Goal: Task Accomplishment & Management: Manage account settings

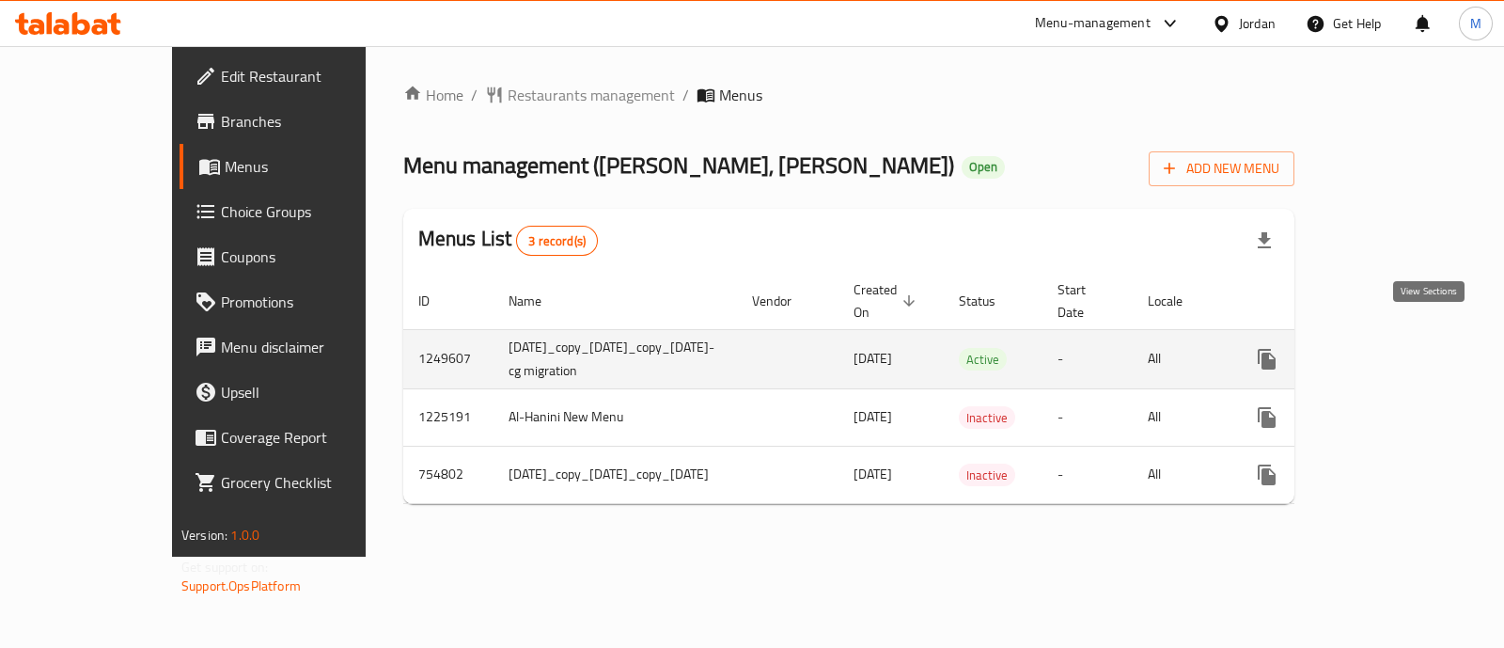
click at [1414, 348] on icon "enhanced table" at bounding box center [1402, 359] width 23 height 23
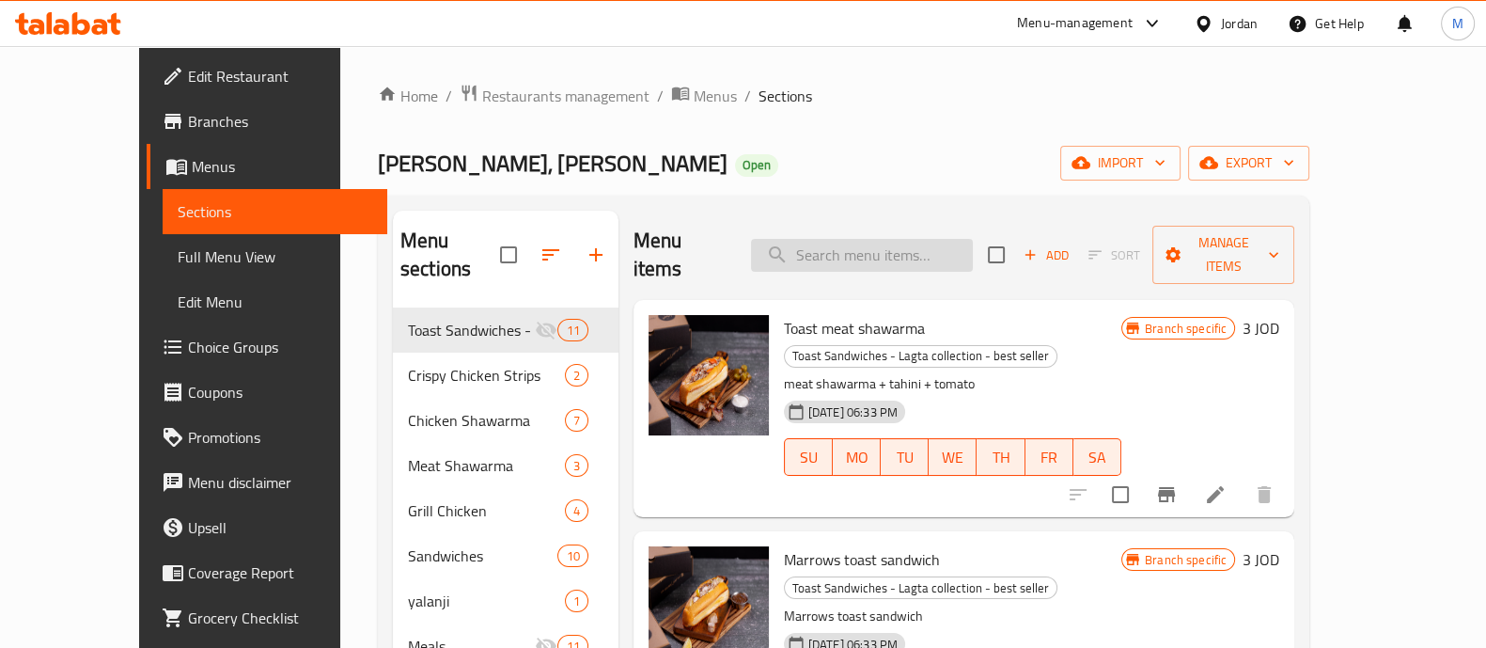
click at [832, 241] on input "search" at bounding box center [862, 255] width 222 height 33
paste input "Broasted 16 pieces"
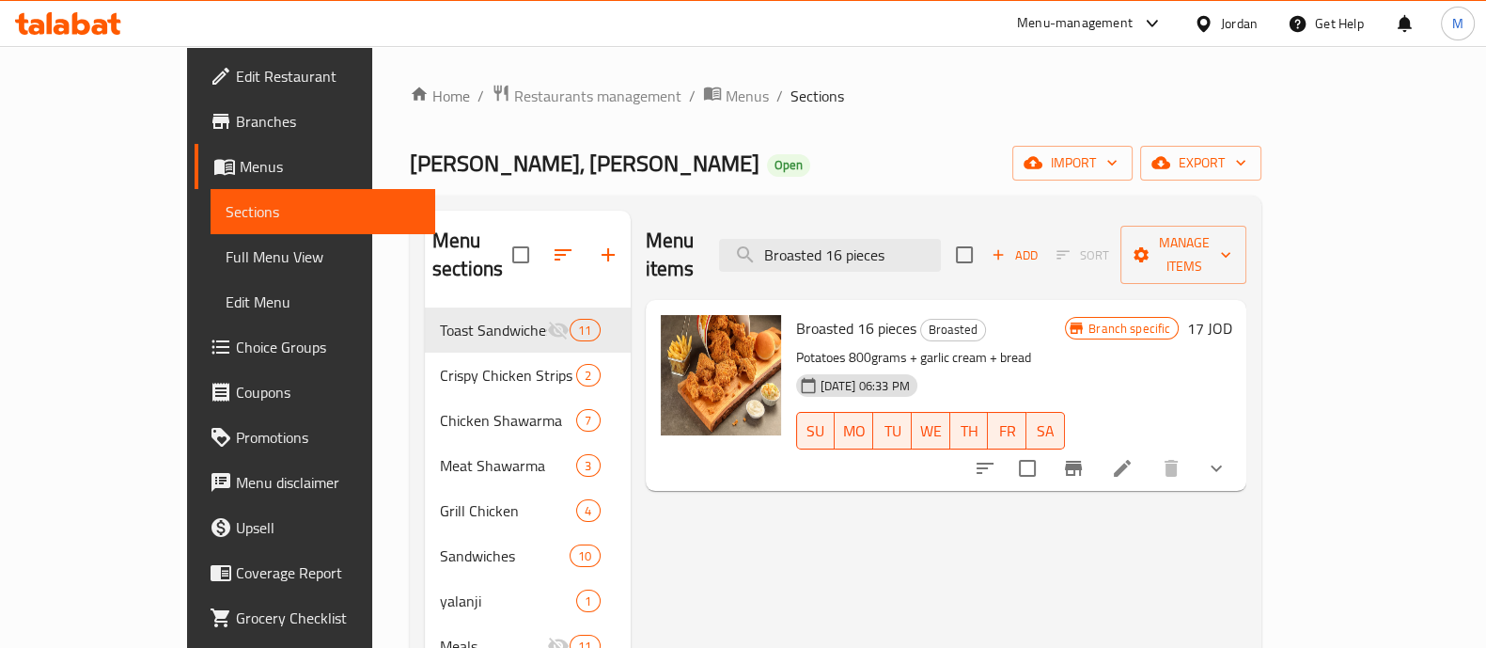
type input "Broasted 16 pieces"
click at [973, 170] on div "Al-Hanini, Abdullah Ghosheh Open import export" at bounding box center [836, 163] width 853 height 35
click at [1082, 461] on icon "Branch-specific-item" at bounding box center [1073, 468] width 17 height 15
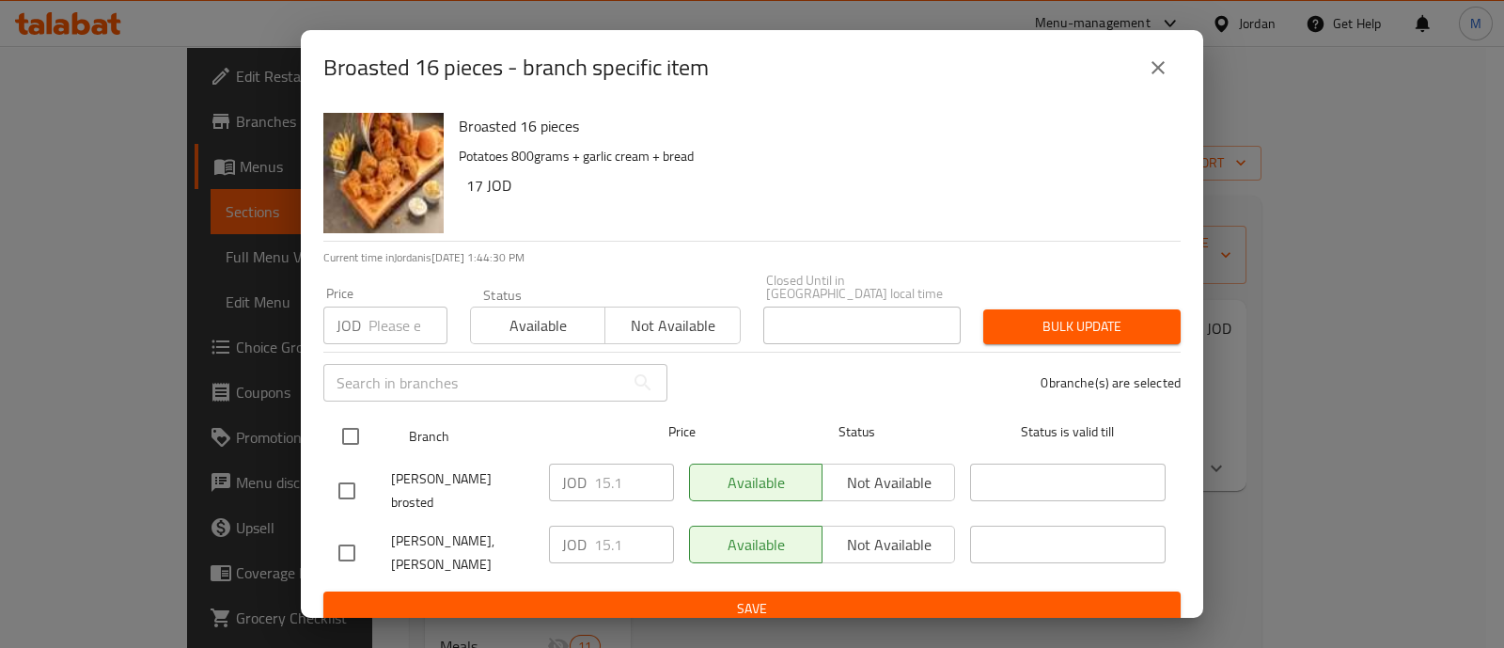
click at [354, 435] on input "checkbox" at bounding box center [350, 435] width 39 height 39
checkbox input "true"
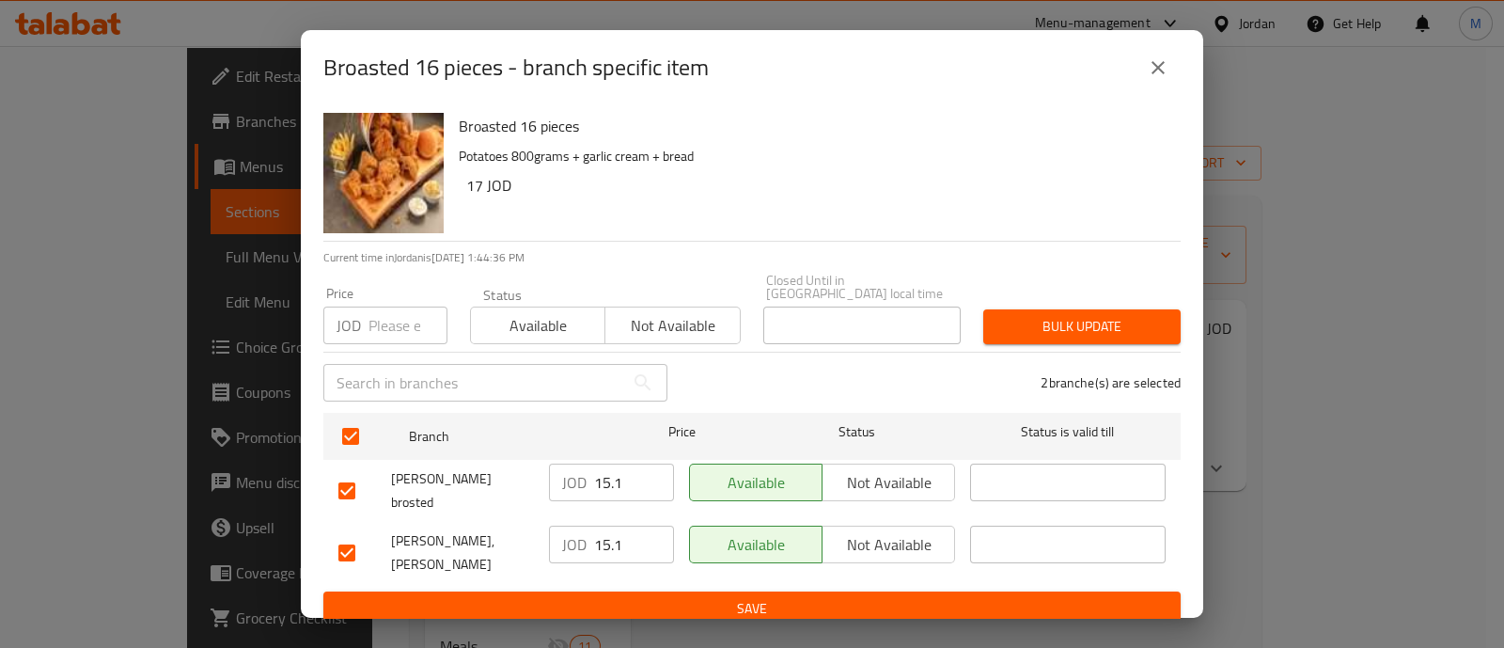
click at [392, 320] on input "number" at bounding box center [407, 325] width 79 height 38
type input "21"
click at [1077, 315] on span "Bulk update" at bounding box center [1081, 326] width 167 height 23
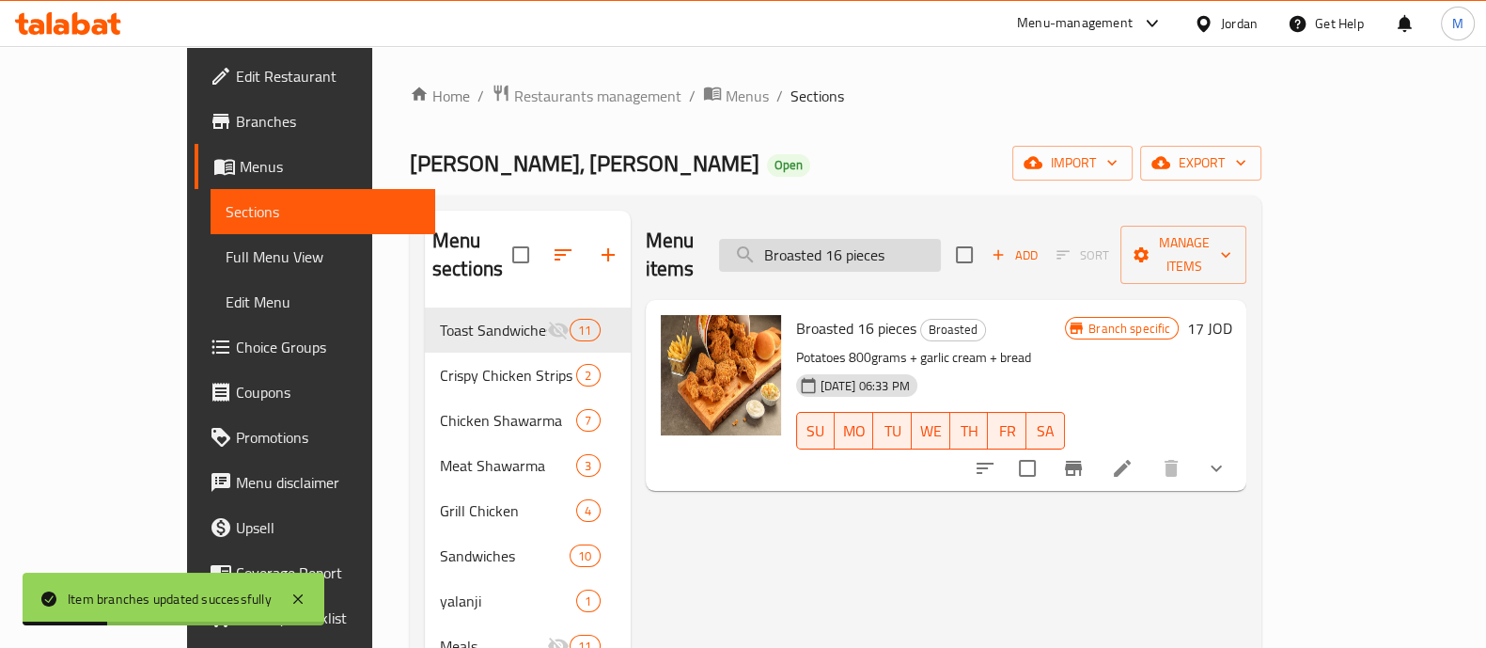
click at [912, 247] on input "Broasted 16 pieces" at bounding box center [830, 255] width 222 height 33
paste input "2"
type input "Broasted 12 pieces"
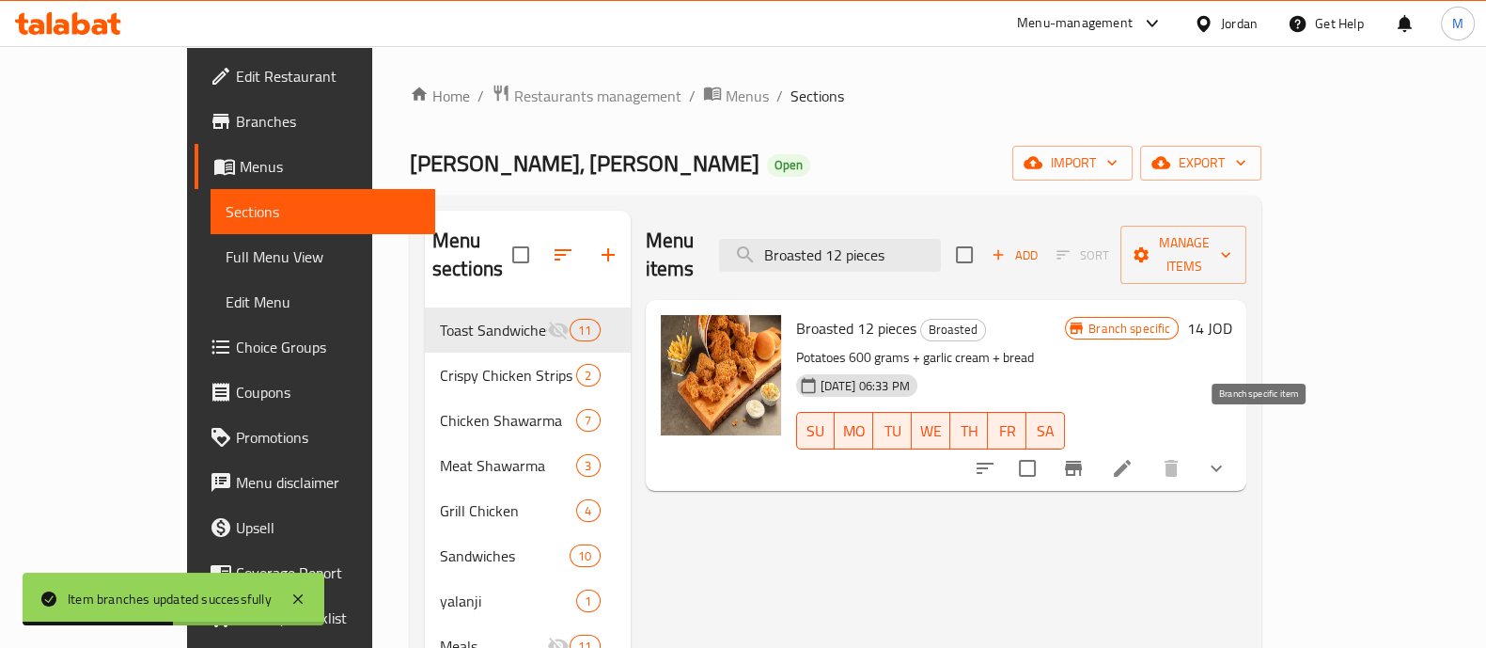
click at [1082, 461] on icon "Branch-specific-item" at bounding box center [1073, 468] width 17 height 15
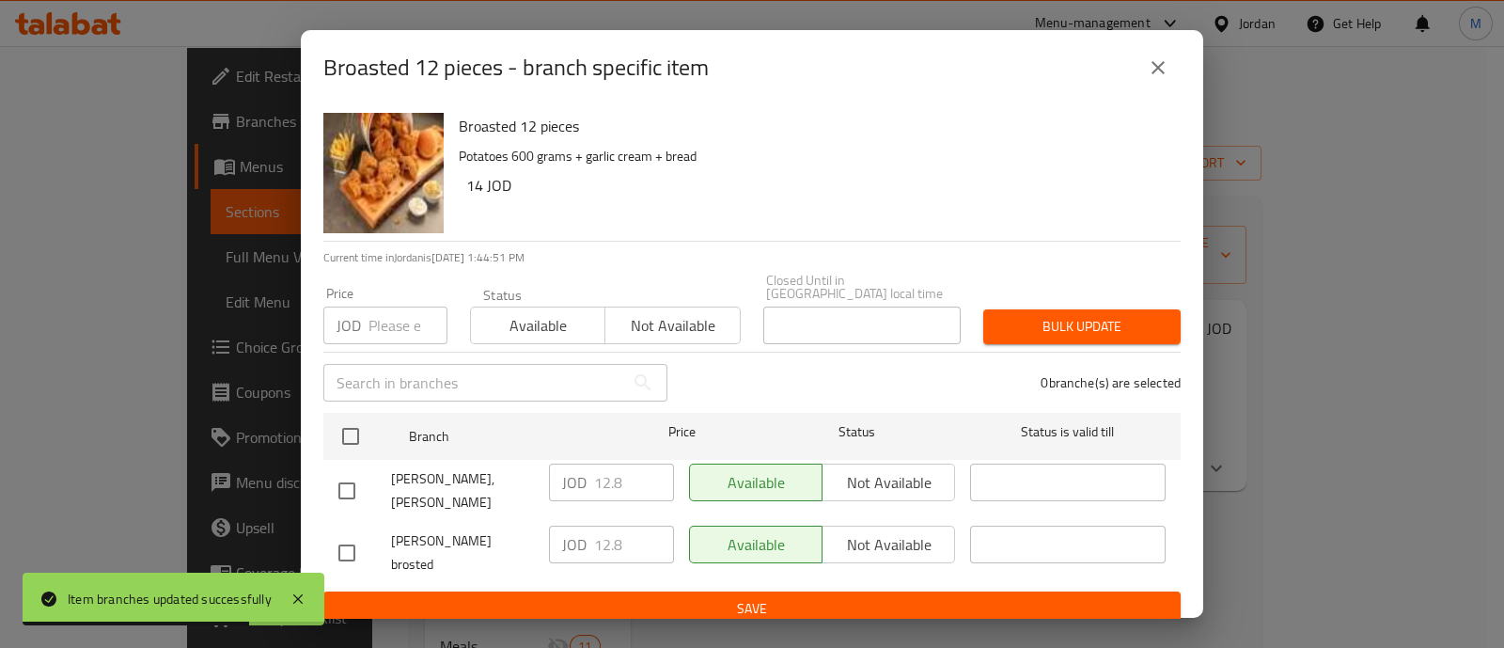
drag, startPoint x: 356, startPoint y: 431, endPoint x: 368, endPoint y: 368, distance: 65.1
click at [355, 431] on input "checkbox" at bounding box center [350, 435] width 39 height 39
checkbox input "true"
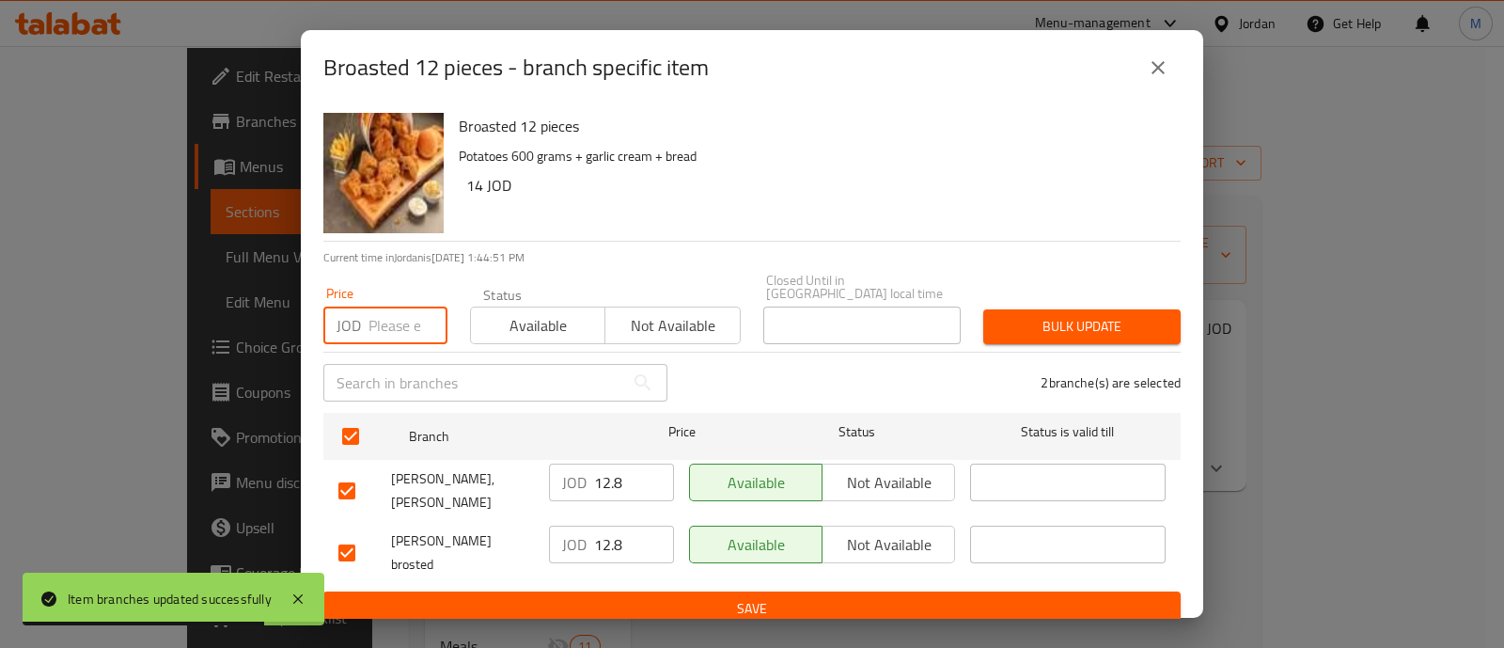
click at [376, 322] on input "number" at bounding box center [407, 325] width 79 height 38
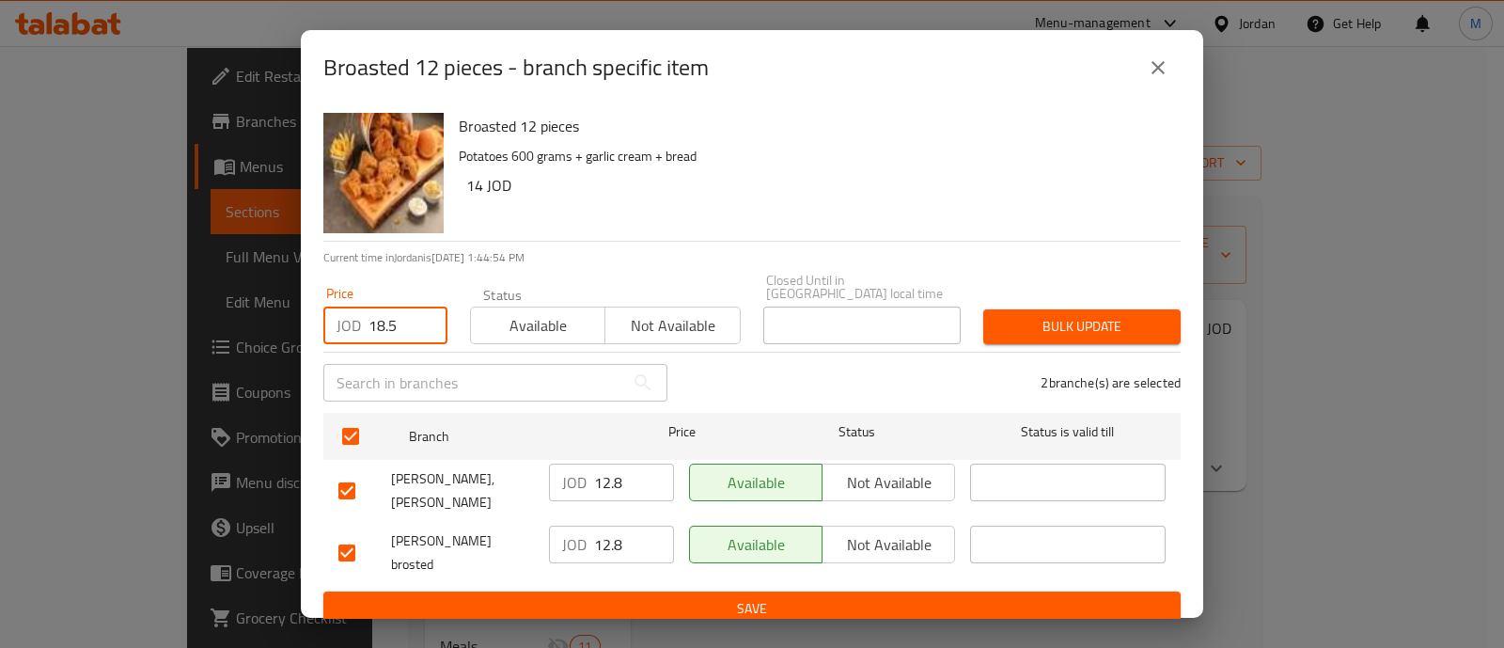
type input "18.5"
click at [1031, 315] on span "Bulk update" at bounding box center [1081, 326] width 167 height 23
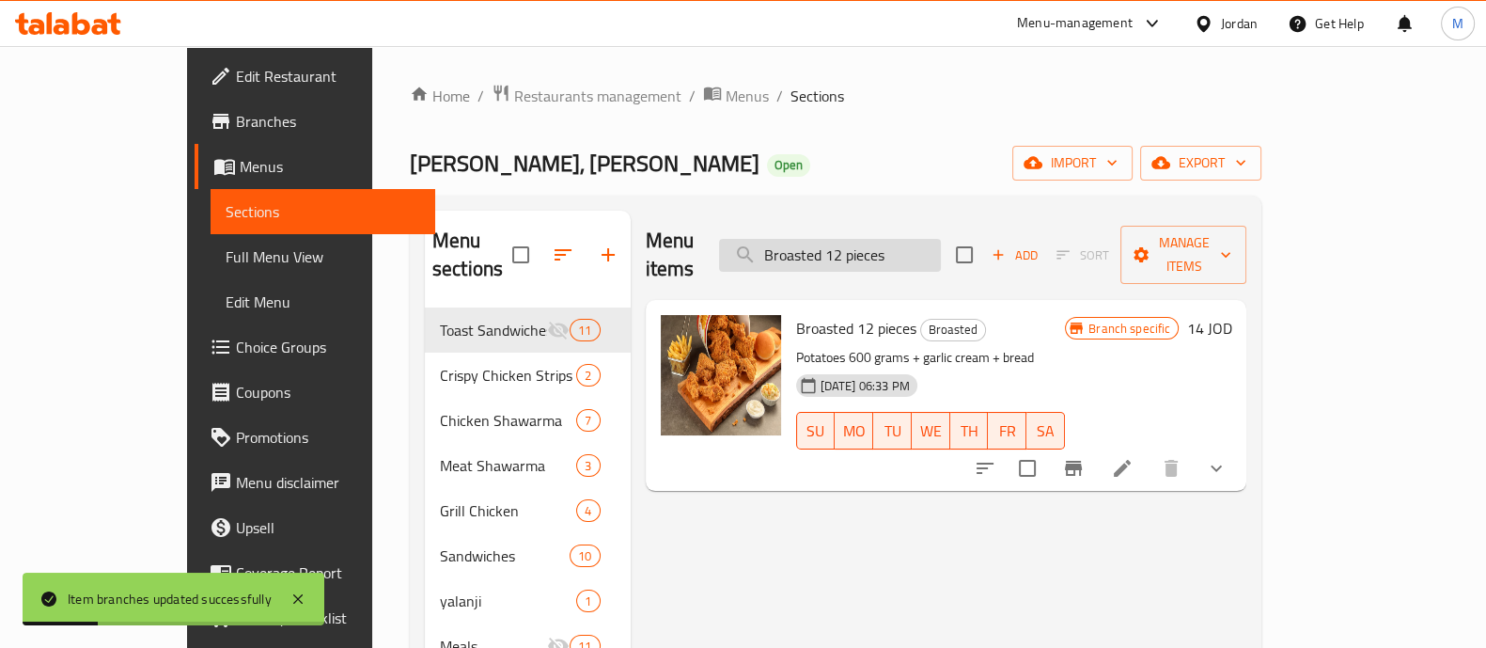
click at [879, 239] on input "Broasted 12 pieces" at bounding box center [830, 255] width 222 height 33
paste input "8"
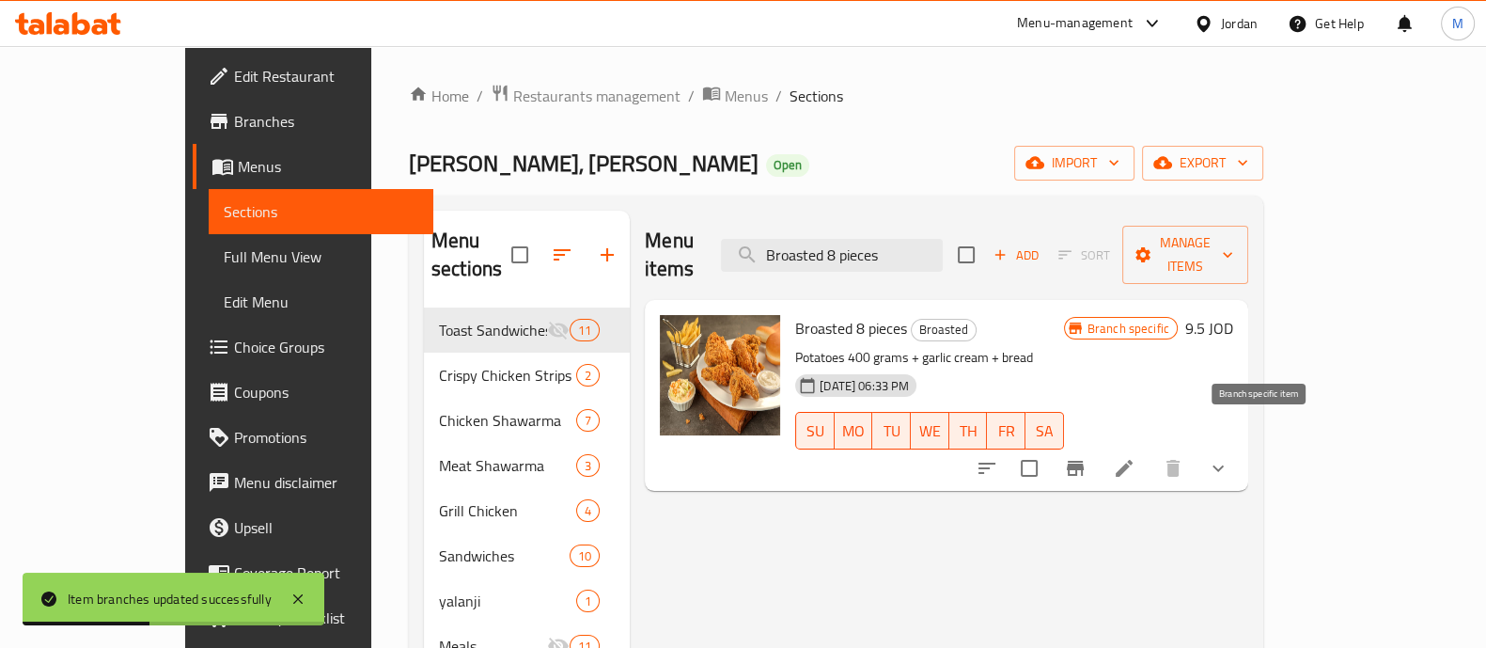
type input "Broasted 8 pieces"
click at [1084, 461] on icon "Branch-specific-item" at bounding box center [1075, 468] width 17 height 15
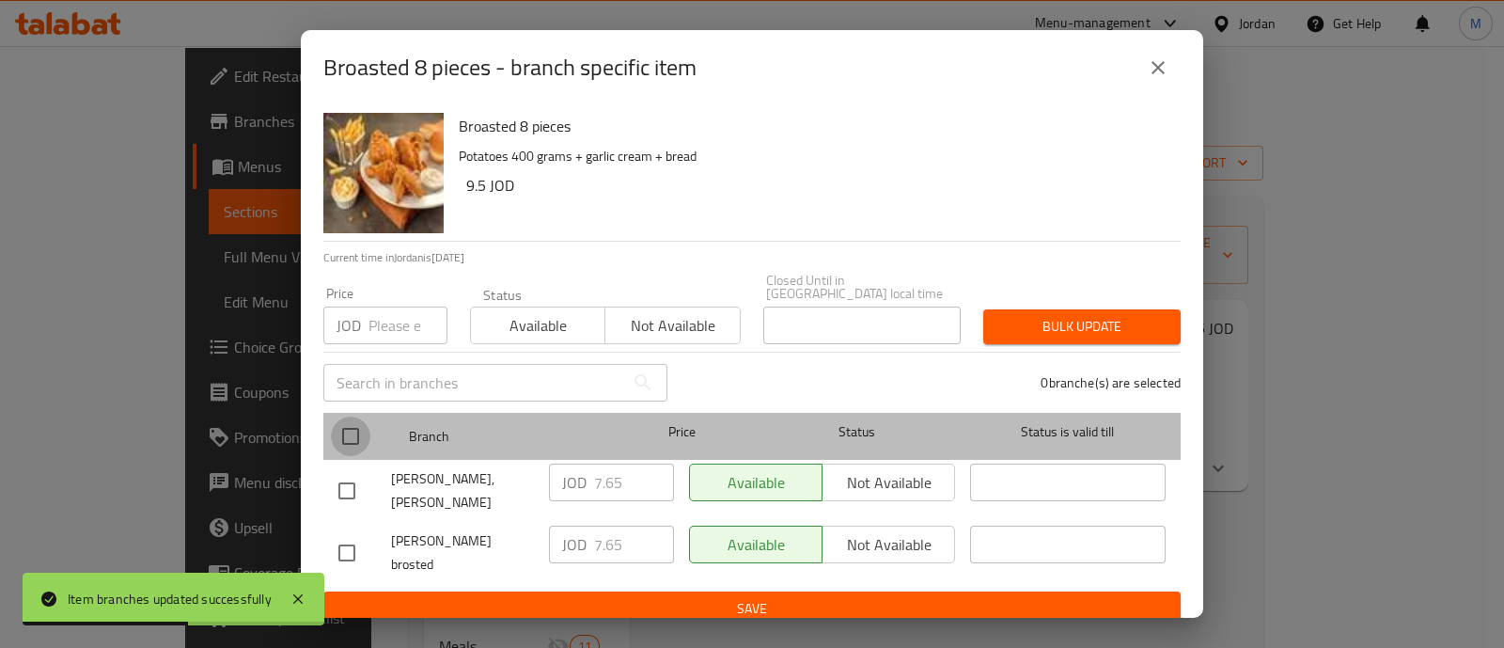
click at [340, 430] on input "checkbox" at bounding box center [350, 435] width 39 height 39
checkbox input "true"
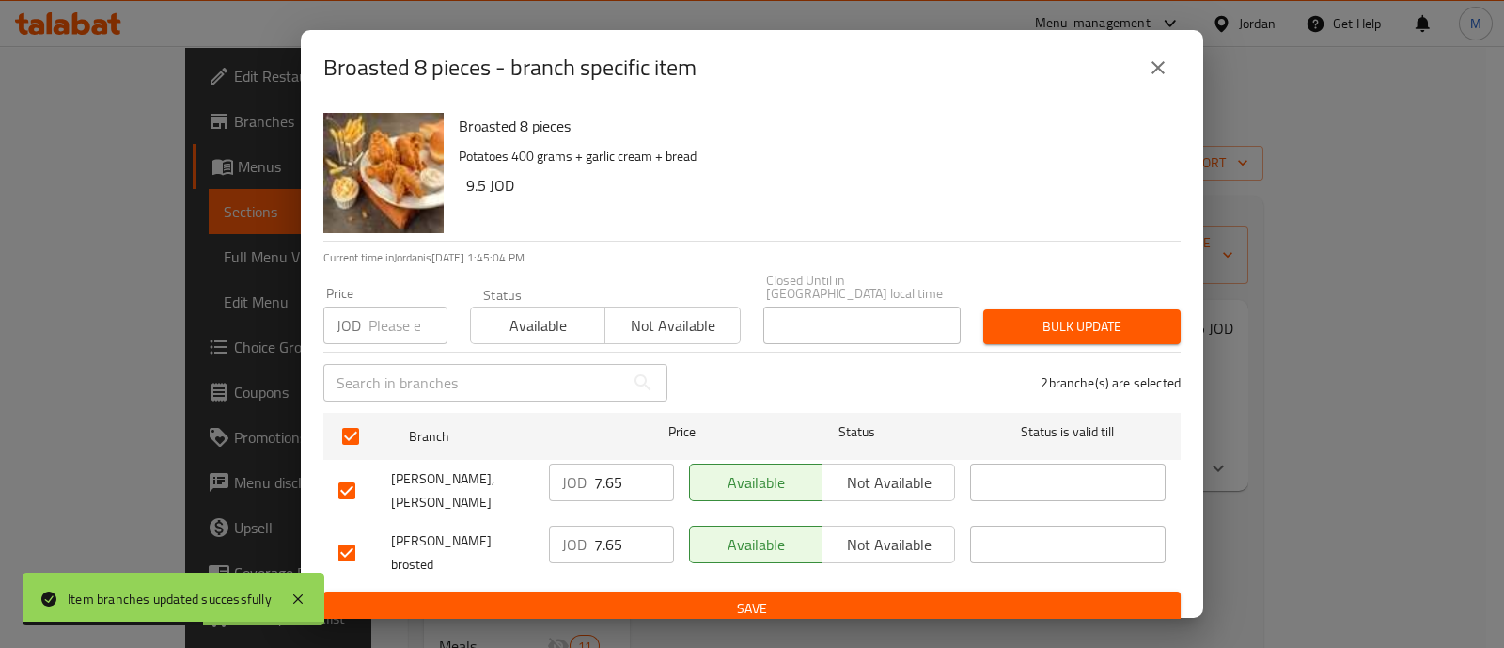
click at [397, 306] on input "number" at bounding box center [407, 325] width 79 height 38
type input "11.3"
click at [1064, 319] on span "Bulk update" at bounding box center [1081, 326] width 167 height 23
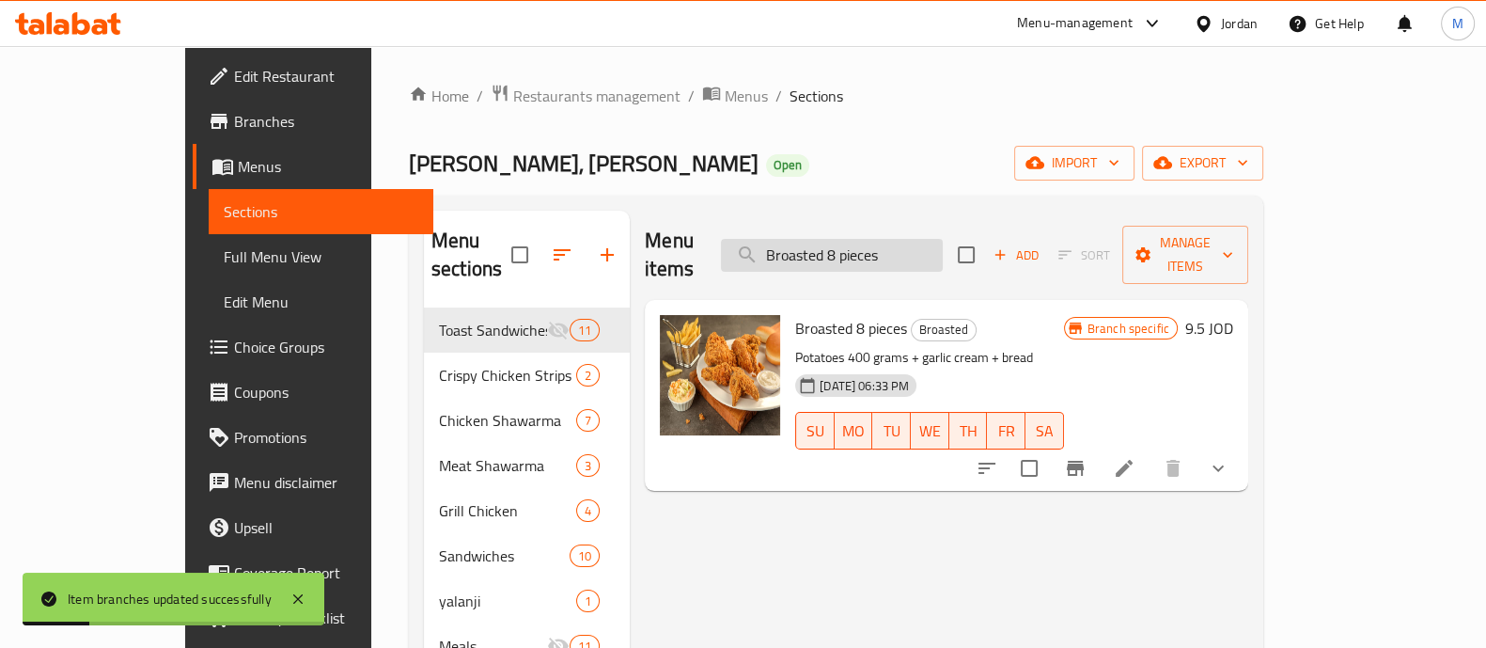
click at [862, 239] on input "Broasted 8 pieces" at bounding box center [832, 255] width 222 height 33
click at [862, 240] on input "Broasted 8 pieces" at bounding box center [832, 255] width 222 height 33
paste input "" 7 Pieces Strips""
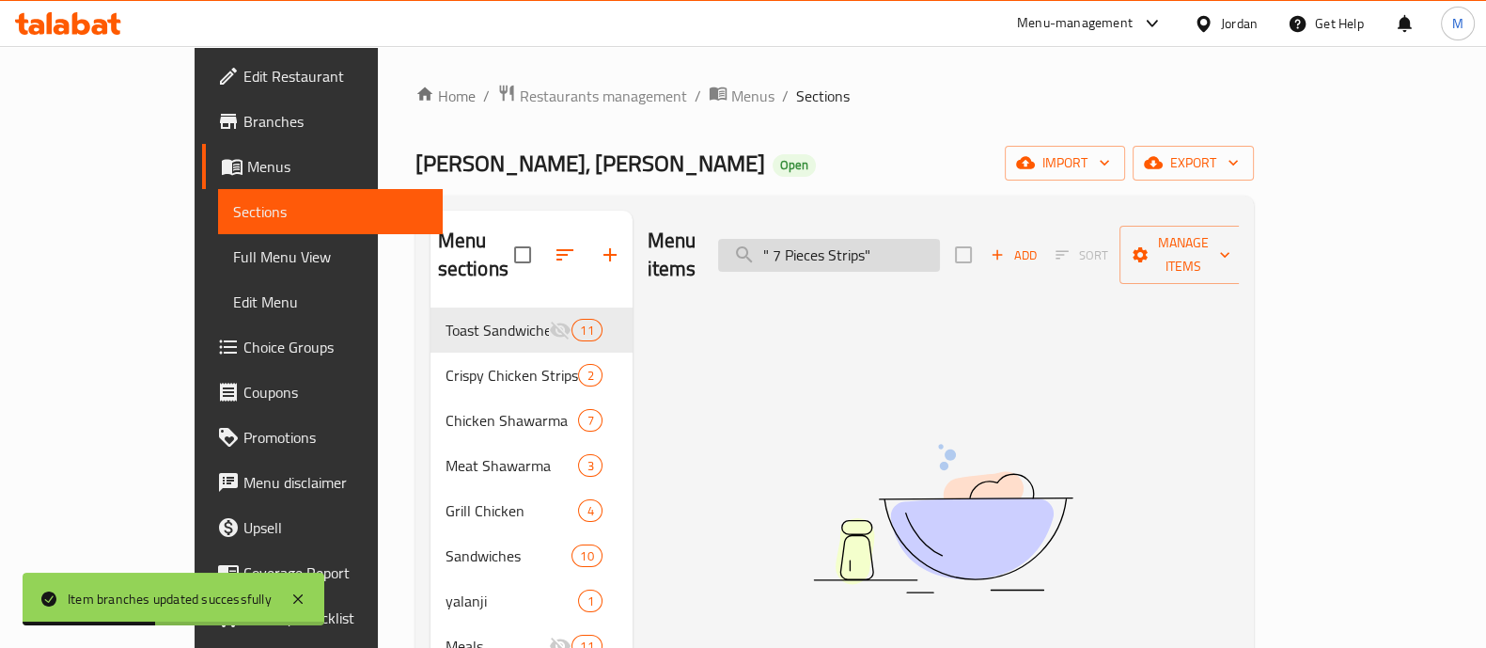
drag, startPoint x: 966, startPoint y: 241, endPoint x: 805, endPoint y: 248, distance: 161.8
click at [805, 248] on input "" 7 Pieces Strips"" at bounding box center [829, 255] width 222 height 33
paste input "search"
drag, startPoint x: 851, startPoint y: 243, endPoint x: 798, endPoint y: 249, distance: 53.0
click at [798, 249] on input "" 7 Pieces Strips"" at bounding box center [829, 255] width 222 height 33
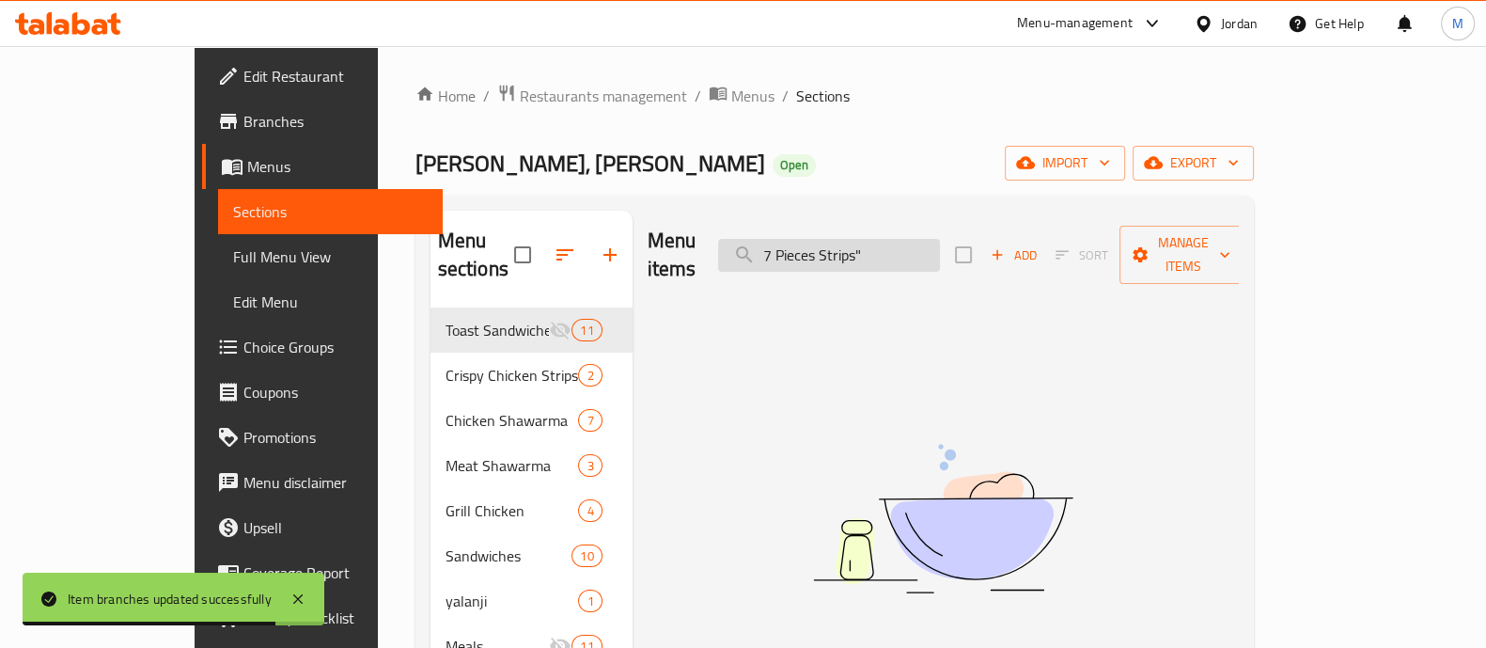
drag, startPoint x: 960, startPoint y: 228, endPoint x: 931, endPoint y: 226, distance: 29.3
click at [931, 239] on input "7 Pieces Strips"" at bounding box center [829, 255] width 222 height 33
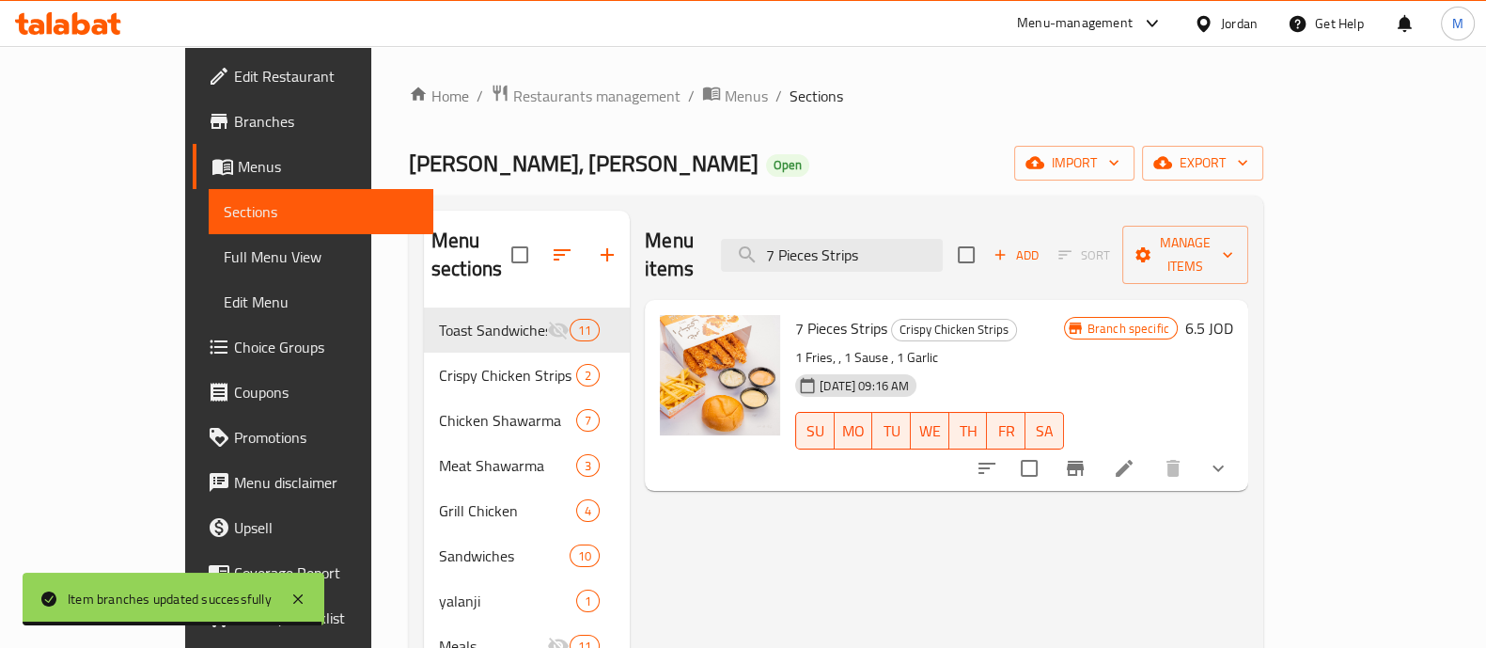
type input "7 Pieces Strips"
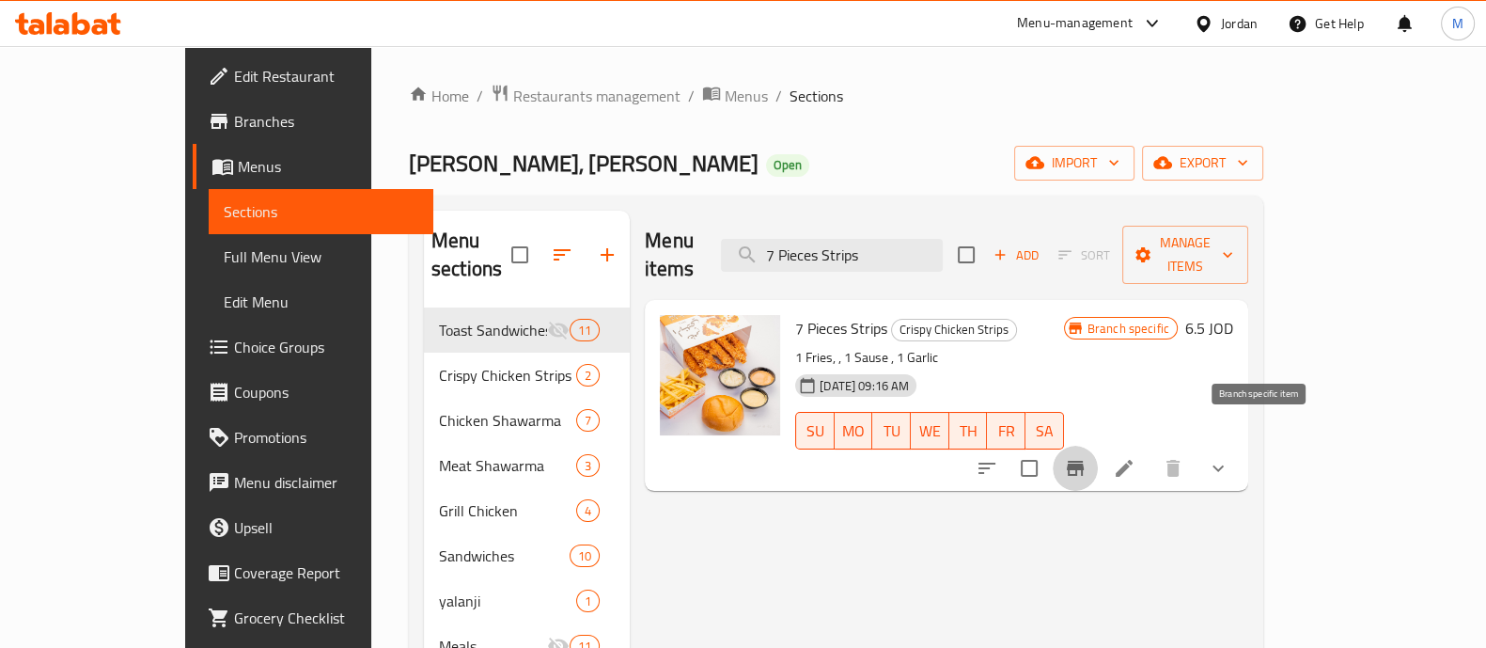
click at [1087, 457] on icon "Branch-specific-item" at bounding box center [1075, 468] width 23 height 23
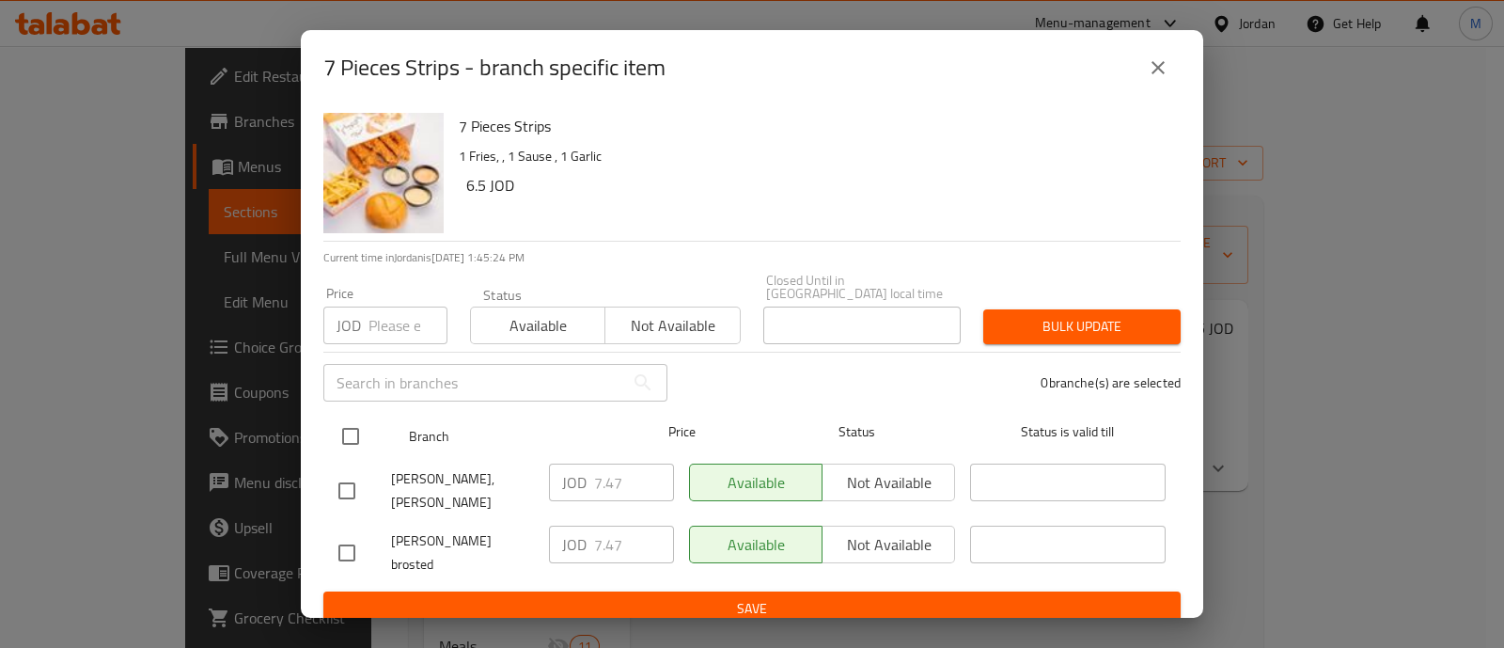
click at [341, 420] on input "checkbox" at bounding box center [350, 435] width 39 height 39
checkbox input "true"
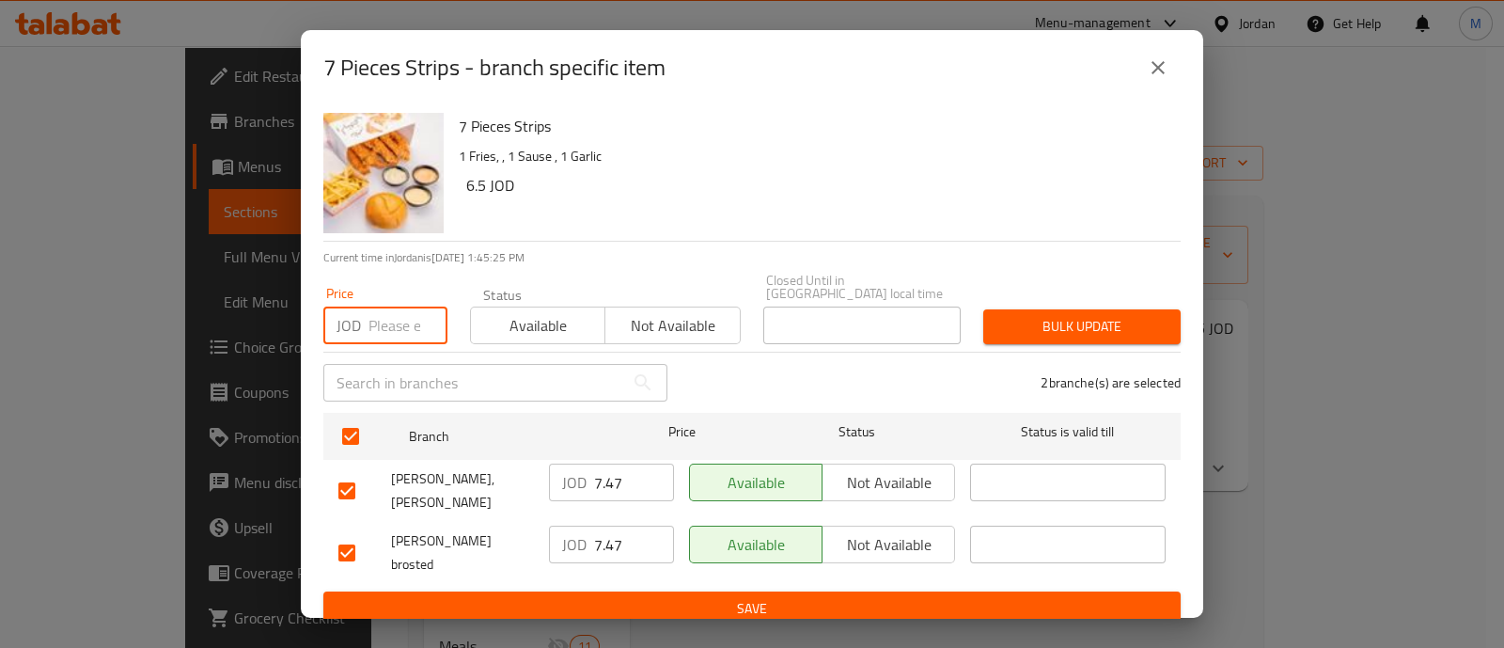
click at [395, 327] on input "number" at bounding box center [407, 325] width 79 height 38
type input "11"
drag, startPoint x: 1058, startPoint y: 320, endPoint x: 1049, endPoint y: 328, distance: 12.6
click at [1057, 322] on span "Bulk update" at bounding box center [1081, 326] width 167 height 23
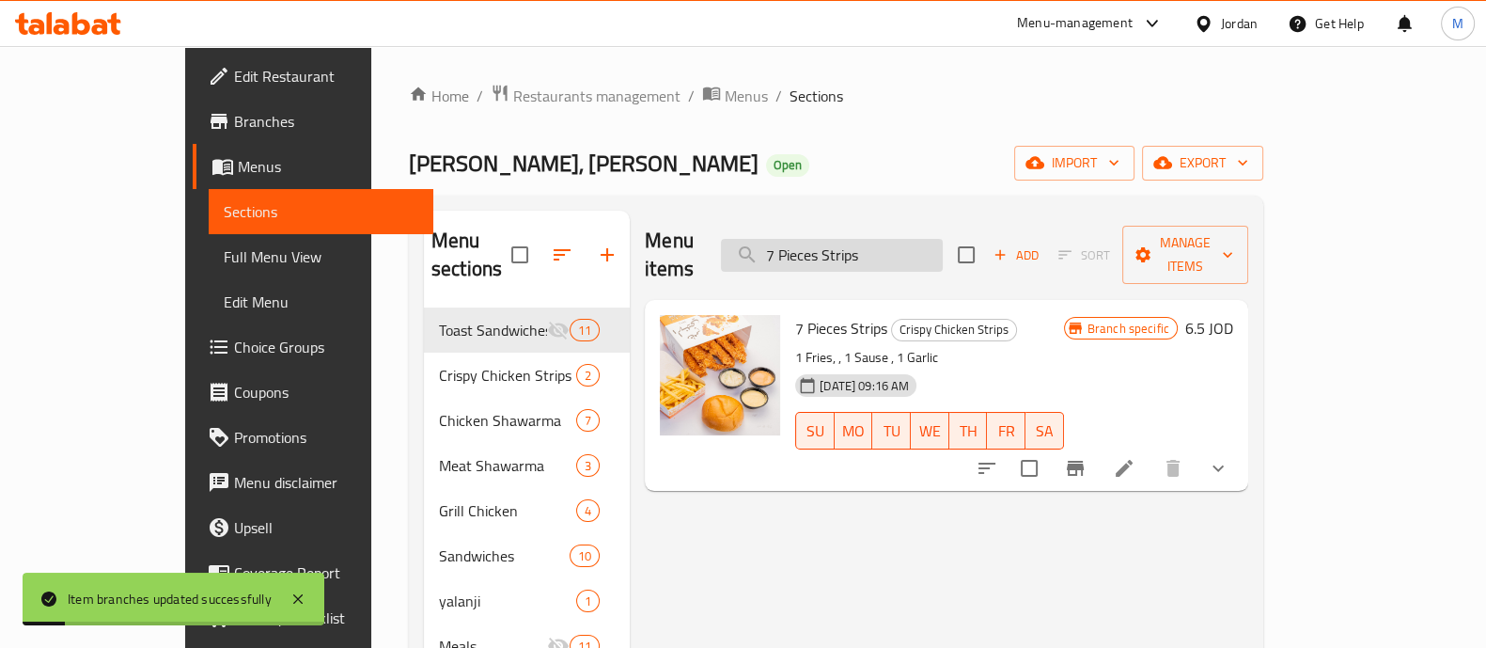
click at [869, 251] on input "7 Pieces Strips" at bounding box center [832, 255] width 222 height 33
click at [869, 249] on input "7 Pieces Strips" at bounding box center [832, 255] width 222 height 33
paste input "Half chicken with rice and daqoo"
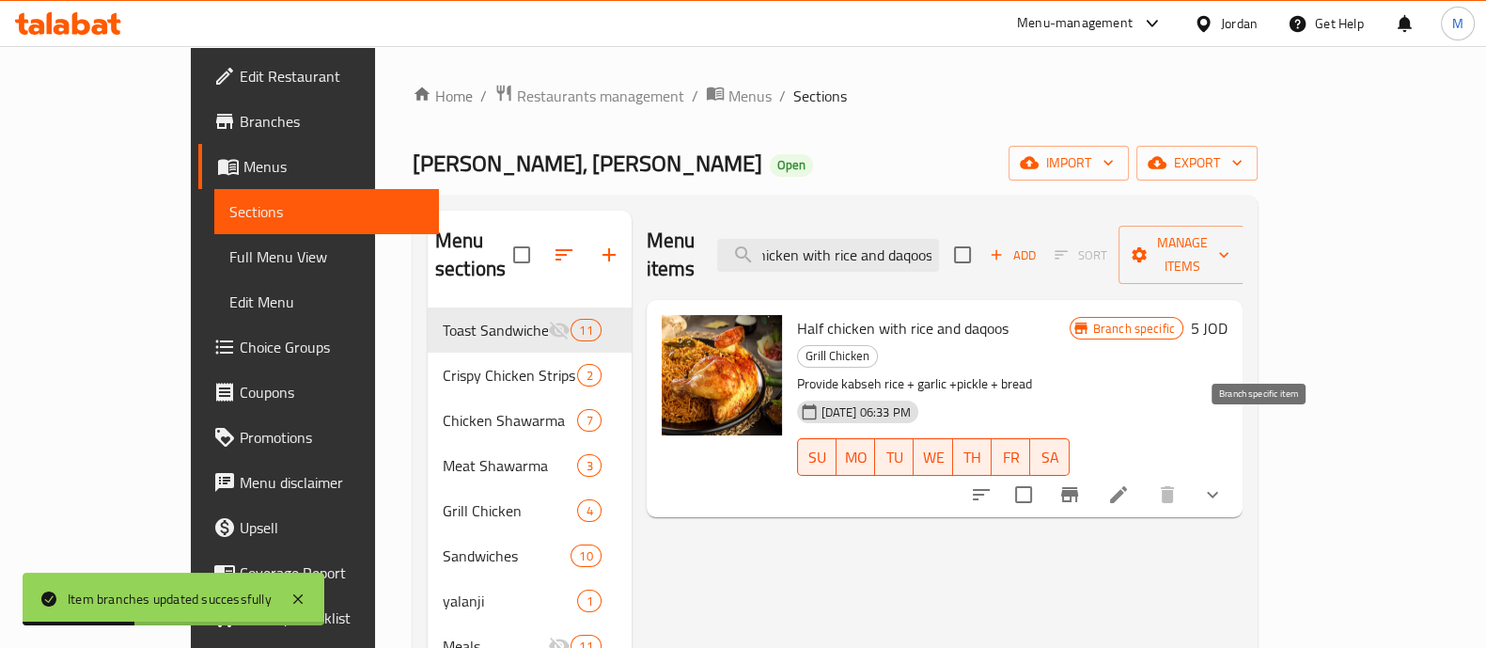
type input "Half chicken with rice and daqoos"
click at [1078, 487] on icon "Branch-specific-item" at bounding box center [1069, 494] width 17 height 15
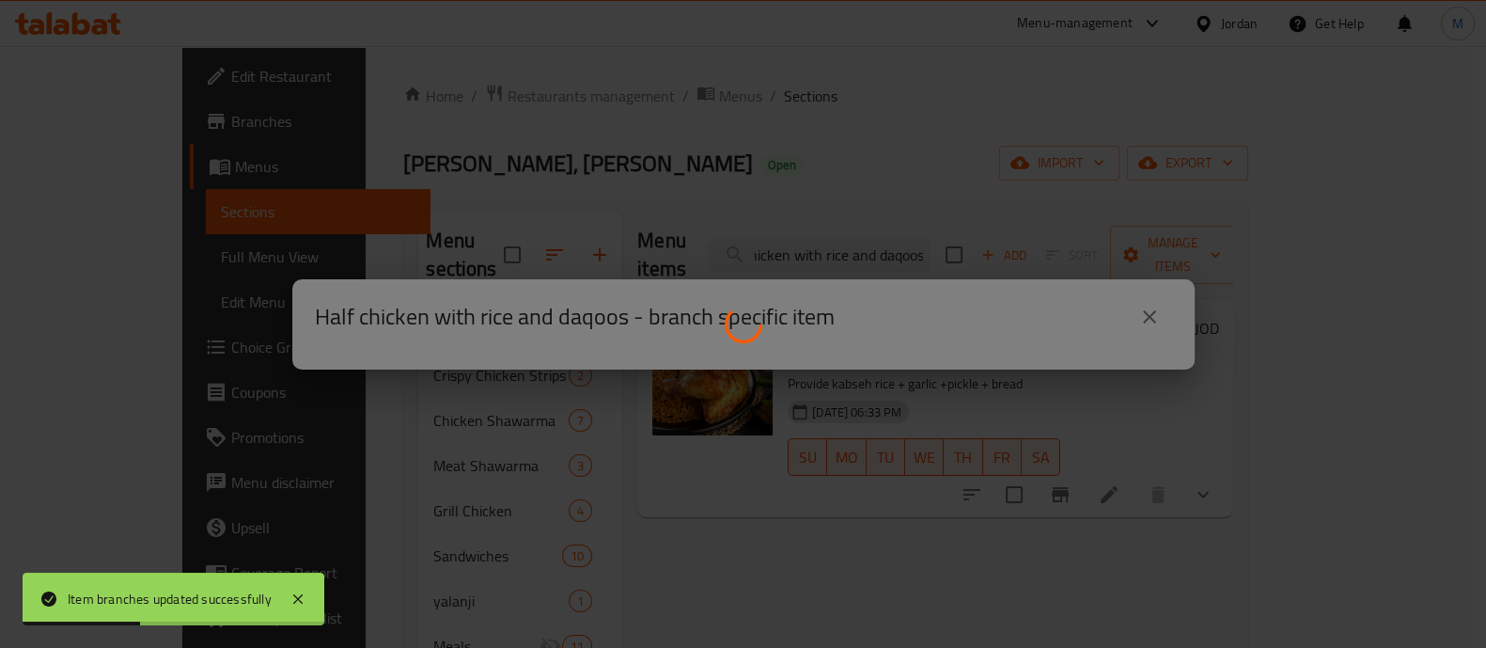
scroll to position [0, 0]
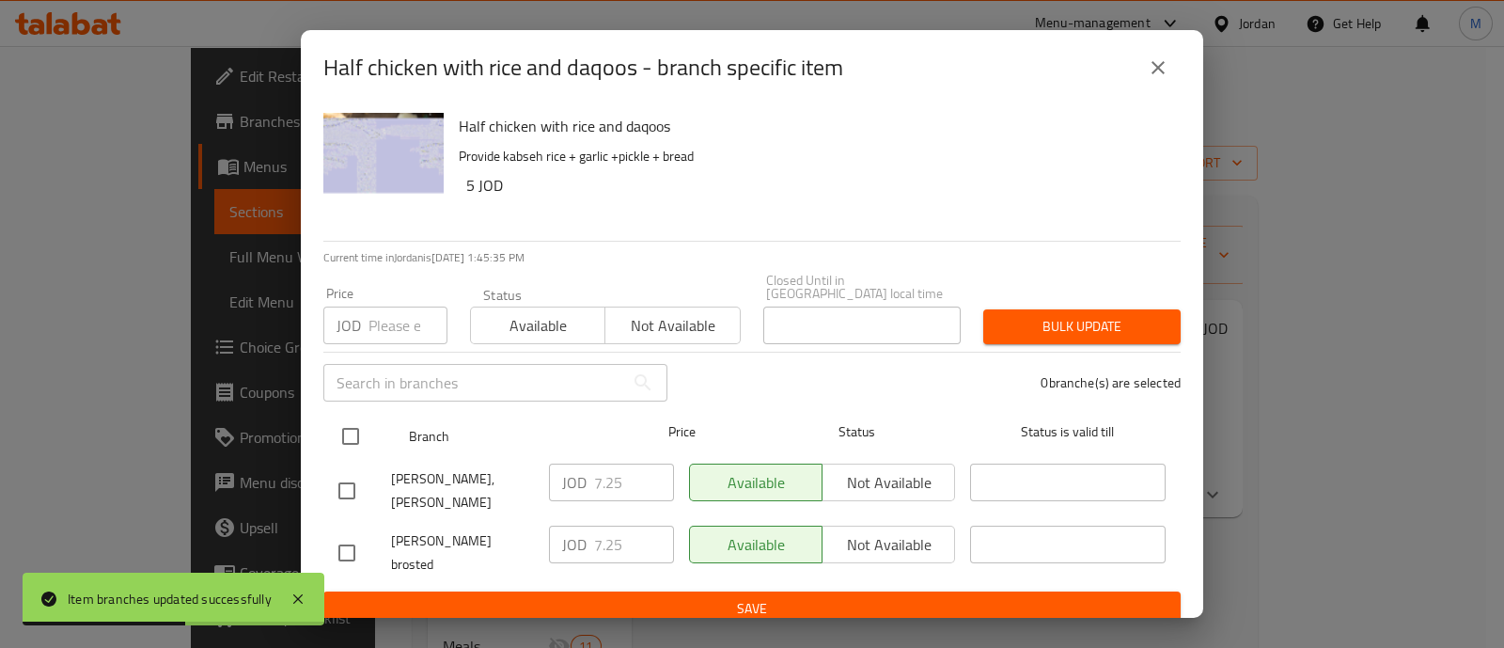
click at [355, 430] on input "checkbox" at bounding box center [350, 435] width 39 height 39
checkbox input "true"
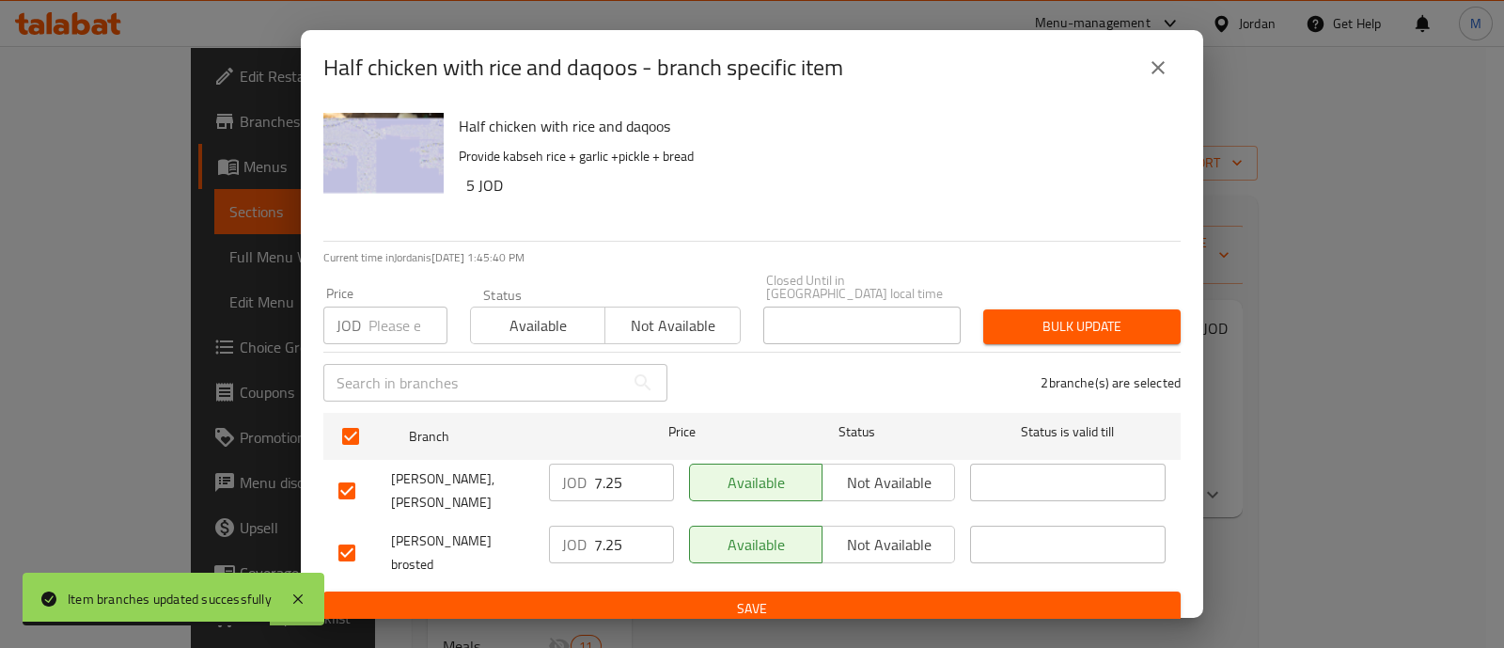
click at [394, 320] on input "number" at bounding box center [407, 325] width 79 height 38
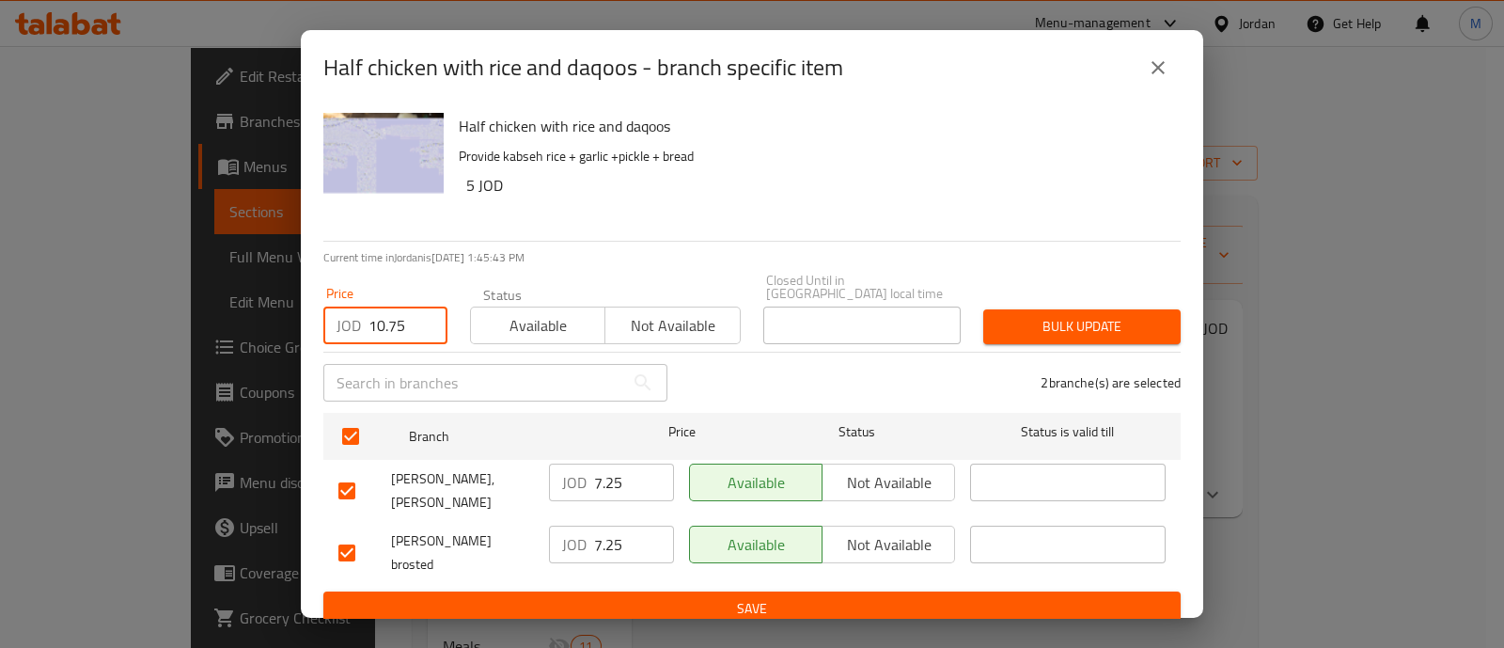
type input "10.75"
click at [1071, 315] on span "Bulk update" at bounding box center [1081, 326] width 167 height 23
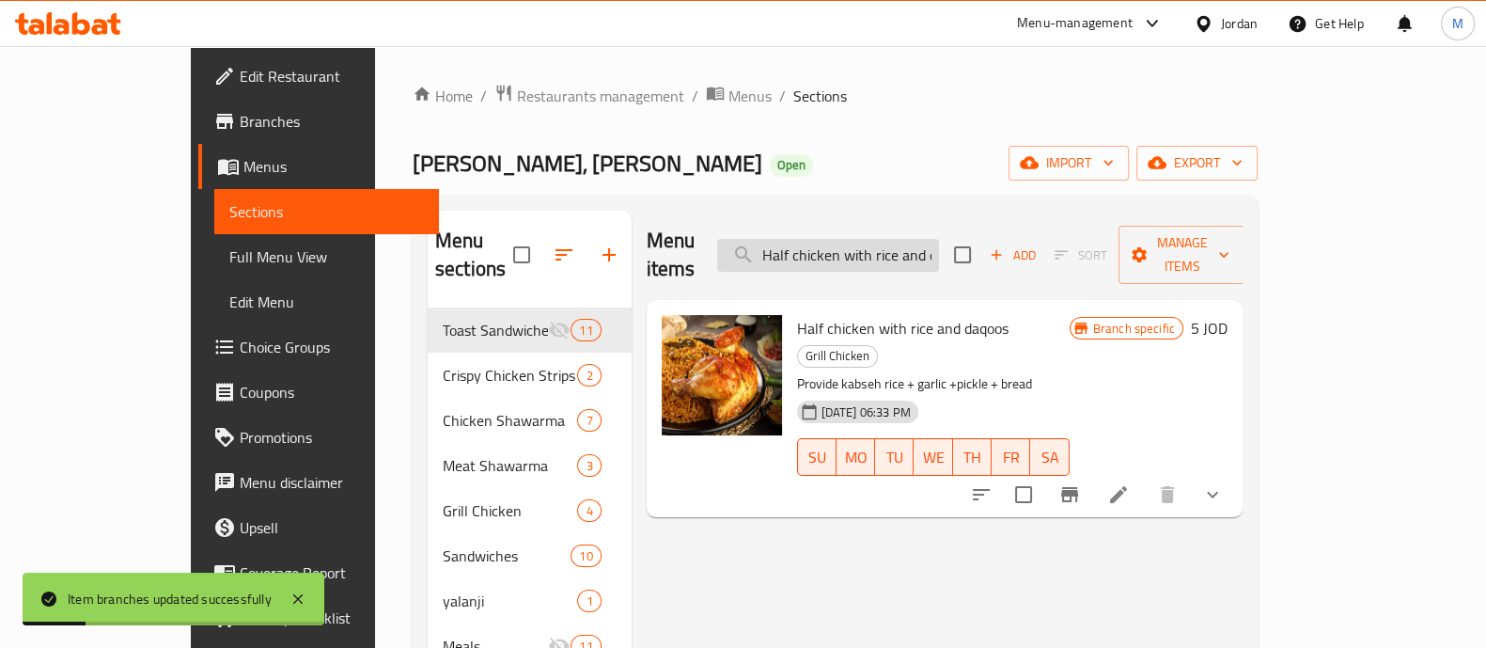
click at [935, 244] on input "Half chicken with rice and daqoos" at bounding box center [828, 255] width 222 height 33
click at [935, 245] on input "Half chicken with rice and daqoos" at bounding box center [828, 255] width 222 height 33
paste input "Grill chicken"
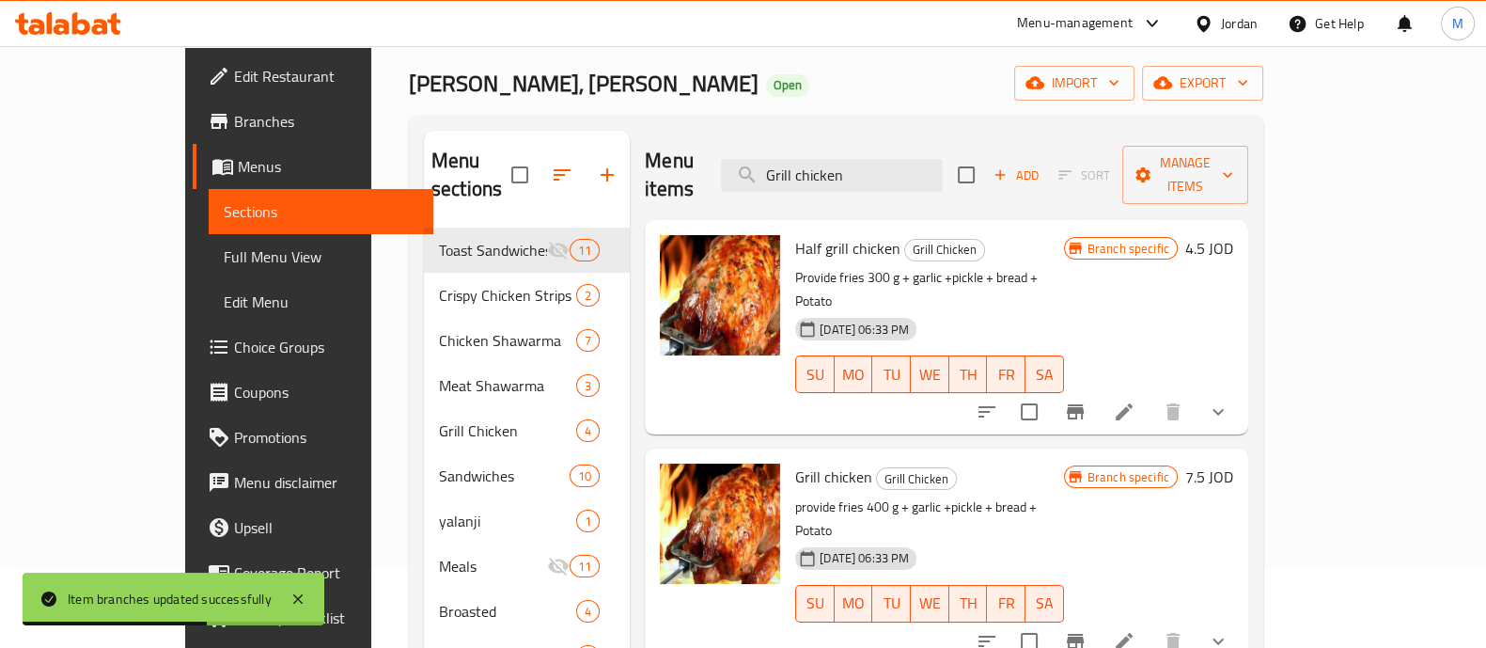
scroll to position [117, 0]
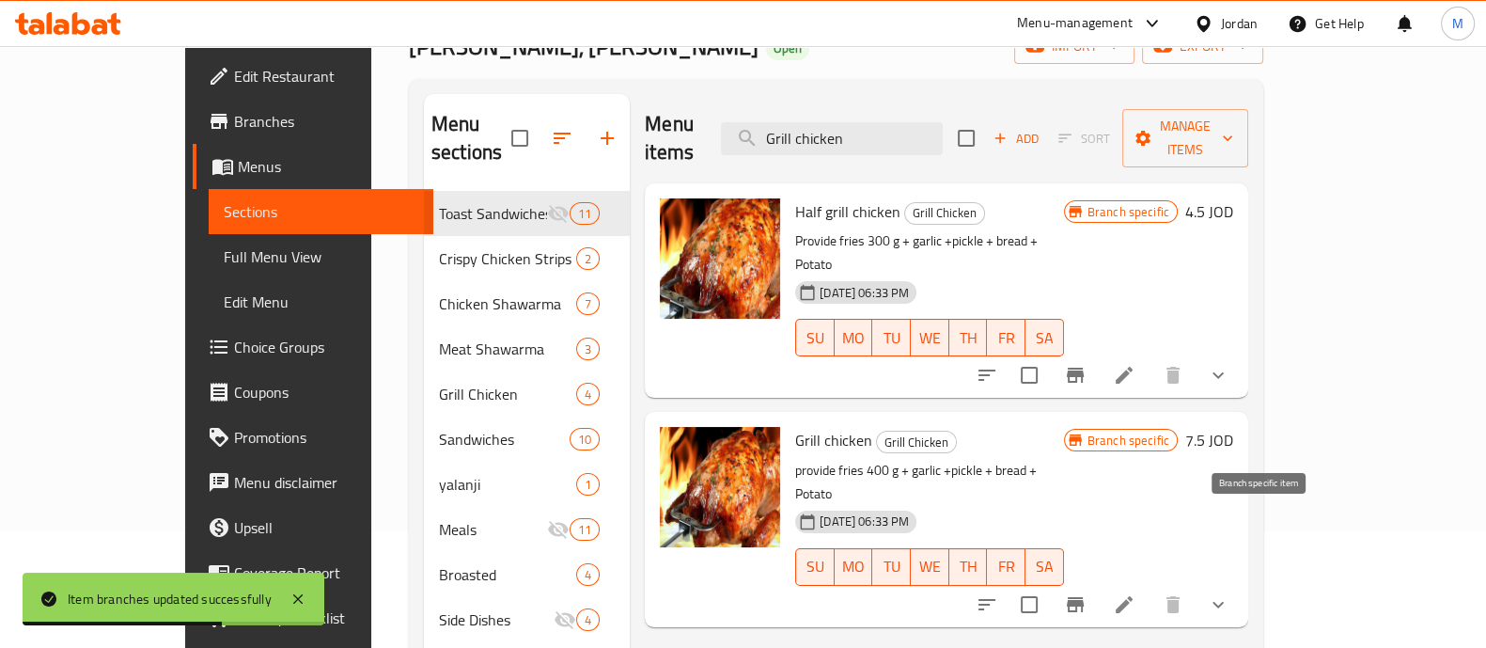
type input "Grill chicken"
click at [1084, 597] on icon "Branch-specific-item" at bounding box center [1075, 604] width 17 height 15
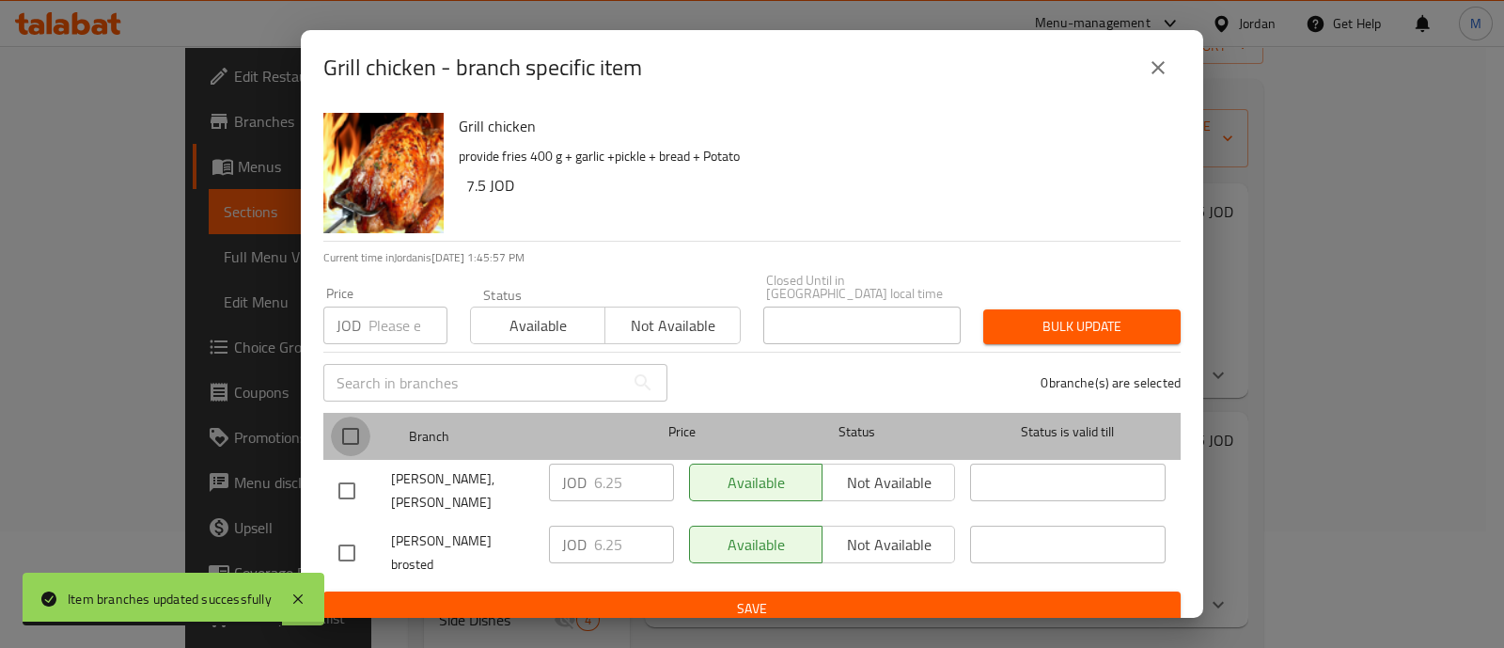
click at [334, 426] on input "checkbox" at bounding box center [350, 435] width 39 height 39
checkbox input "true"
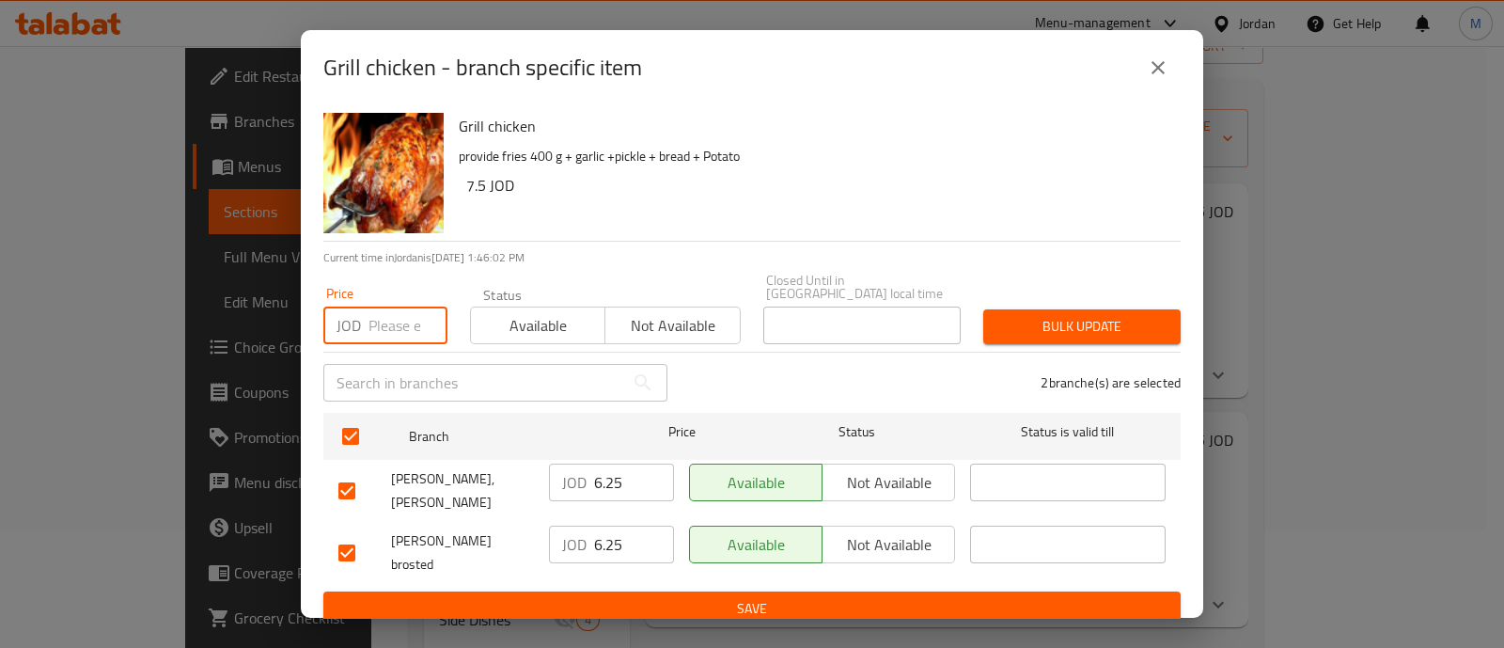
click at [372, 321] on input "number" at bounding box center [407, 325] width 79 height 38
type input "9.35"
click at [1063, 325] on span "Bulk update" at bounding box center [1081, 326] width 167 height 23
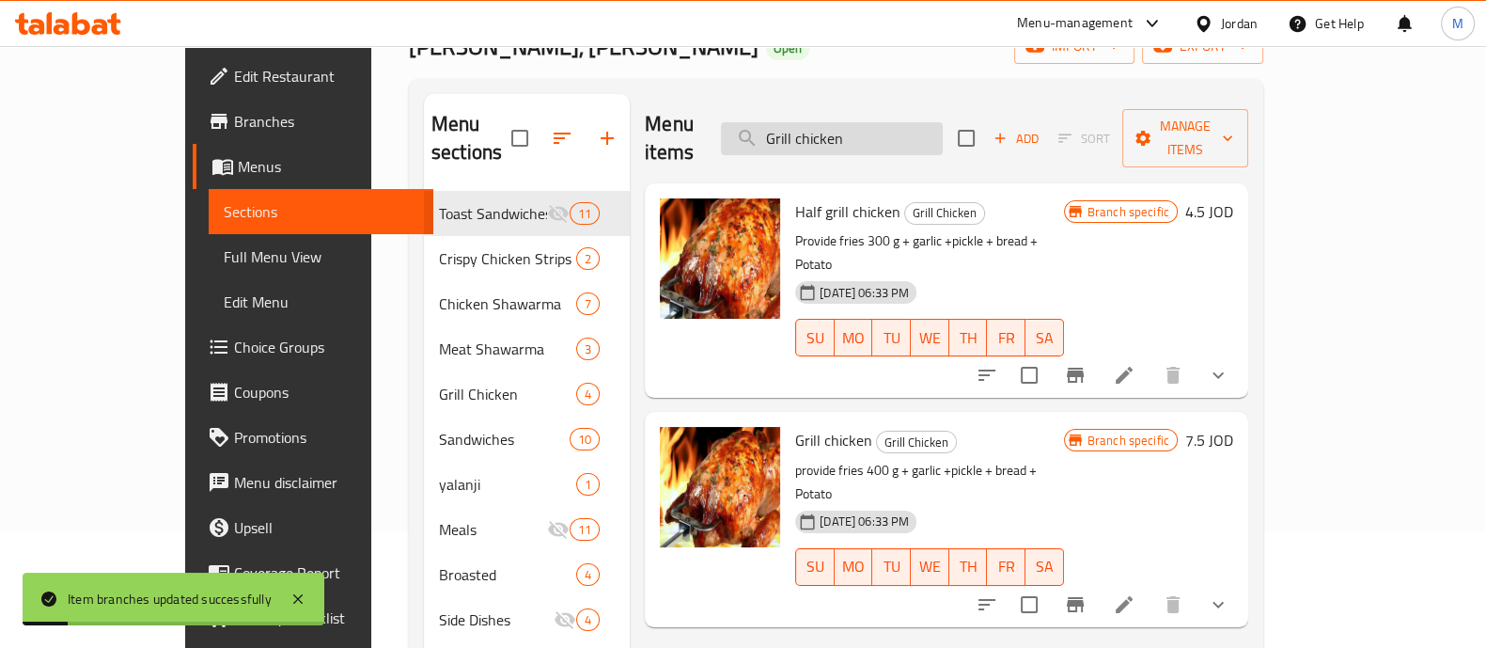
click at [845, 132] on input "Grill chicken" at bounding box center [832, 138] width 222 height 33
paste input "Tripple Chicken Shawarma"
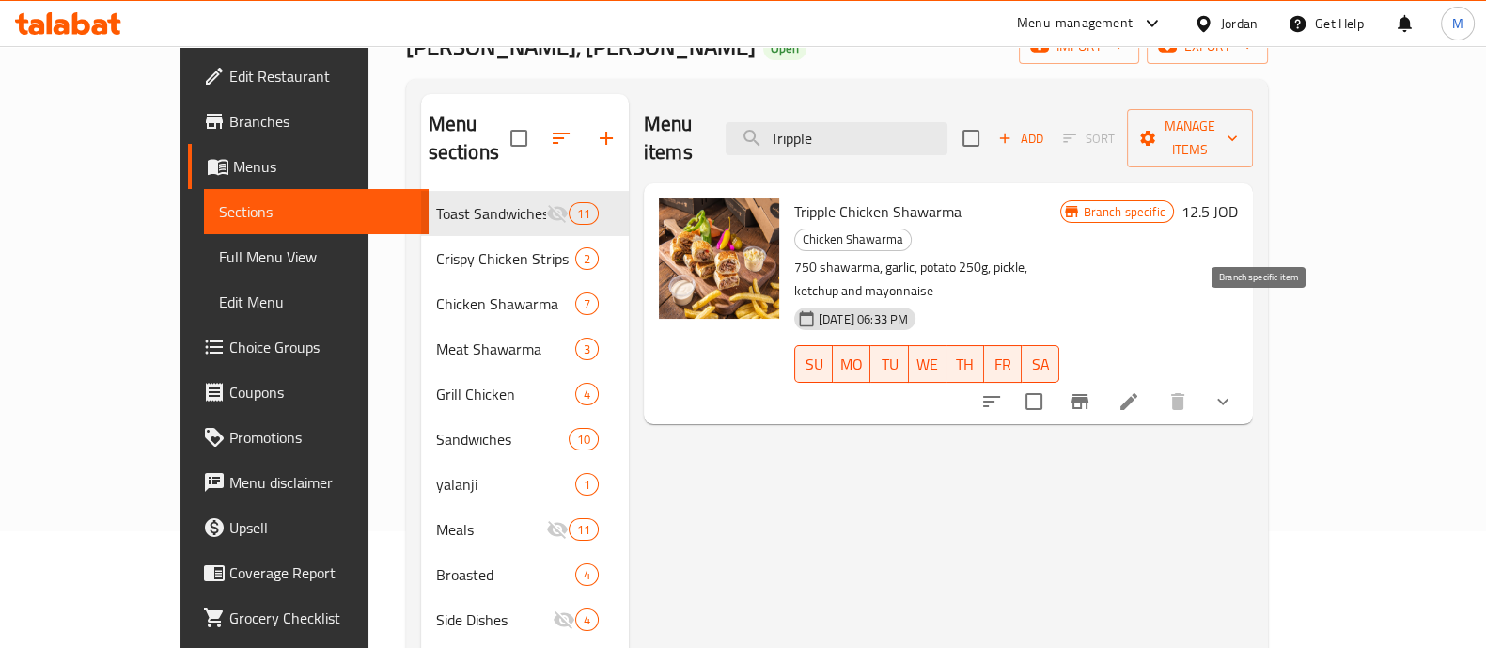
type input "Tripple"
click at [1091, 390] on icon "Branch-specific-item" at bounding box center [1080, 401] width 23 height 23
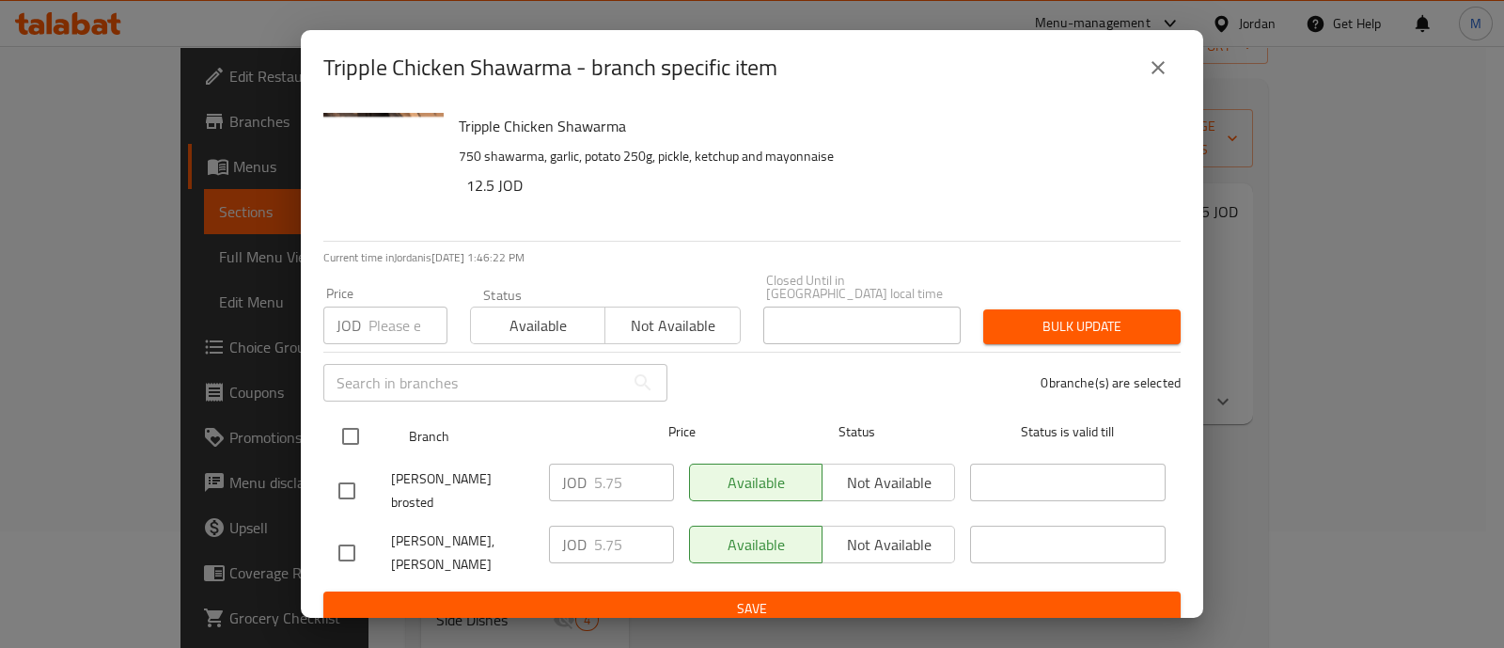
click at [348, 430] on input "checkbox" at bounding box center [350, 435] width 39 height 39
checkbox input "true"
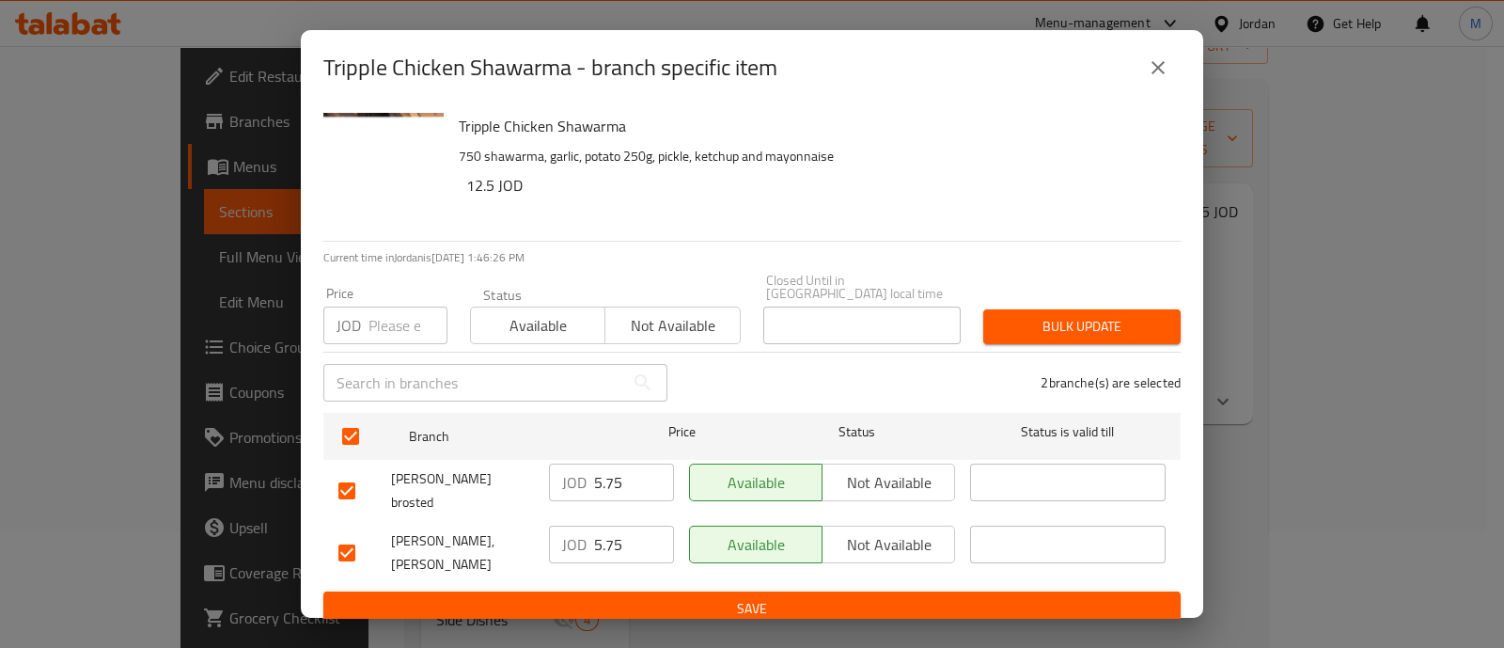
click at [418, 326] on input "number" at bounding box center [407, 325] width 79 height 38
type input "8.65"
click at [1121, 315] on span "Bulk update" at bounding box center [1081, 326] width 167 height 23
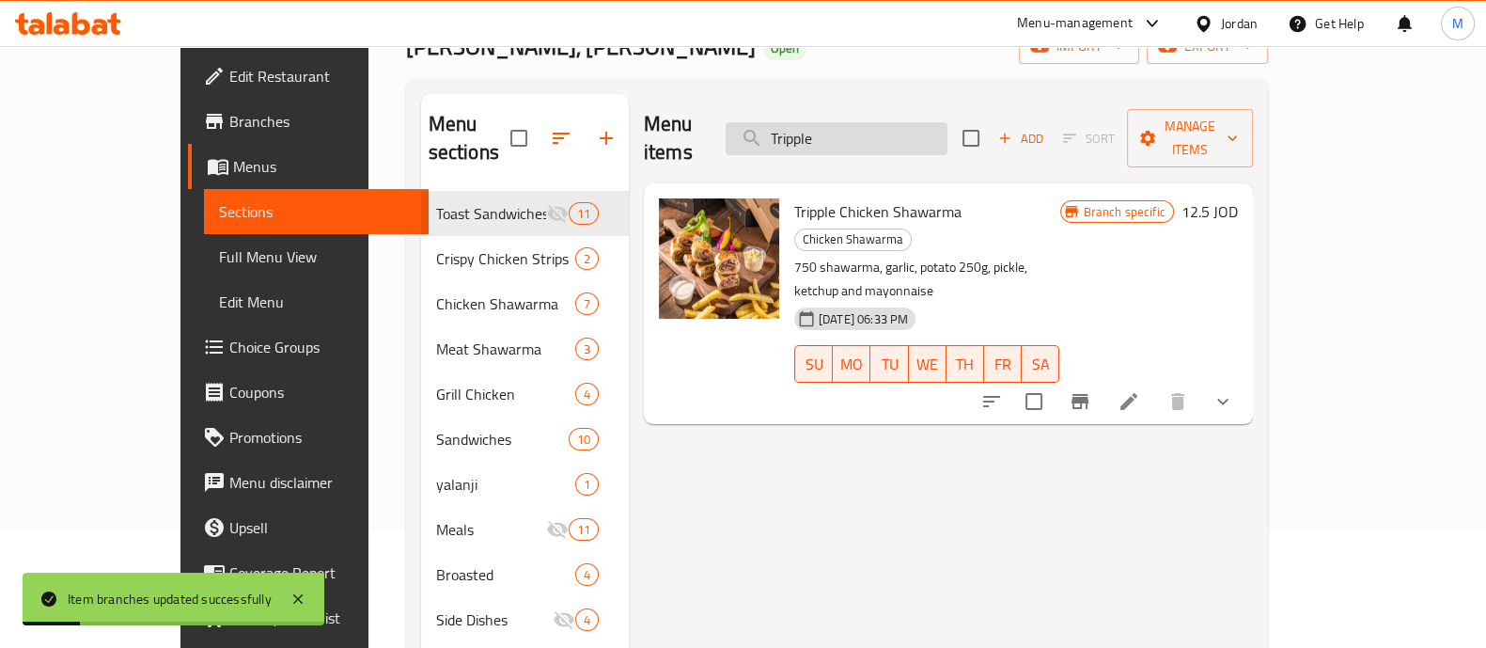
click at [853, 131] on input "Tripple" at bounding box center [837, 138] width 222 height 33
click at [853, 130] on input "Tripple" at bounding box center [837, 138] width 222 height 33
paste input "4 Pieces Strips"
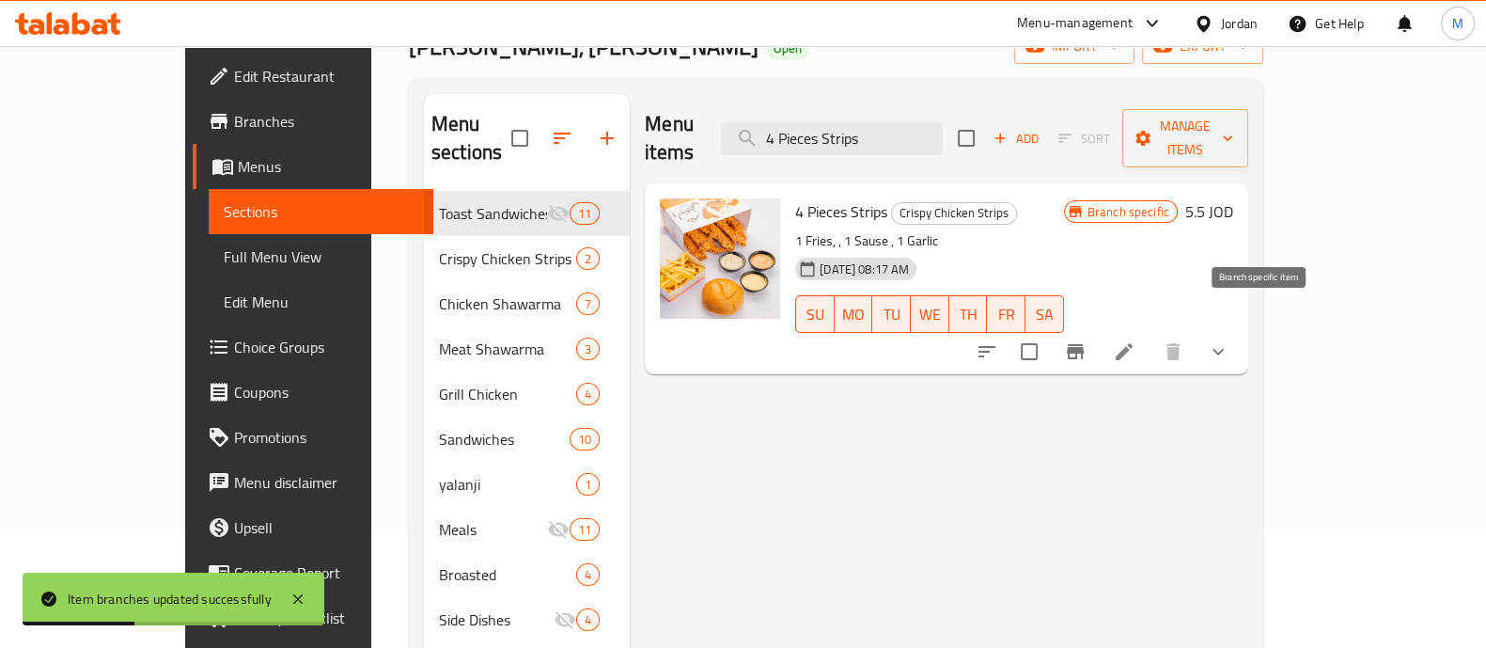
type input "4 Pieces Strips"
click at [1084, 344] on icon "Branch-specific-item" at bounding box center [1075, 351] width 17 height 15
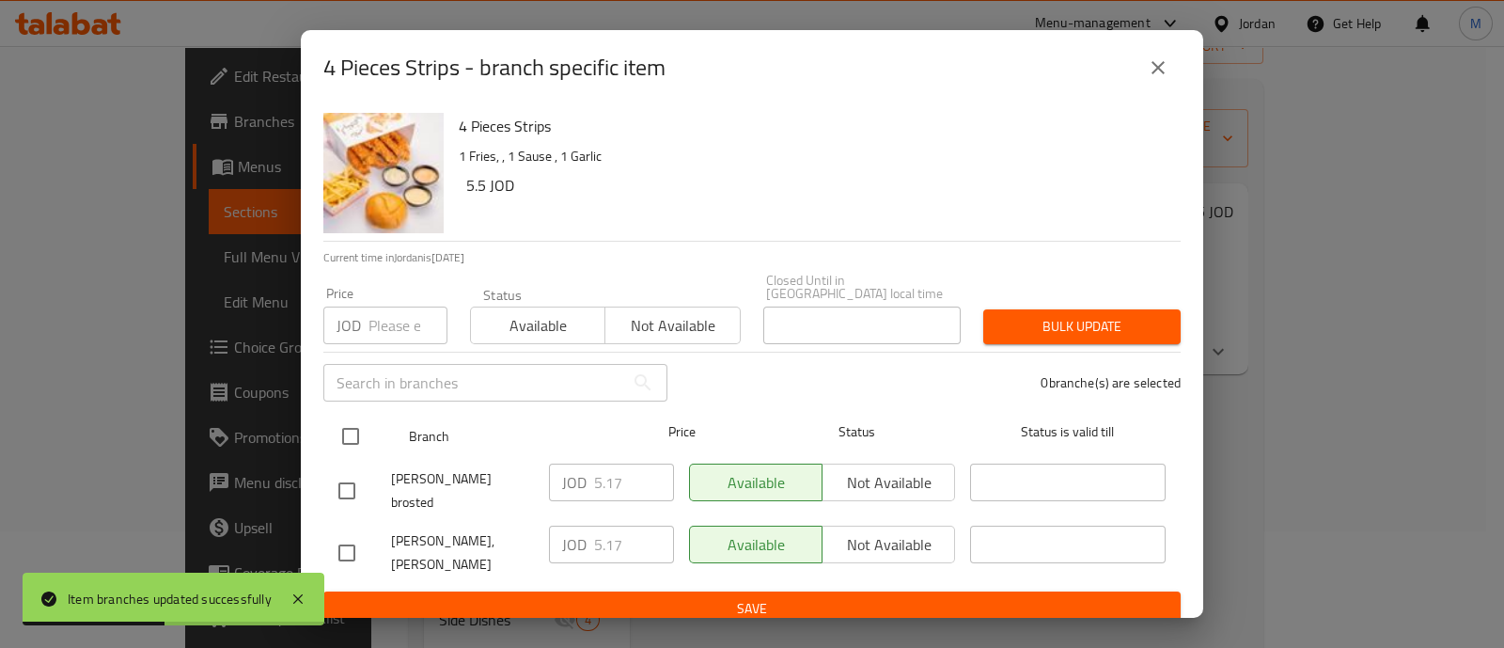
click at [349, 426] on input "checkbox" at bounding box center [350, 435] width 39 height 39
checkbox input "true"
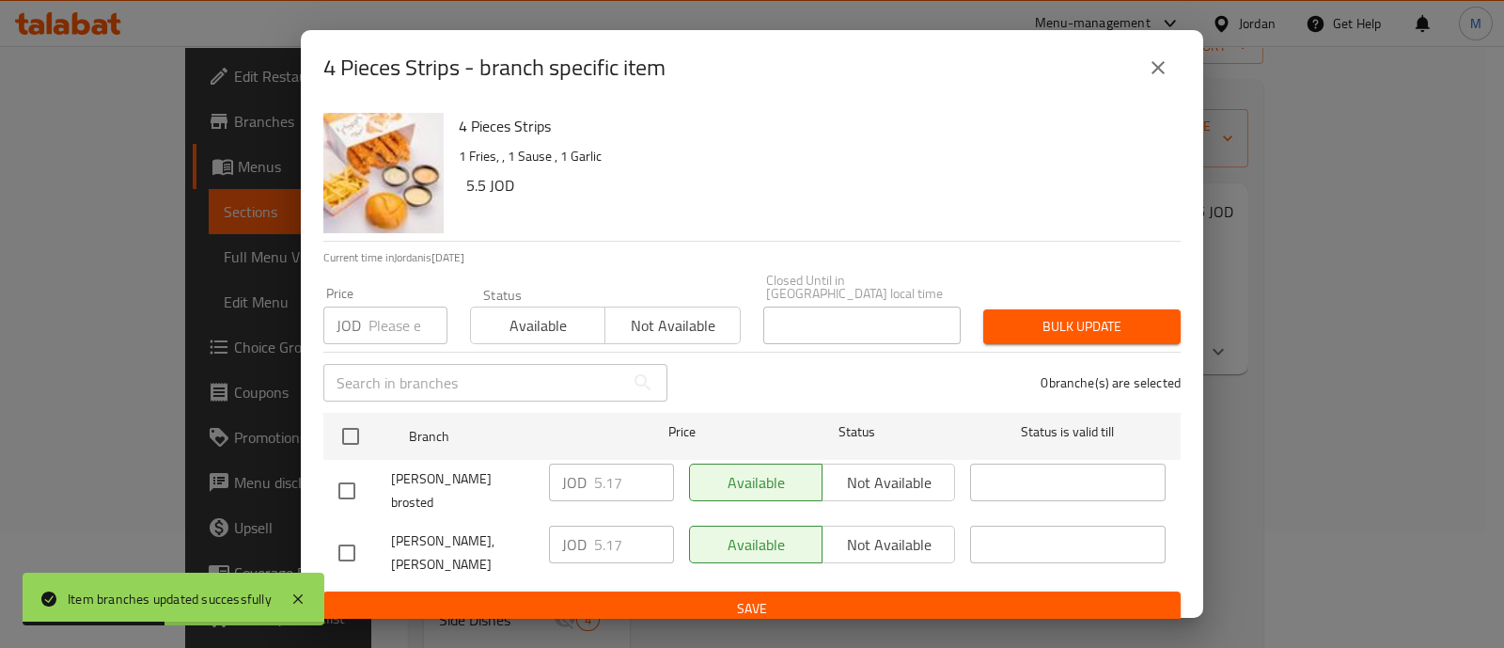
checkbox input "true"
click at [392, 315] on input "number" at bounding box center [407, 325] width 79 height 38
type input "8.55"
click at [1065, 298] on div "Bulk update" at bounding box center [1082, 326] width 220 height 57
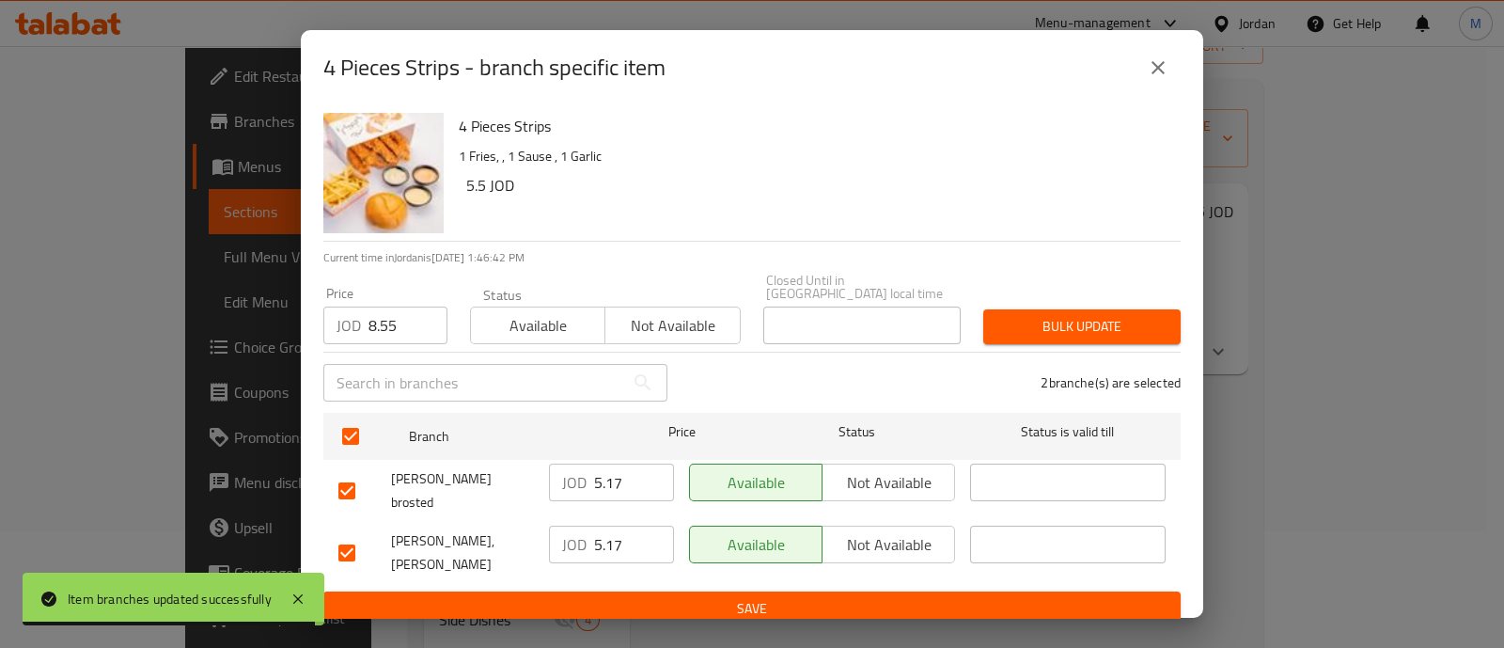
drag, startPoint x: 1063, startPoint y: 315, endPoint x: 1039, endPoint y: 292, distance: 33.3
click at [1064, 316] on span "Bulk update" at bounding box center [1081, 326] width 167 height 23
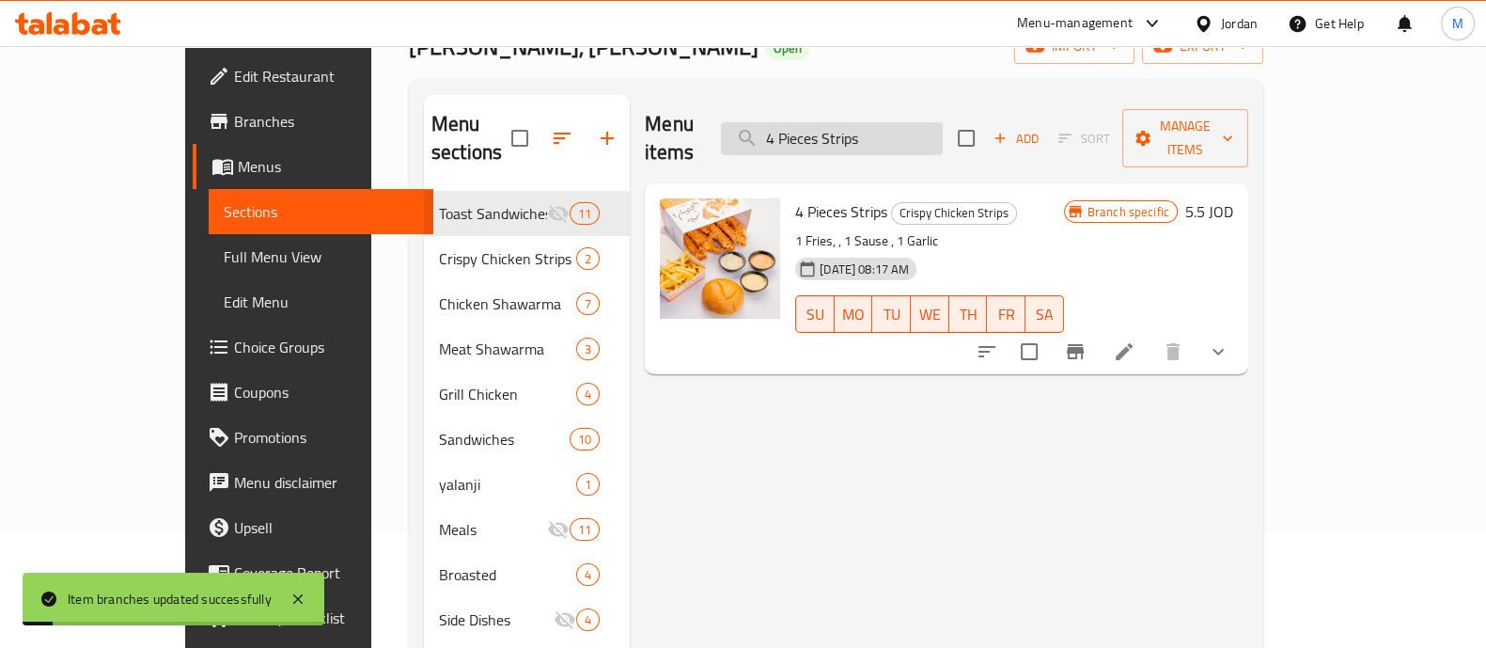
click at [916, 122] on input "4 Pieces Strips" at bounding box center [832, 138] width 222 height 33
paste input "Italian Chicken Shawarma Meal 300 g"
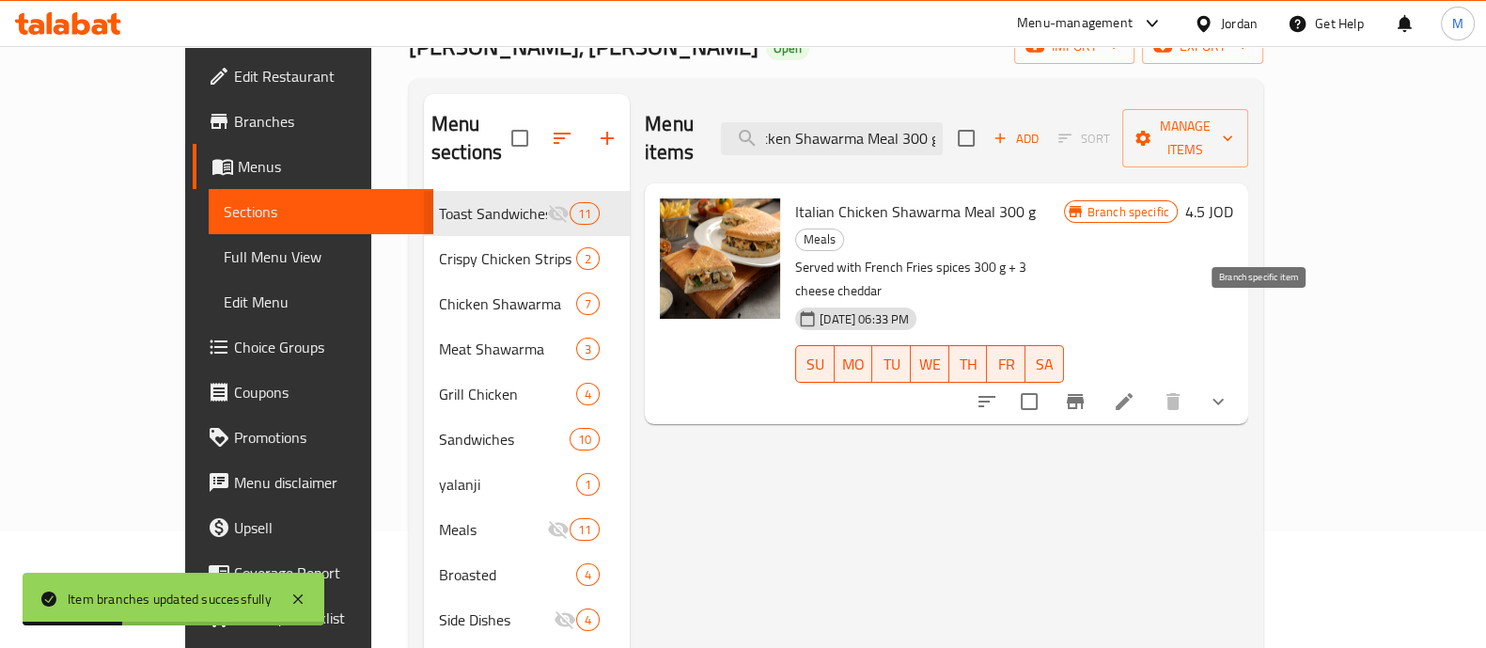
type input "Italian Chicken Shawarma Meal 300 g"
click at [1098, 379] on button "Branch-specific-item" at bounding box center [1075, 401] width 45 height 45
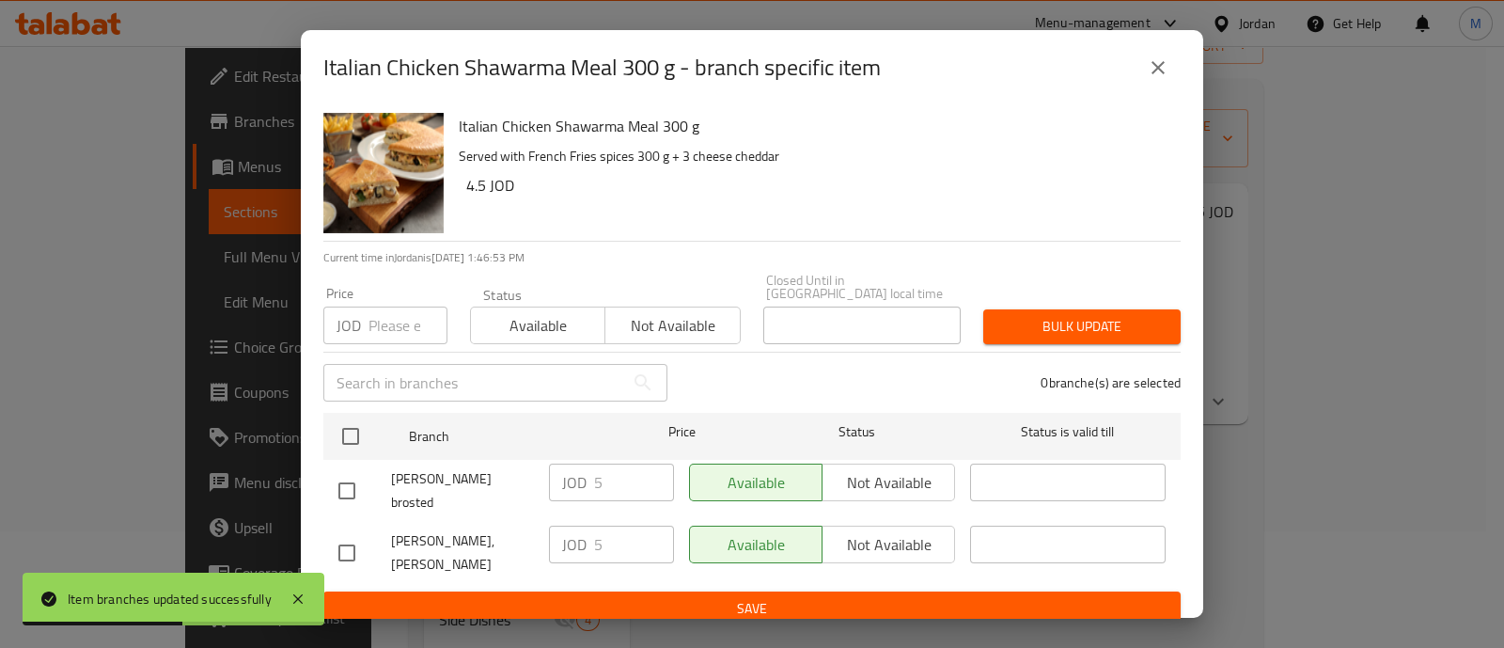
click at [353, 429] on input "checkbox" at bounding box center [350, 435] width 39 height 39
checkbox input "true"
click at [371, 317] on input "number" at bounding box center [407, 325] width 79 height 38
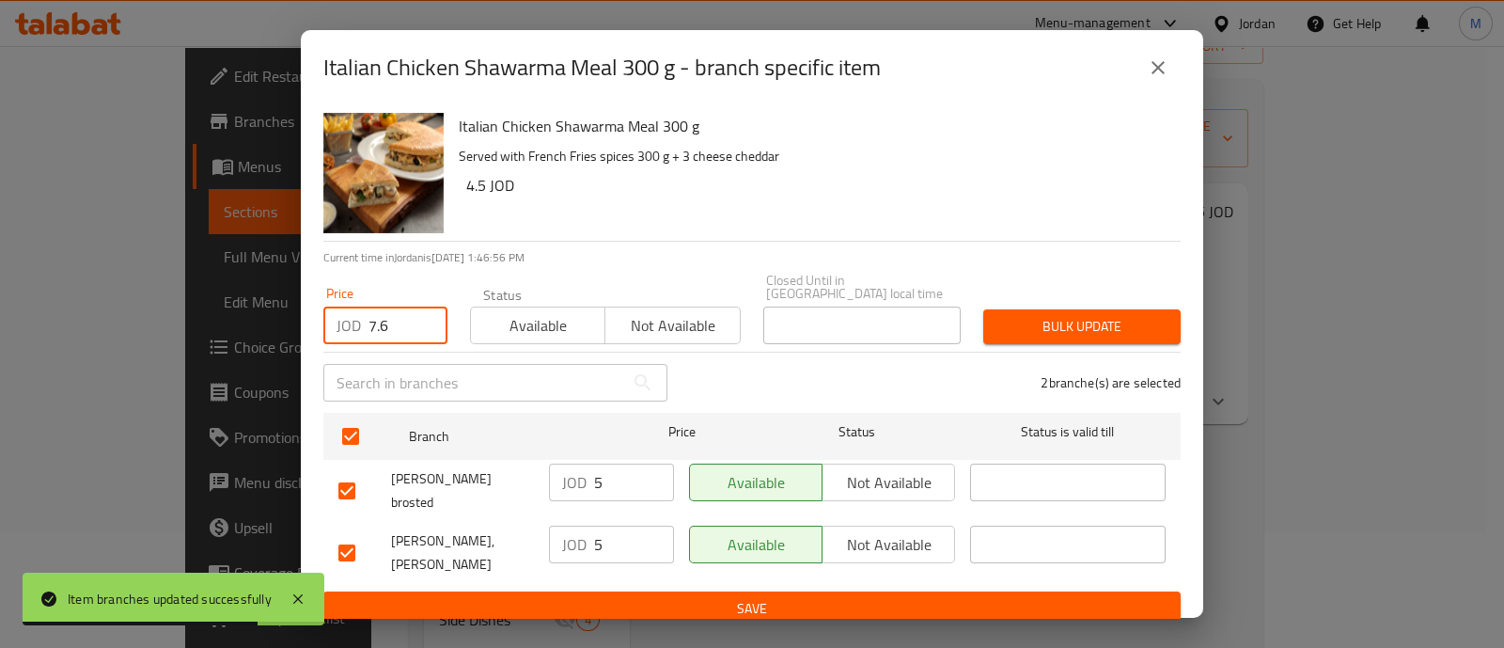
type input "7.6"
click at [1080, 315] on span "Bulk update" at bounding box center [1081, 326] width 167 height 23
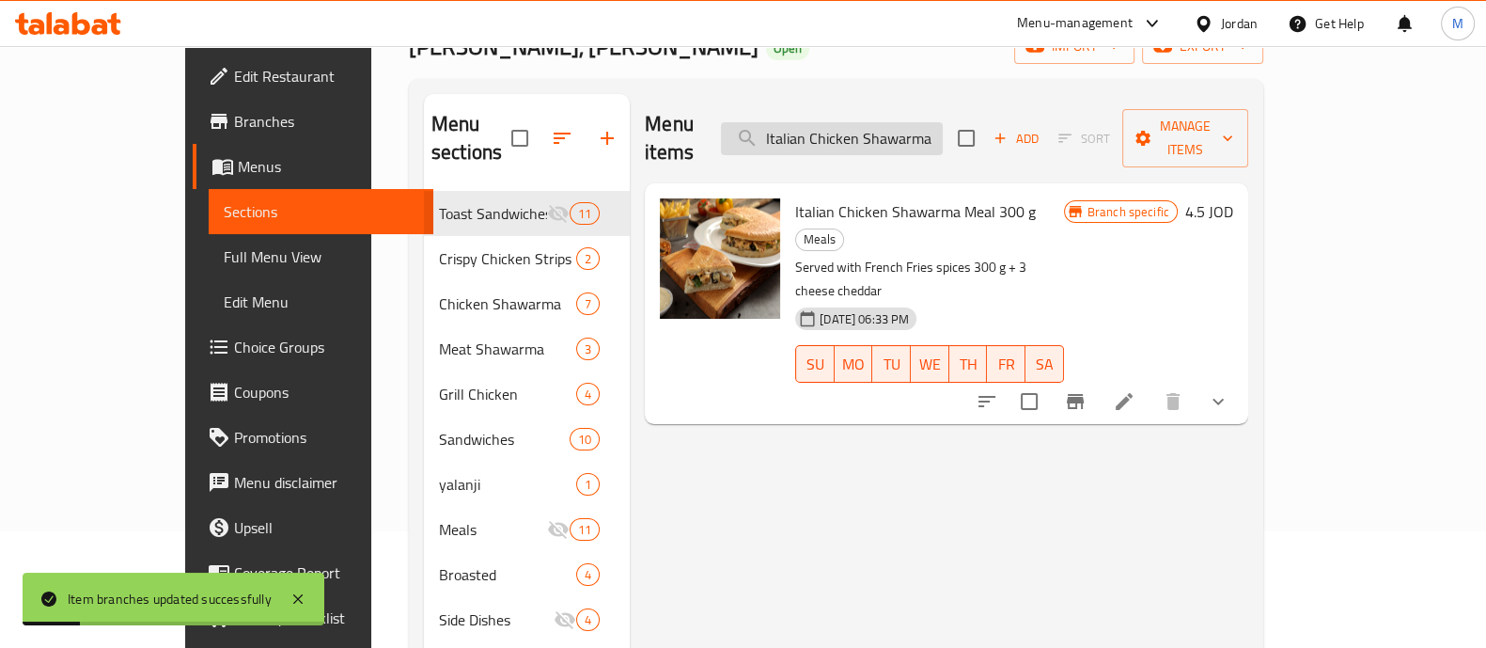
click at [888, 135] on input "Italian Chicken Shawarma Meal 300 g" at bounding box center [832, 138] width 222 height 33
click at [888, 134] on input "Italian Chicken Shawarma Meal 300 g" at bounding box center [832, 138] width 222 height 33
paste input "" Zinger Meal""
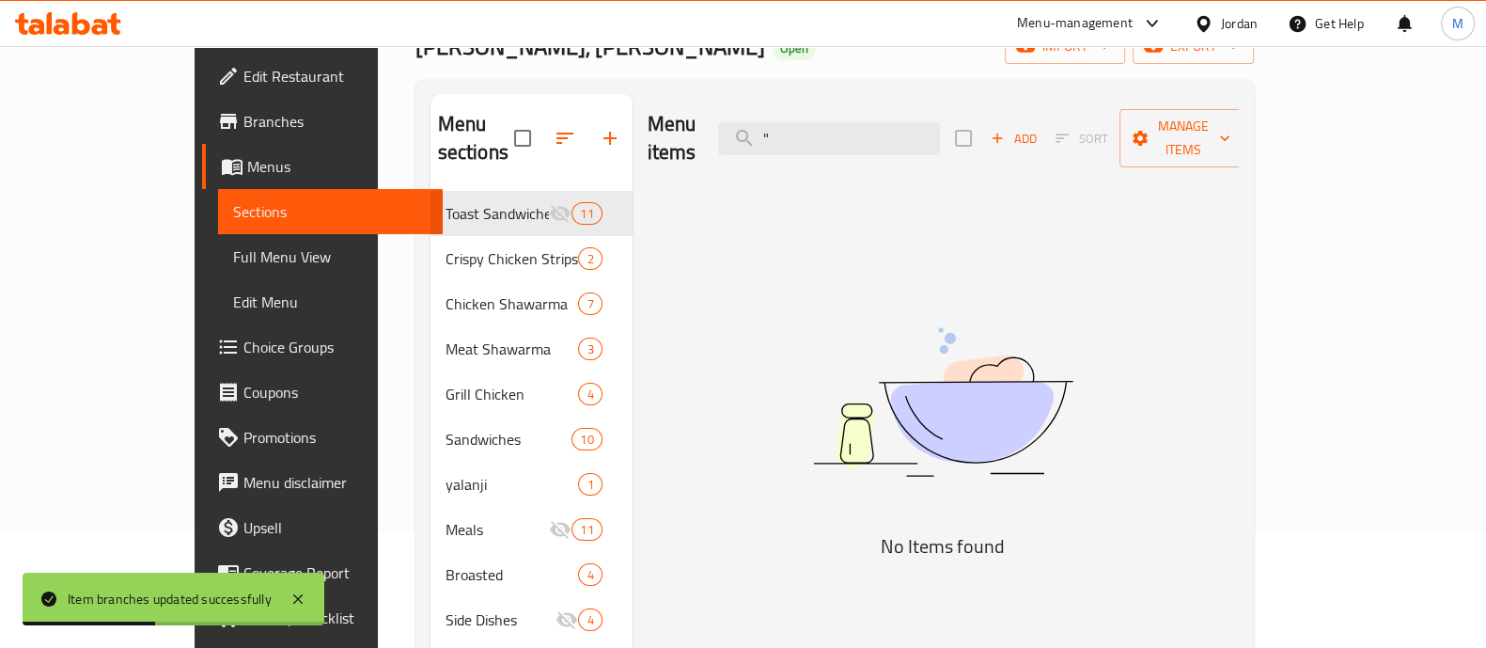
type input """
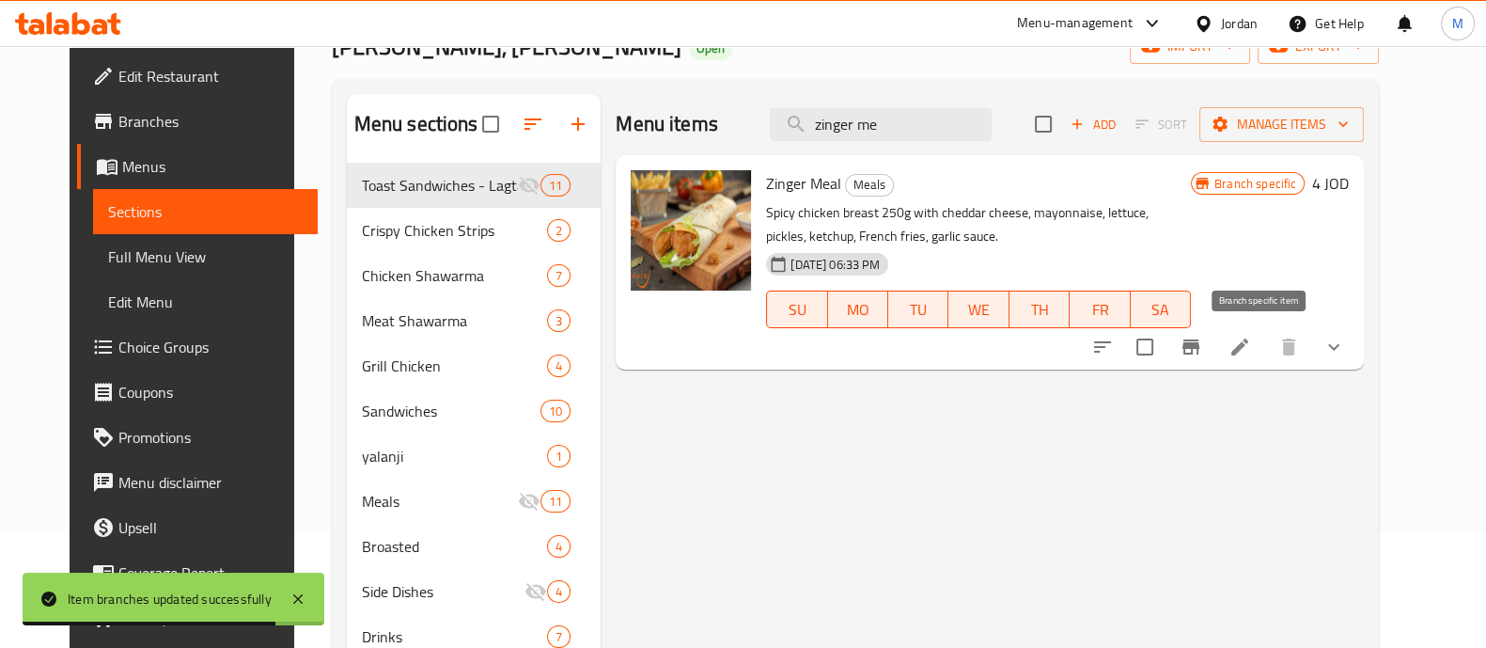
type input "zinger me"
click at [1199, 341] on icon "Branch-specific-item" at bounding box center [1190, 346] width 17 height 15
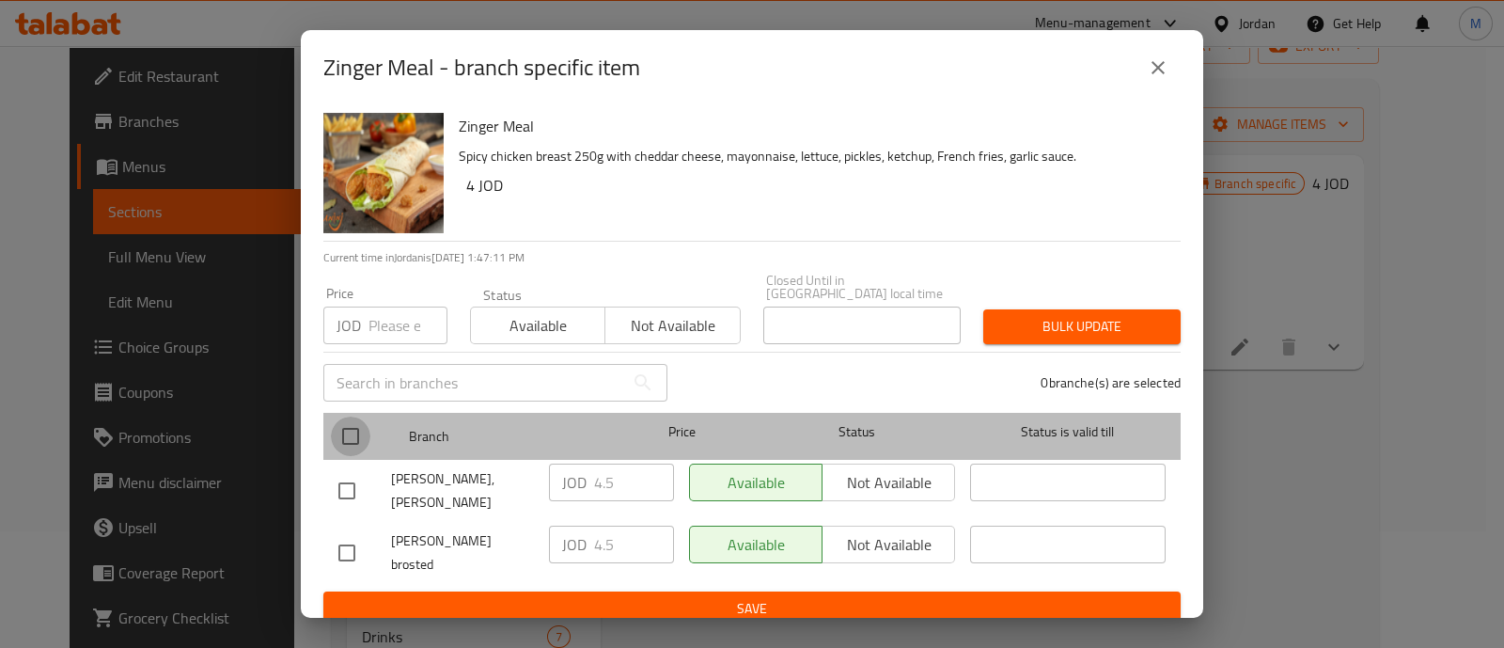
click at [353, 439] on input "checkbox" at bounding box center [350, 435] width 39 height 39
checkbox input "true"
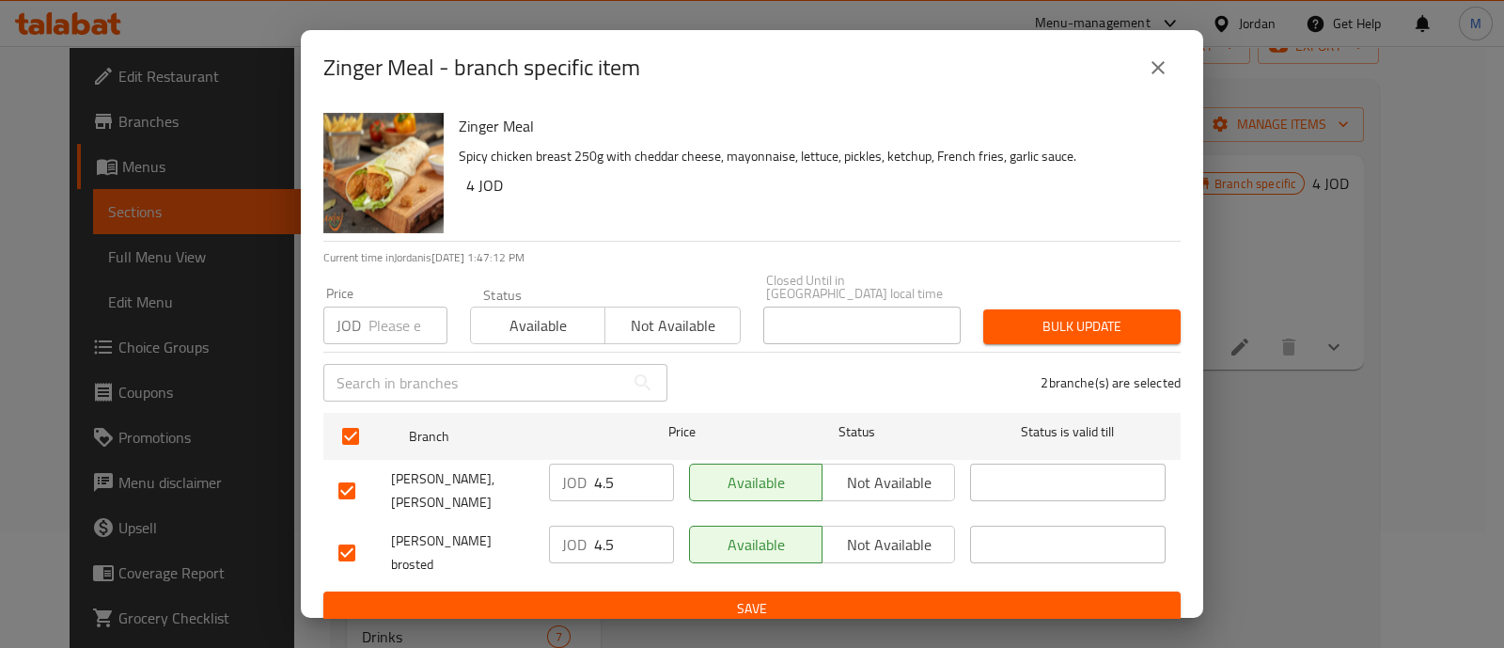
click at [381, 324] on input "number" at bounding box center [407, 325] width 79 height 38
type input "6.9"
click at [1090, 325] on span "Bulk update" at bounding box center [1081, 326] width 167 height 23
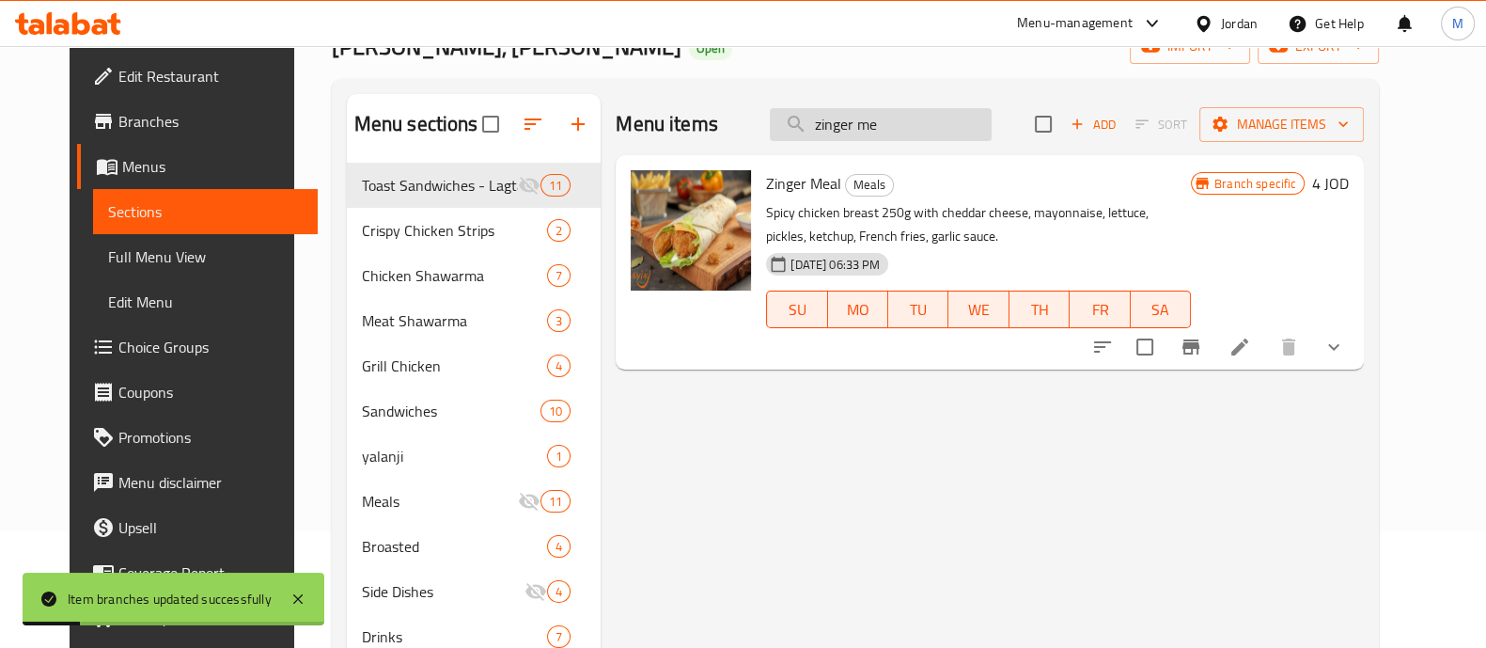
click at [865, 125] on input "zinger me" at bounding box center [881, 124] width 222 height 33
click at [866, 125] on input "zinger me" at bounding box center [881, 124] width 222 height 33
drag, startPoint x: 866, startPoint y: 125, endPoint x: 878, endPoint y: 134, distance: 15.4
click at [866, 129] on input "zinger me" at bounding box center [881, 124] width 222 height 33
paste input "Half grill chicken"
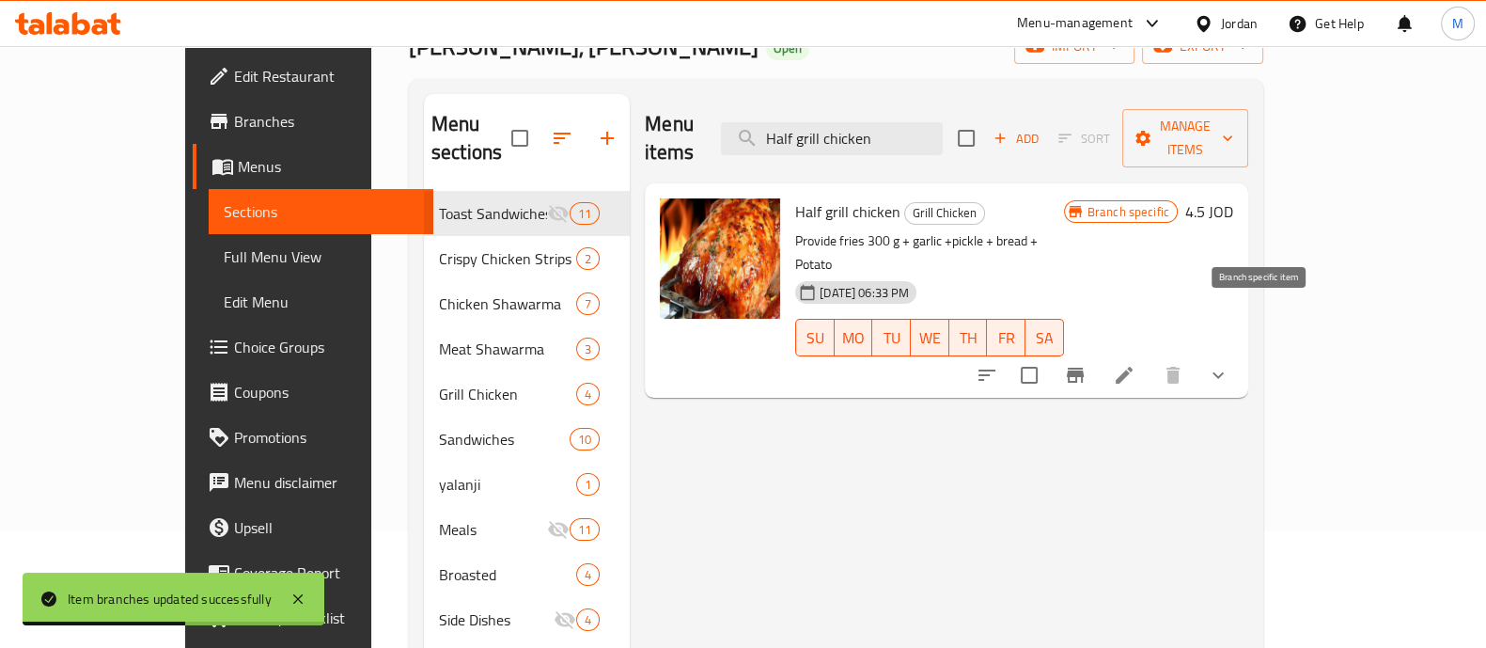
type input "Half grill chicken"
click at [1098, 352] on button "Branch-specific-item" at bounding box center [1075, 374] width 45 height 45
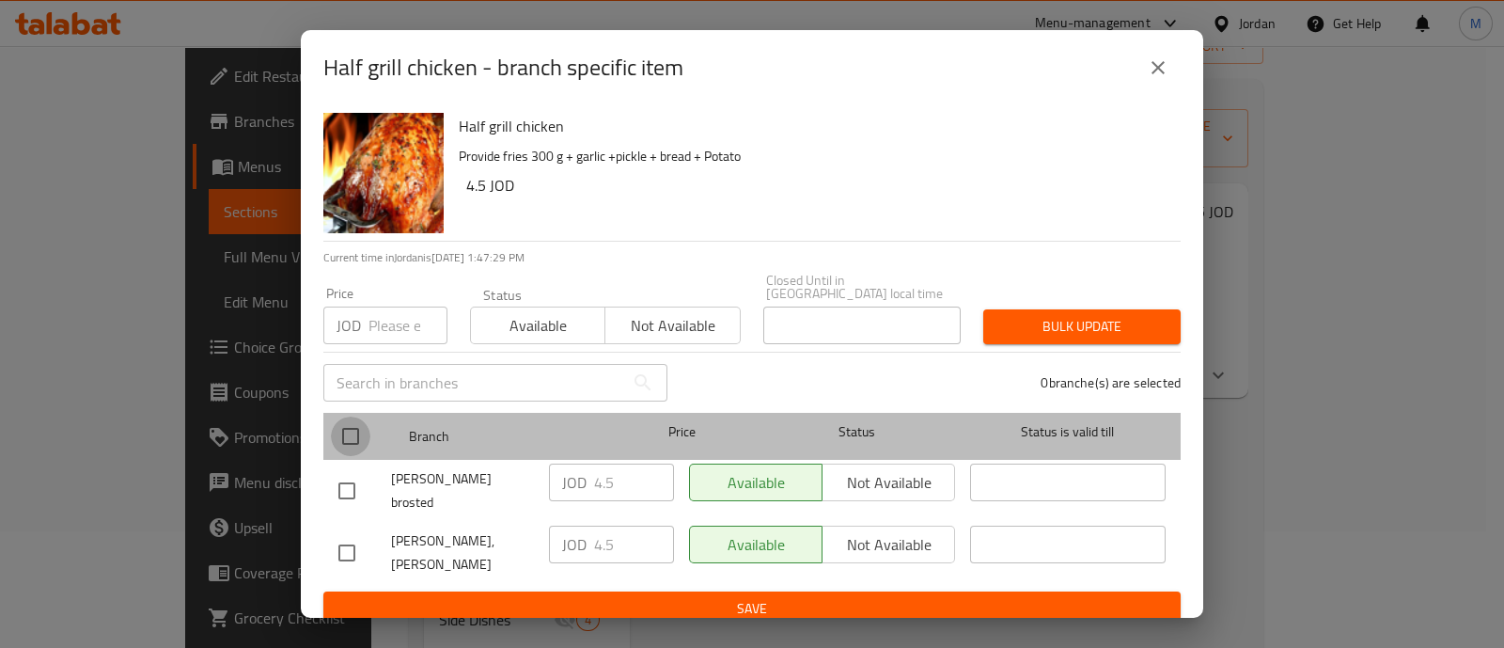
drag, startPoint x: 362, startPoint y: 425, endPoint x: 371, endPoint y: 427, distance: 9.6
click at [362, 427] on input "checkbox" at bounding box center [350, 435] width 39 height 39
checkbox input "true"
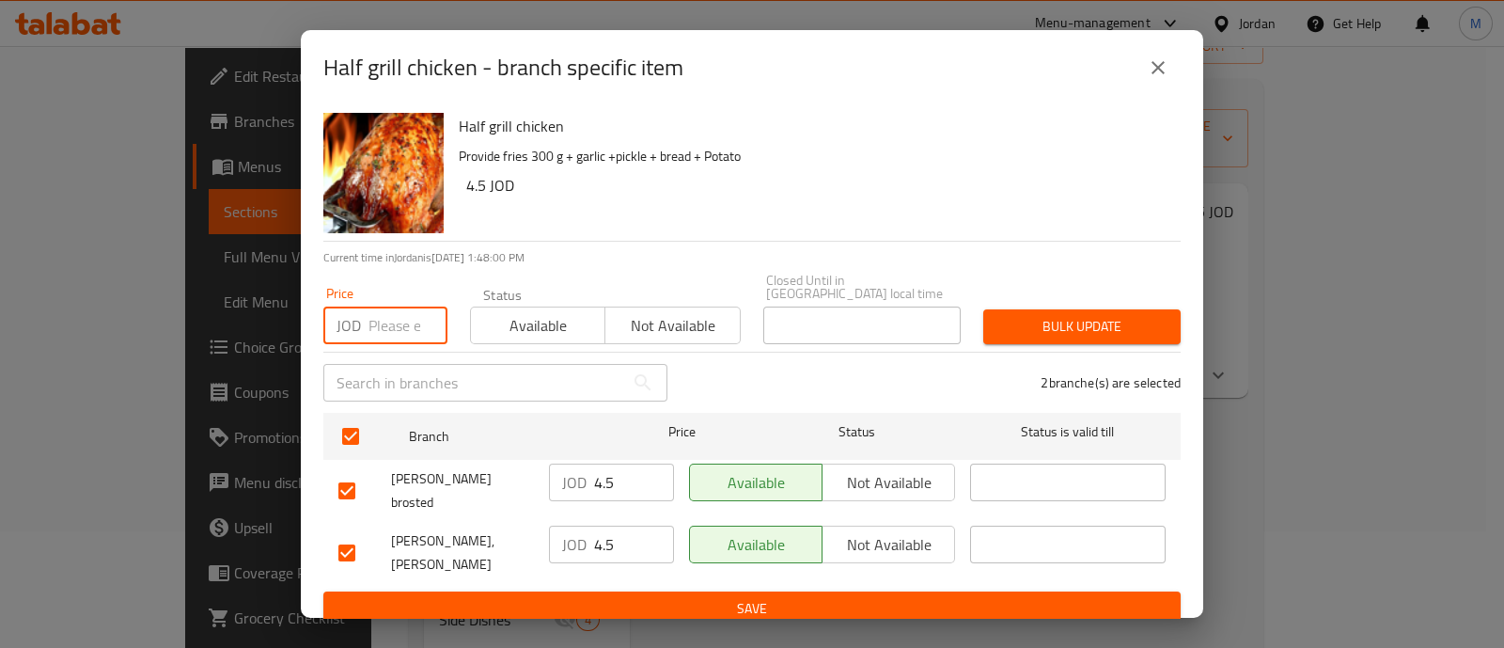
click at [385, 315] on input "number" at bounding box center [407, 325] width 79 height 38
type input "6.8"
click at [1061, 315] on span "Bulk update" at bounding box center [1081, 326] width 167 height 23
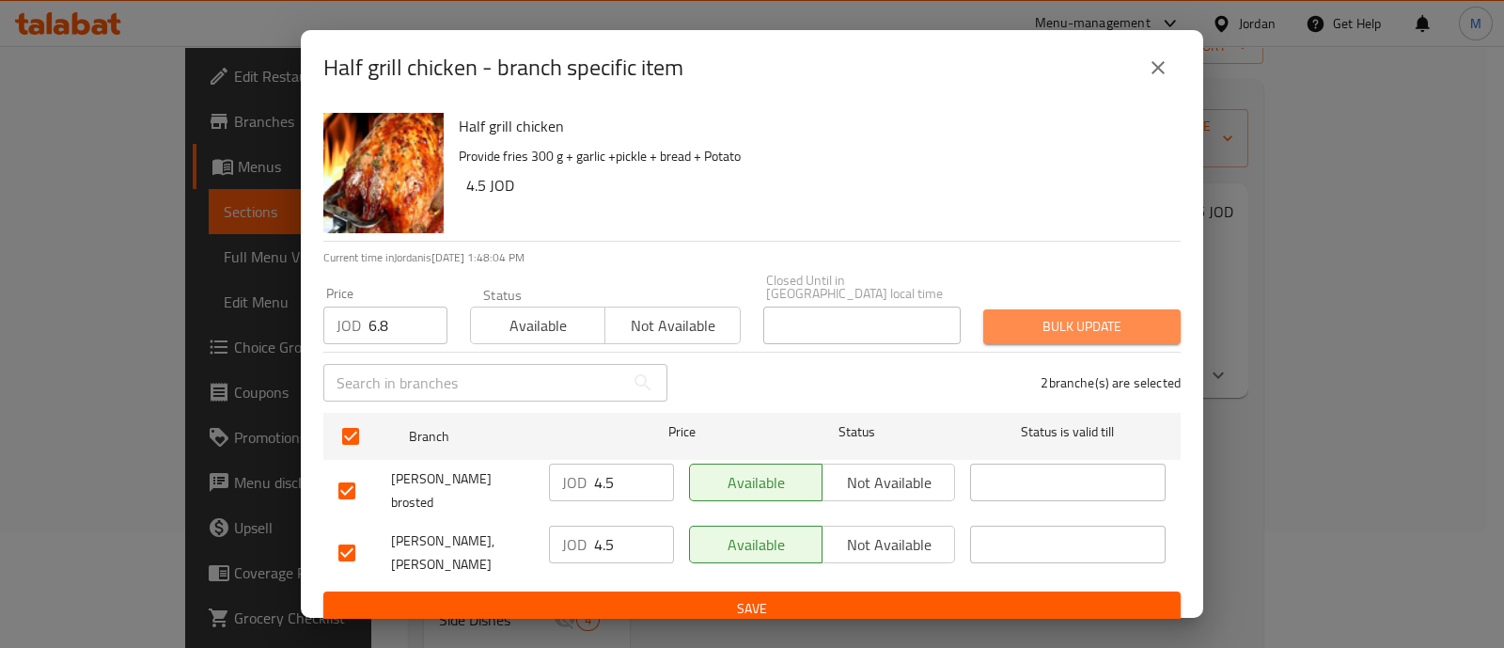
click at [1027, 330] on span "Bulk update" at bounding box center [1081, 326] width 167 height 23
click at [1030, 321] on span "Bulk update" at bounding box center [1081, 326] width 167 height 23
click at [1029, 321] on span "Bulk update" at bounding box center [1081, 326] width 167 height 23
click at [820, 597] on span "Save" at bounding box center [751, 608] width 827 height 23
click at [1163, 76] on icon "close" at bounding box center [1158, 67] width 23 height 23
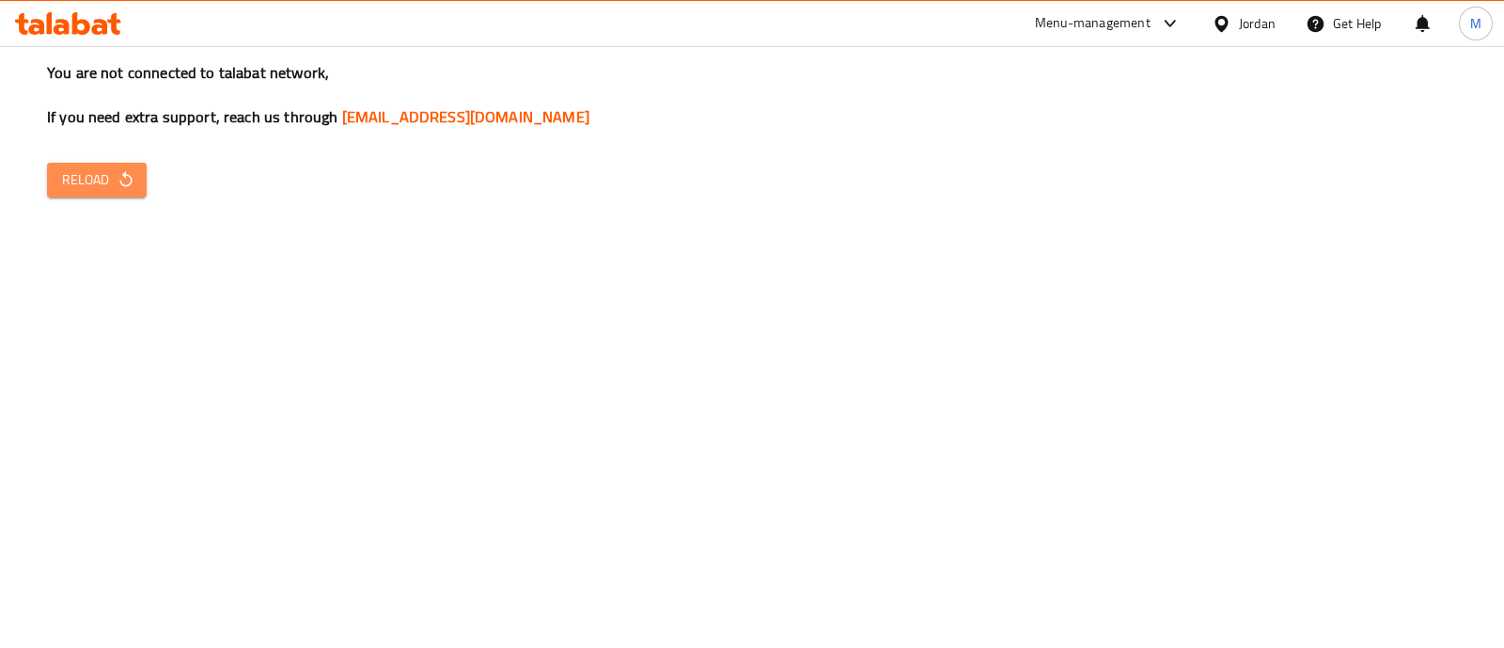
click at [86, 172] on span "Reload" at bounding box center [97, 179] width 70 height 23
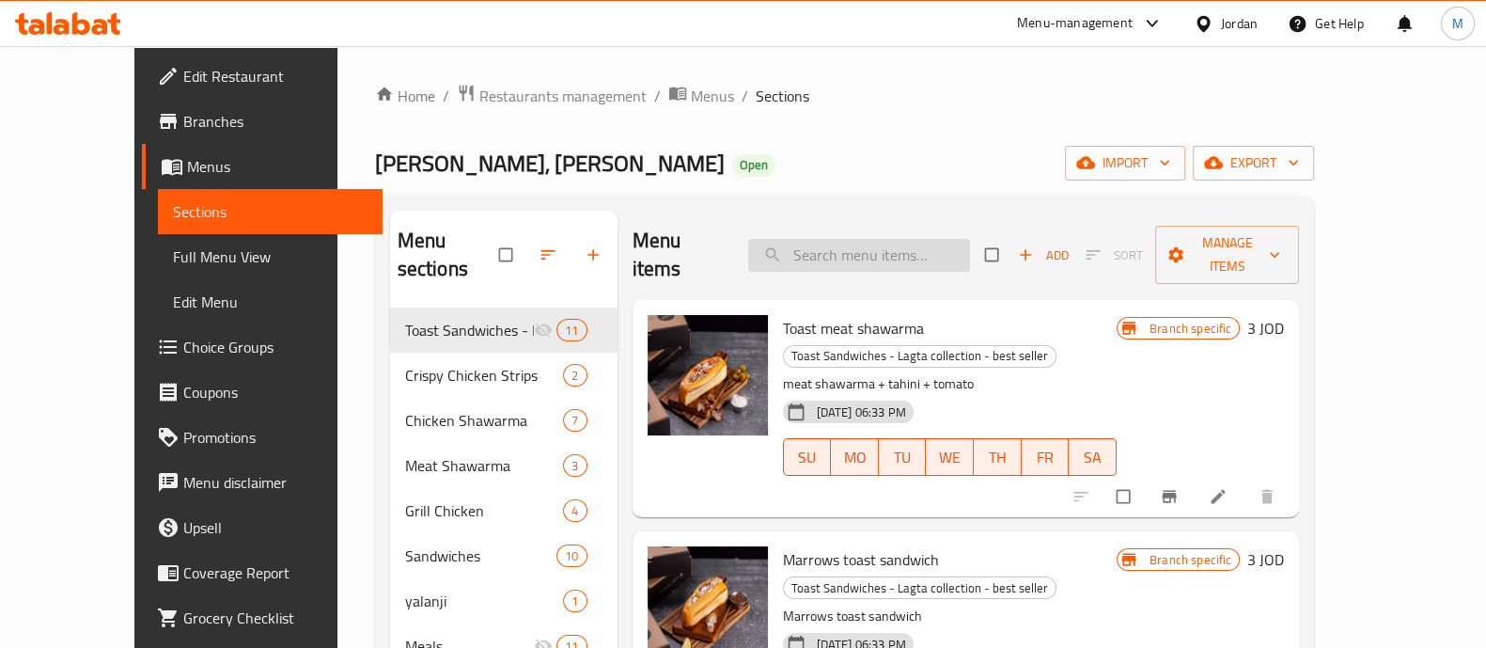
click at [851, 239] on input "search" at bounding box center [859, 255] width 222 height 33
paste input "Half grill chicken"
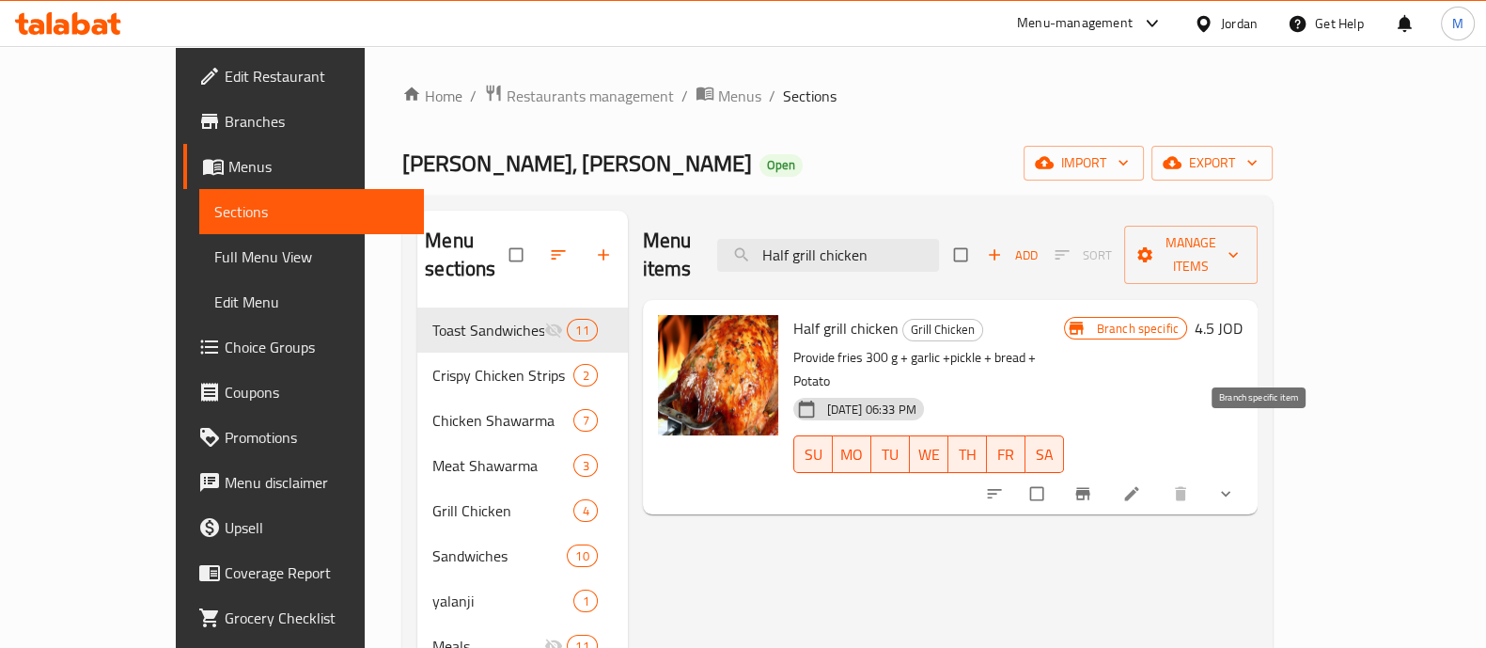
type input "Half grill chicken"
click at [1089, 488] on icon "Branch-specific-item" at bounding box center [1082, 494] width 14 height 12
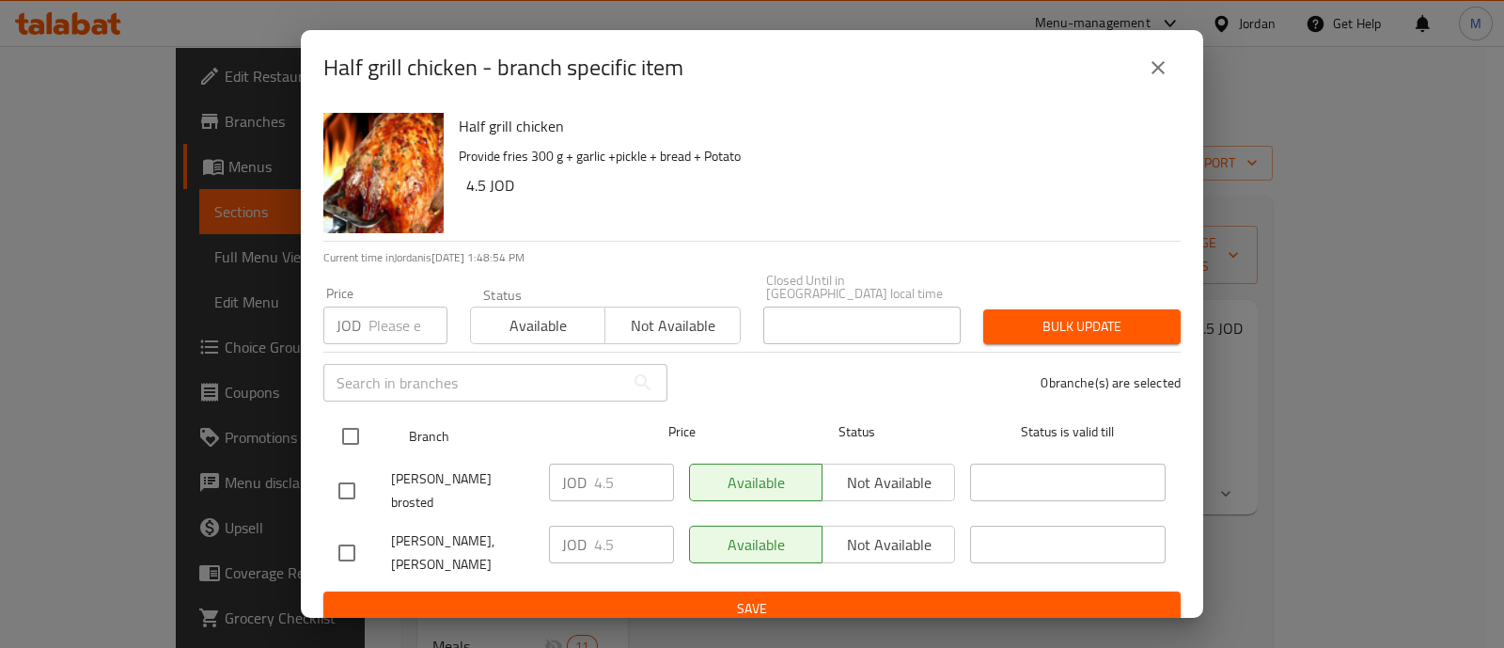
click at [338, 421] on input "checkbox" at bounding box center [350, 435] width 39 height 39
checkbox input "true"
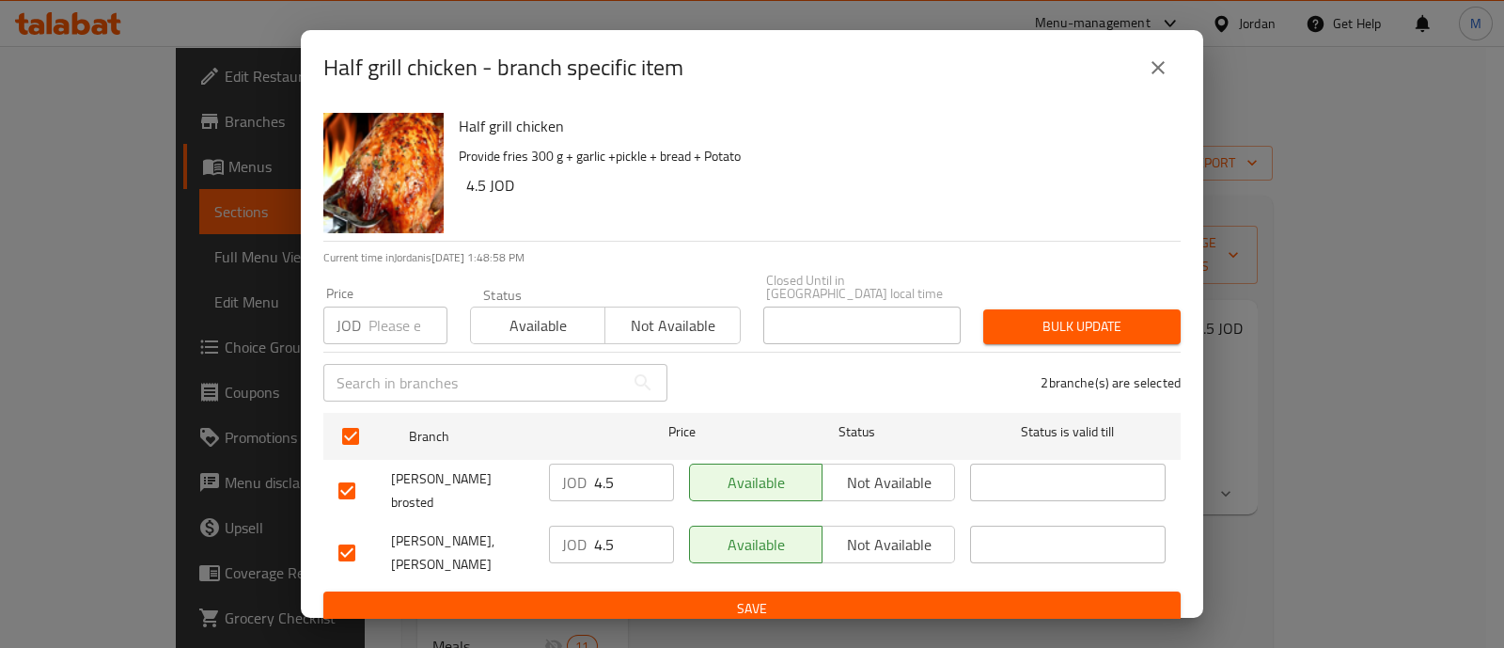
click at [404, 313] on input "number" at bounding box center [407, 325] width 79 height 38
type input "6.8"
click at [1081, 329] on span "Bulk update" at bounding box center [1081, 326] width 167 height 23
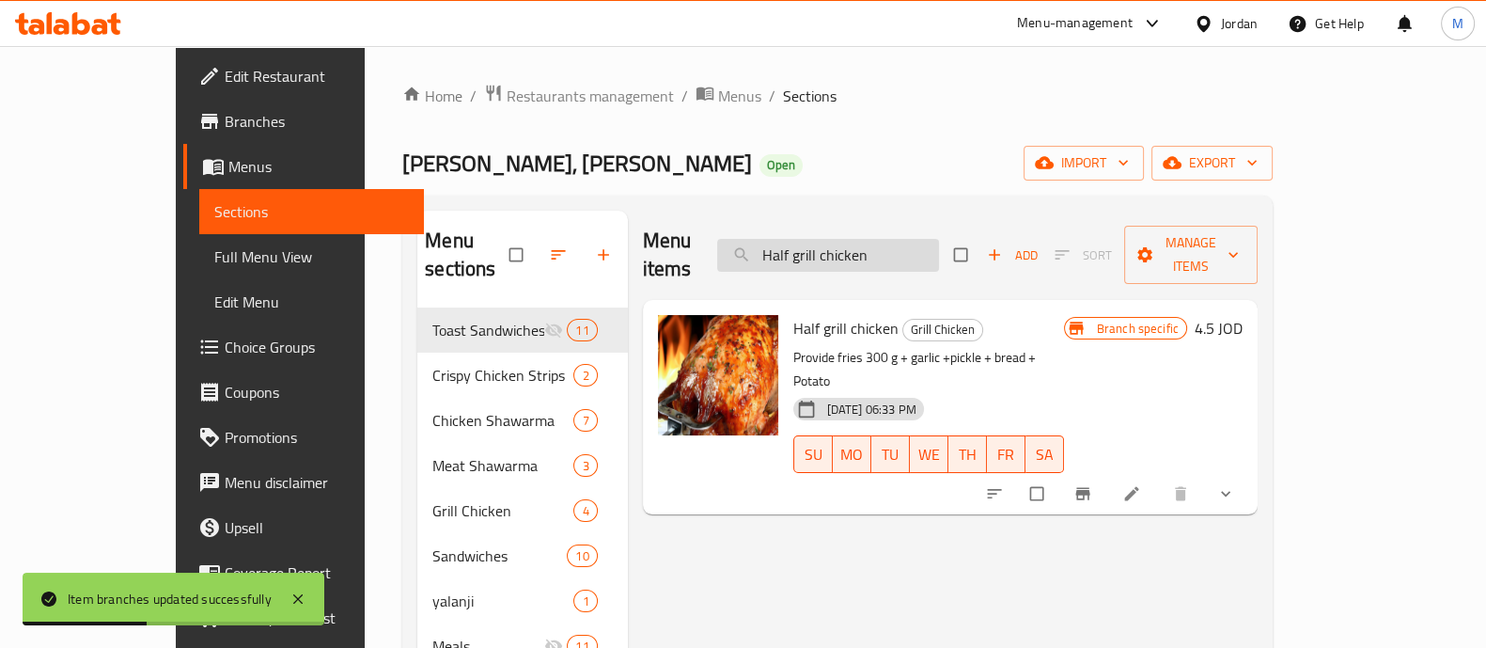
click at [909, 246] on input "Half grill chicken" at bounding box center [828, 255] width 222 height 33
click at [908, 246] on input "Half grill chicken" at bounding box center [828, 255] width 222 height 33
click at [906, 245] on input "Half grill chicken" at bounding box center [828, 255] width 222 height 33
paste input "double chicken meal"
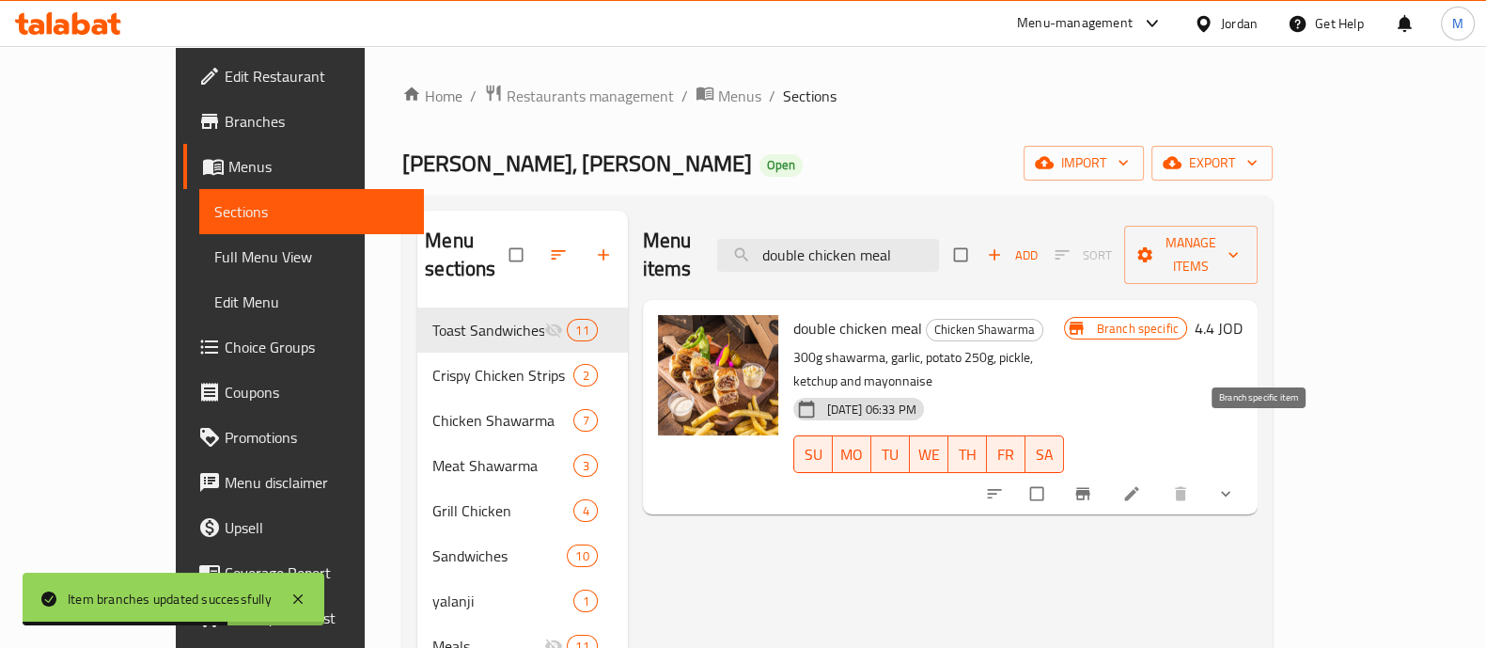
type input "double chicken meal"
click at [1092, 484] on icon "Branch-specific-item" at bounding box center [1082, 493] width 19 height 19
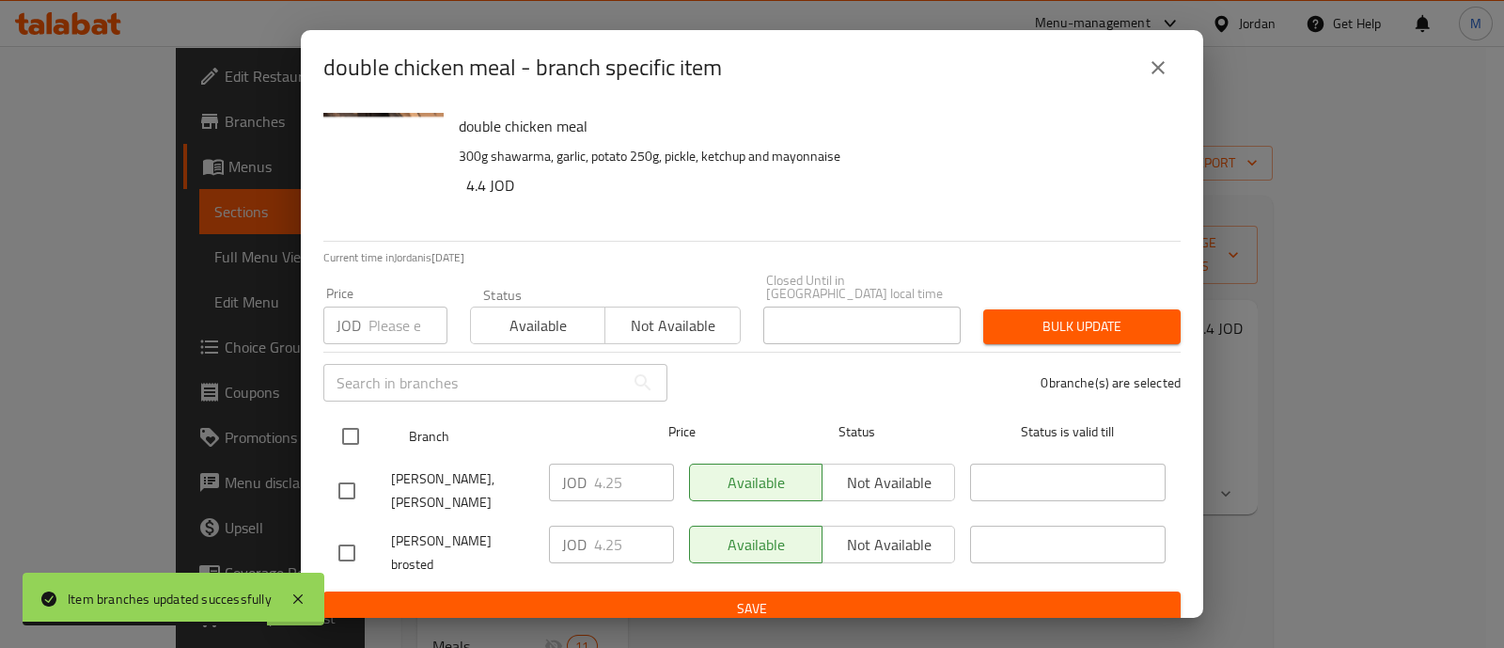
click at [351, 427] on input "checkbox" at bounding box center [350, 435] width 39 height 39
checkbox input "true"
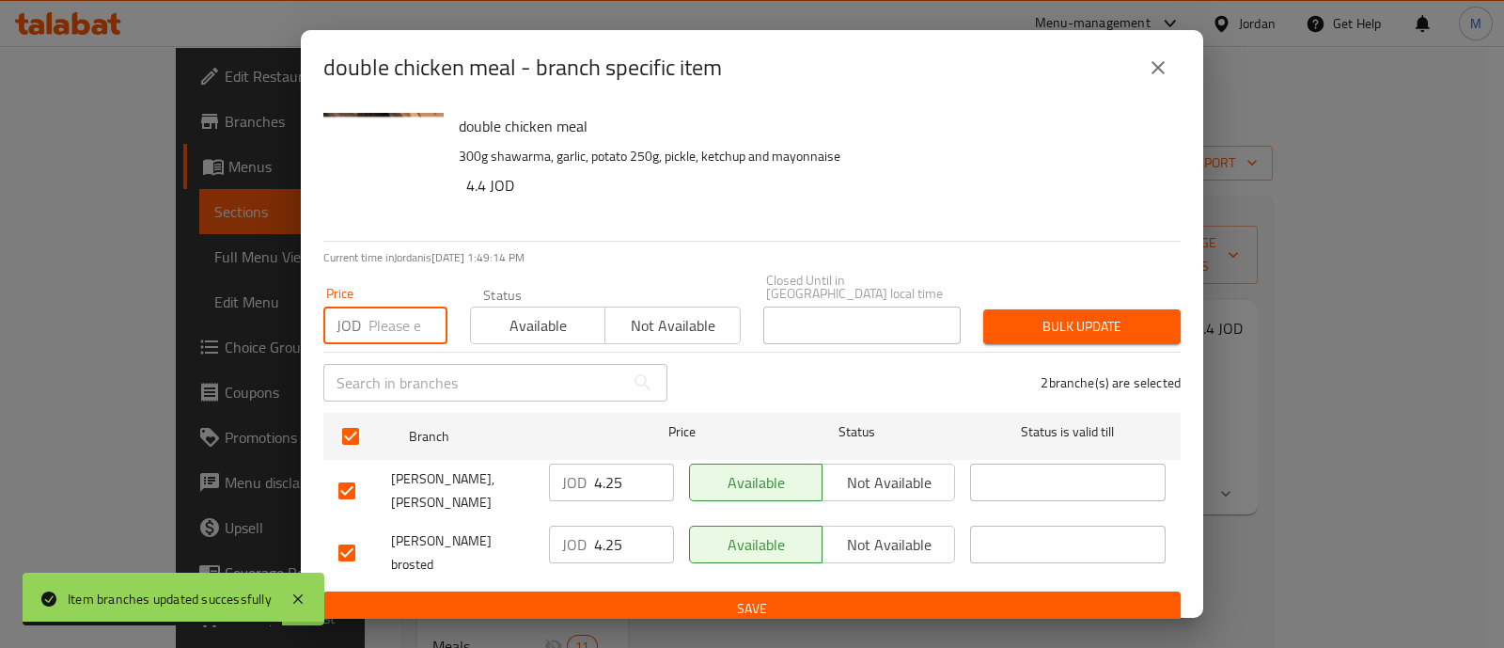
click at [388, 312] on input "number" at bounding box center [407, 325] width 79 height 38
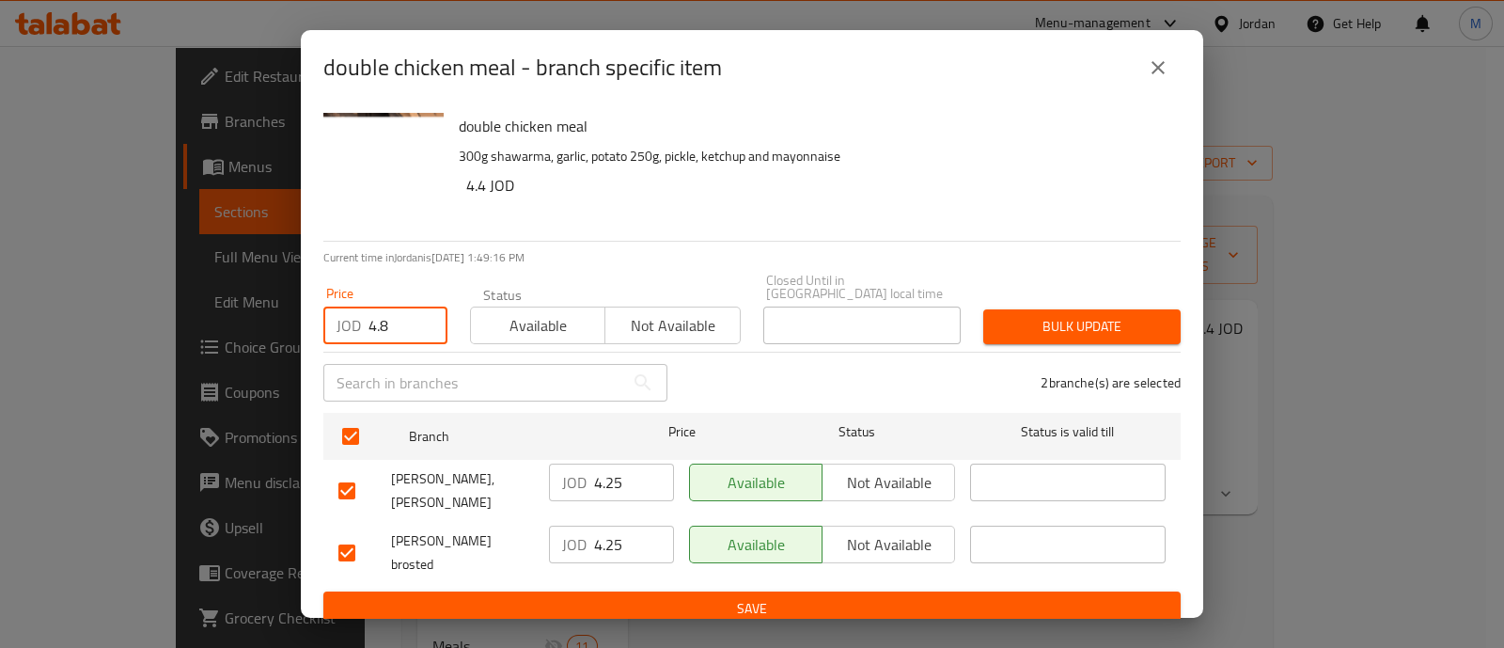
type input "4.8"
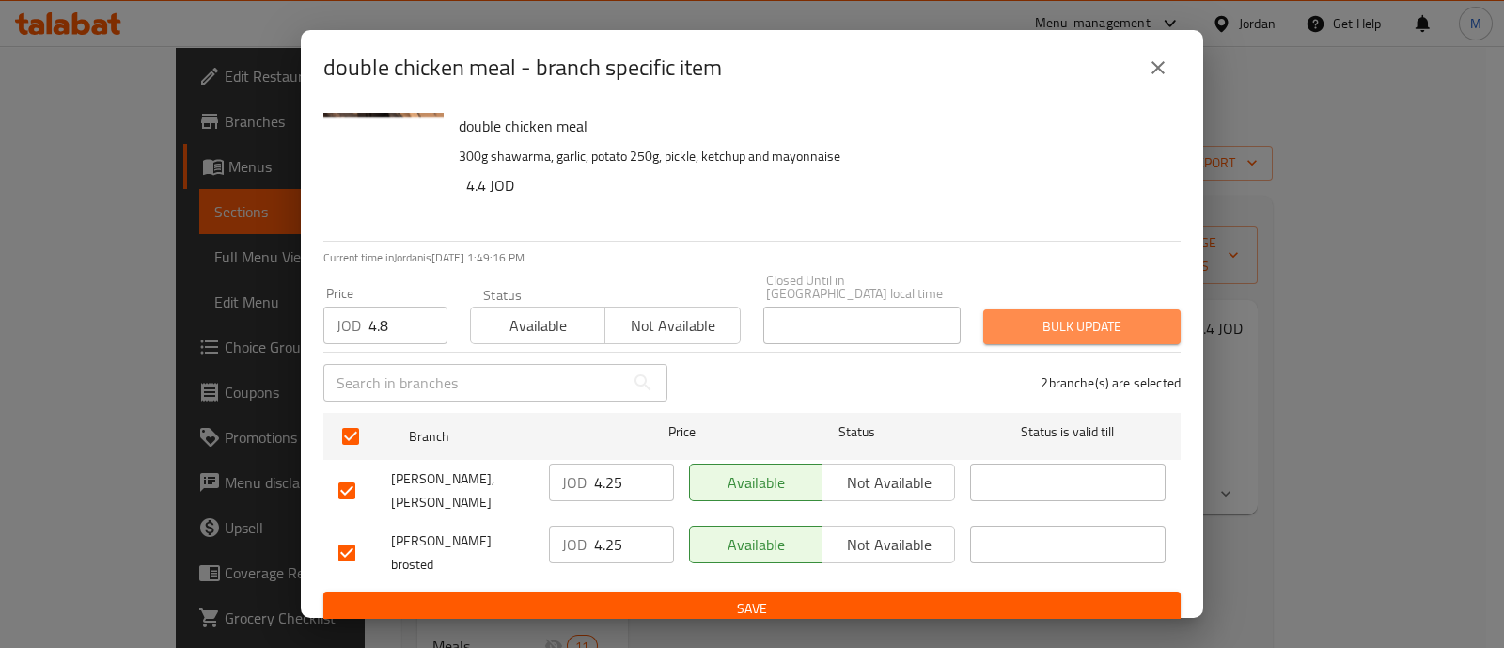
click at [1051, 317] on span "Bulk update" at bounding box center [1081, 326] width 167 height 23
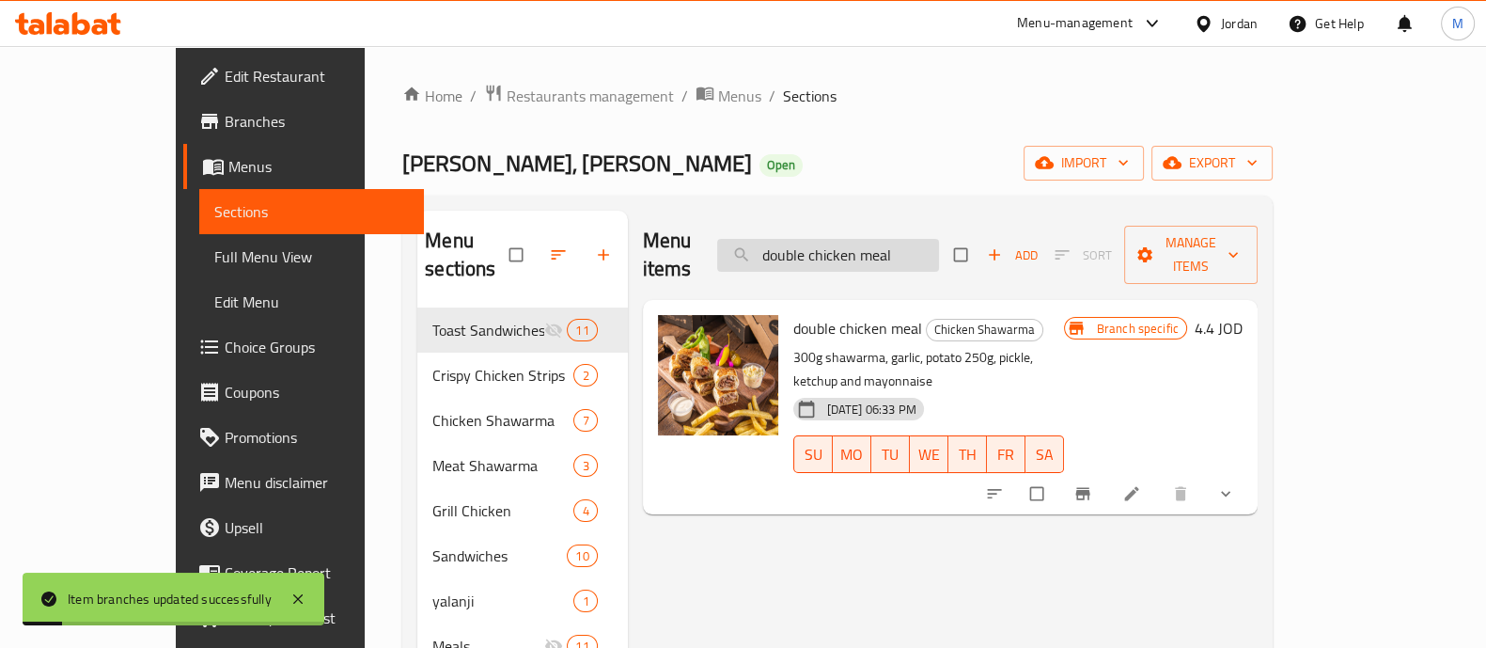
click at [939, 239] on input "double chicken meal" at bounding box center [828, 255] width 222 height 33
paste input "Broasted 4 pieces"
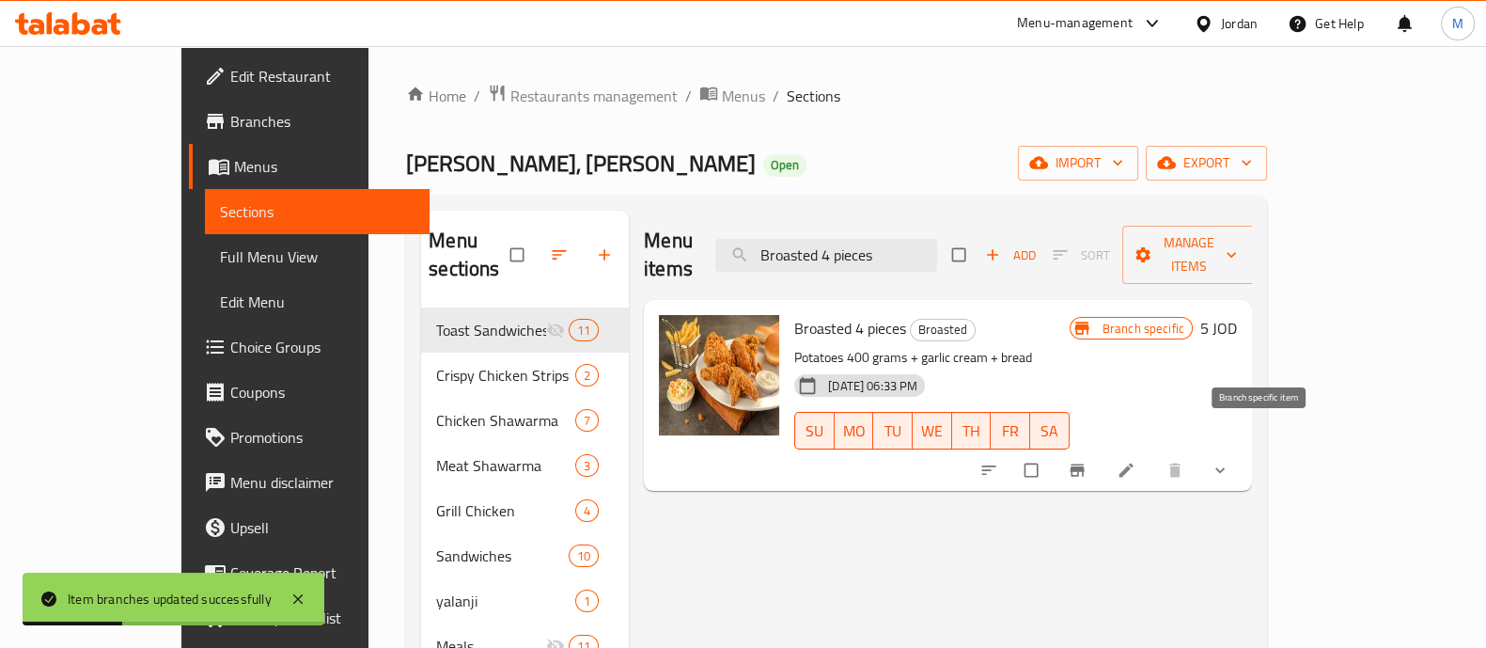
type input "Broasted 4 pieces"
click at [1084, 464] on icon "Branch-specific-item" at bounding box center [1077, 470] width 14 height 12
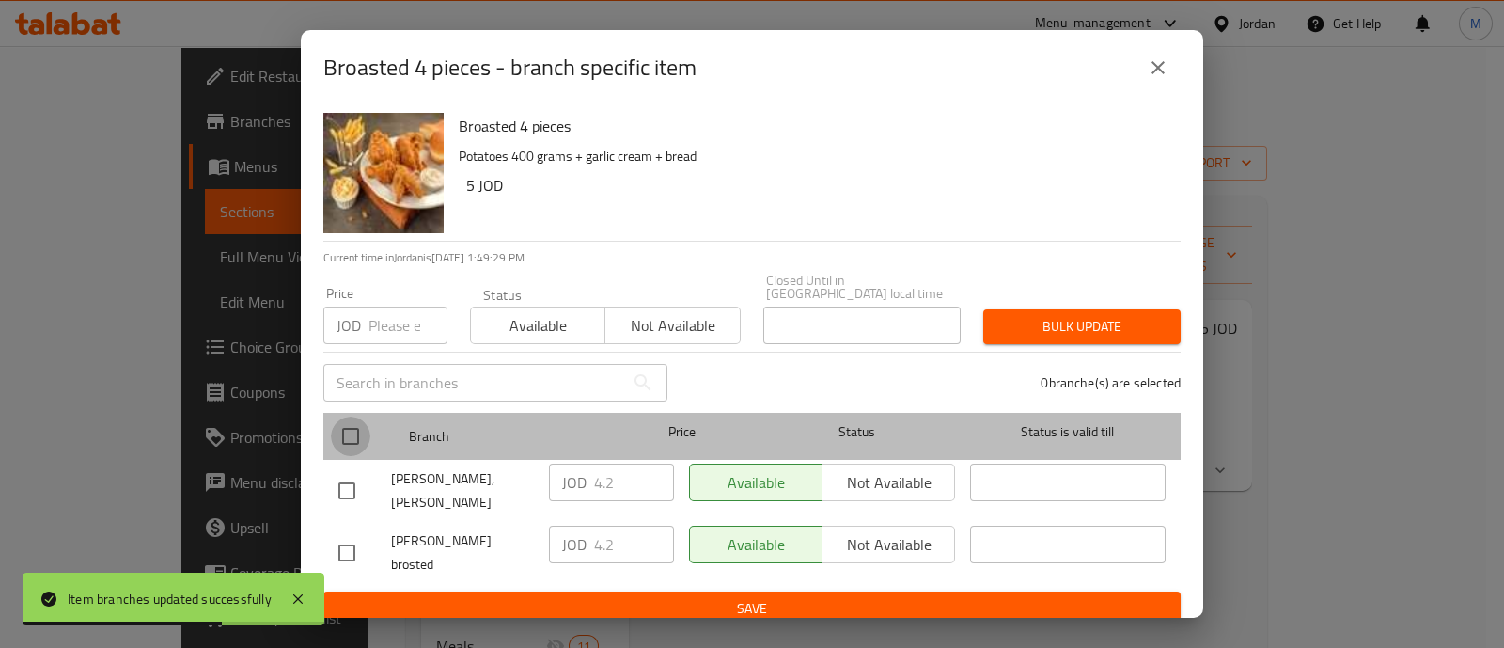
click at [358, 431] on input "checkbox" at bounding box center [350, 435] width 39 height 39
checkbox input "true"
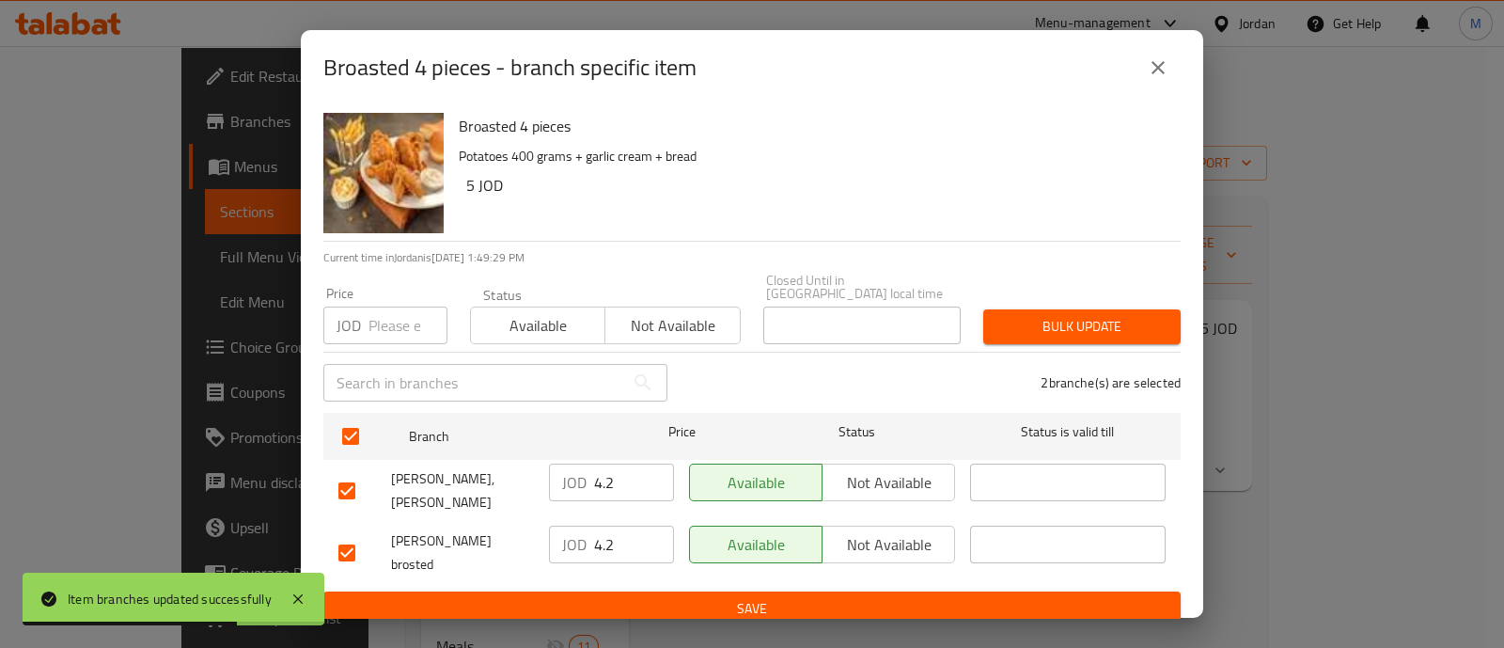
click at [361, 325] on div "JOD Price" at bounding box center [385, 325] width 124 height 38
type input "6.45"
click at [1097, 335] on button "Bulk update" at bounding box center [1081, 326] width 197 height 35
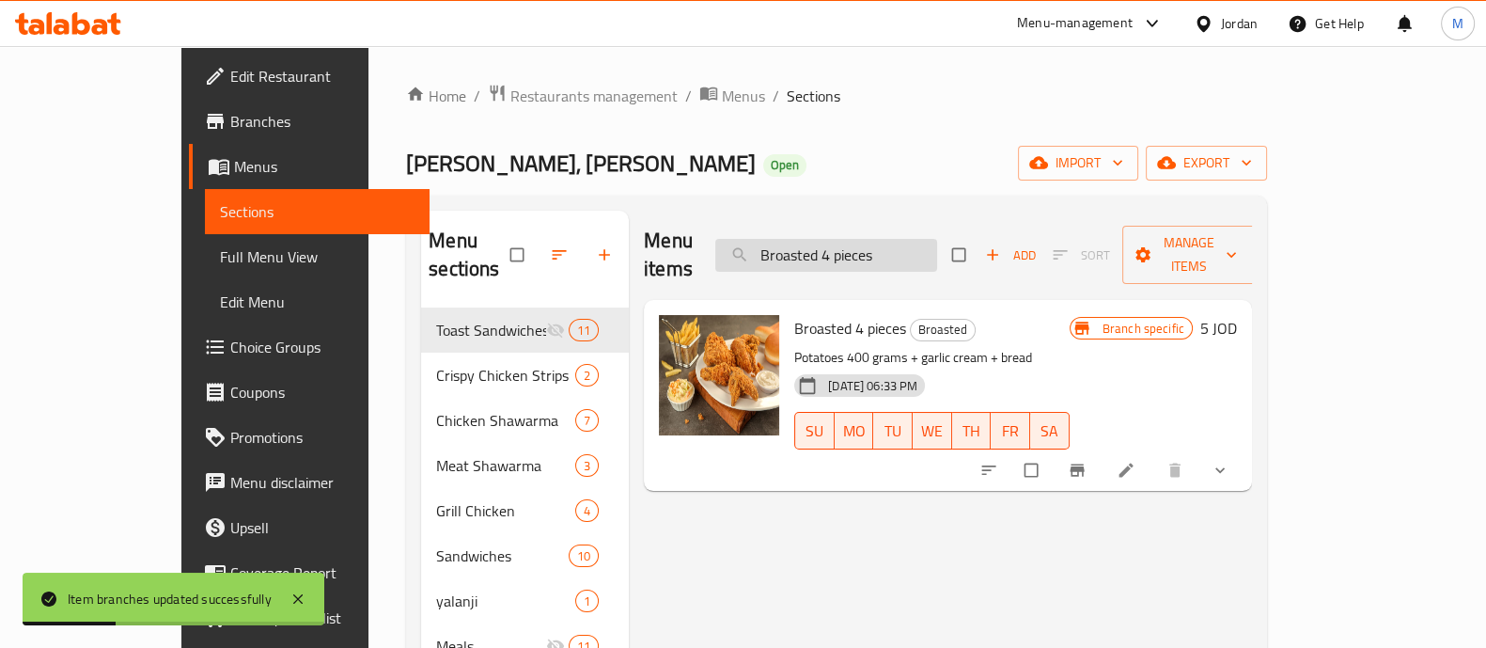
click at [857, 243] on input "Broasted 4 pieces" at bounding box center [826, 255] width 222 height 33
paste input "eef Burger Meal 100 g"
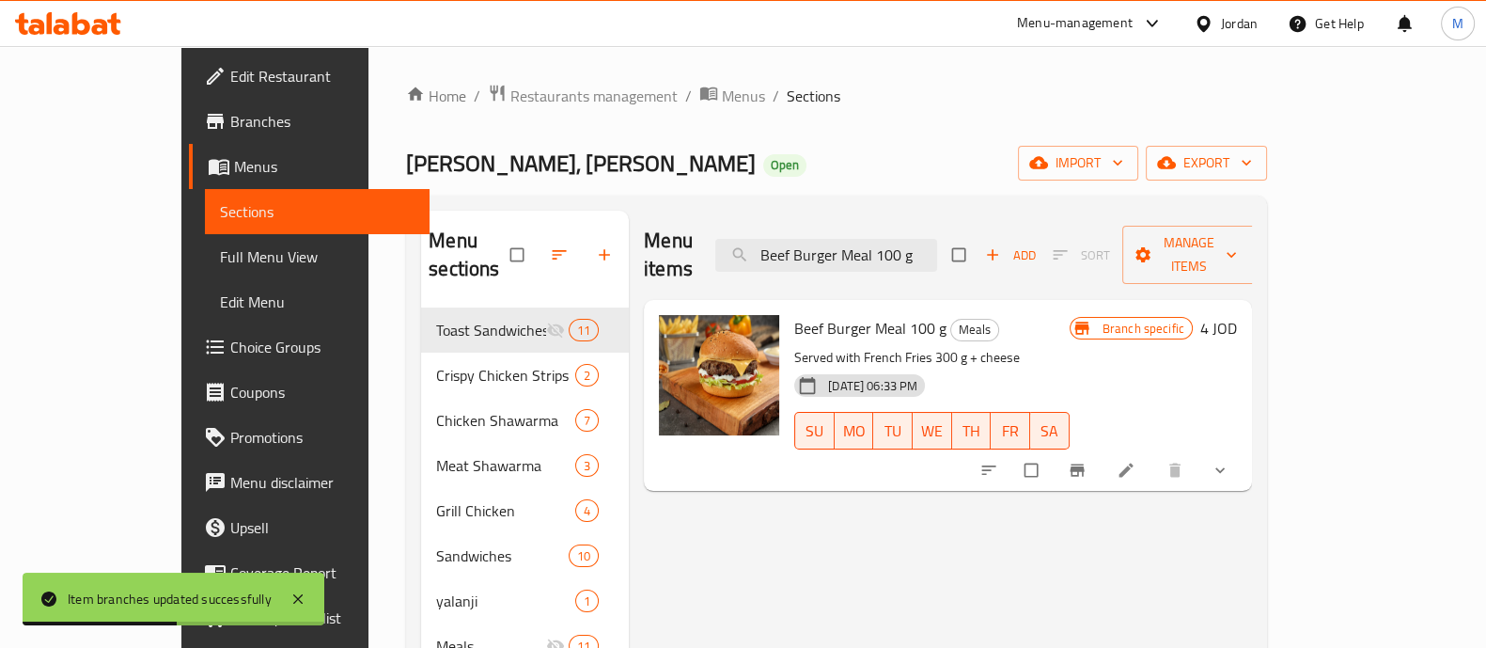
type input "Beef Burger Meal 100 g"
click at [1087, 461] on icon "Branch-specific-item" at bounding box center [1077, 470] width 19 height 19
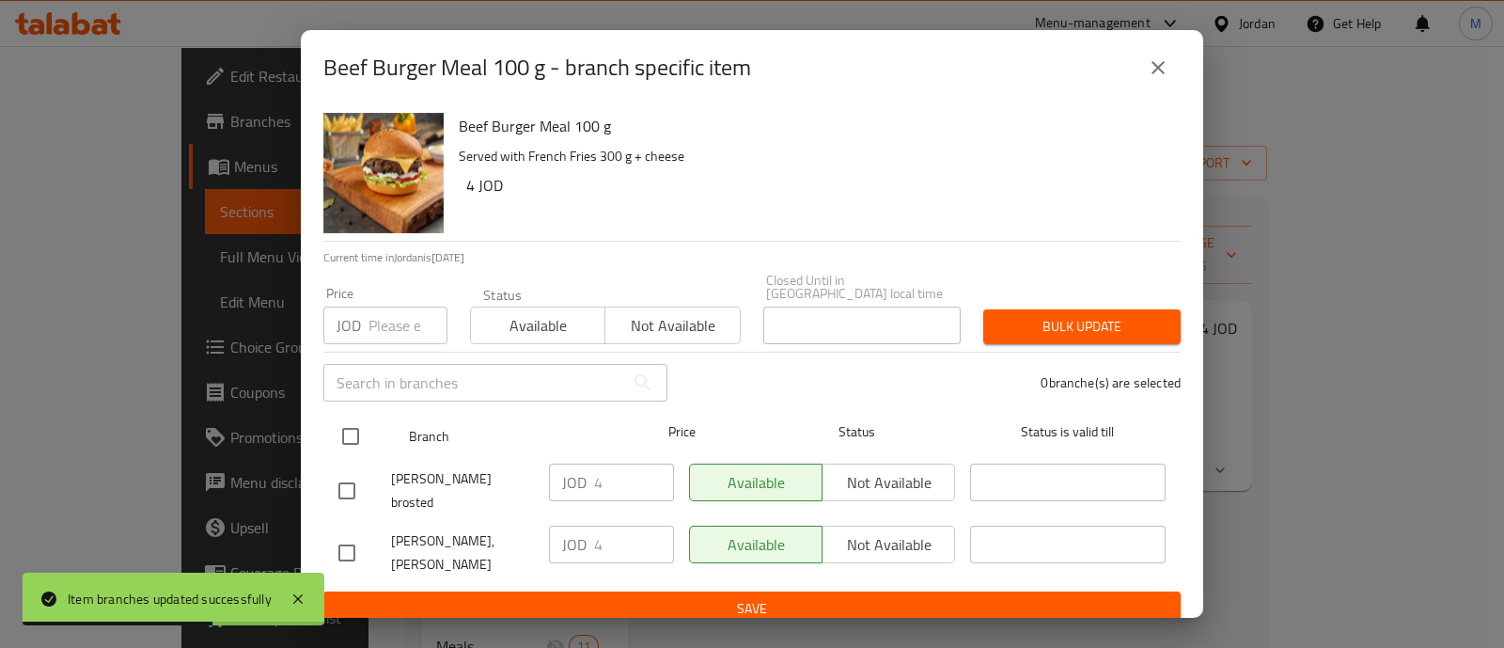
click at [349, 432] on input "checkbox" at bounding box center [350, 435] width 39 height 39
checkbox input "true"
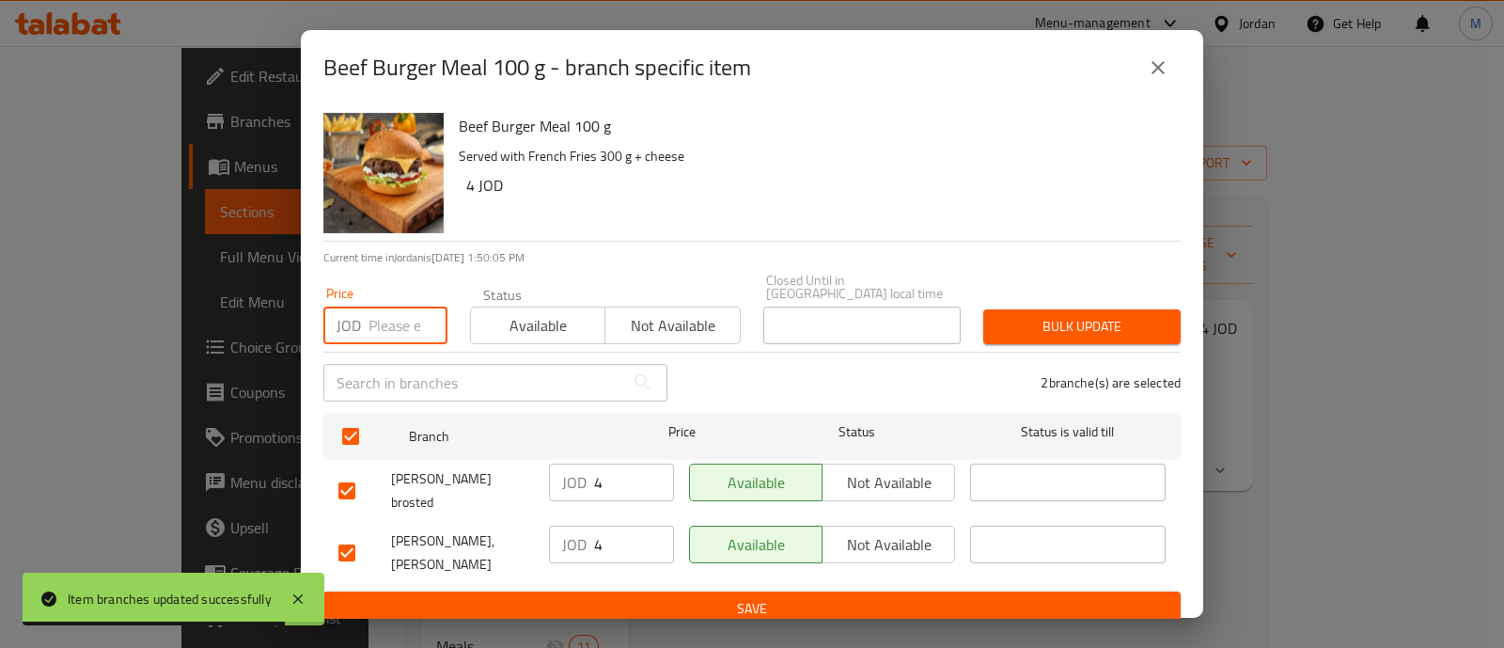
click at [381, 321] on input "number" at bounding box center [407, 325] width 79 height 38
type input "6"
click at [1055, 315] on span "Bulk update" at bounding box center [1081, 326] width 167 height 23
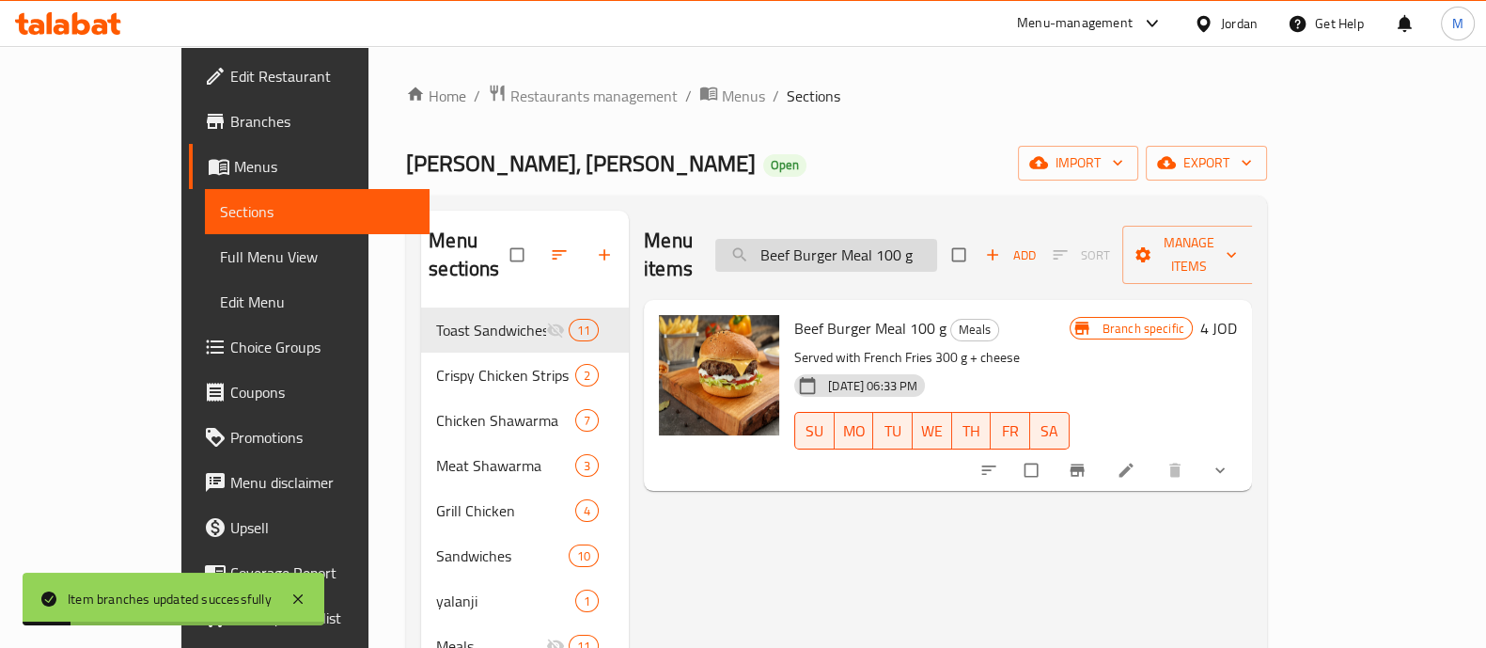
click at [865, 239] on input "Beef Burger Meal 100 g" at bounding box center [826, 255] width 222 height 33
paste input "Chicken Burger Meal 100"
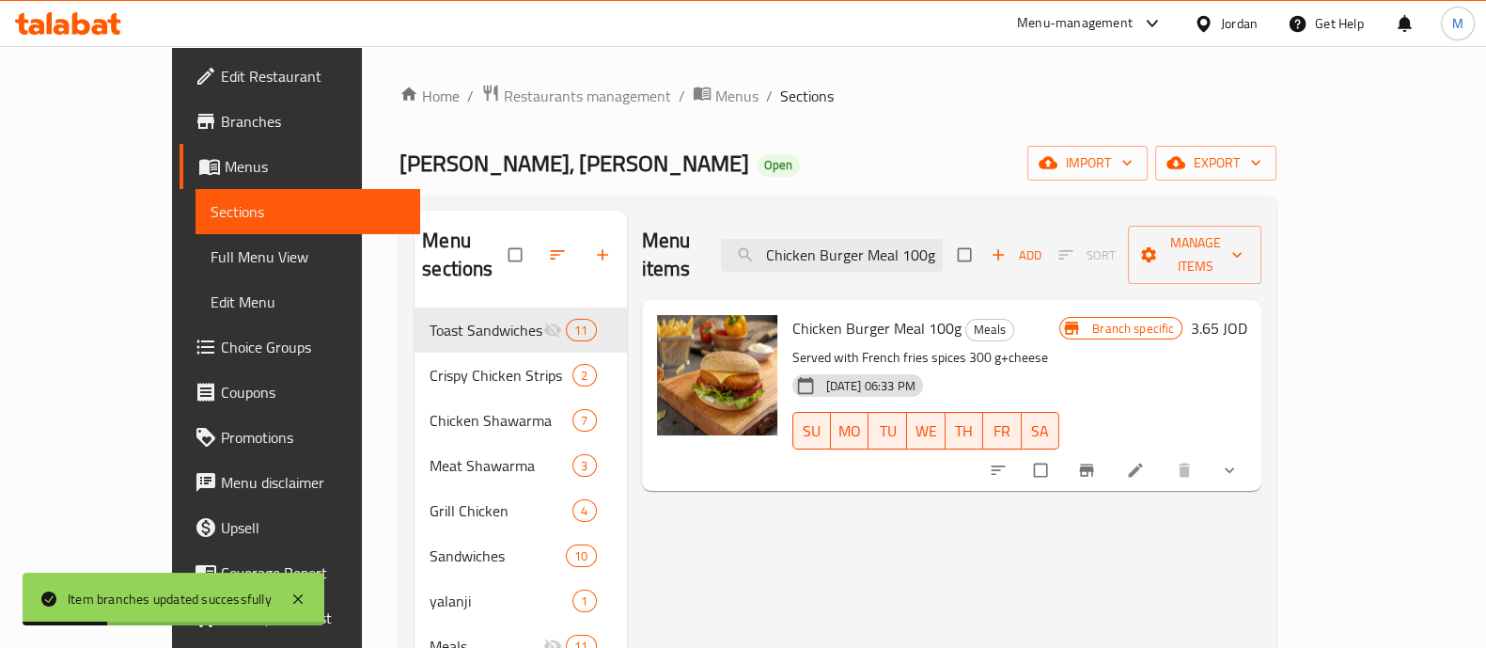
type input "Chicken Burger Meal 100g"
click at [1094, 464] on icon "Branch-specific-item" at bounding box center [1087, 470] width 14 height 12
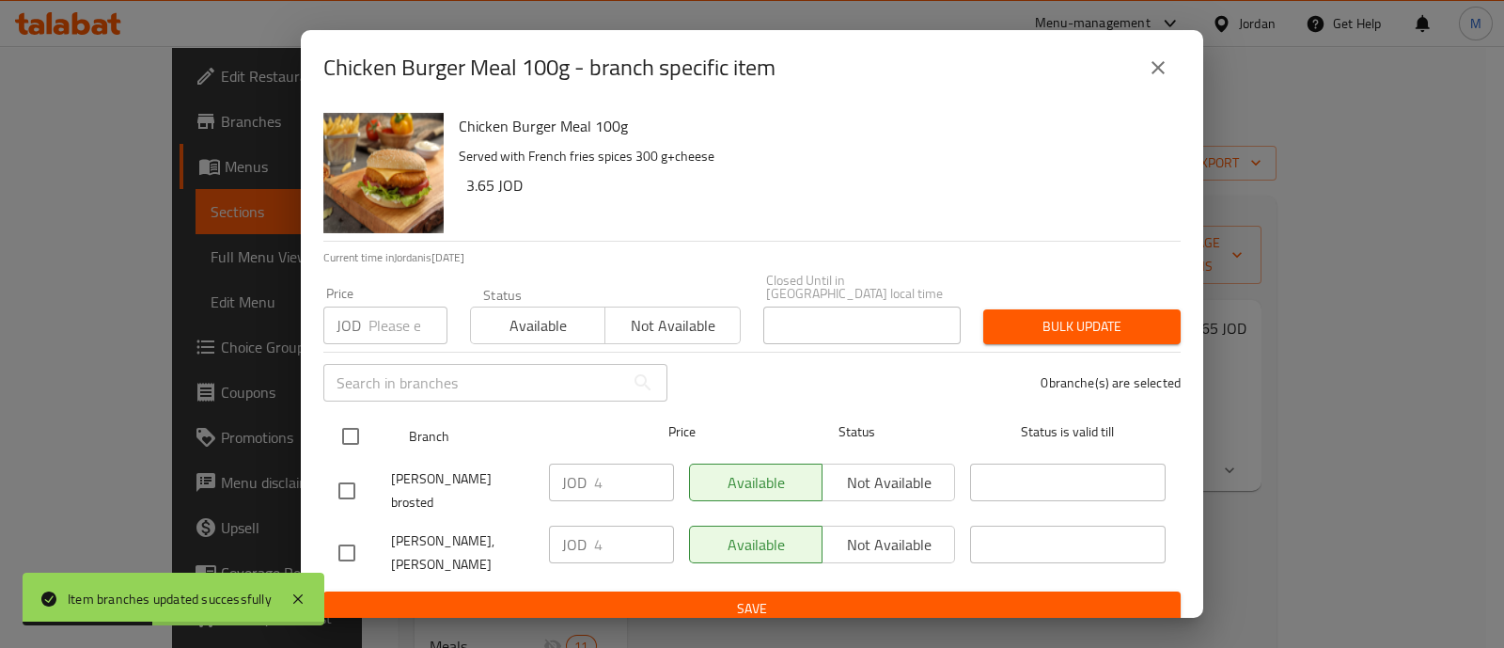
click at [350, 433] on input "checkbox" at bounding box center [350, 435] width 39 height 39
checkbox input "true"
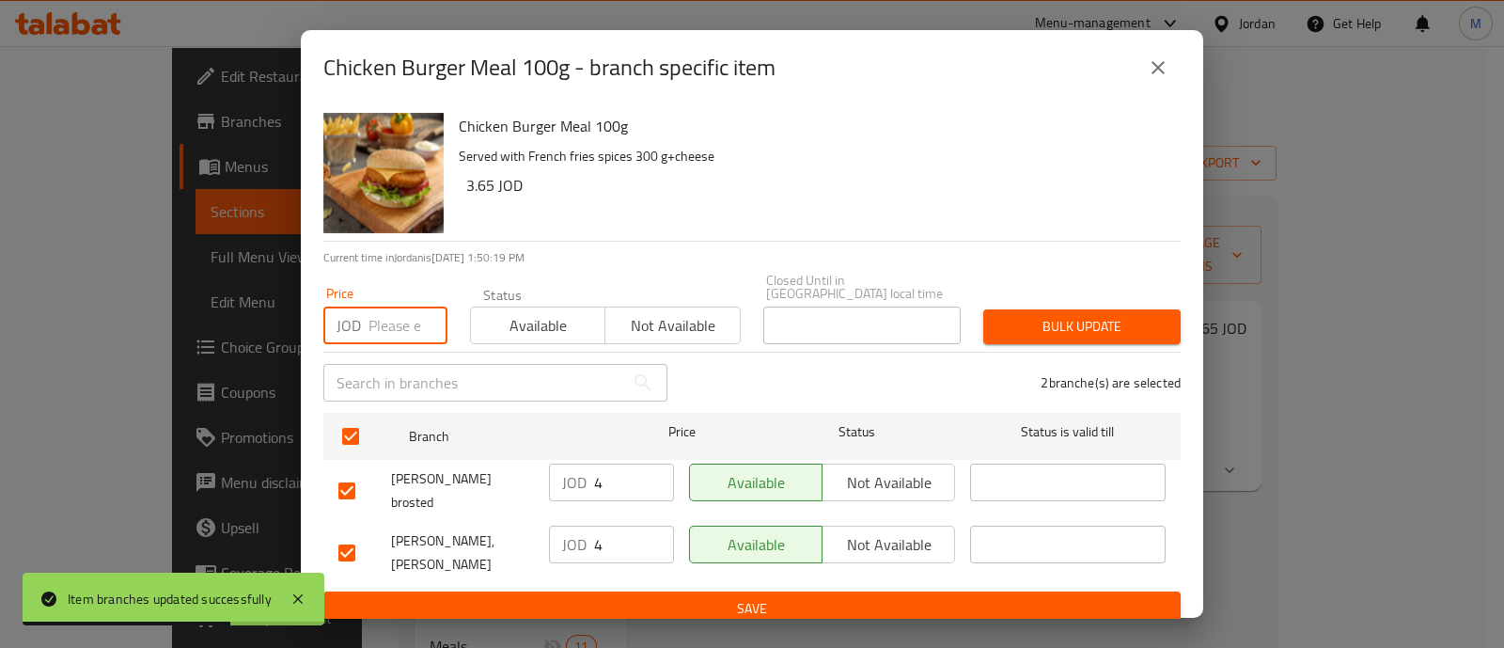
drag, startPoint x: 409, startPoint y: 324, endPoint x: 571, endPoint y: 337, distance: 162.1
click at [410, 324] on input "number" at bounding box center [407, 325] width 79 height 38
type input "6"
click at [1076, 309] on button "Bulk update" at bounding box center [1081, 326] width 197 height 35
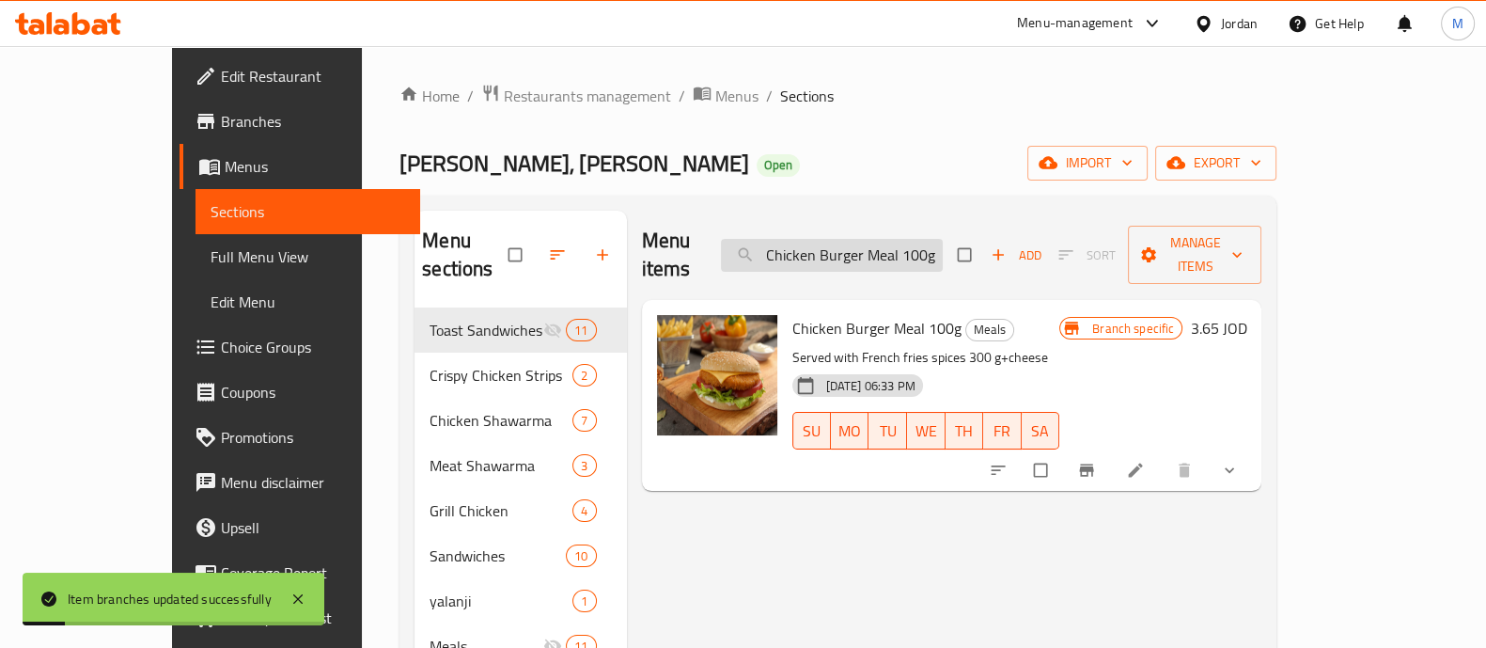
click at [940, 245] on input "Chicken Burger Meal 100g" at bounding box center [832, 255] width 222 height 33
click at [940, 246] on input "Chicken Burger Meal 100g" at bounding box center [832, 255] width 222 height 33
paste input "super chicken meal"
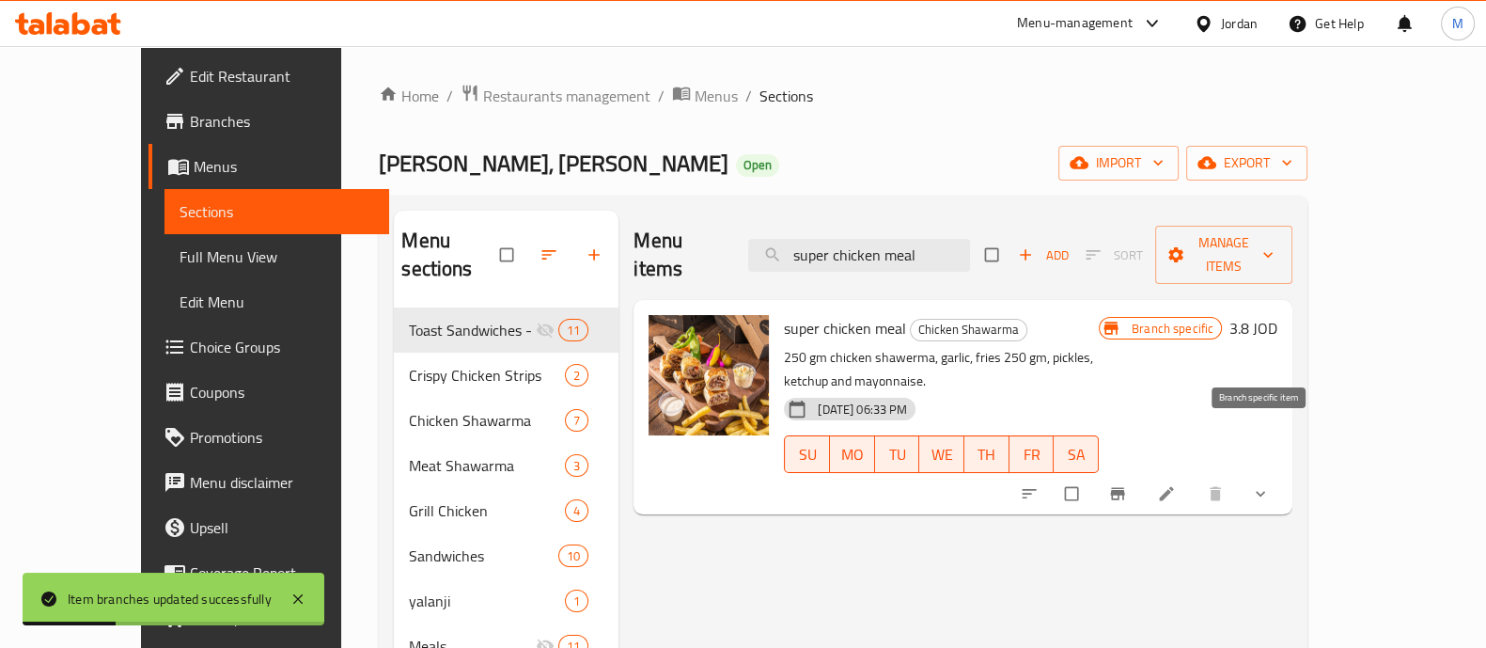
type input "super chicken meal"
click at [1125, 488] on icon "Branch-specific-item" at bounding box center [1118, 494] width 14 height 12
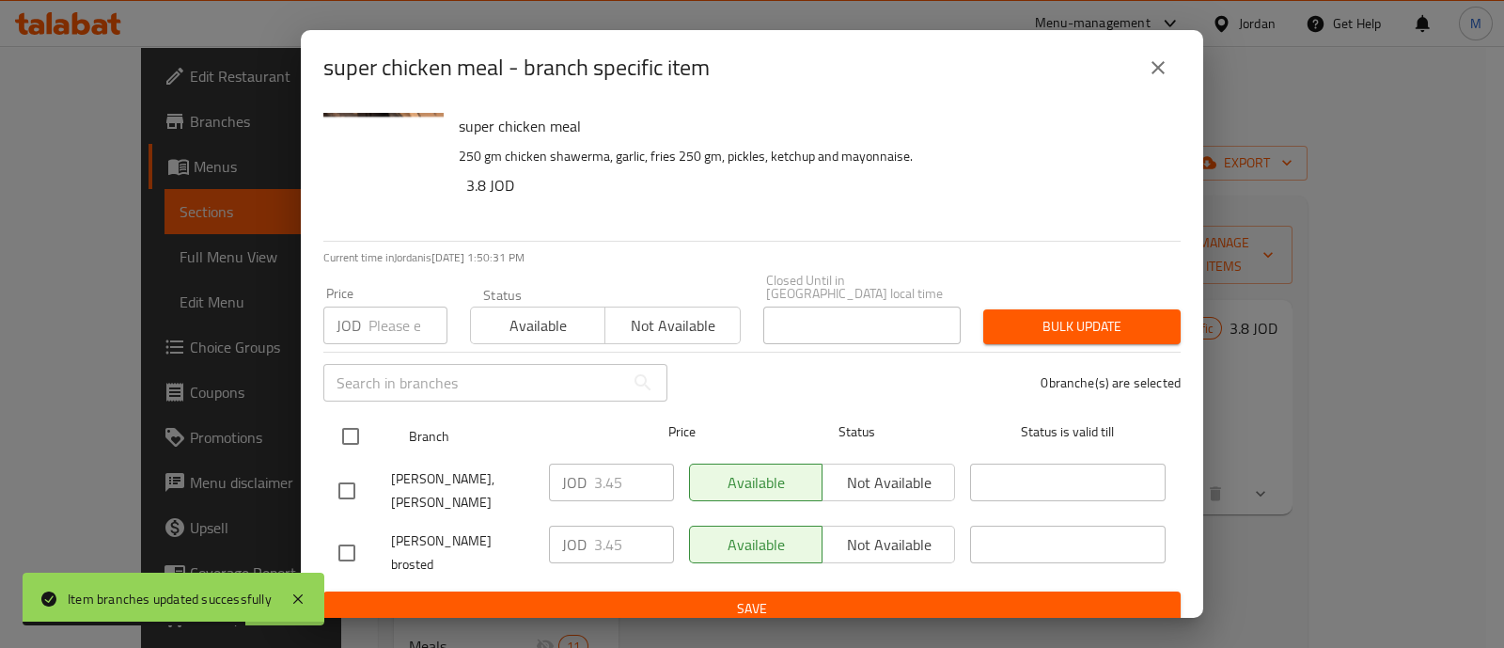
click at [354, 424] on input "checkbox" at bounding box center [350, 435] width 39 height 39
checkbox input "true"
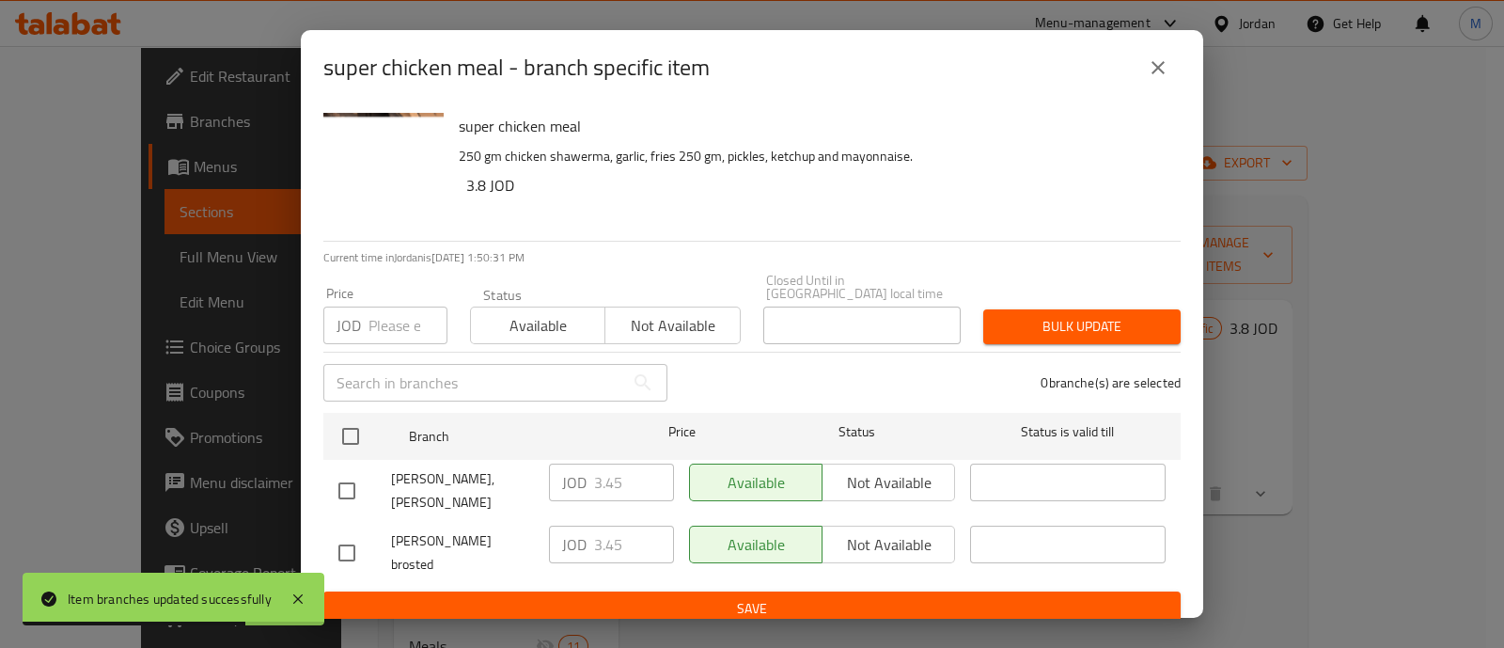
checkbox input "true"
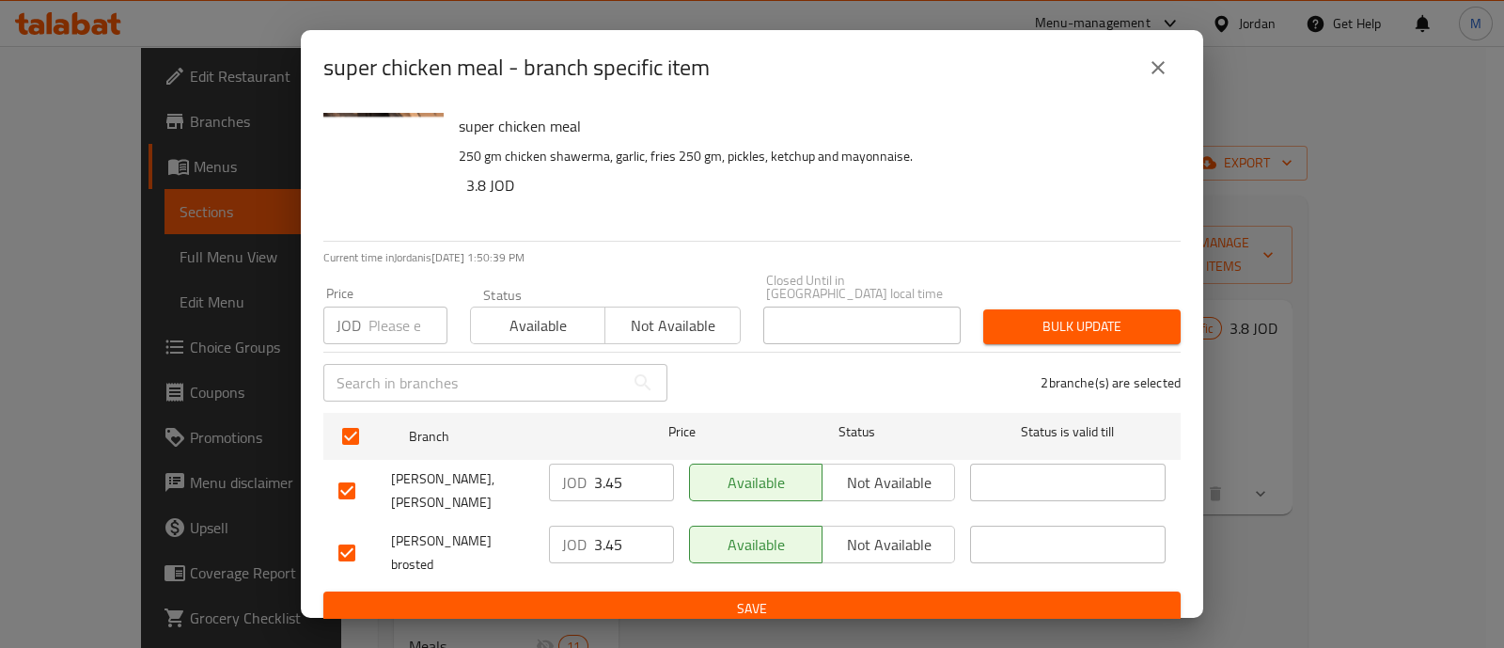
click at [396, 314] on input "number" at bounding box center [407, 325] width 79 height 38
type input "5.4"
click at [1025, 315] on span "Bulk update" at bounding box center [1081, 326] width 167 height 23
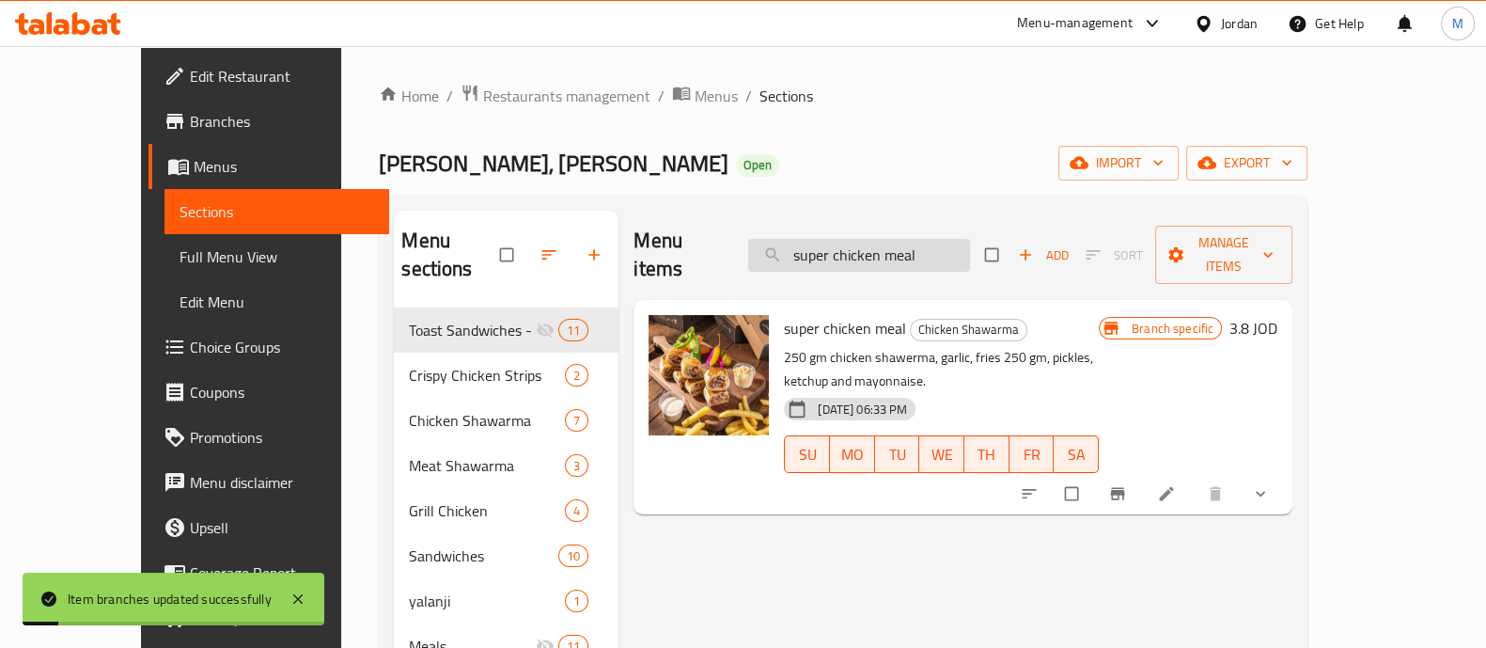
click at [899, 249] on input "super chicken meal" at bounding box center [859, 255] width 222 height 33
paste input "regular Chicken Shawarma M"
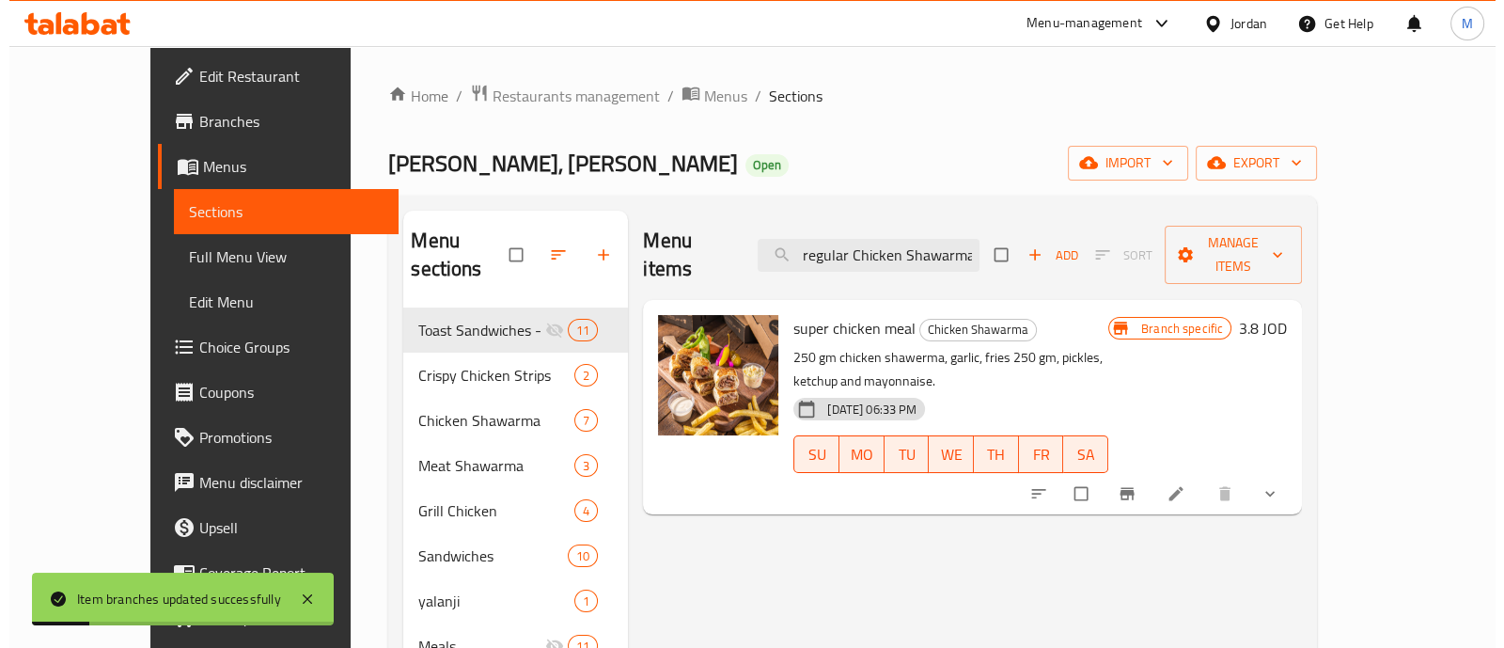
scroll to position [0, 33]
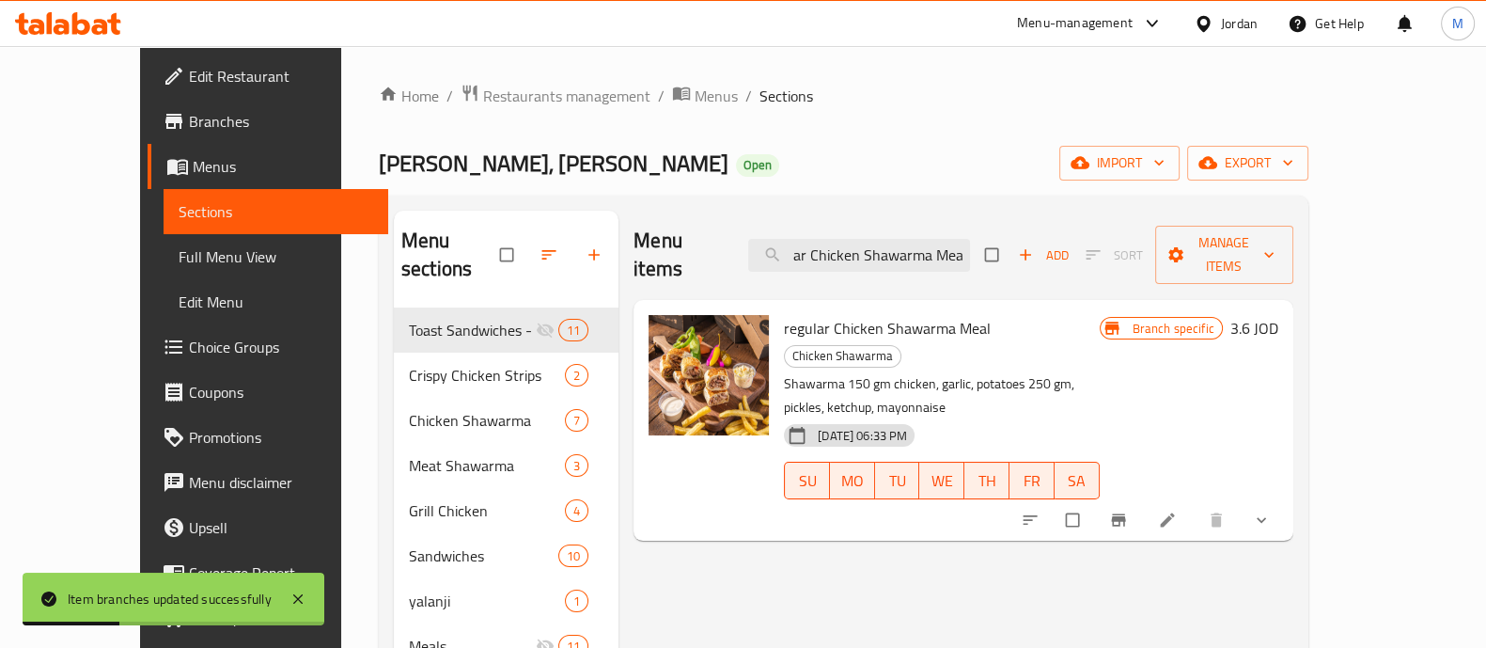
type input "regular Chicken Shawarma Meal"
click at [1143, 499] on button "Branch-specific-item" at bounding box center [1120, 519] width 45 height 41
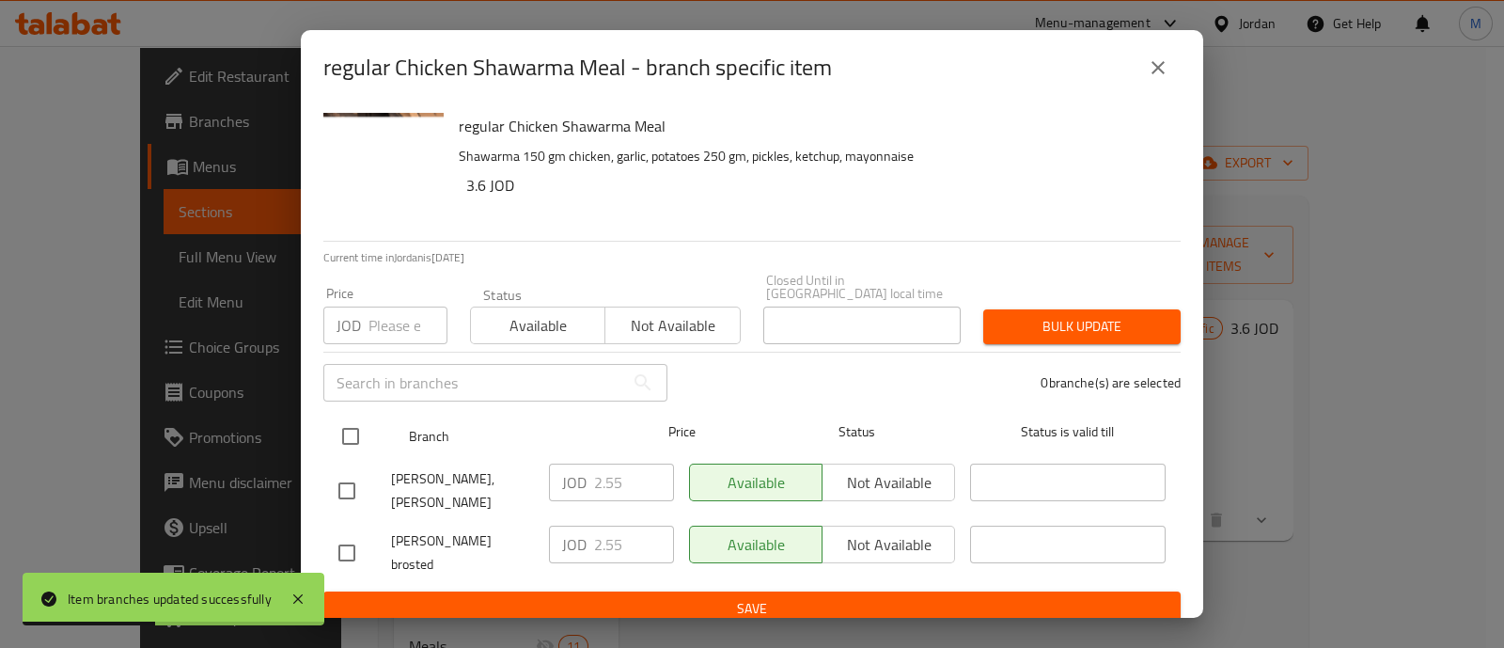
click at [356, 433] on input "checkbox" at bounding box center [350, 435] width 39 height 39
checkbox input "true"
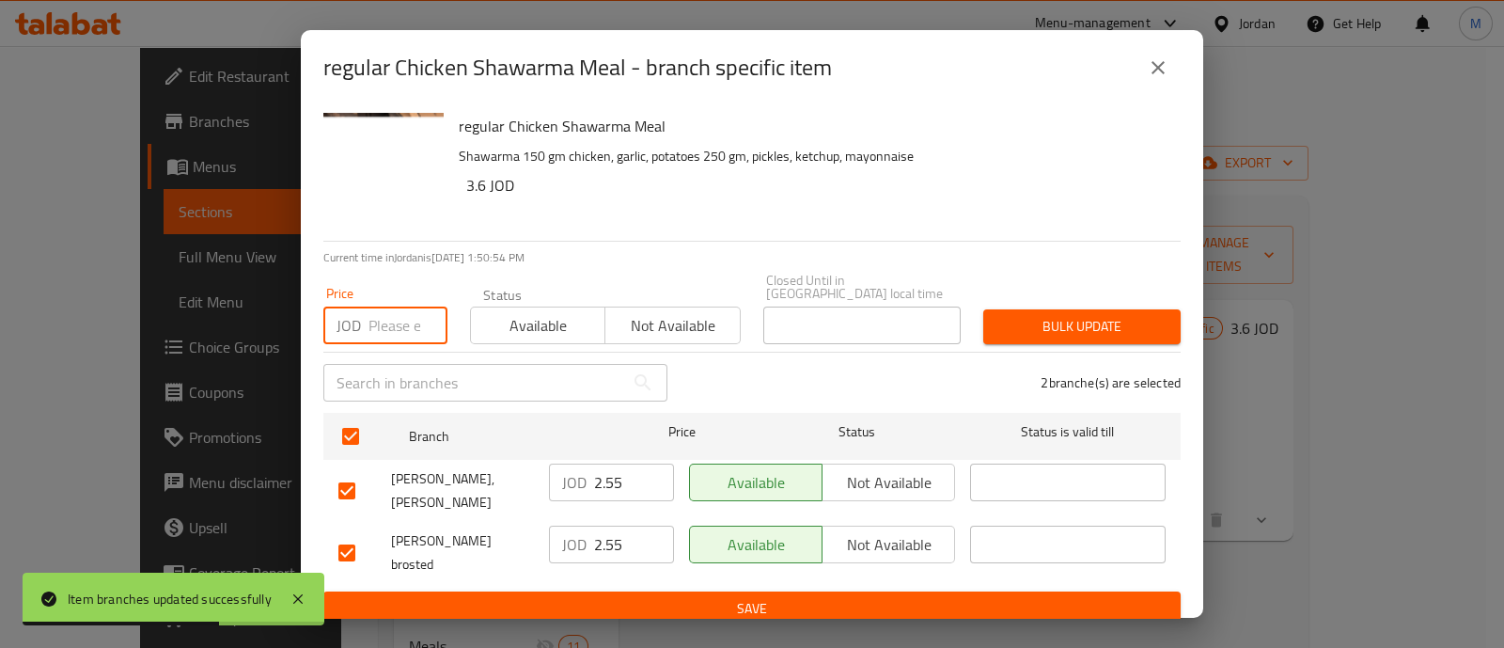
click at [402, 312] on input "number" at bounding box center [407, 325] width 79 height 38
type input "4.15"
click at [1032, 318] on span "Bulk update" at bounding box center [1081, 326] width 167 height 23
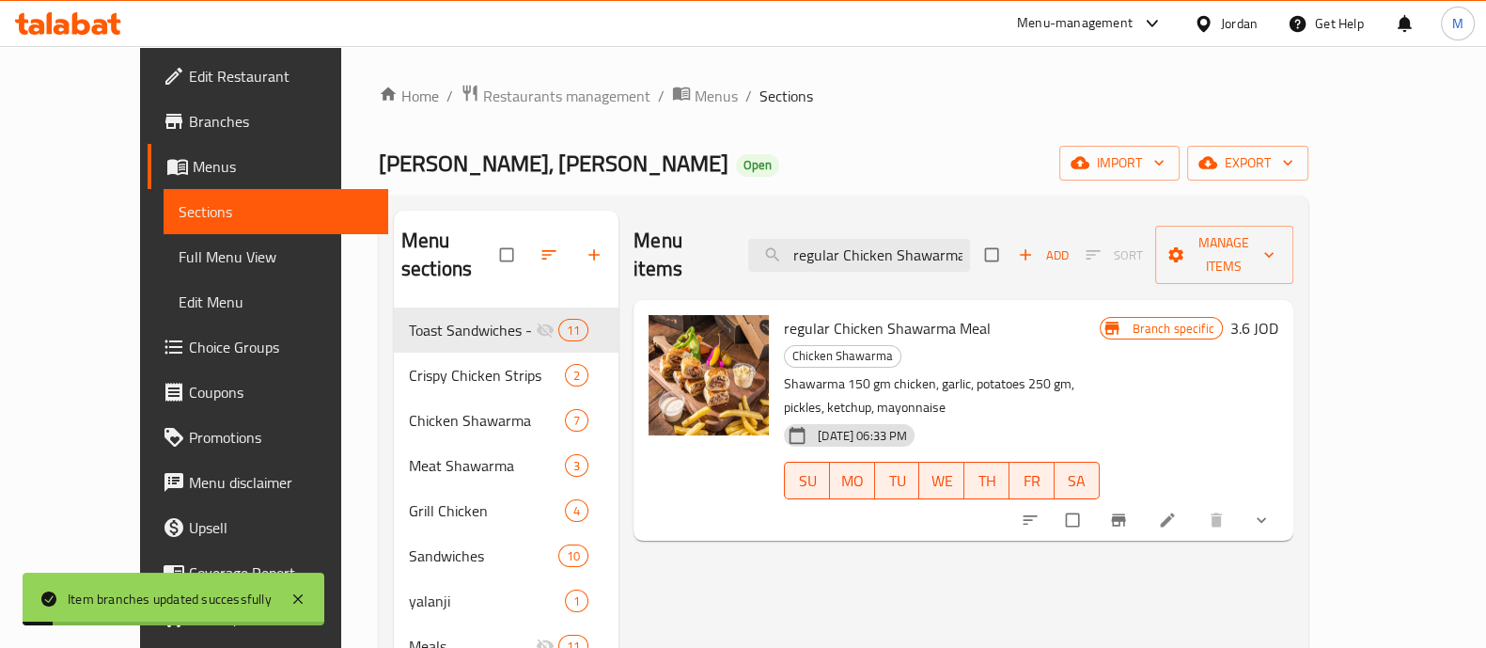
click at [931, 97] on ol "Home / Restaurants management / Menus / Sections" at bounding box center [844, 96] width 930 height 24
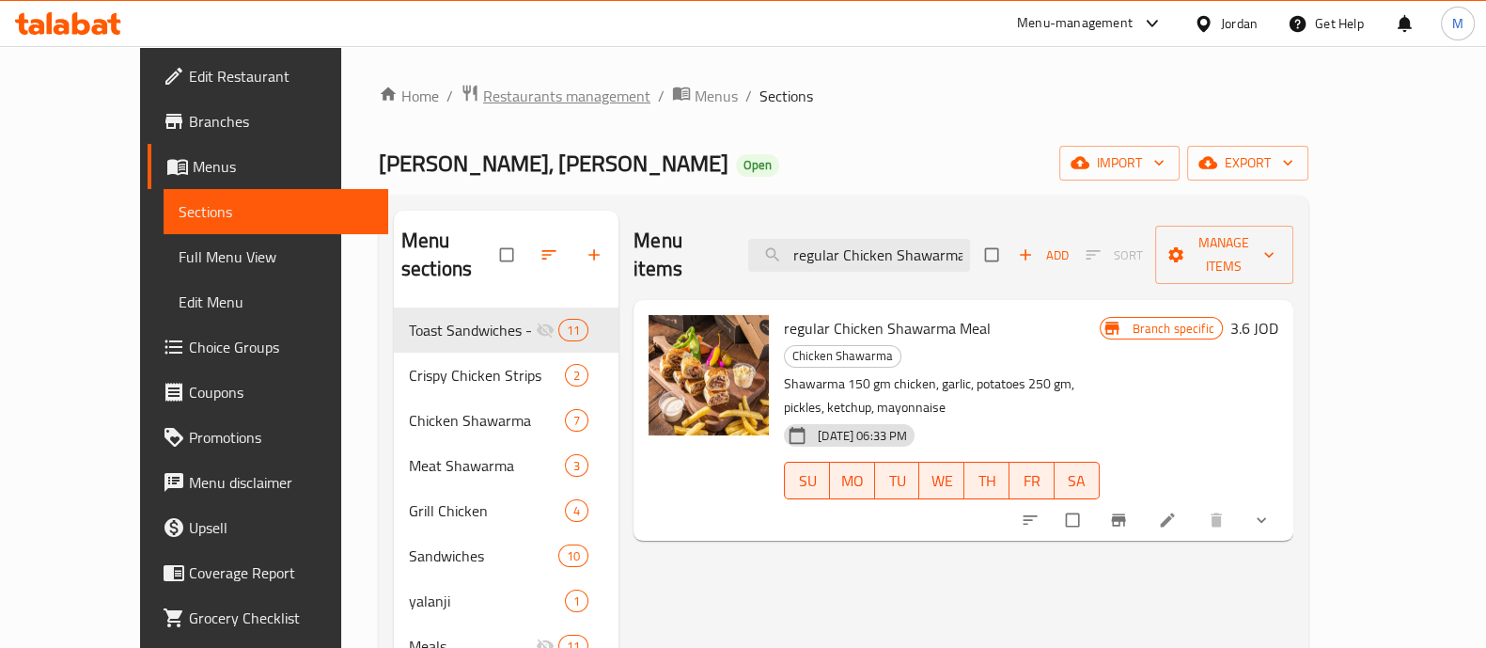
click at [483, 96] on span "Restaurants management" at bounding box center [566, 96] width 167 height 23
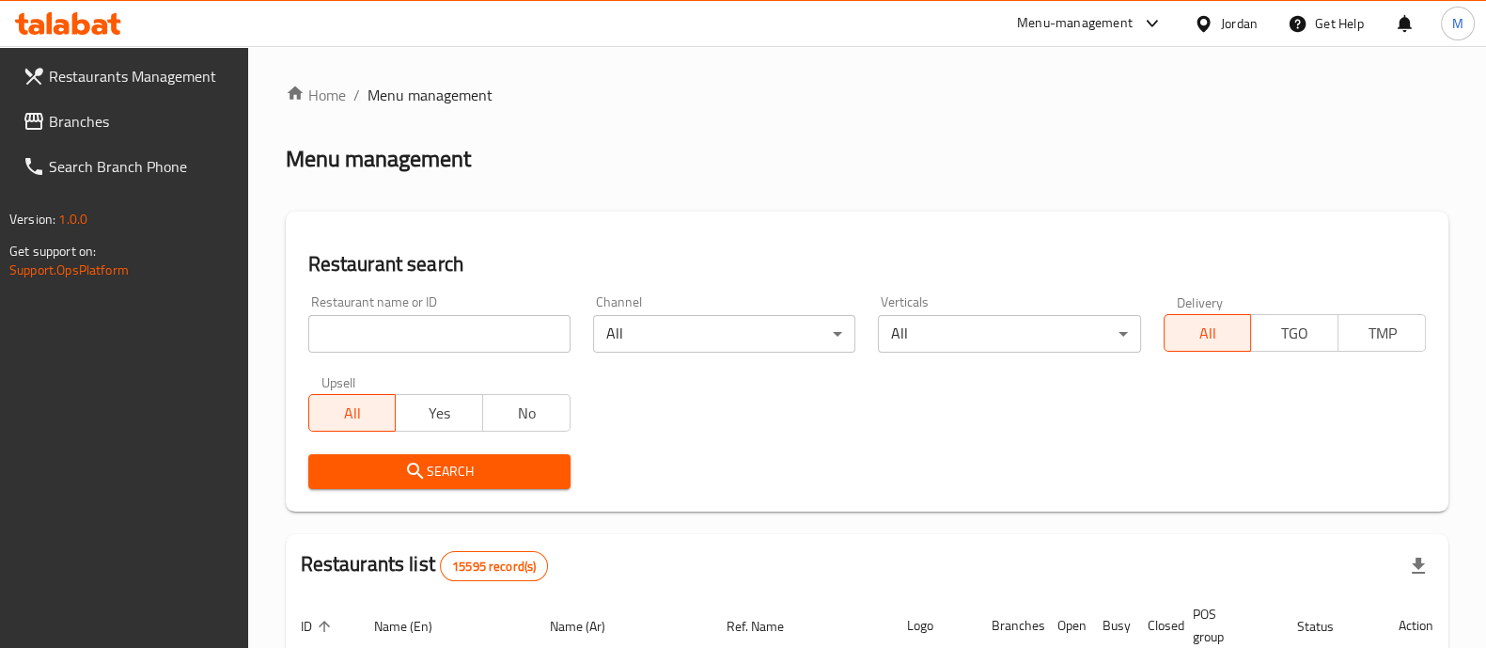
click at [91, 116] on span "Branches" at bounding box center [141, 121] width 184 height 23
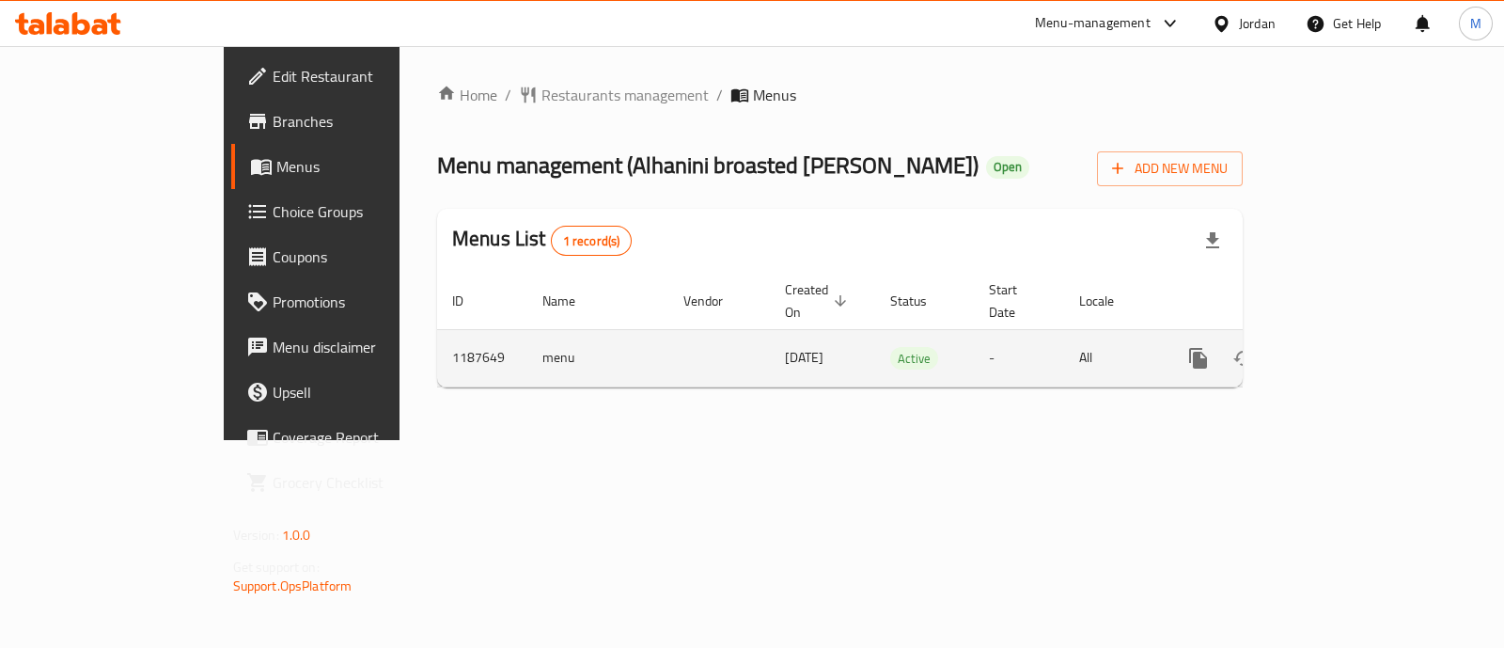
click at [1342, 350] on icon "enhanced table" at bounding box center [1333, 358] width 17 height 17
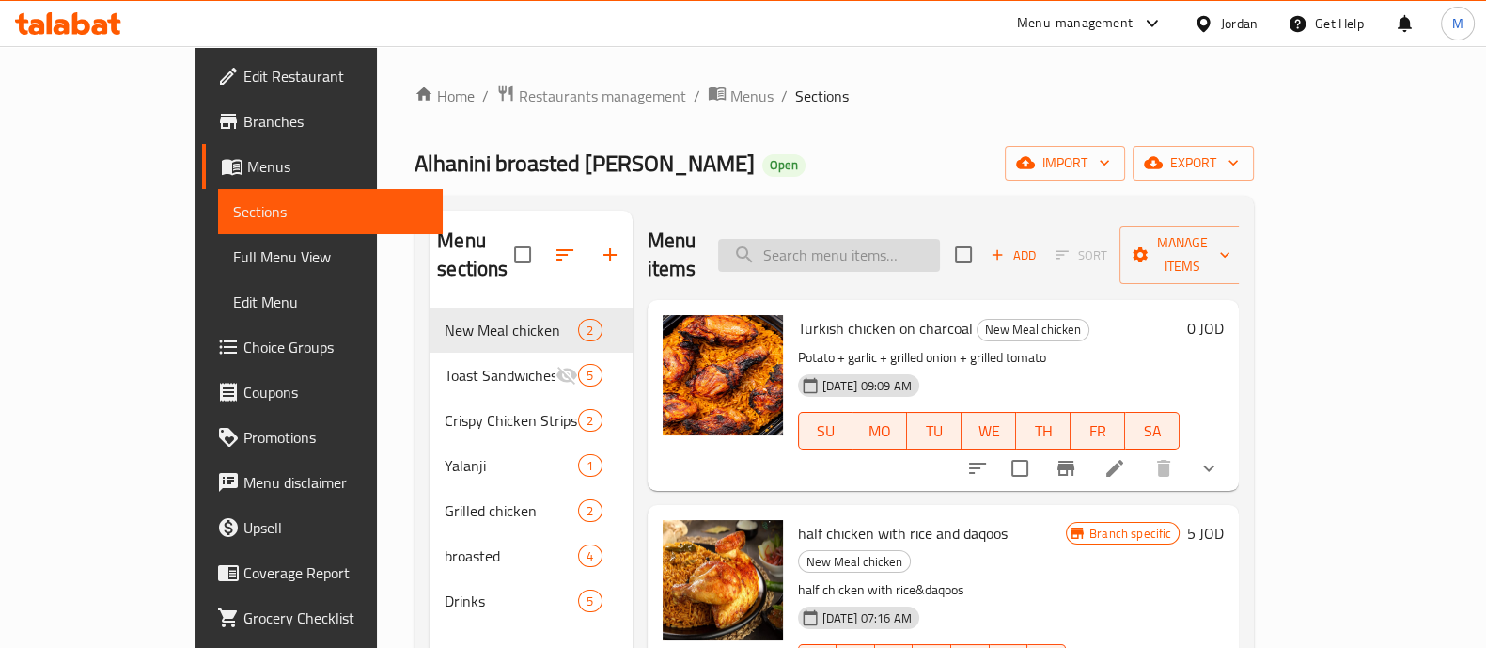
click at [869, 239] on input "search" at bounding box center [829, 255] width 222 height 33
paste input "4 Pieces Strips"
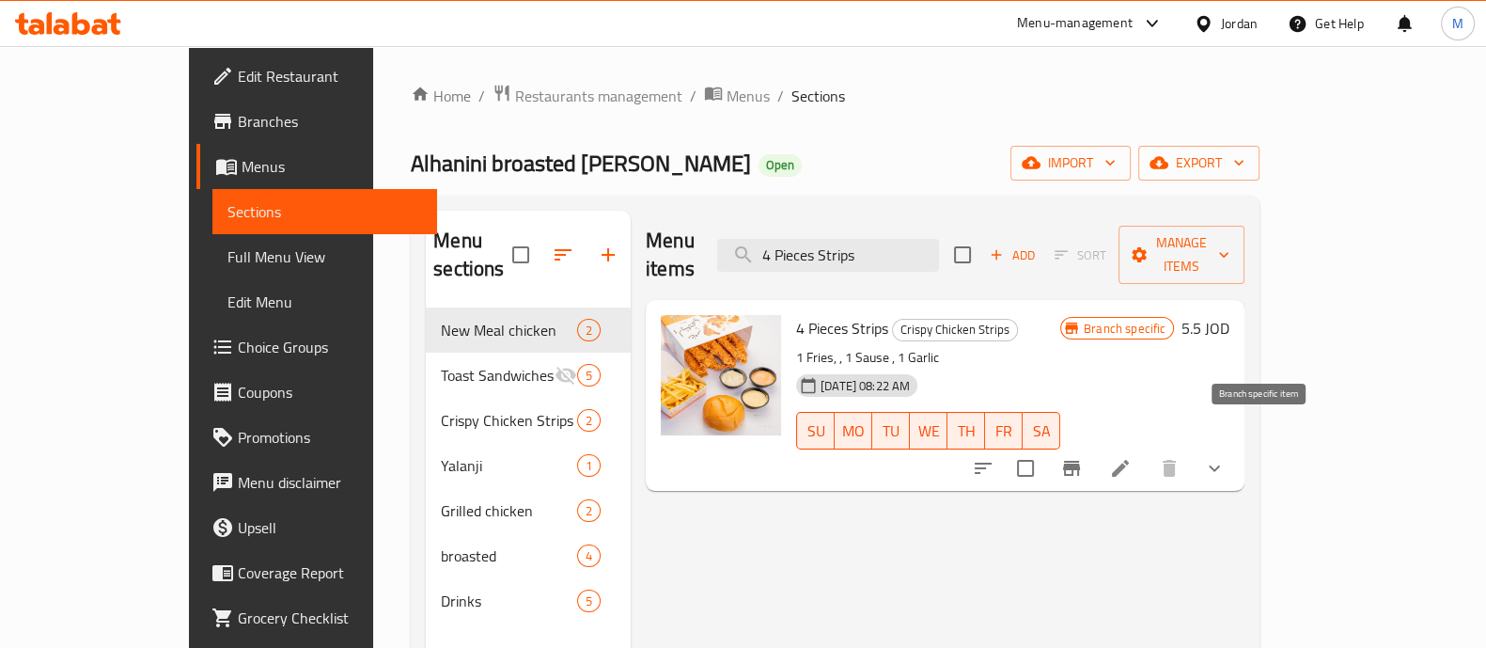
type input "4 Pieces Strips"
click at [1083, 457] on icon "Branch-specific-item" at bounding box center [1071, 468] width 23 height 23
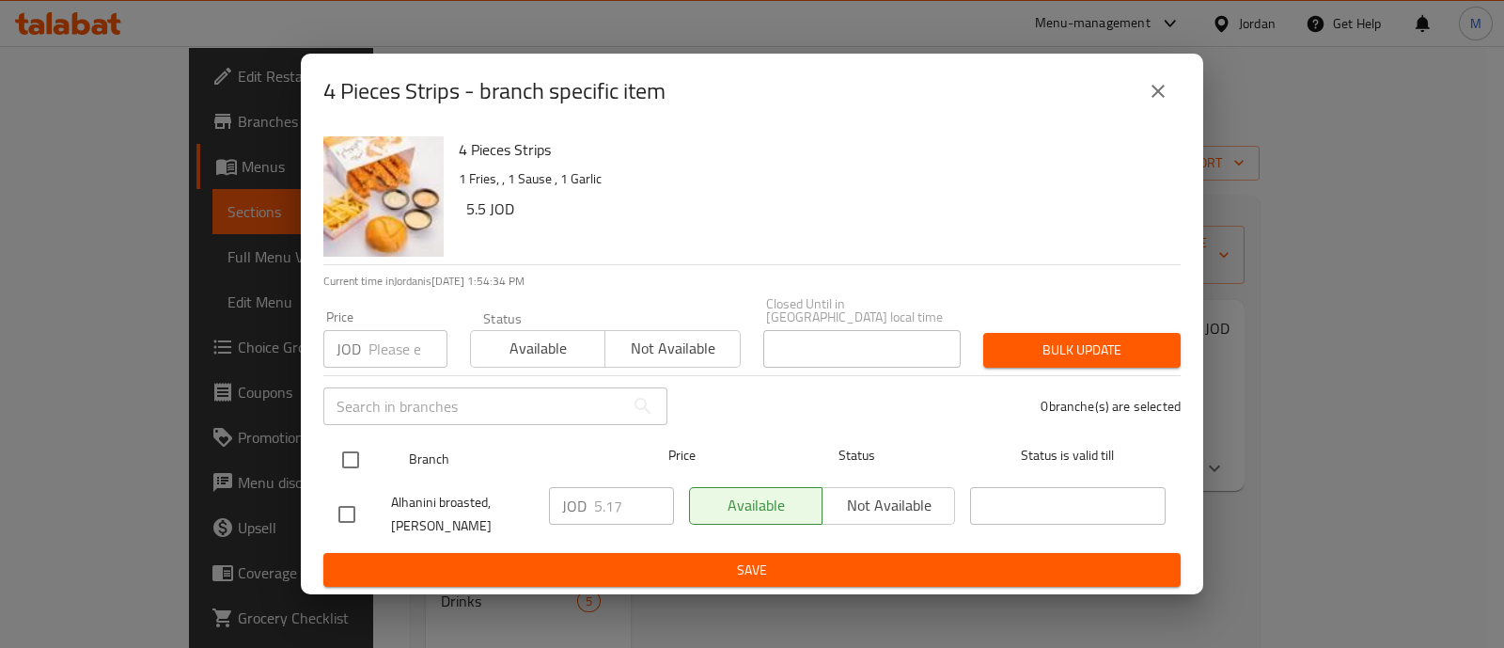
click at [352, 446] on input "checkbox" at bounding box center [350, 459] width 39 height 39
checkbox input "true"
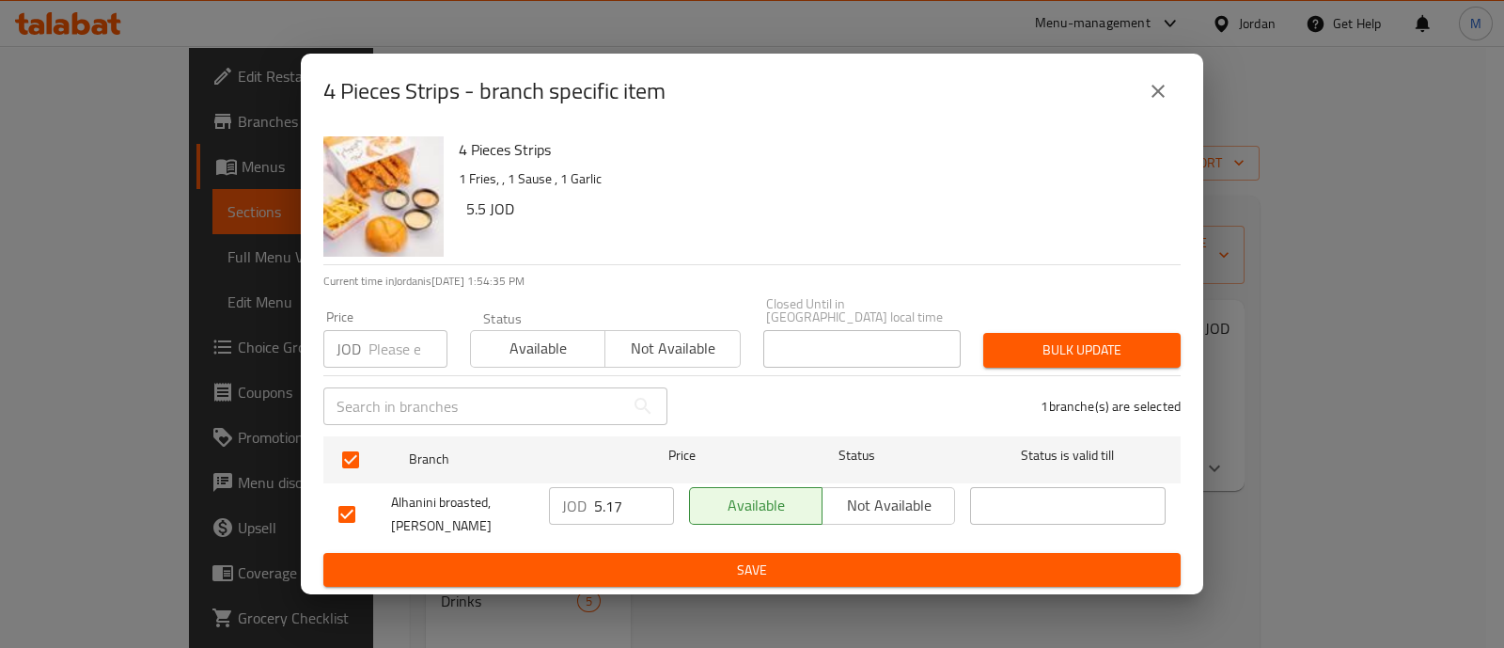
click at [384, 337] on input "number" at bounding box center [407, 349] width 79 height 38
type input "8.55"
click at [1006, 340] on span "Bulk update" at bounding box center [1081, 349] width 167 height 23
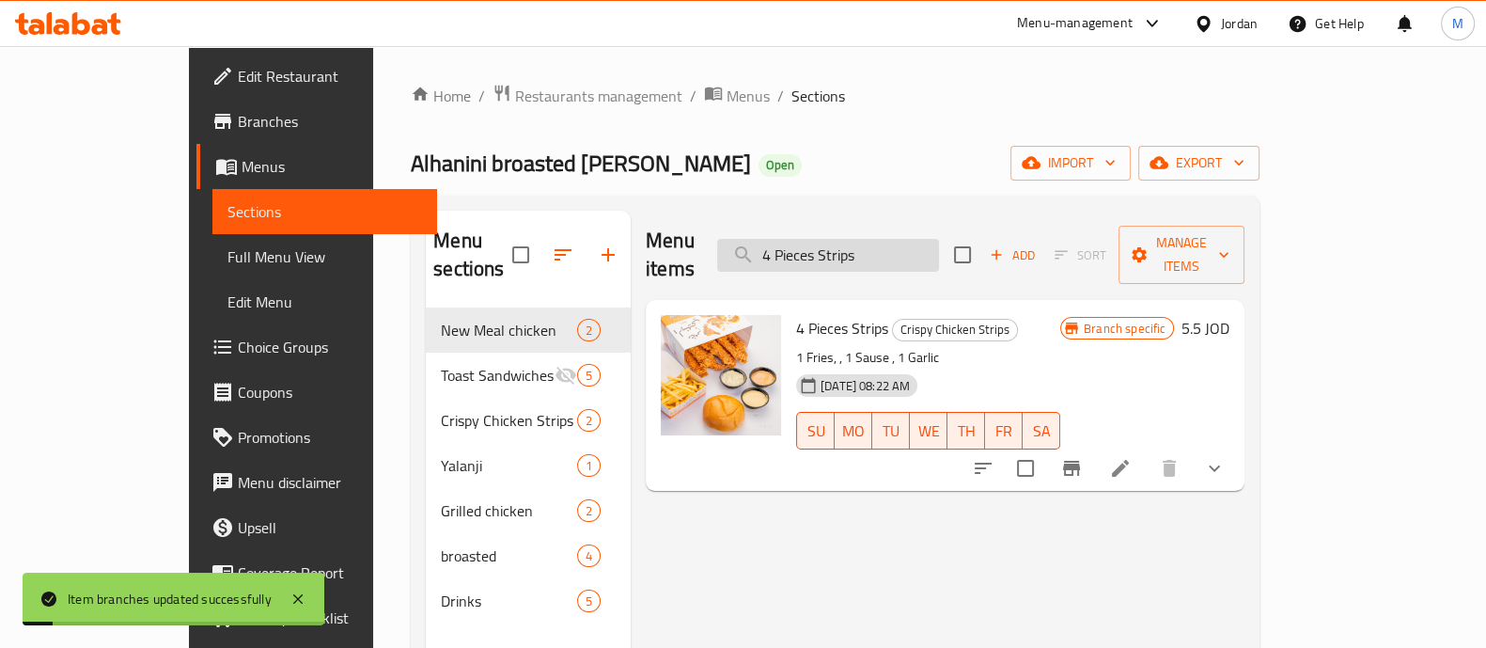
click at [901, 242] on input "4 Pieces Strips" at bounding box center [828, 255] width 222 height 33
paste input "7"
type input "7 Pieces Strips"
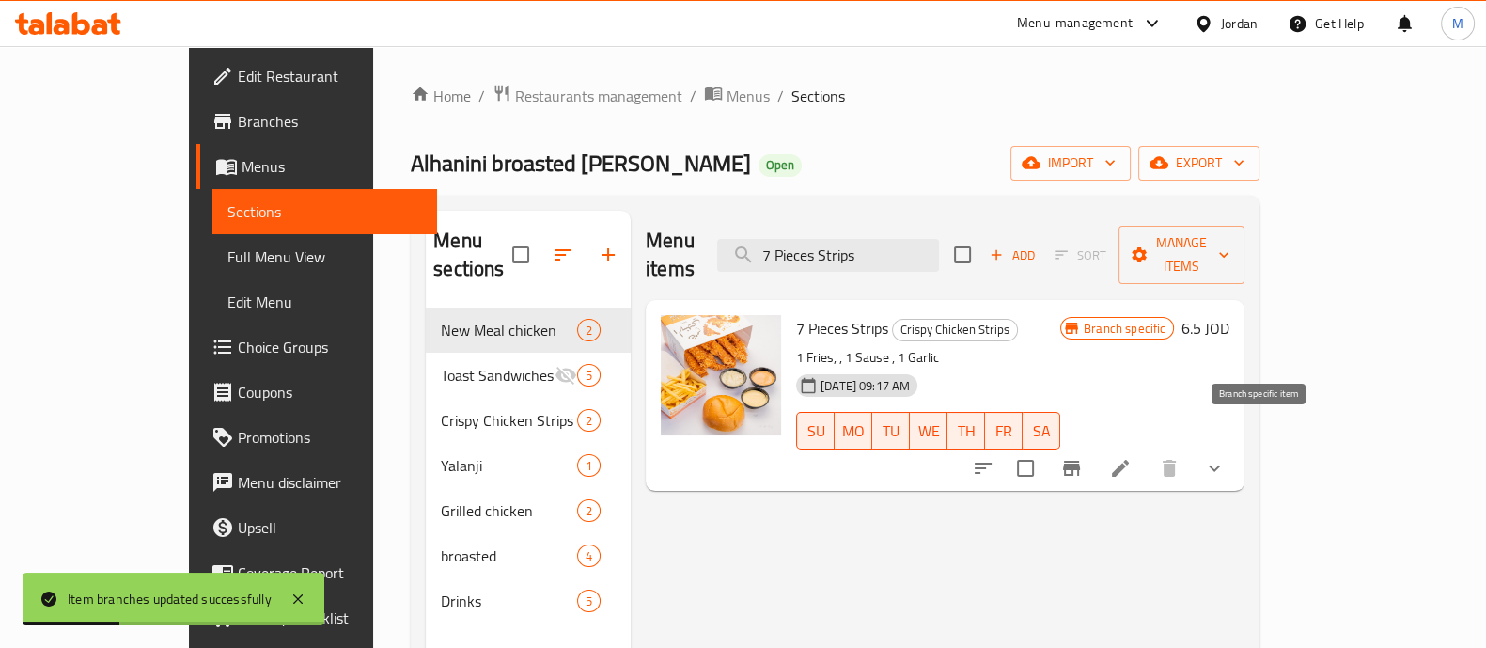
click at [1080, 461] on icon "Branch-specific-item" at bounding box center [1071, 468] width 17 height 15
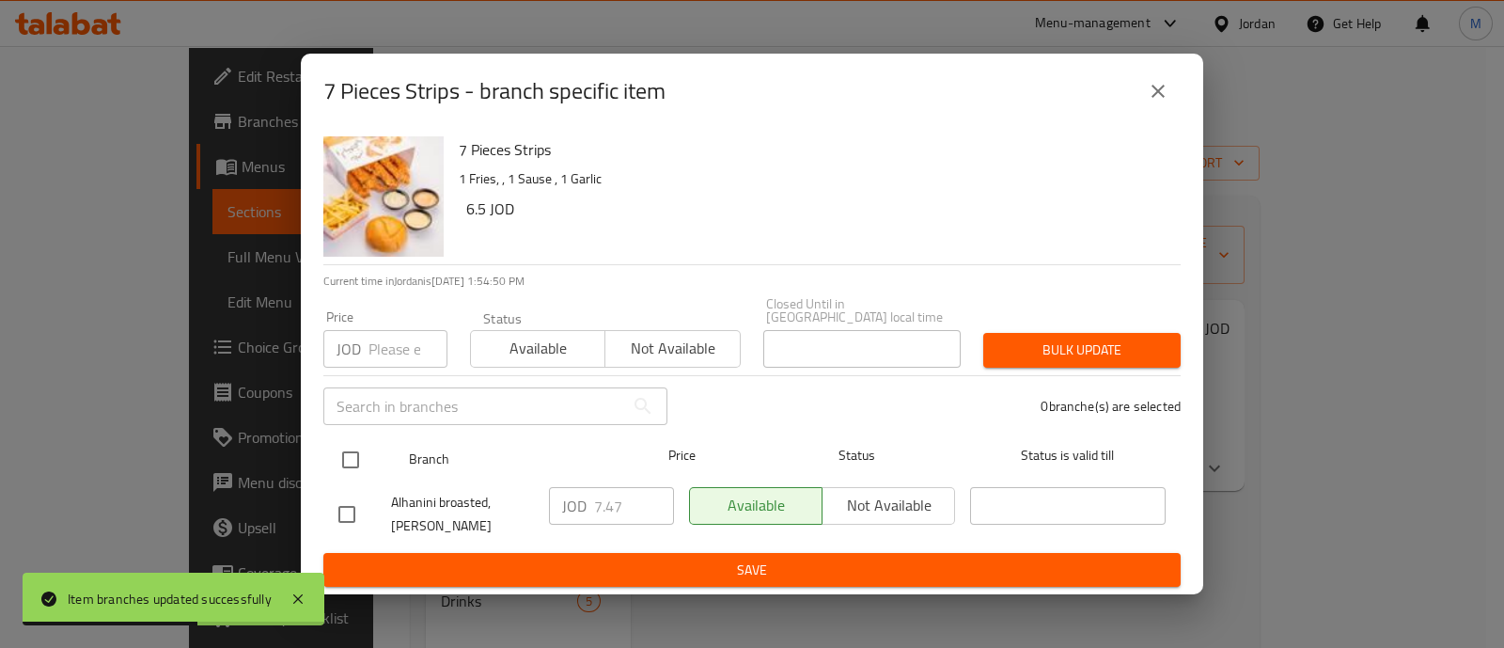
click at [357, 455] on input "checkbox" at bounding box center [350, 459] width 39 height 39
checkbox input "true"
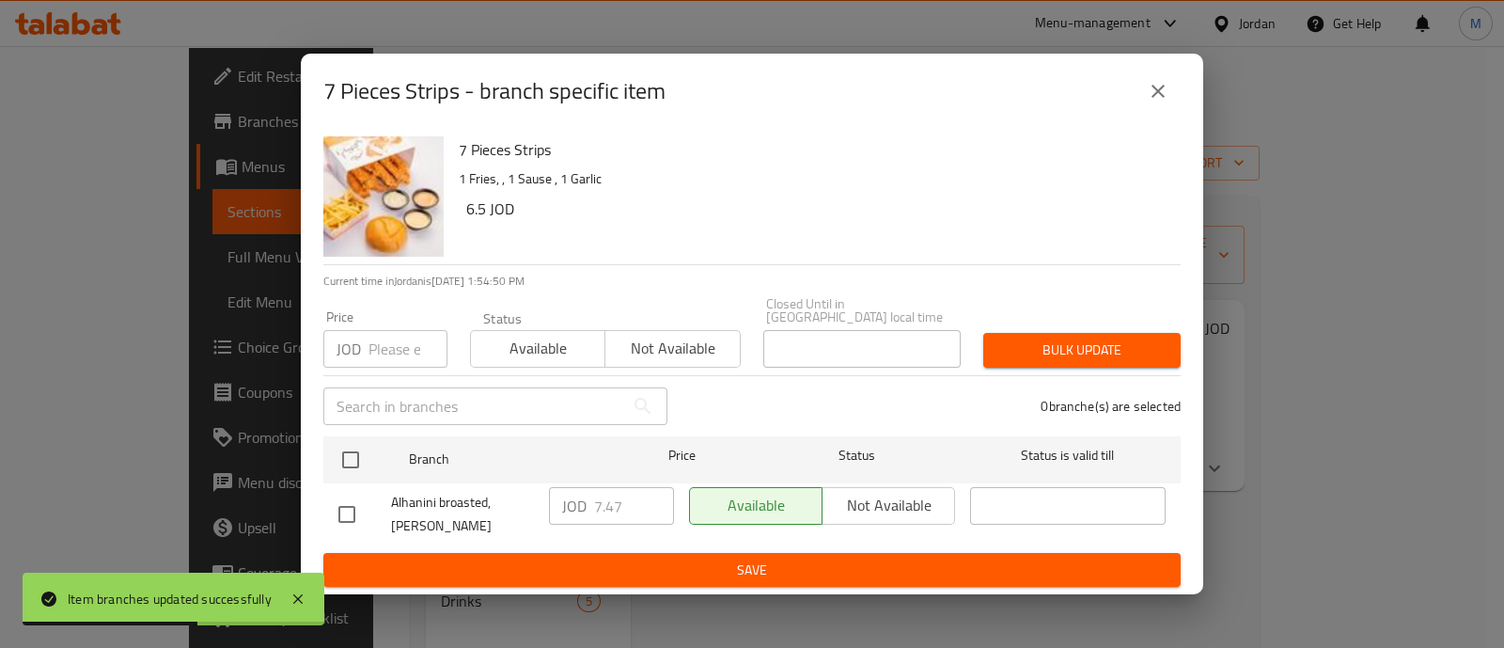
checkbox input "true"
drag, startPoint x: 381, startPoint y: 337, endPoint x: 393, endPoint y: 338, distance: 12.4
click at [381, 338] on input "number" at bounding box center [407, 349] width 79 height 38
type input "11"
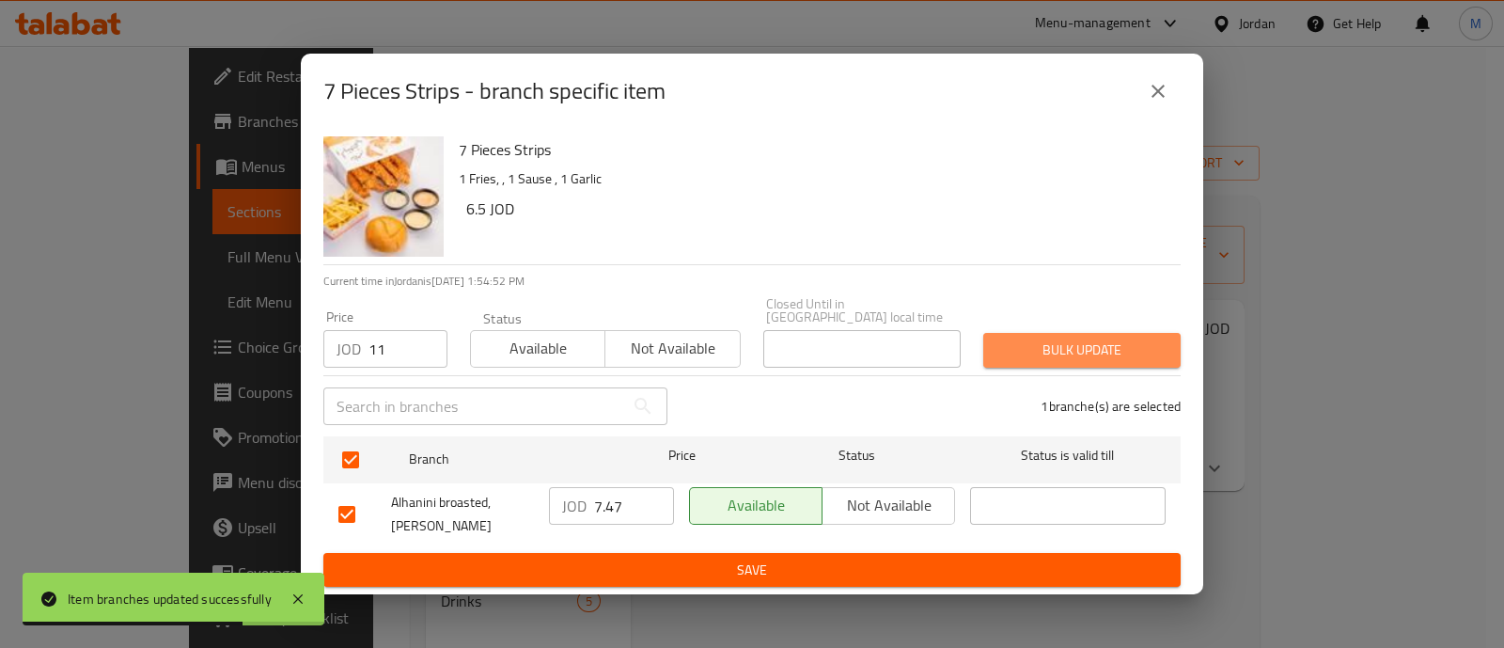
click at [1038, 343] on span "Bulk update" at bounding box center [1081, 349] width 167 height 23
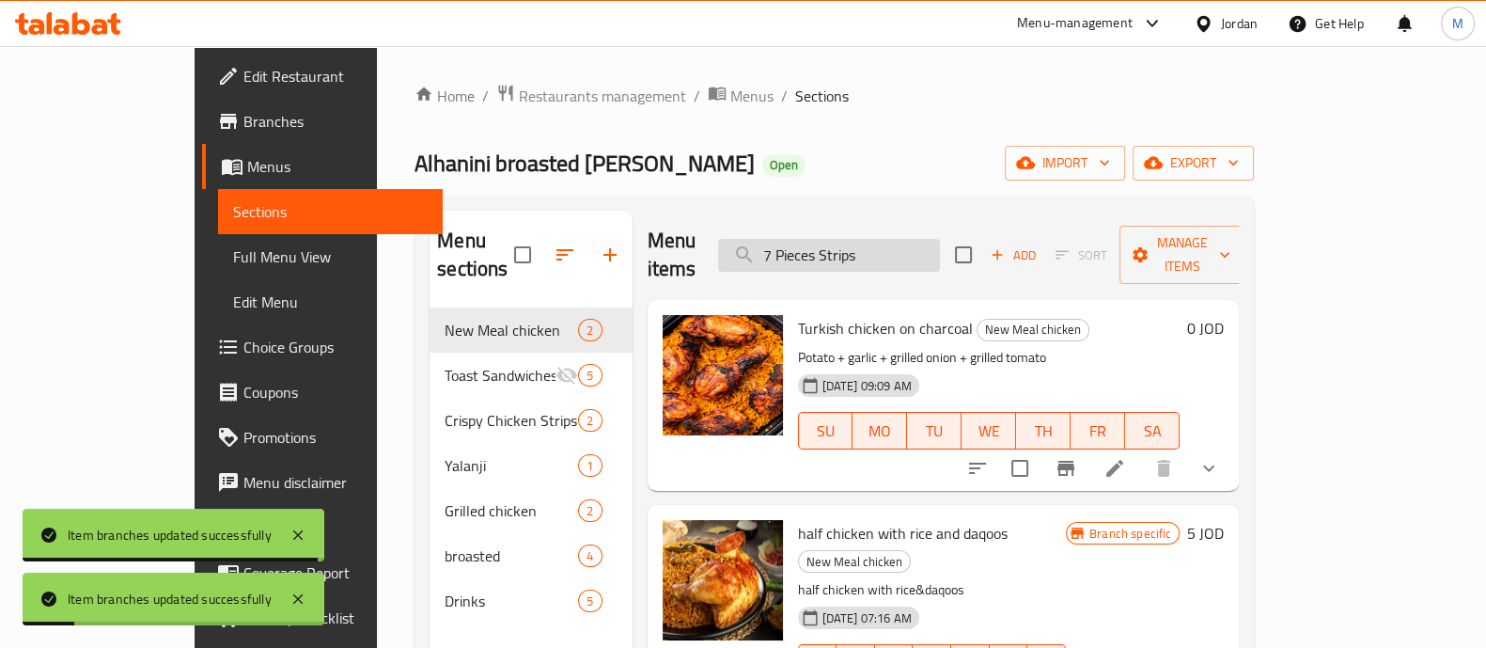
click at [903, 251] on input "7 Pieces Strips" at bounding box center [829, 255] width 222 height 33
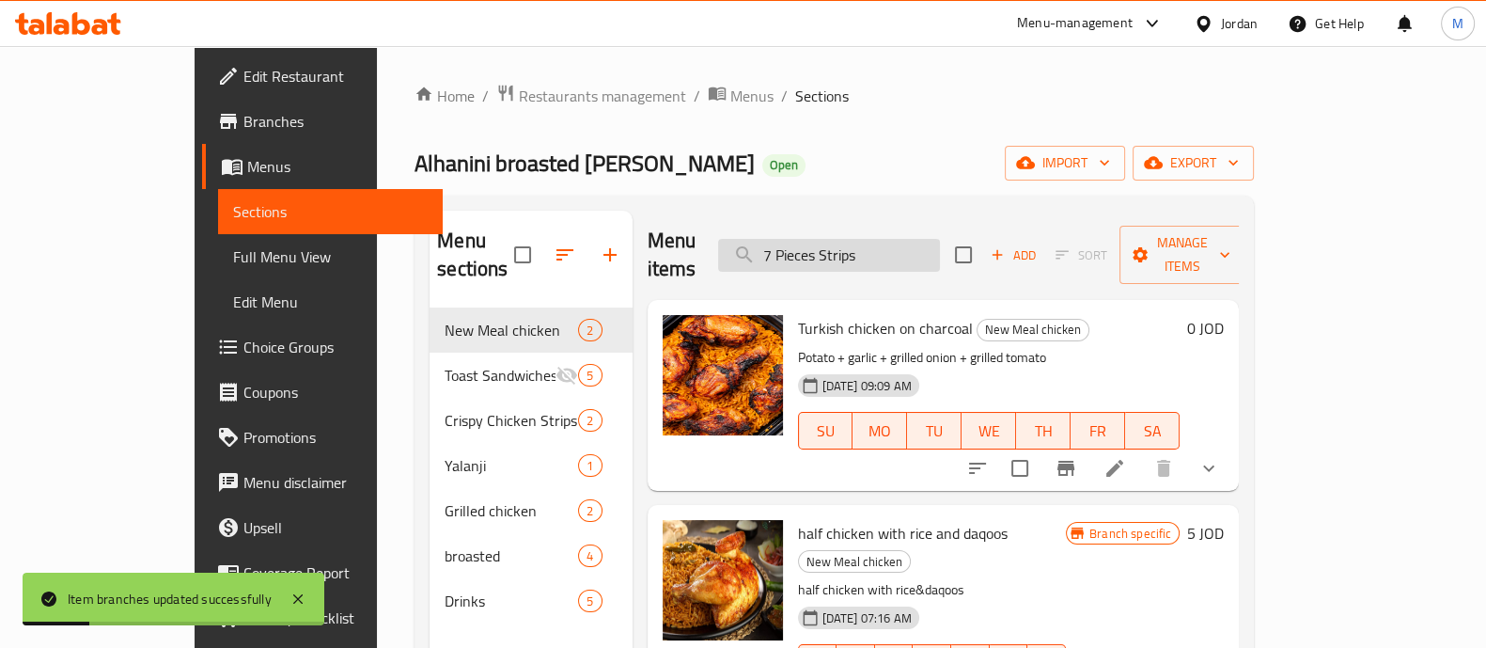
paste input "half grill chicken"
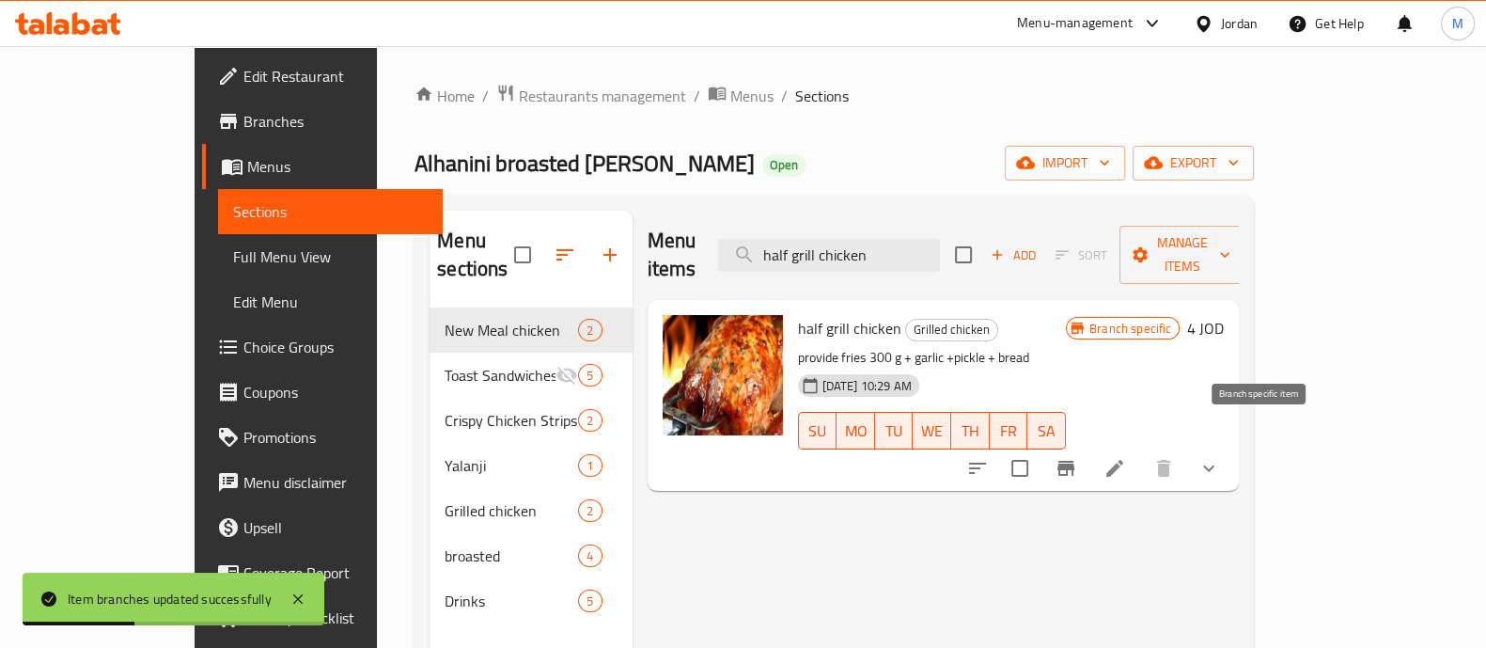
type input "half grill chicken"
click at [1077, 457] on icon "Branch-specific-item" at bounding box center [1066, 468] width 23 height 23
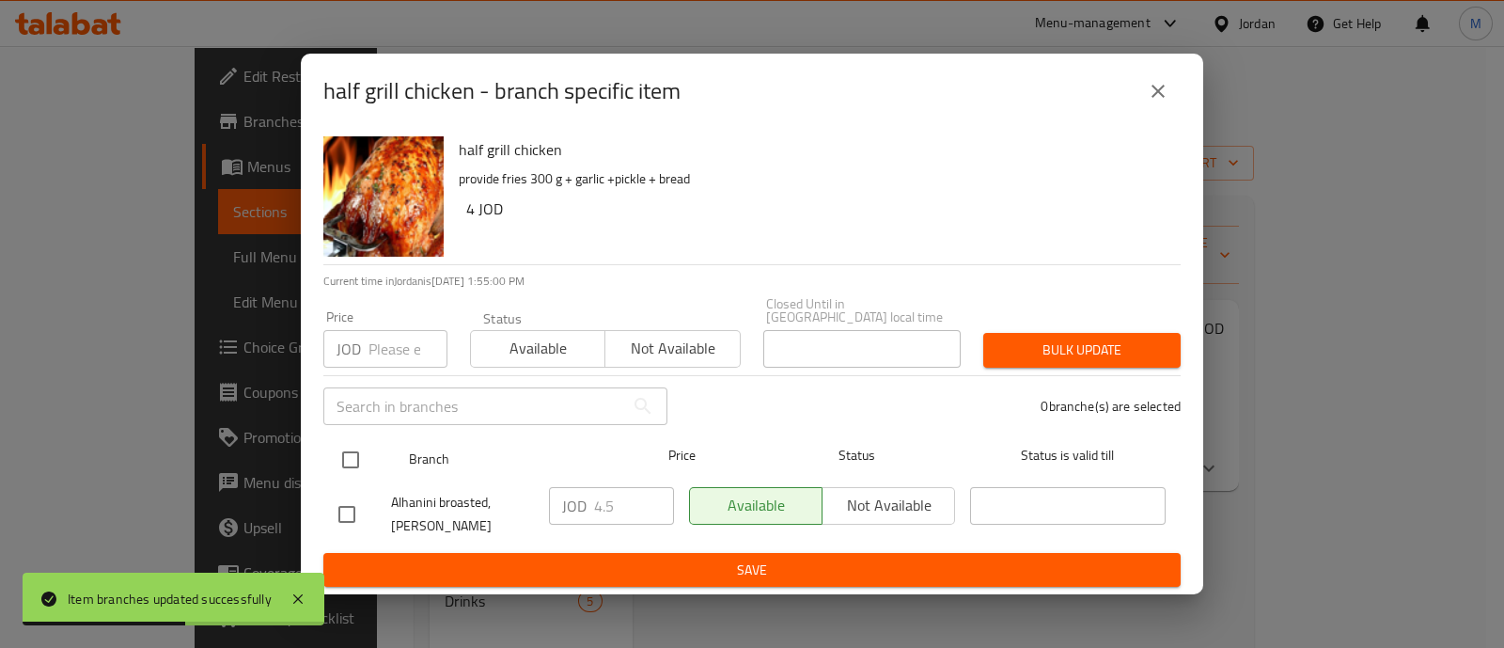
click at [362, 461] on input "checkbox" at bounding box center [350, 459] width 39 height 39
checkbox input "true"
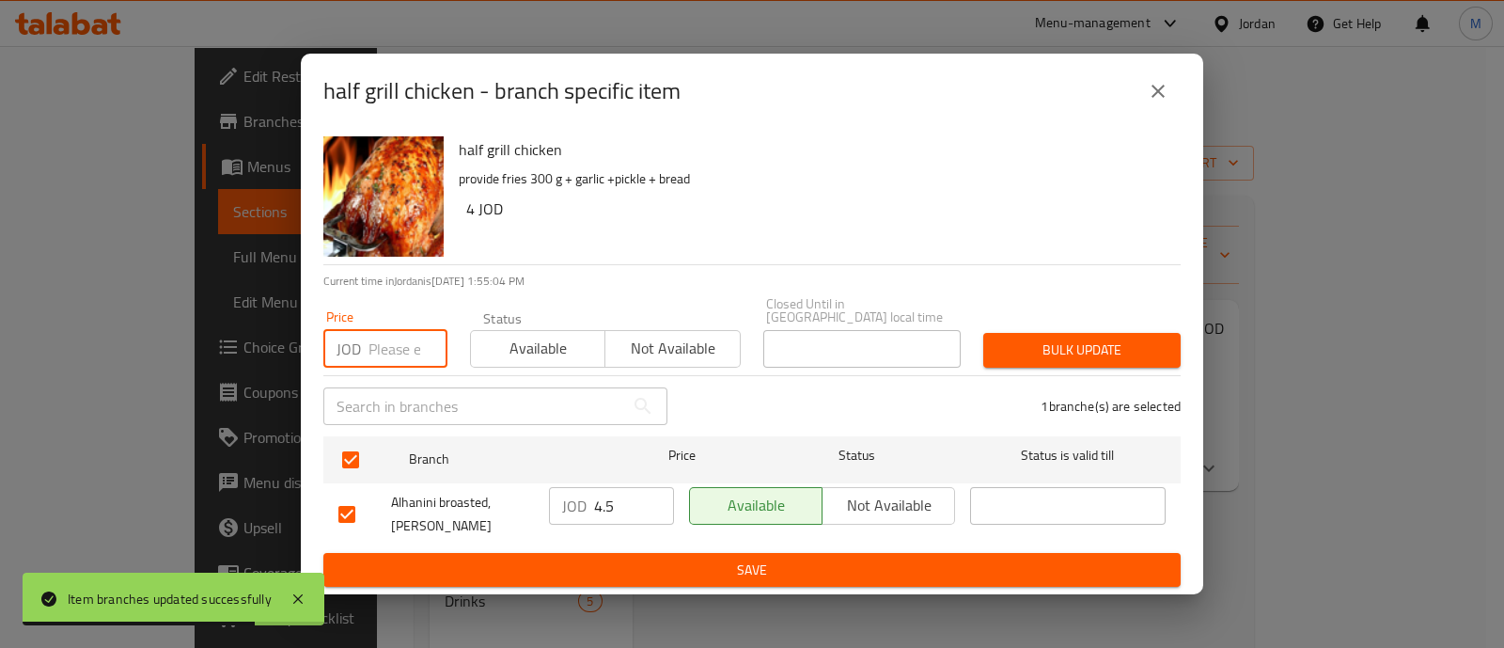
click at [407, 340] on input "number" at bounding box center [407, 349] width 79 height 38
type input "6.8"
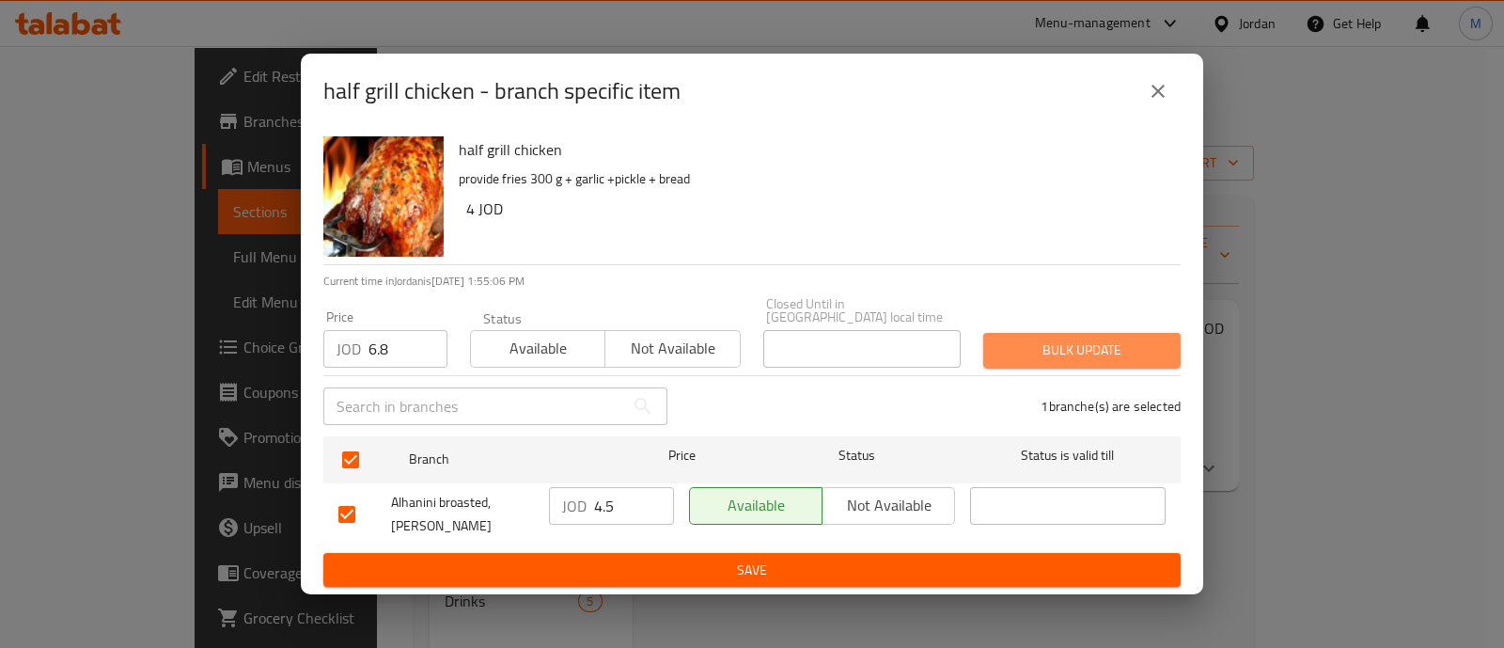
click at [1014, 338] on span "Bulk update" at bounding box center [1081, 349] width 167 height 23
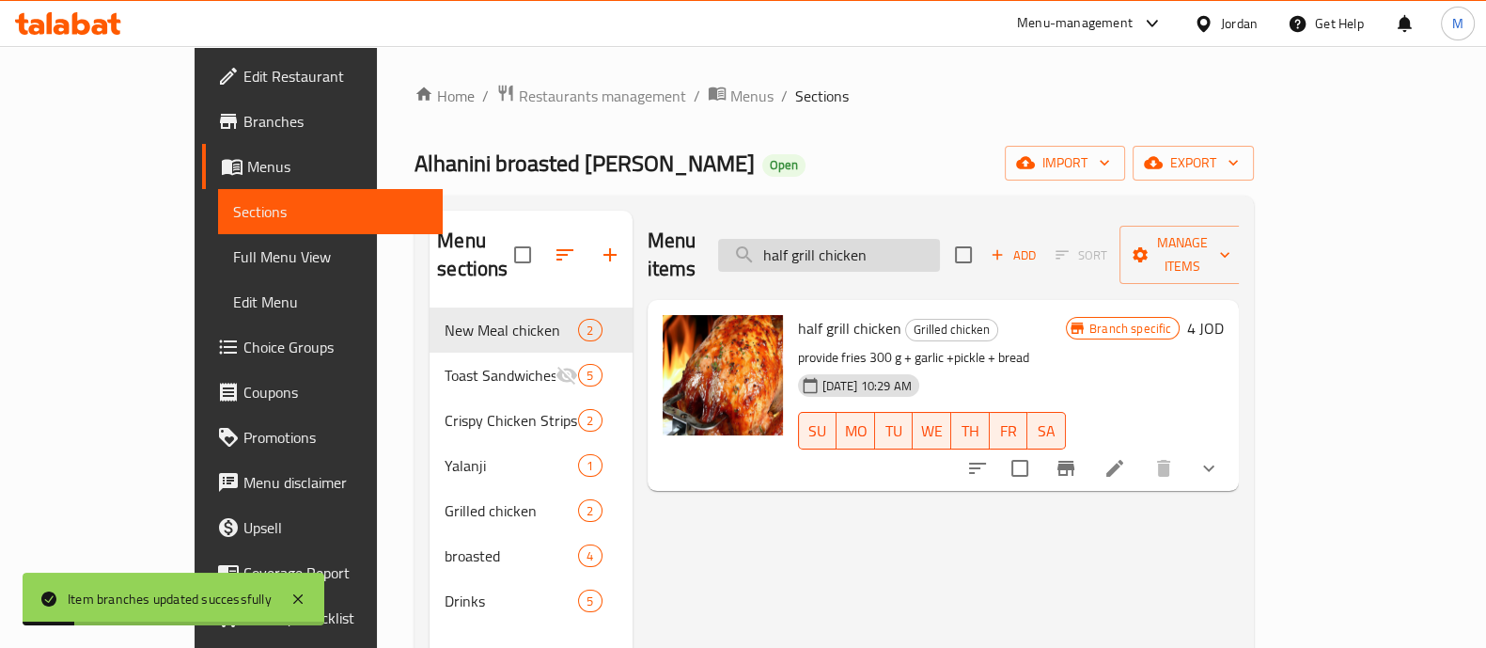
click at [872, 249] on input "half grill chicken" at bounding box center [829, 255] width 222 height 33
paste input "search"
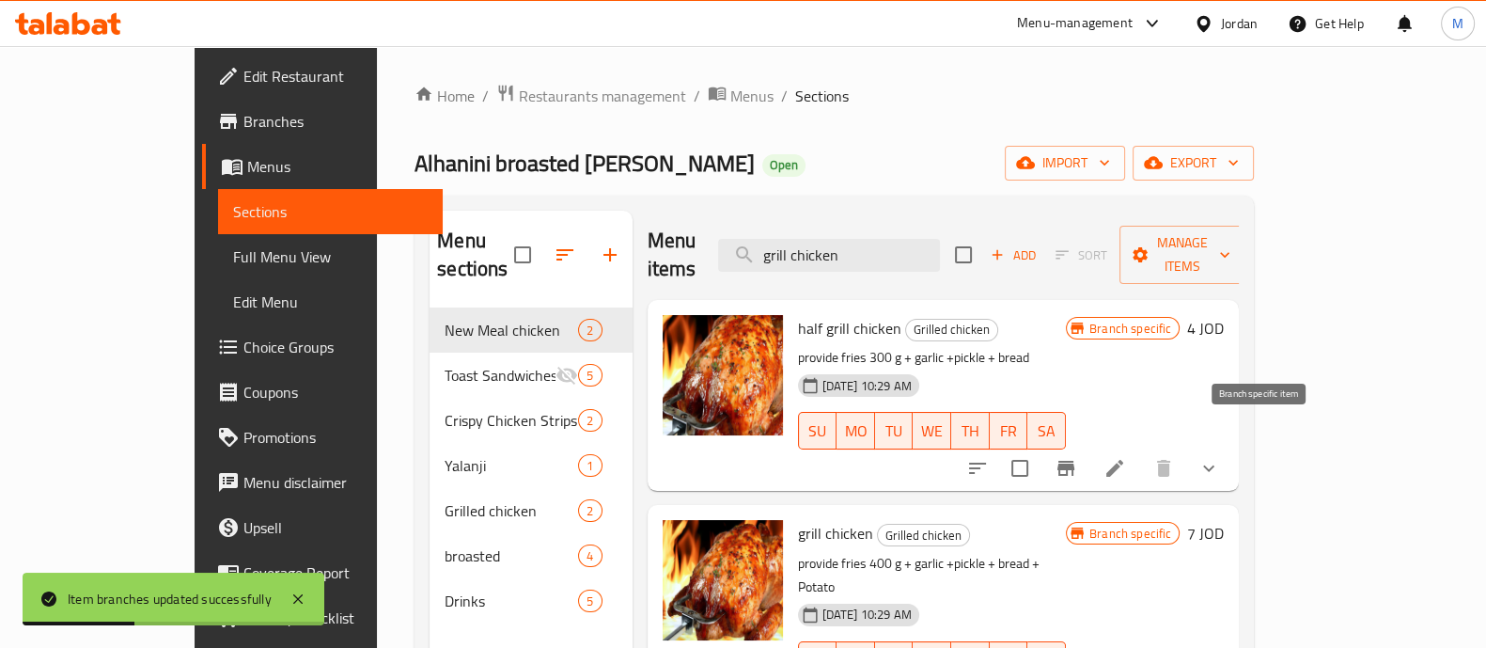
type input "grill chicken"
click at [1077, 457] on icon "Branch-specific-item" at bounding box center [1066, 468] width 23 height 23
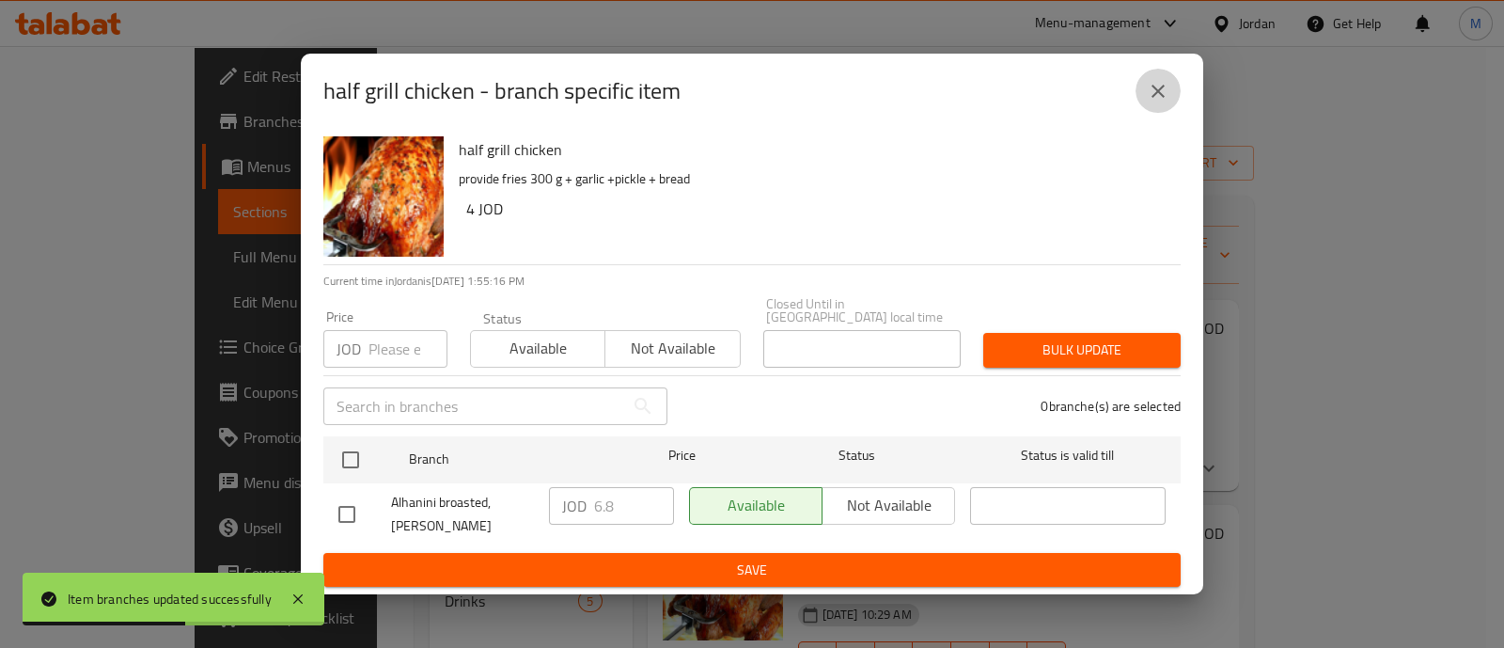
click at [1157, 81] on button "close" at bounding box center [1157, 91] width 45 height 45
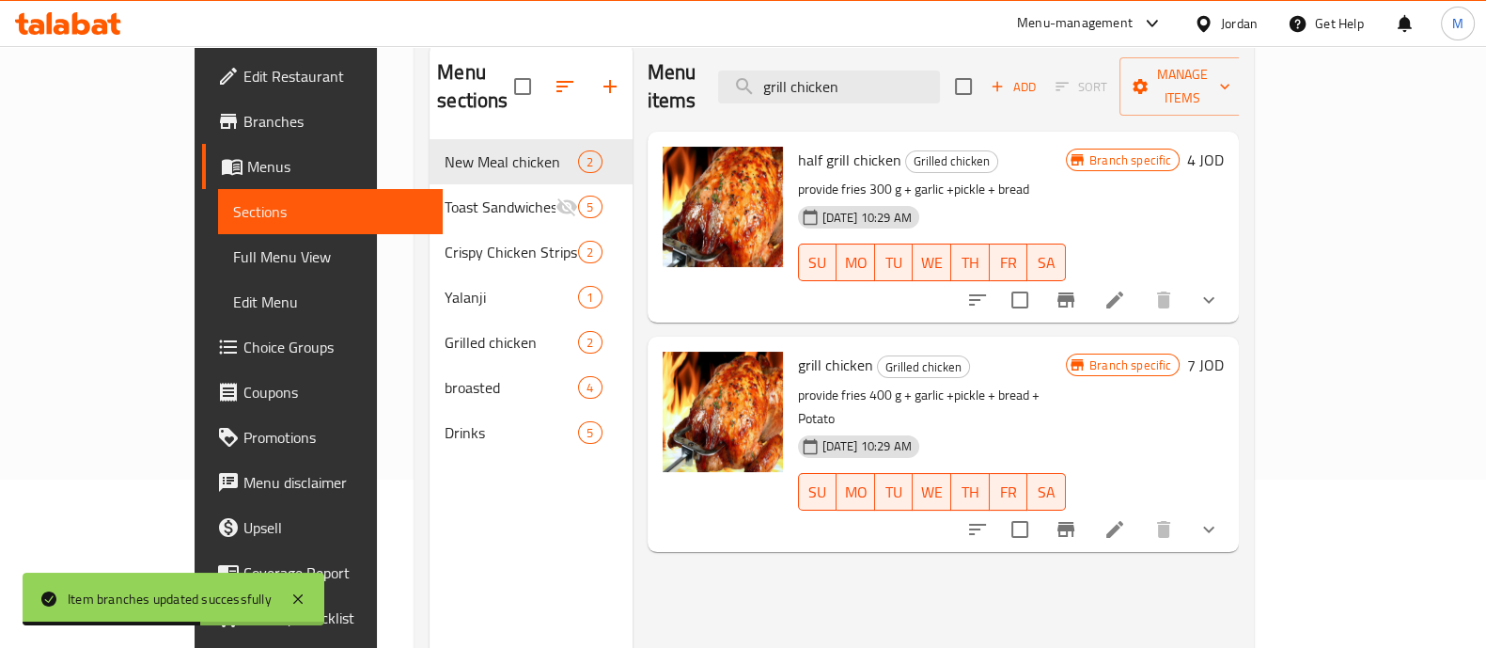
scroll to position [234, 0]
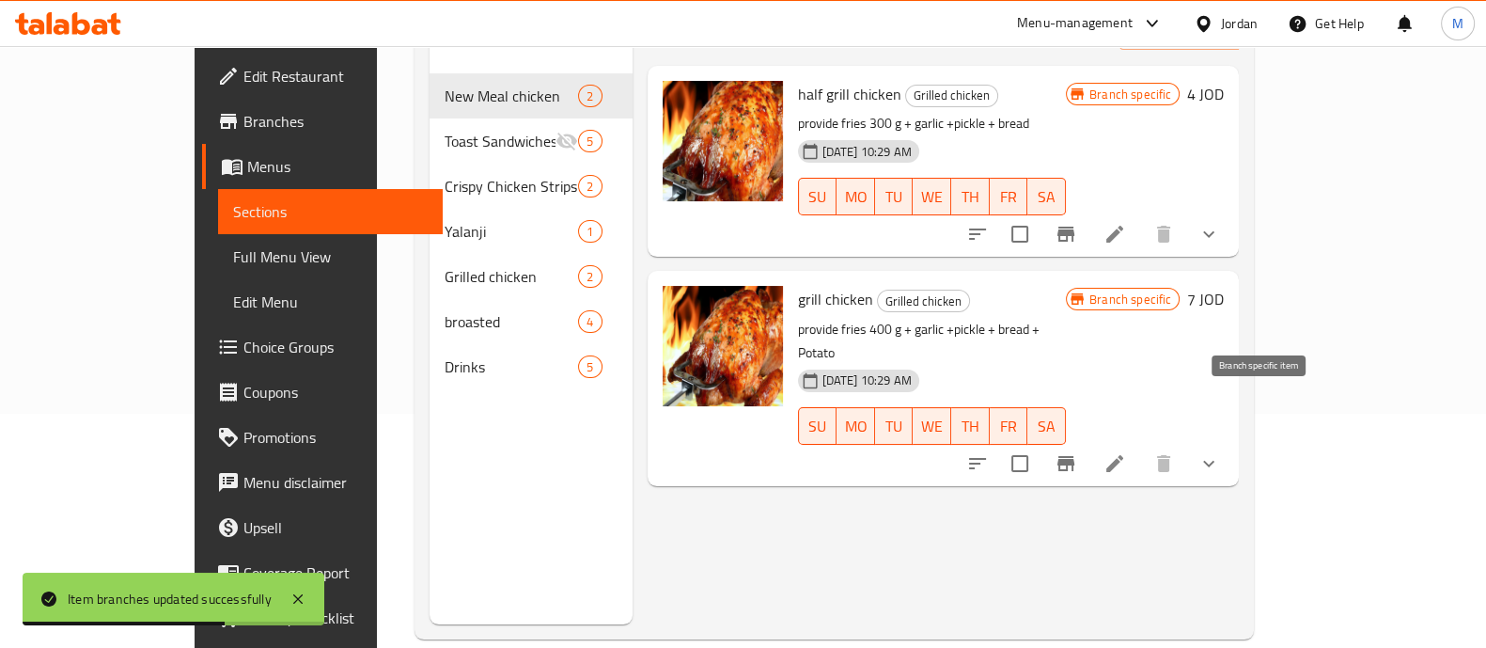
click at [1074, 456] on icon "Branch-specific-item" at bounding box center [1065, 463] width 17 height 15
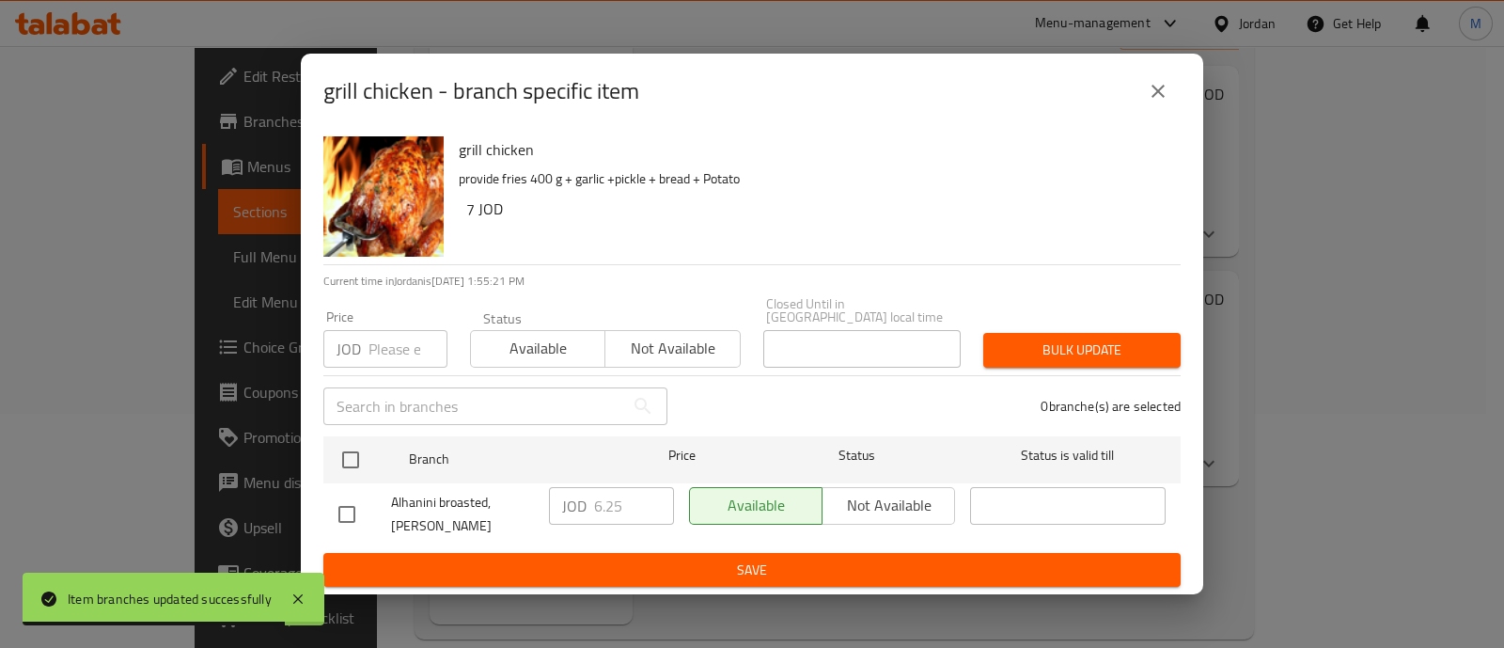
drag, startPoint x: 353, startPoint y: 448, endPoint x: 385, endPoint y: 385, distance: 70.6
click at [356, 446] on input "checkbox" at bounding box center [350, 459] width 39 height 39
checkbox input "true"
click at [395, 342] on input "number" at bounding box center [407, 349] width 79 height 38
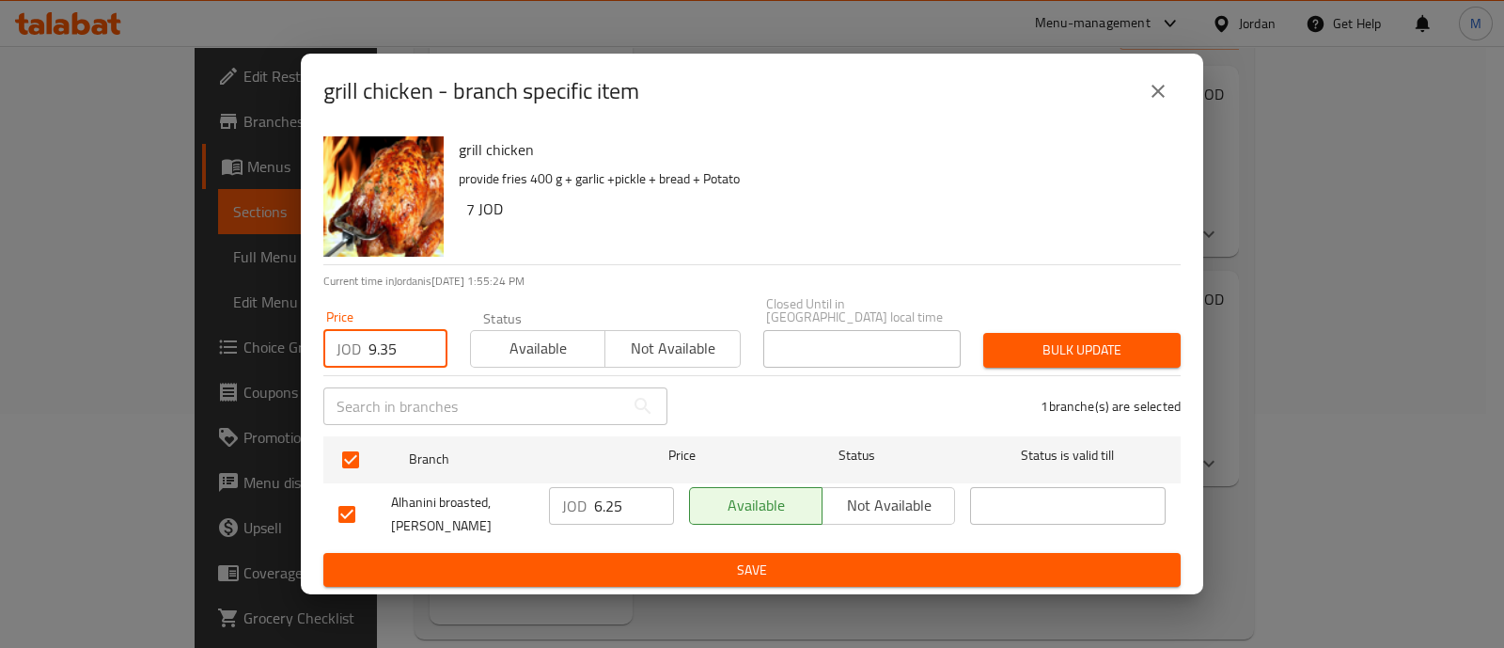
type input "9.35"
click at [1037, 338] on span "Bulk update" at bounding box center [1081, 349] width 167 height 23
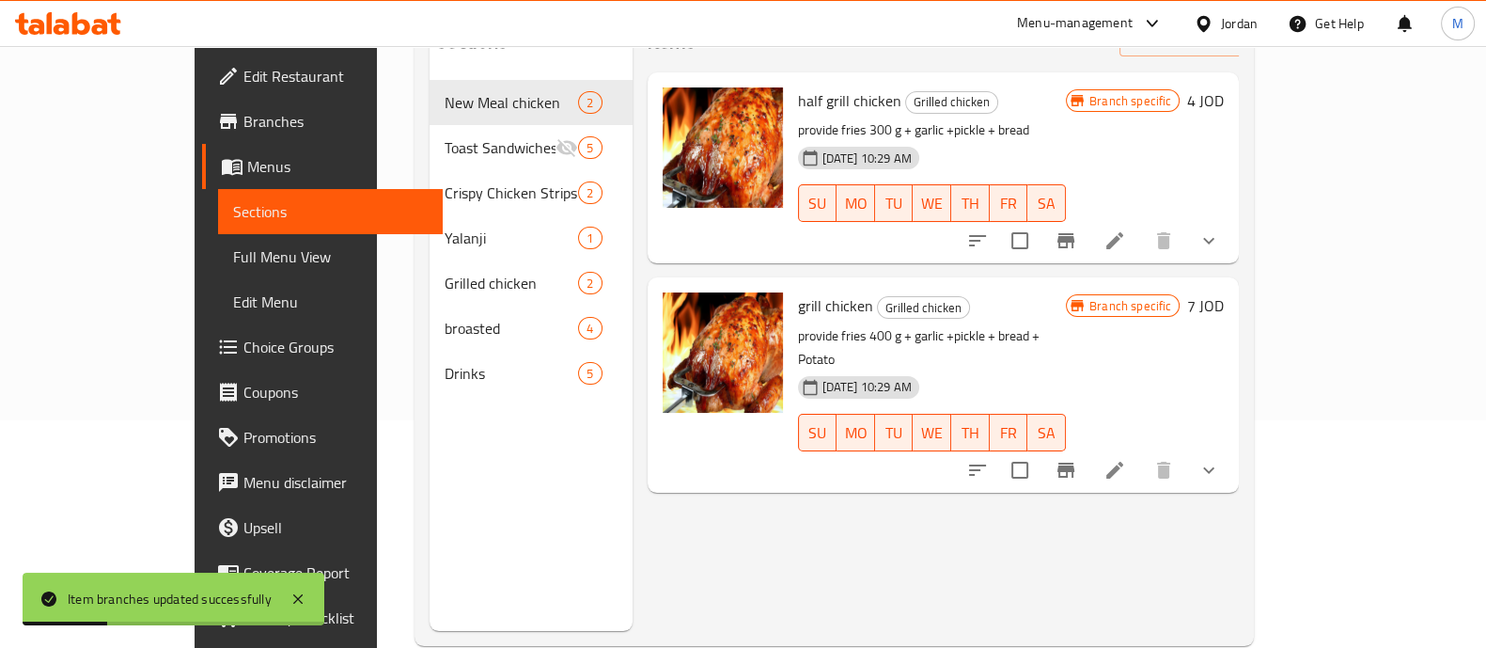
scroll to position [0, 0]
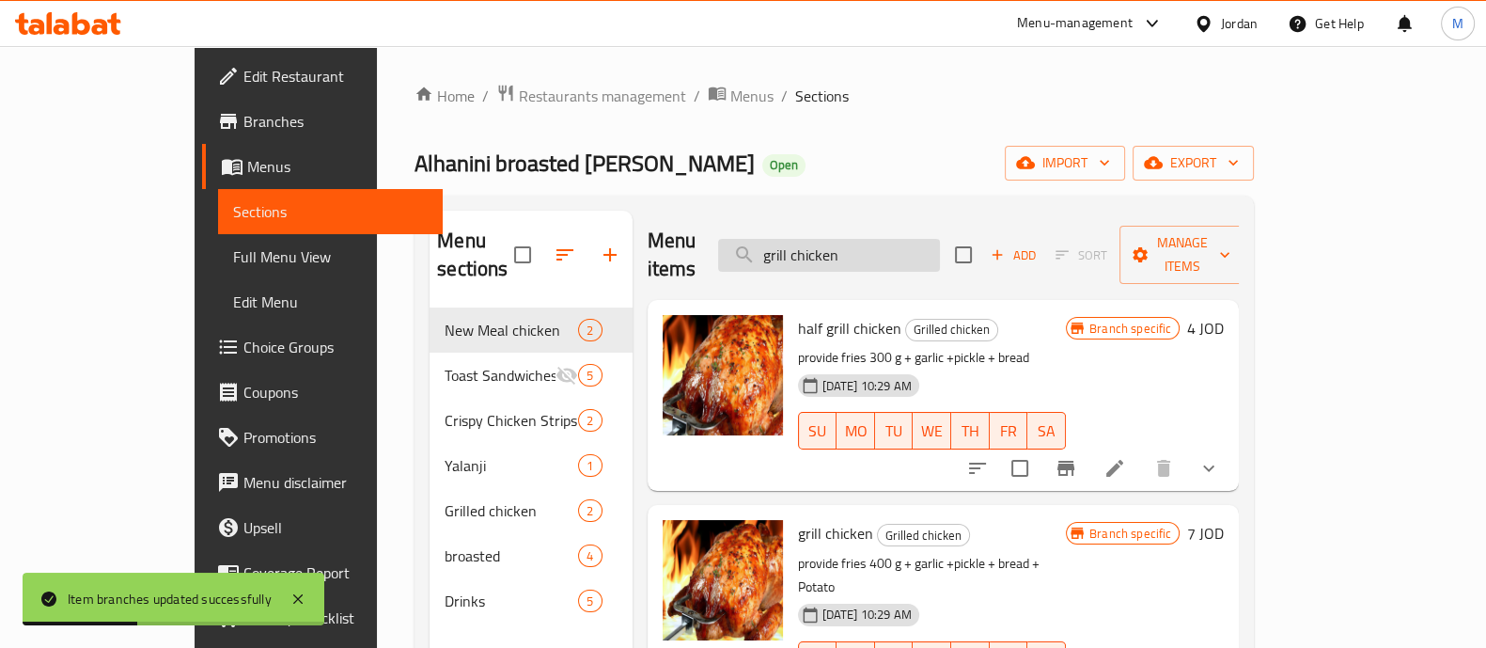
click at [861, 243] on input "grill chicken" at bounding box center [829, 255] width 222 height 33
paste input "Broasted 4 pieces"
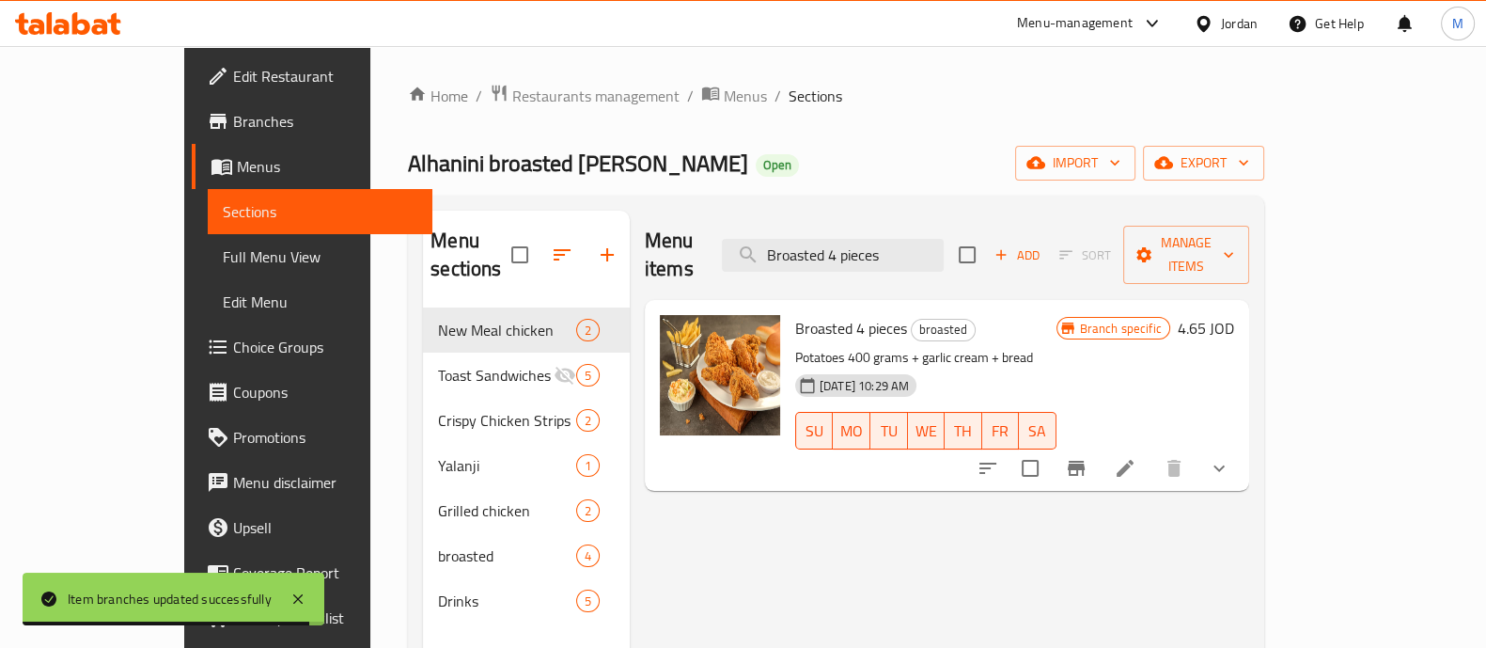
type input "Broasted 4 pieces"
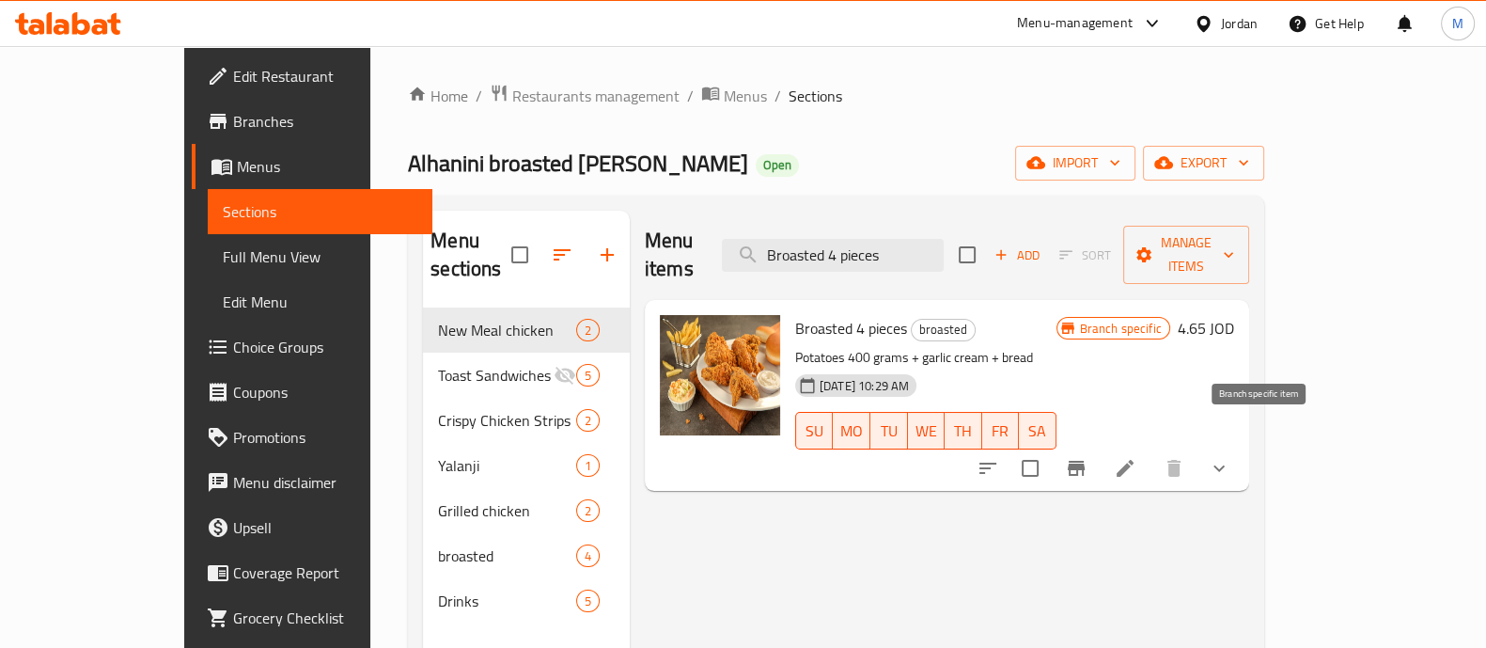
click at [1088, 457] on icon "Branch-specific-item" at bounding box center [1076, 468] width 23 height 23
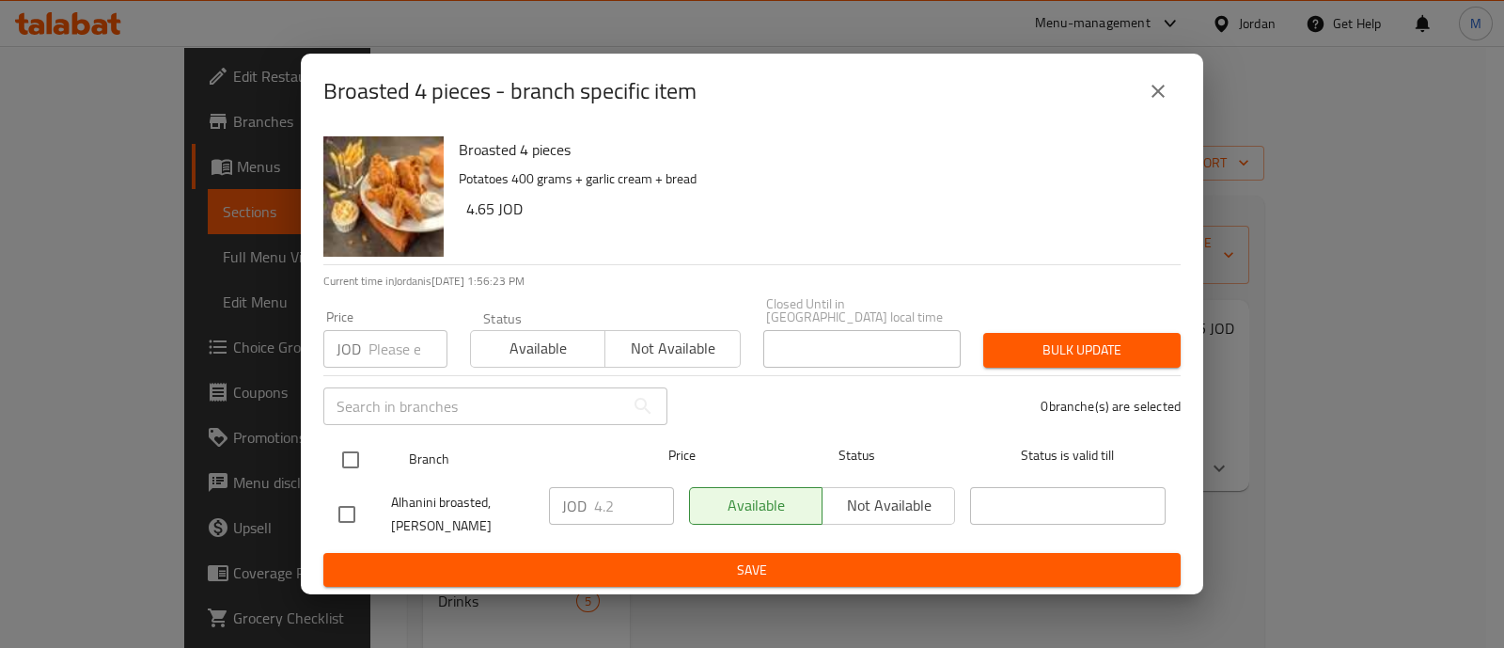
drag, startPoint x: 351, startPoint y: 445, endPoint x: 353, endPoint y: 430, distance: 15.3
click at [349, 446] on input "checkbox" at bounding box center [350, 459] width 39 height 39
checkbox input "true"
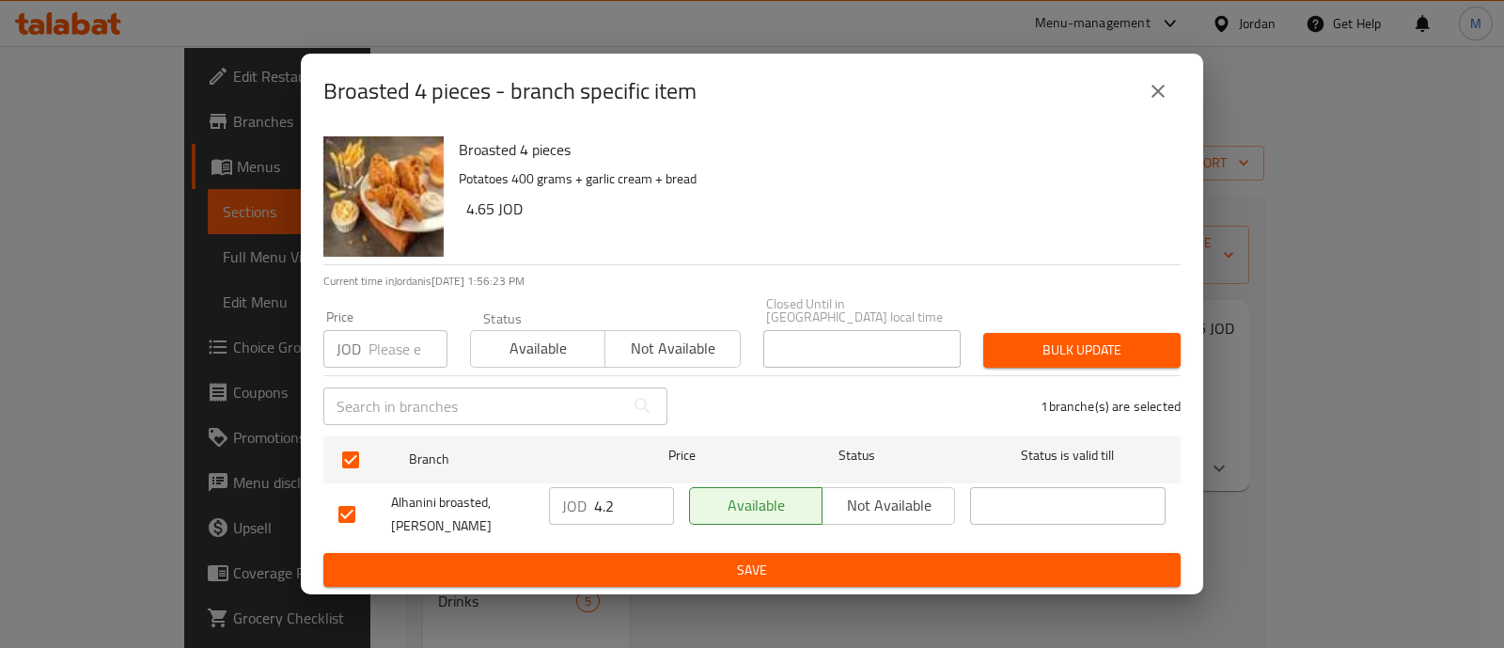
click at [381, 348] on input "number" at bounding box center [407, 349] width 79 height 38
type input "6.5"
click at [1151, 362] on div "Bulk update" at bounding box center [1082, 349] width 220 height 57
click at [1134, 342] on span "Bulk update" at bounding box center [1081, 349] width 167 height 23
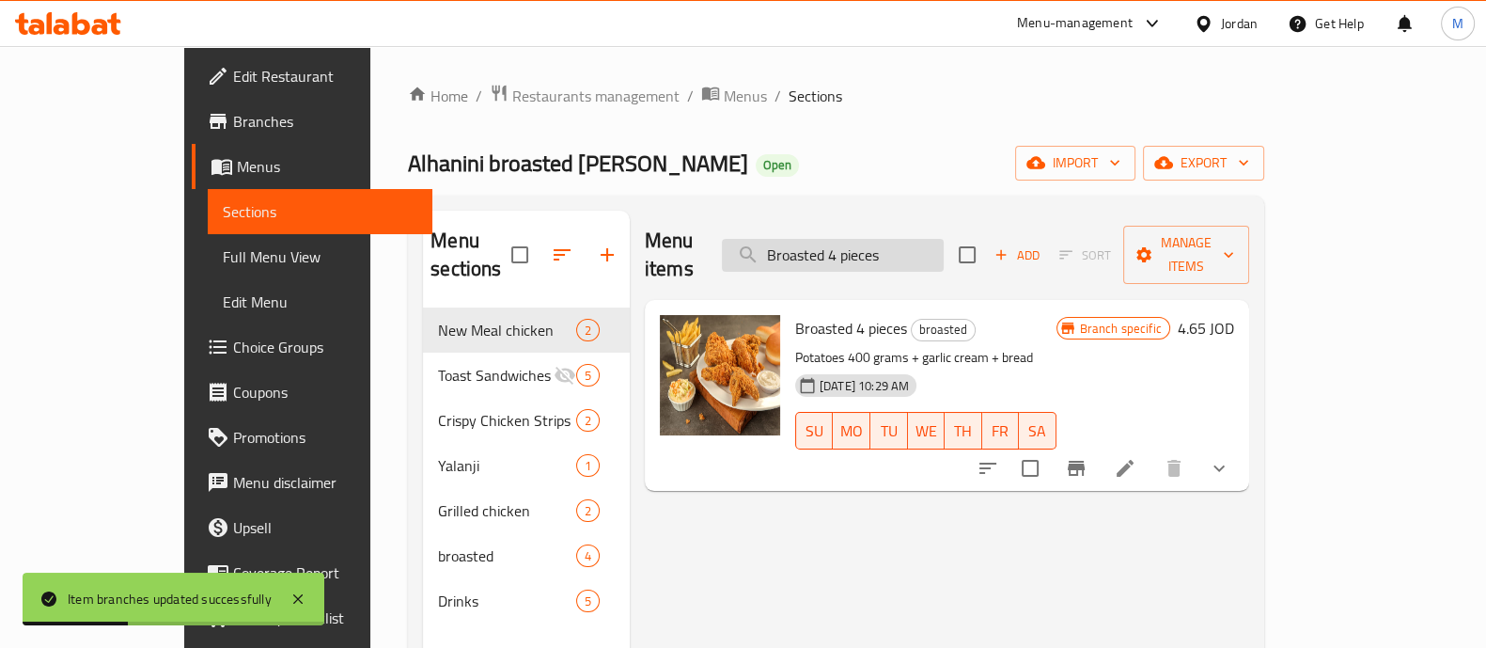
click at [878, 239] on input "Broasted 4 pieces" at bounding box center [833, 255] width 222 height 33
paste input "8"
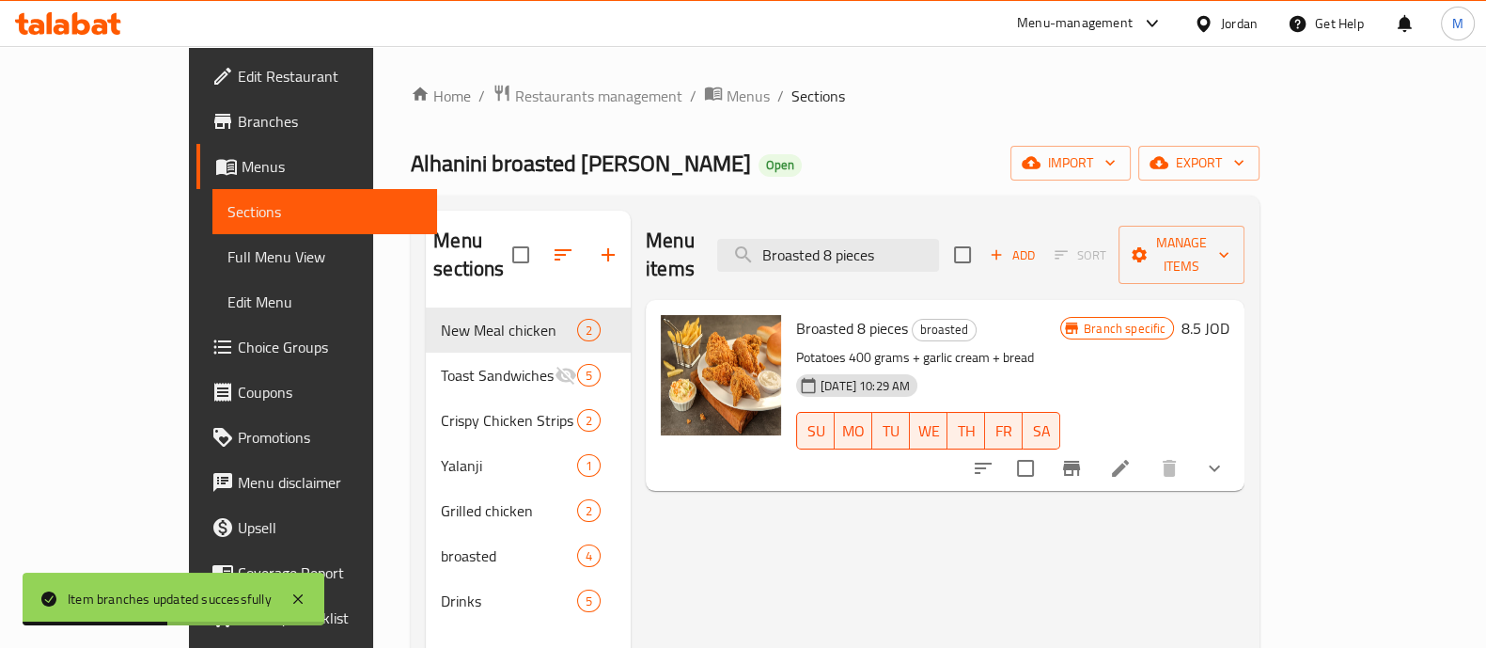
type input "Broasted 8 pieces"
click at [1080, 461] on icon "Branch-specific-item" at bounding box center [1071, 468] width 17 height 15
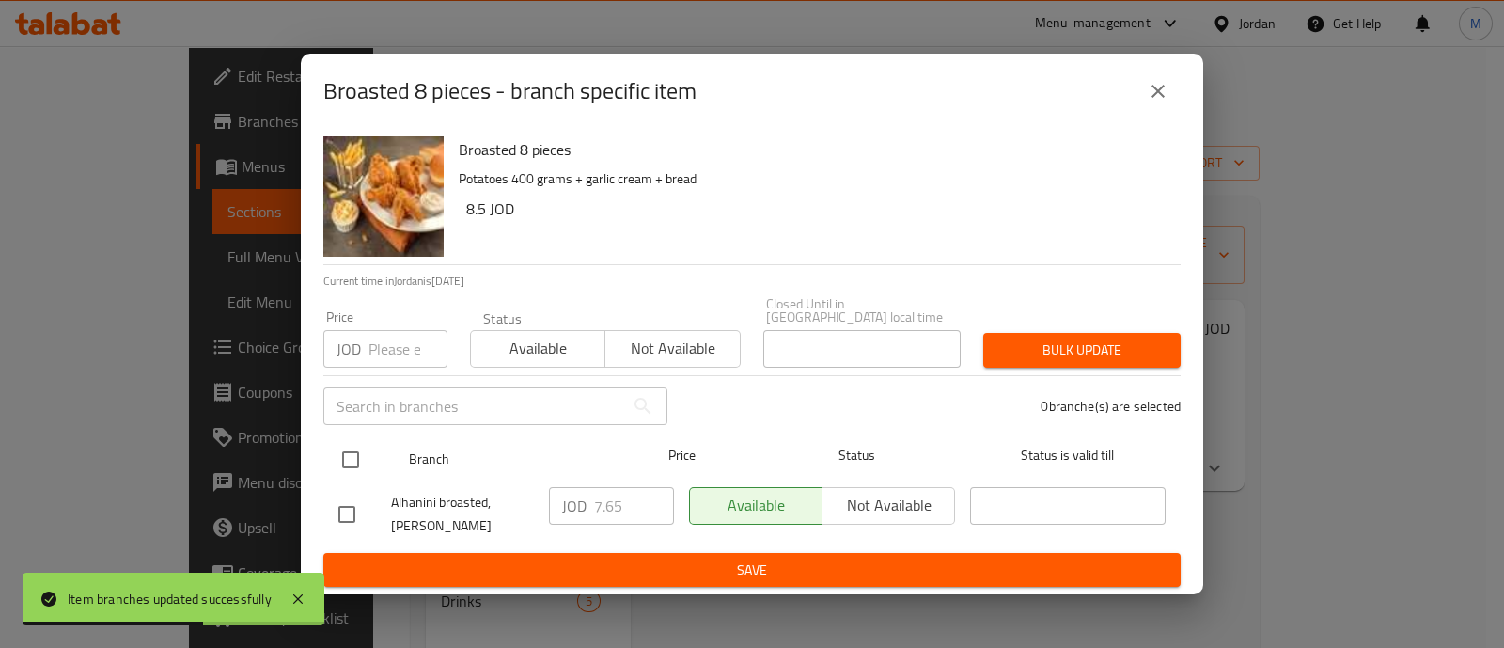
click at [348, 446] on input "checkbox" at bounding box center [350, 459] width 39 height 39
checkbox input "true"
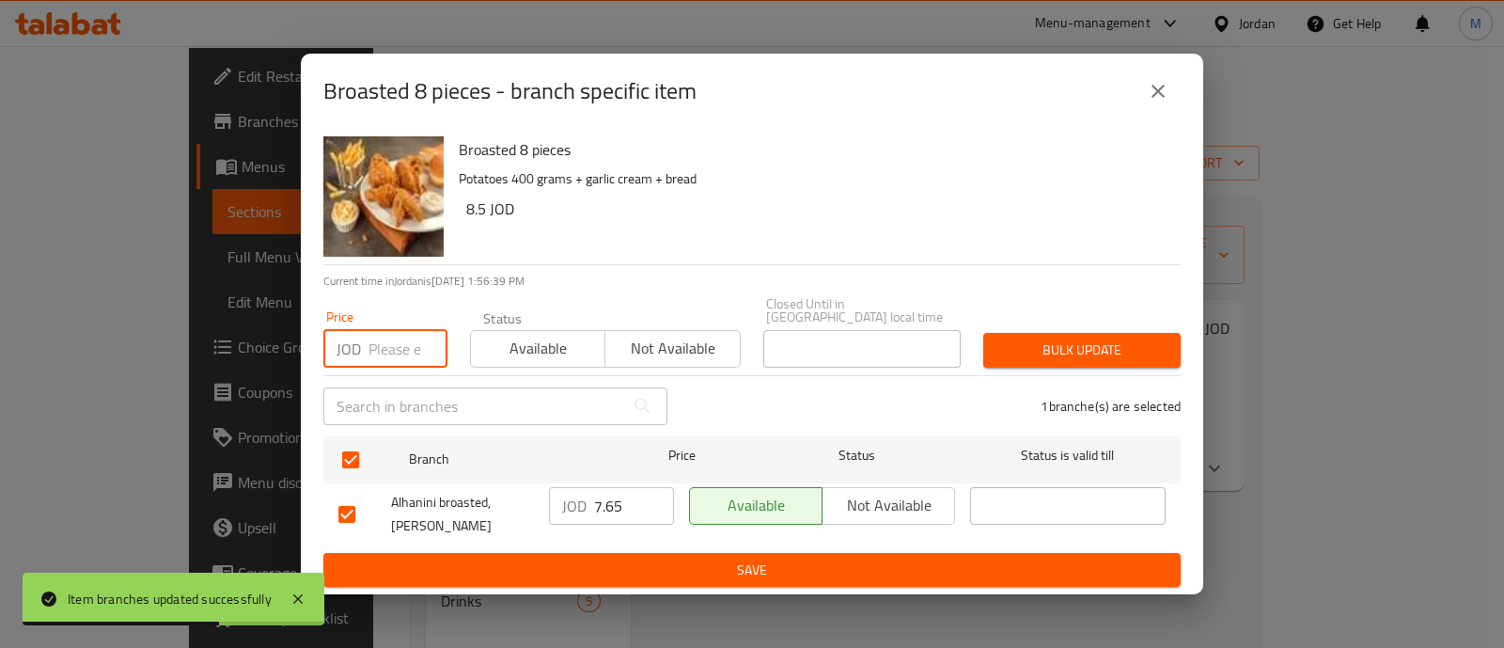
click at [368, 343] on input "number" at bounding box center [407, 349] width 79 height 38
type input "11.3"
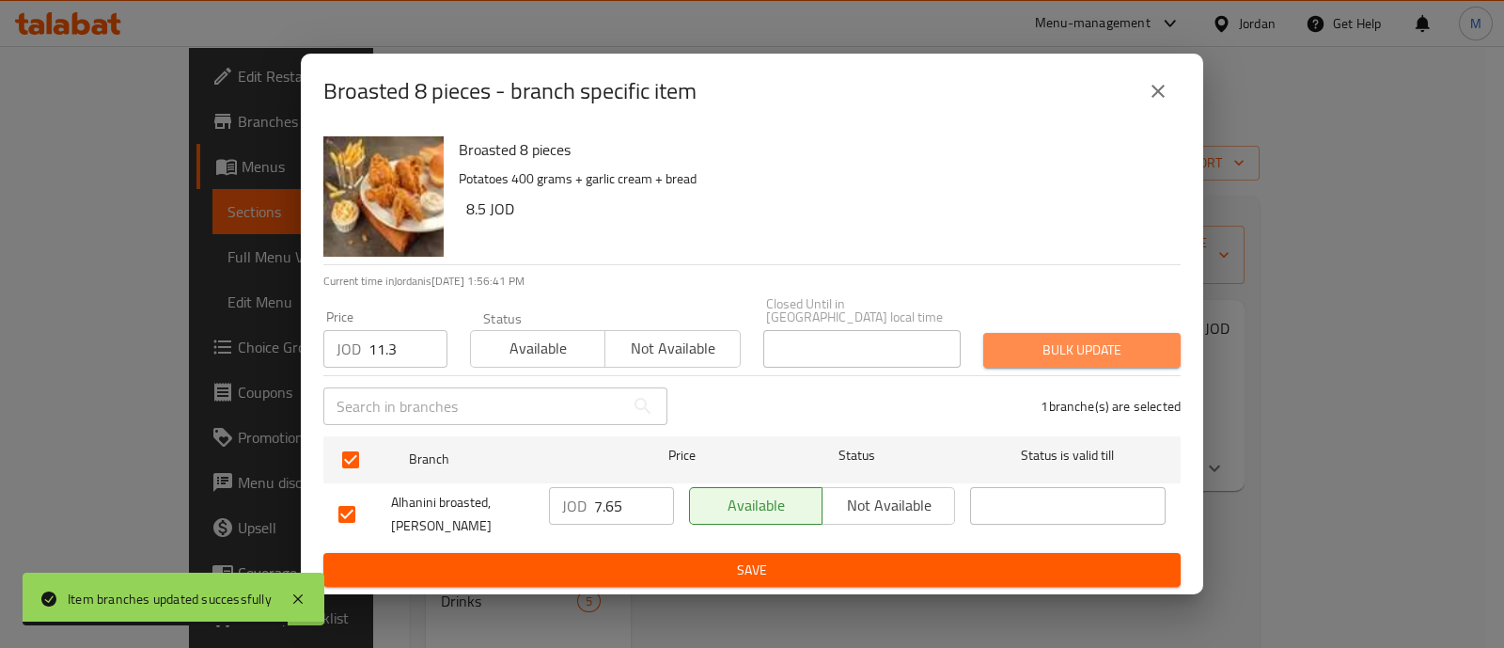
click at [1086, 341] on span "Bulk update" at bounding box center [1081, 349] width 167 height 23
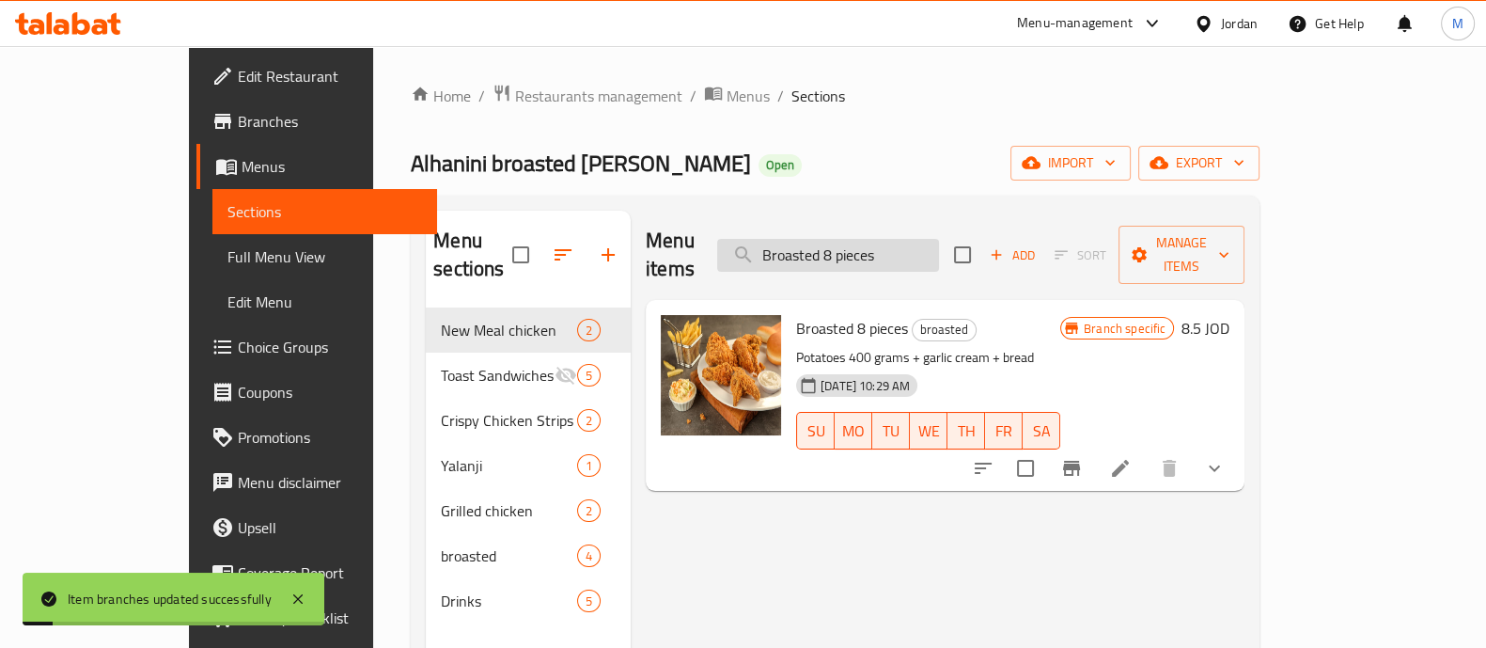
click at [907, 239] on input "Broasted 8 pieces" at bounding box center [828, 255] width 222 height 33
paste input "12"
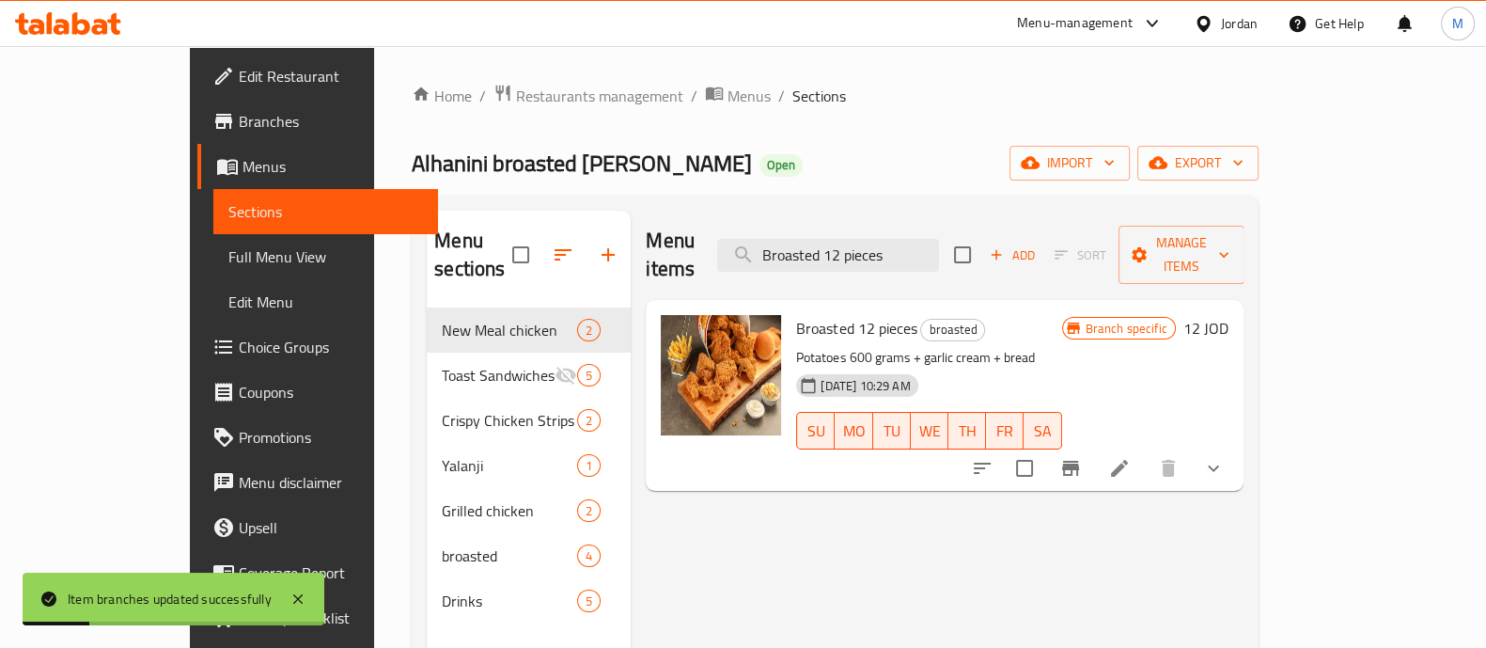
type input "Broasted 12 pieces"
click at [1082, 457] on icon "Branch-specific-item" at bounding box center [1070, 468] width 23 height 23
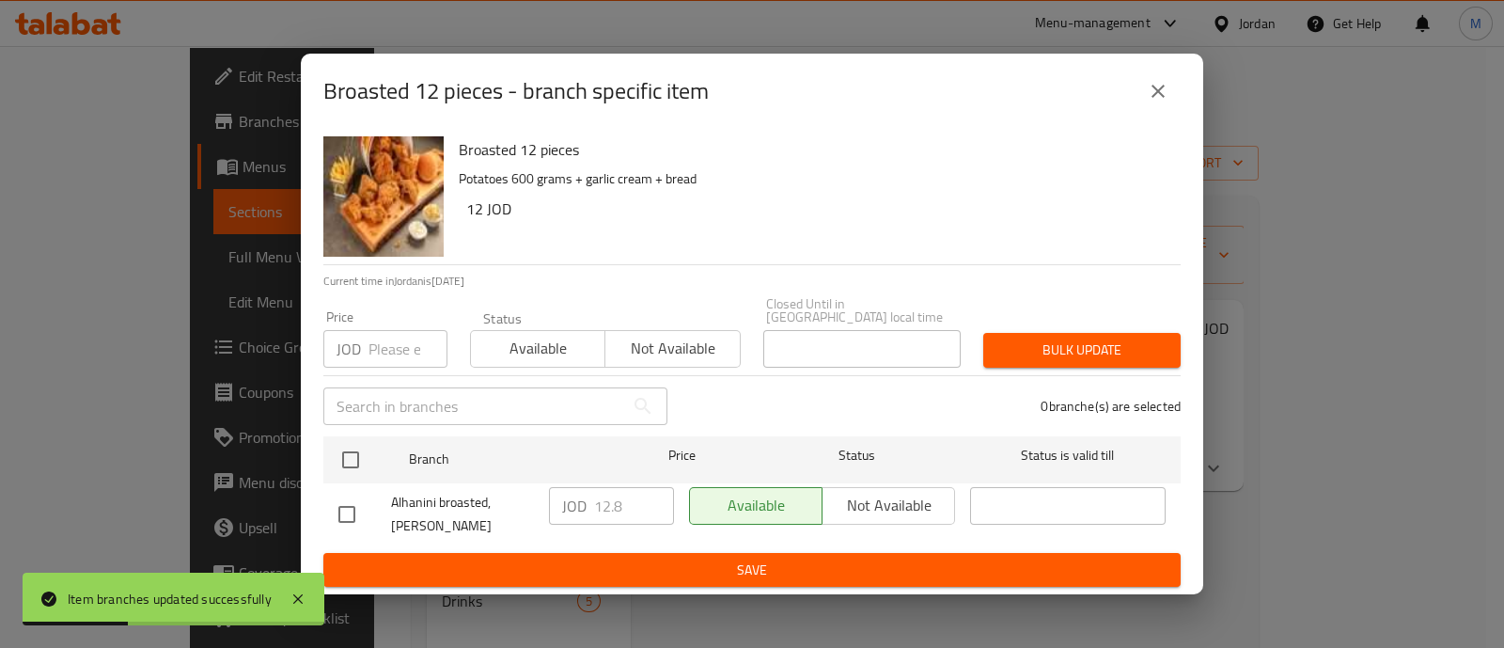
drag, startPoint x: 351, startPoint y: 448, endPoint x: 362, endPoint y: 418, distance: 32.1
click at [352, 448] on input "checkbox" at bounding box center [350, 459] width 39 height 39
checkbox input "true"
drag, startPoint x: 390, startPoint y: 343, endPoint x: 371, endPoint y: 315, distance: 33.9
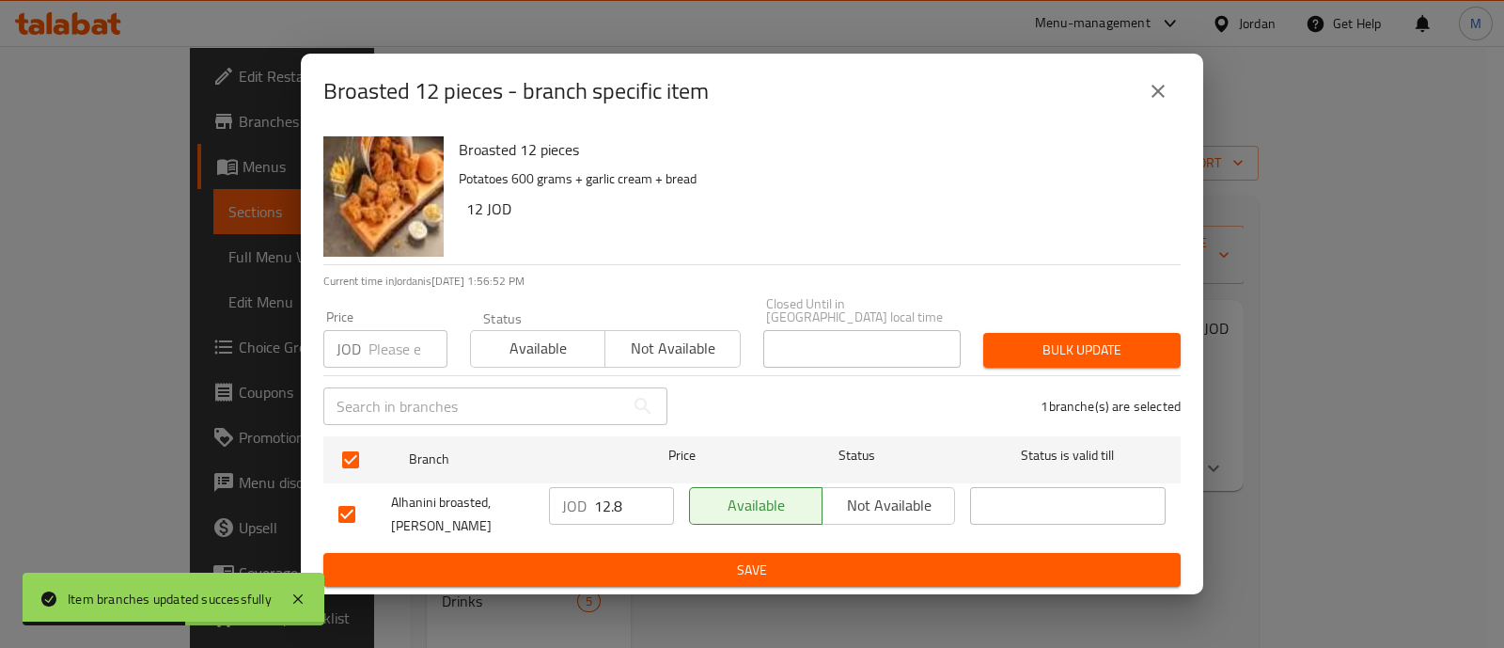
click at [390, 343] on input "number" at bounding box center [407, 349] width 79 height 38
type input "18.5"
click at [1104, 333] on button "Bulk update" at bounding box center [1081, 350] width 197 height 35
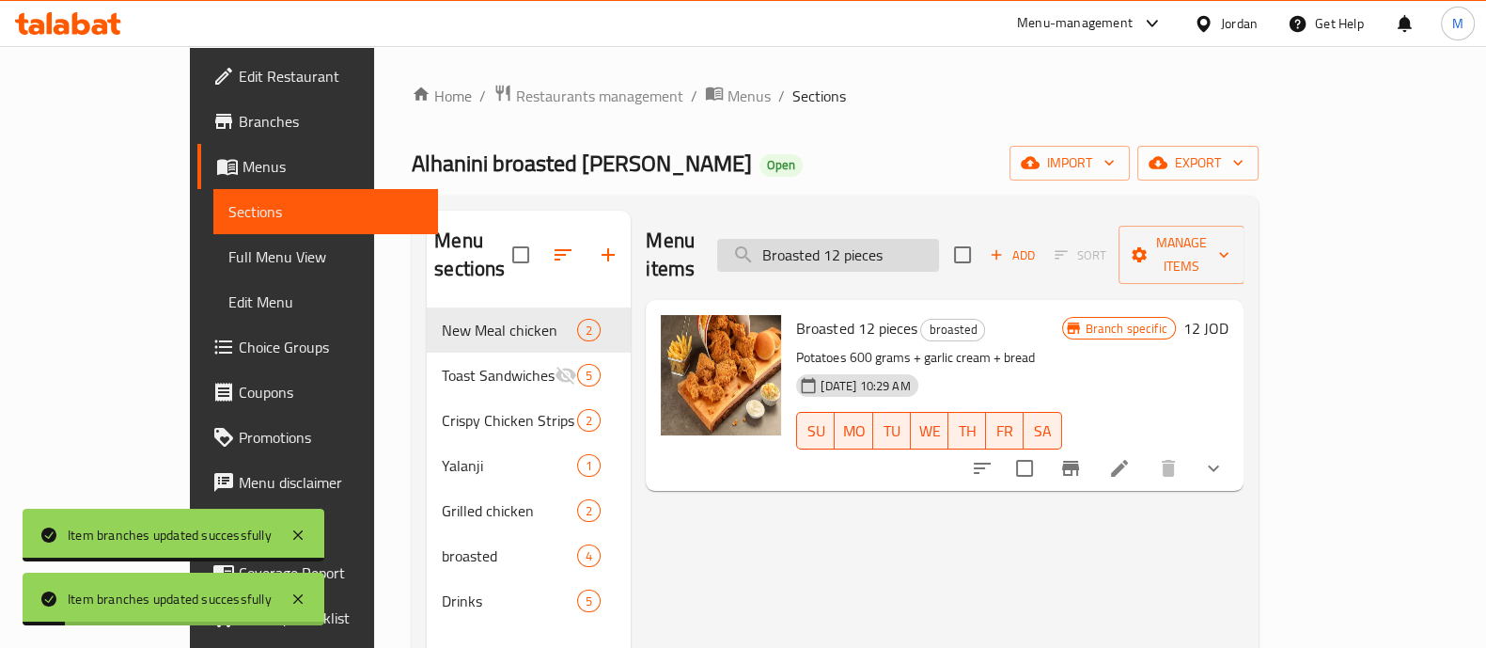
click at [876, 254] on input "Broasted 12 pieces" at bounding box center [828, 255] width 222 height 33
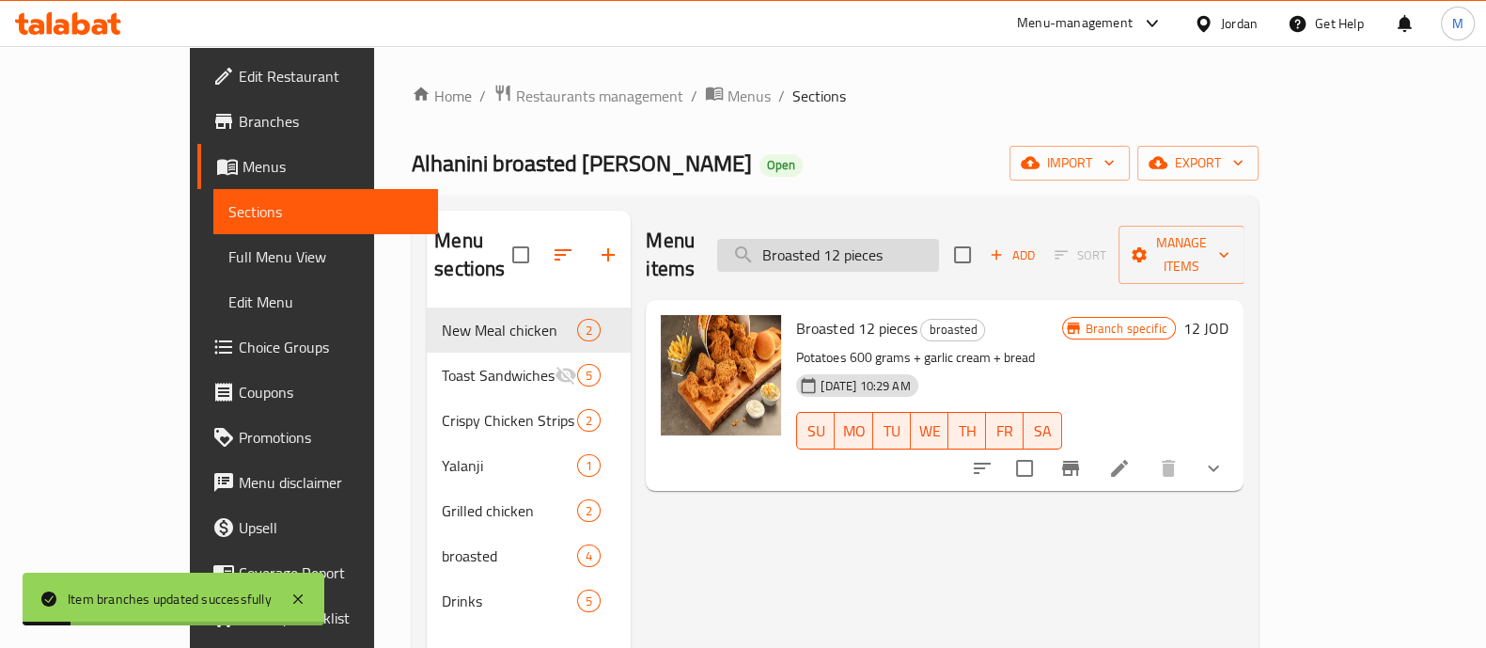
click at [876, 254] on input "Broasted 12 pieces" at bounding box center [828, 255] width 222 height 33
paste input "6"
type input "Broasted 16 pieces"
click at [1082, 457] on icon "Branch-specific-item" at bounding box center [1070, 468] width 23 height 23
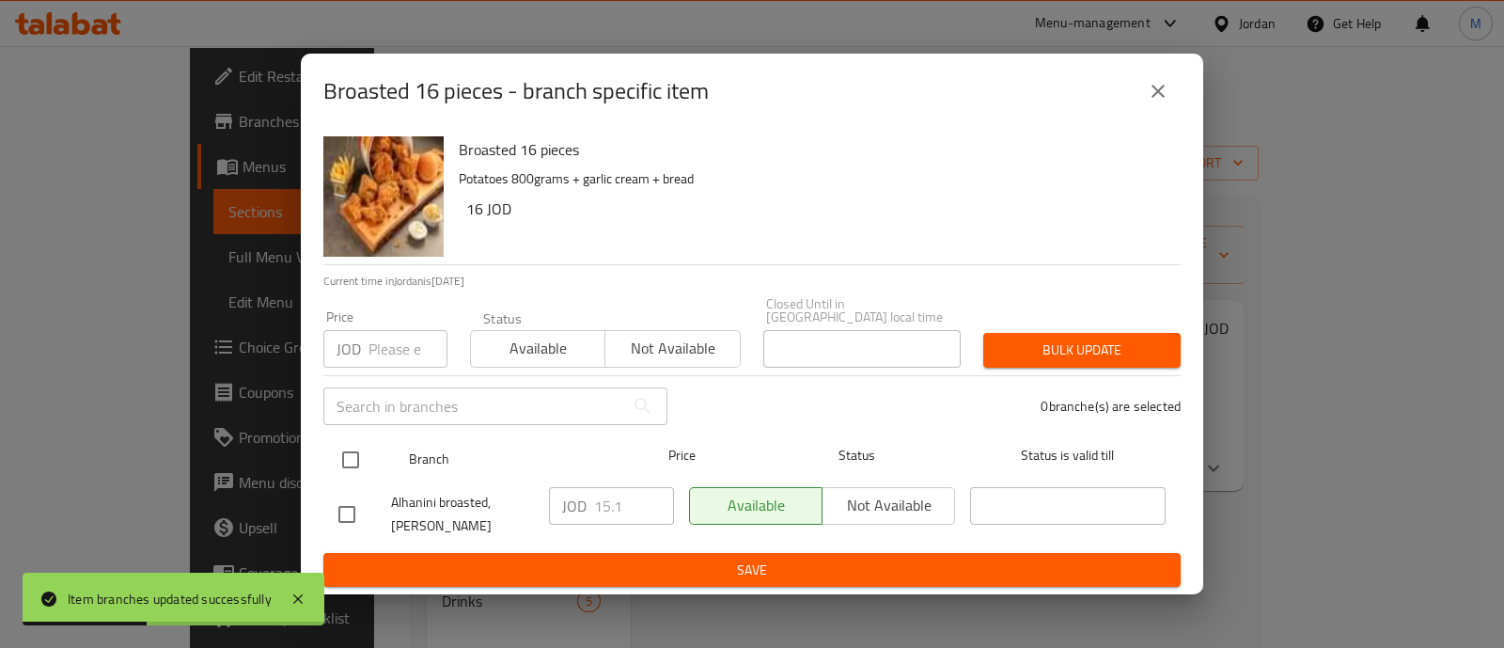
click at [350, 450] on input "checkbox" at bounding box center [350, 459] width 39 height 39
checkbox input "true"
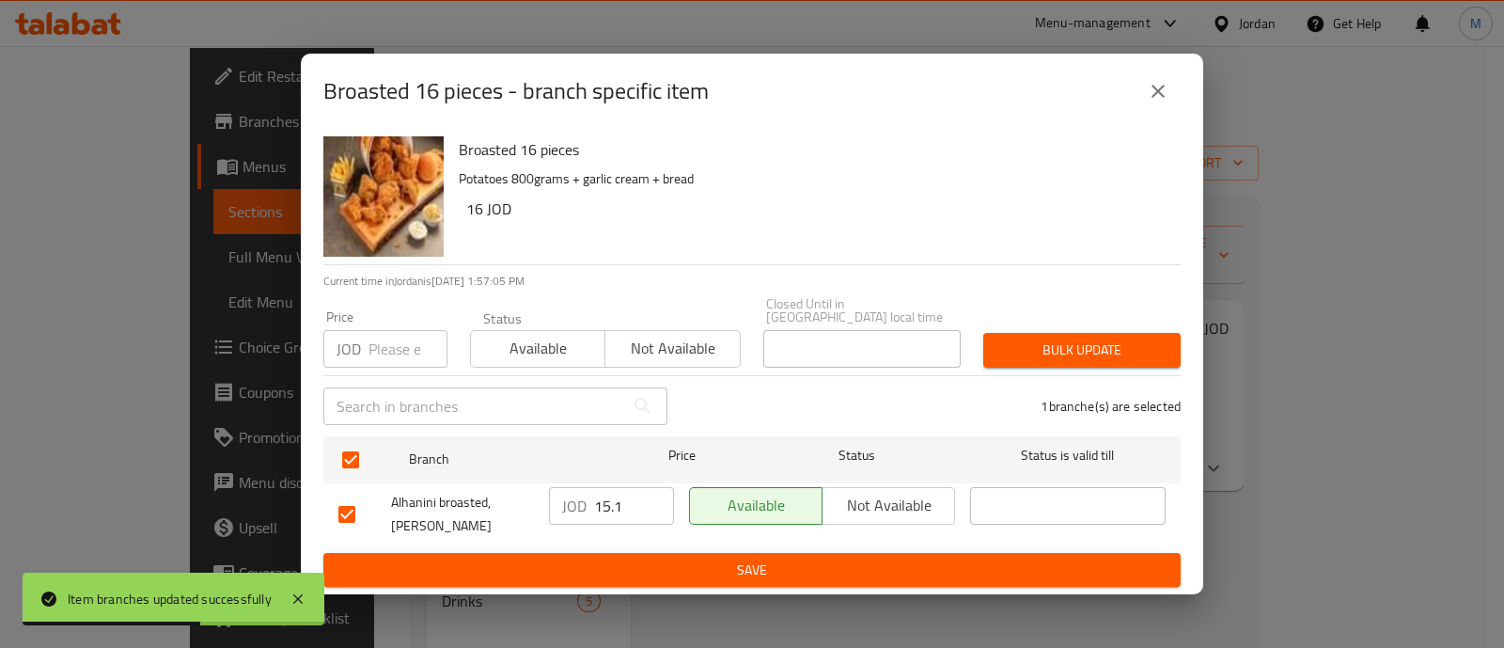
click at [384, 342] on input "number" at bounding box center [407, 349] width 79 height 38
type input "21.7"
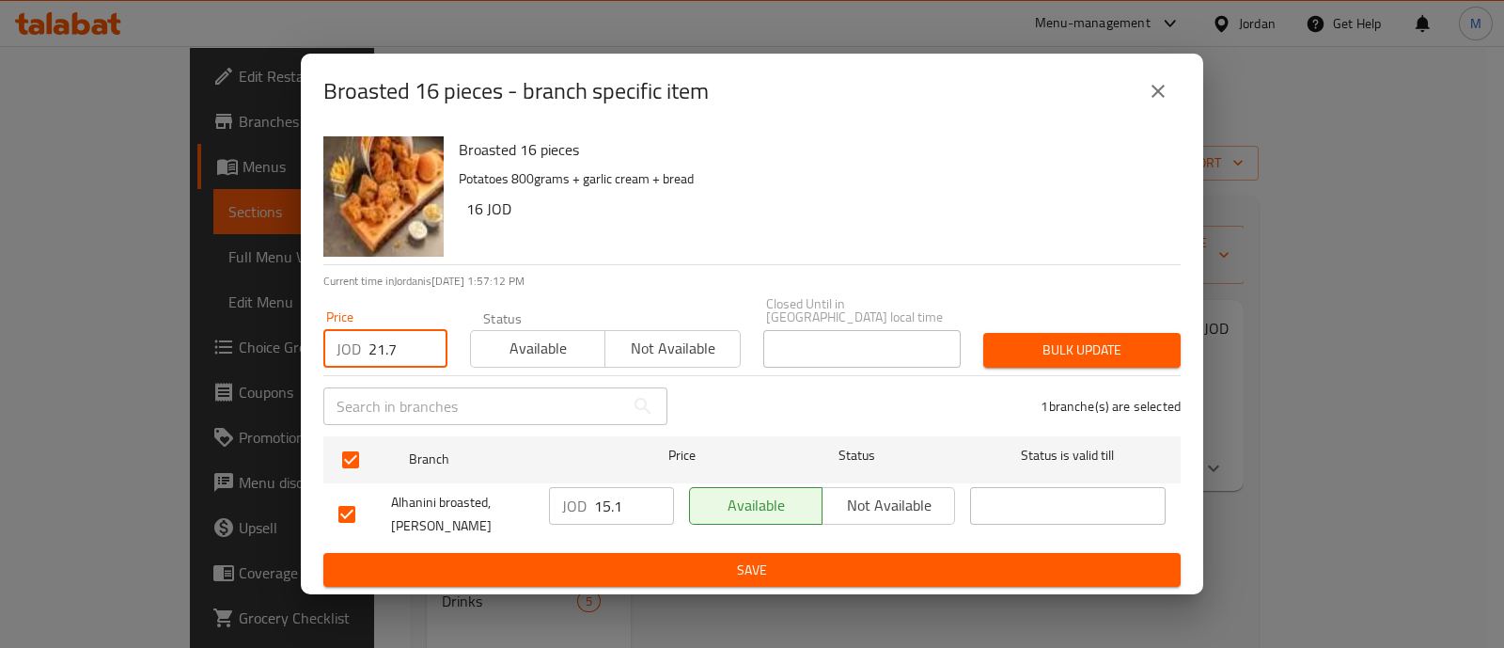
click at [1061, 345] on span "Bulk update" at bounding box center [1081, 349] width 167 height 23
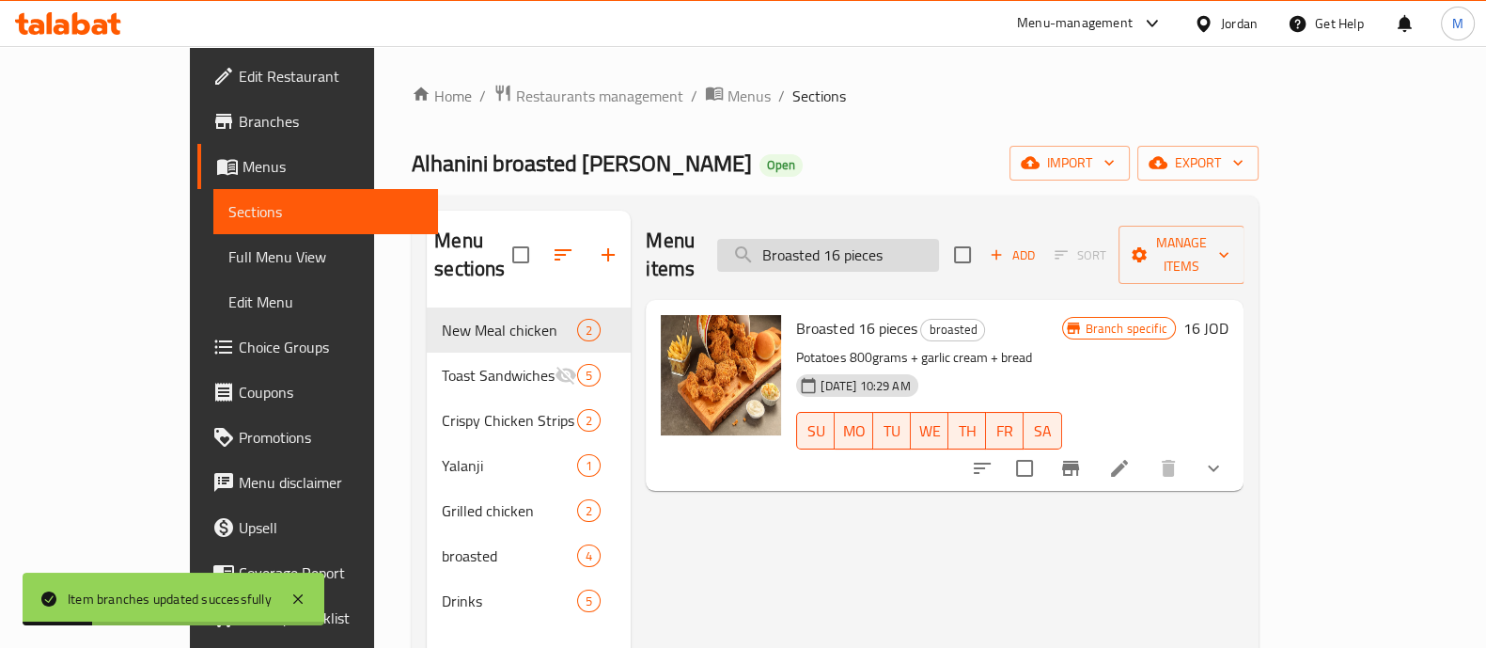
click at [898, 257] on input "Broasted 16 pieces" at bounding box center [828, 255] width 222 height 33
paste input "" half chicken with rice and daqoos""
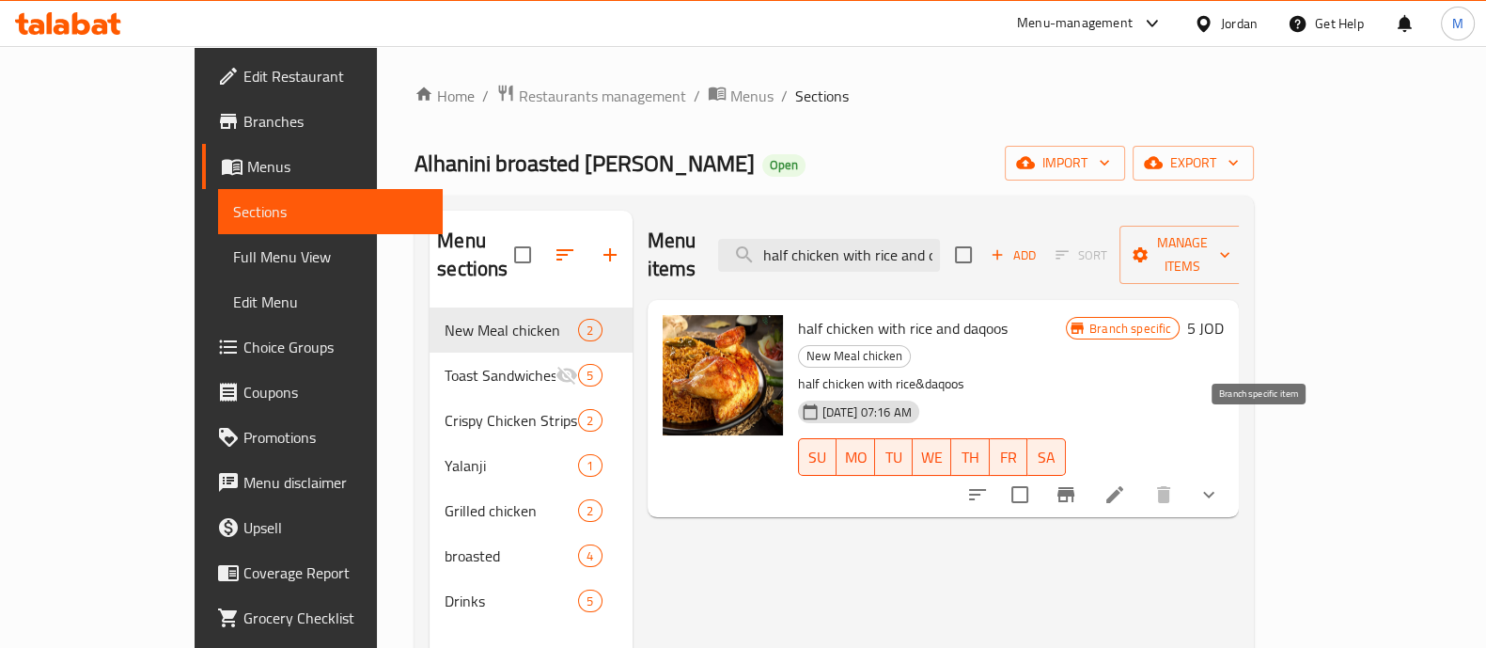
type input "half chicken with rice and daqoos"
click at [1088, 472] on button "Branch-specific-item" at bounding box center [1065, 494] width 45 height 45
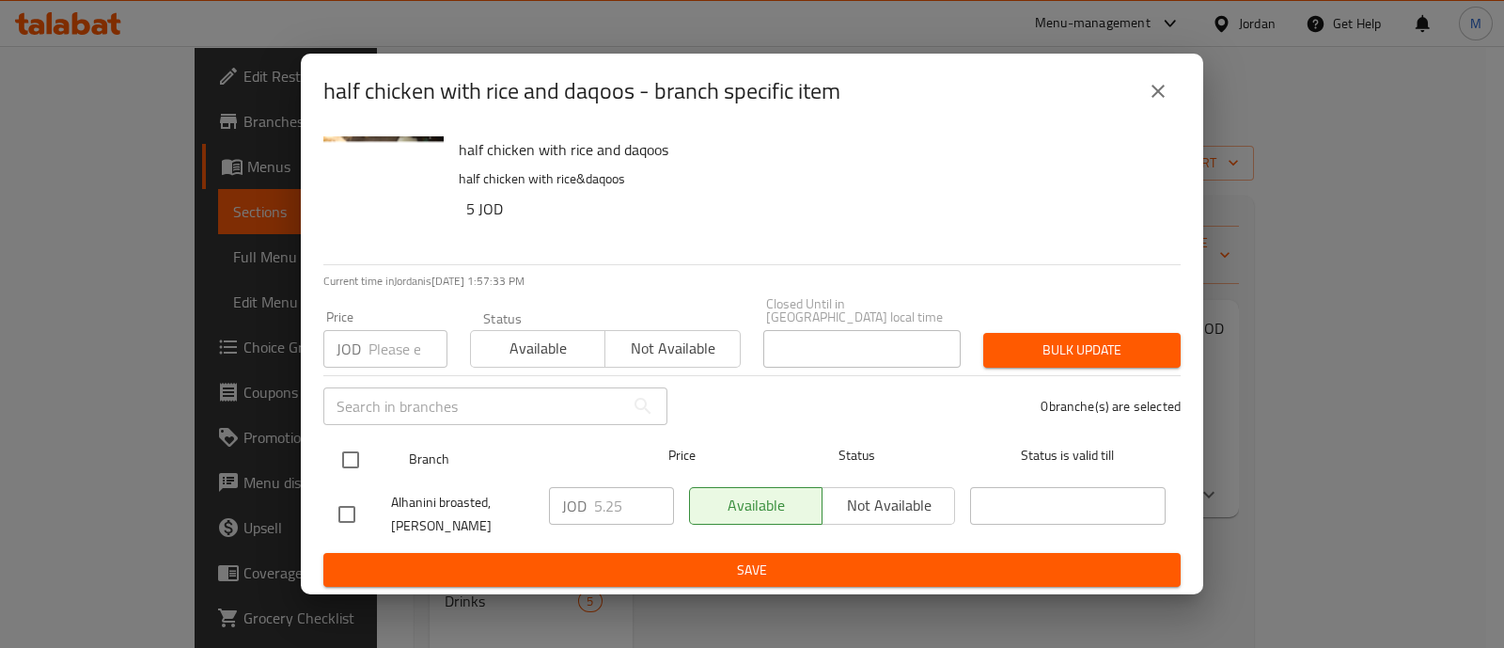
click at [357, 450] on input "checkbox" at bounding box center [350, 459] width 39 height 39
checkbox input "true"
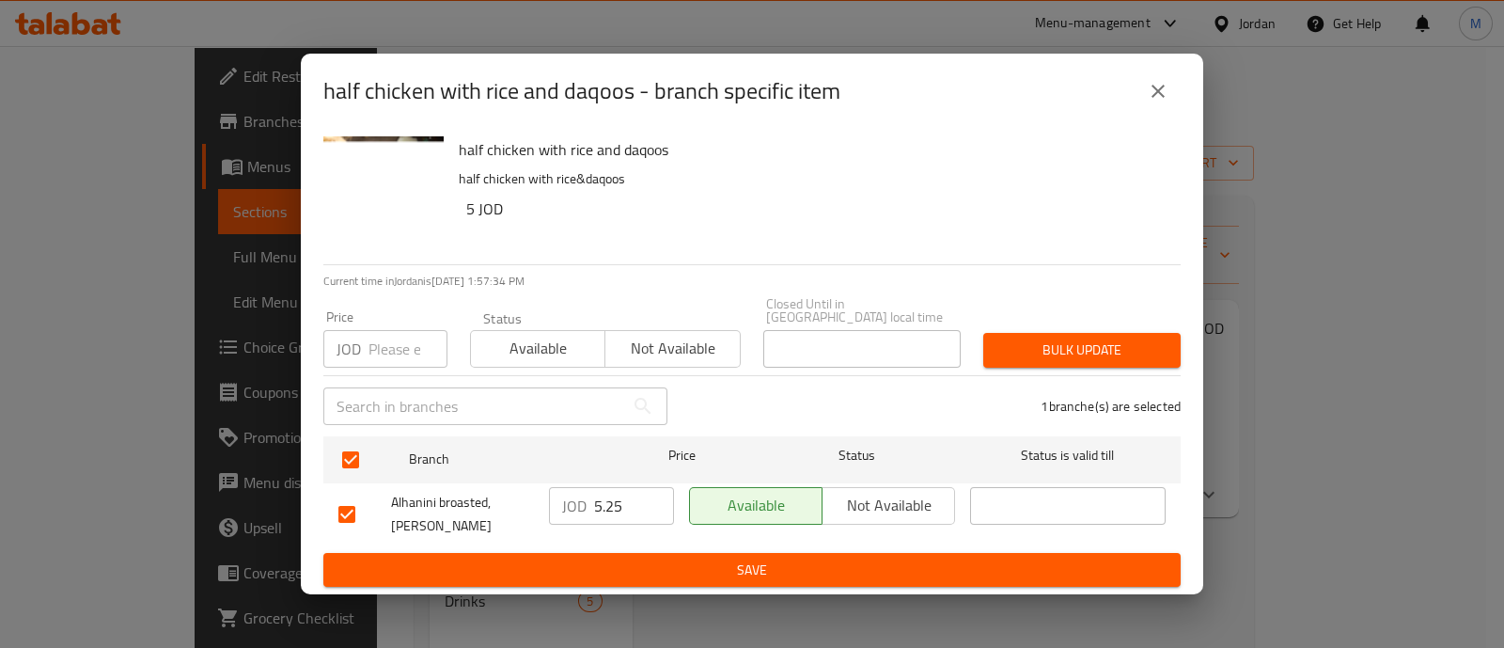
click at [395, 336] on input "number" at bounding box center [407, 349] width 79 height 38
type input "10.75"
click at [1072, 354] on span "Bulk update" at bounding box center [1081, 349] width 167 height 23
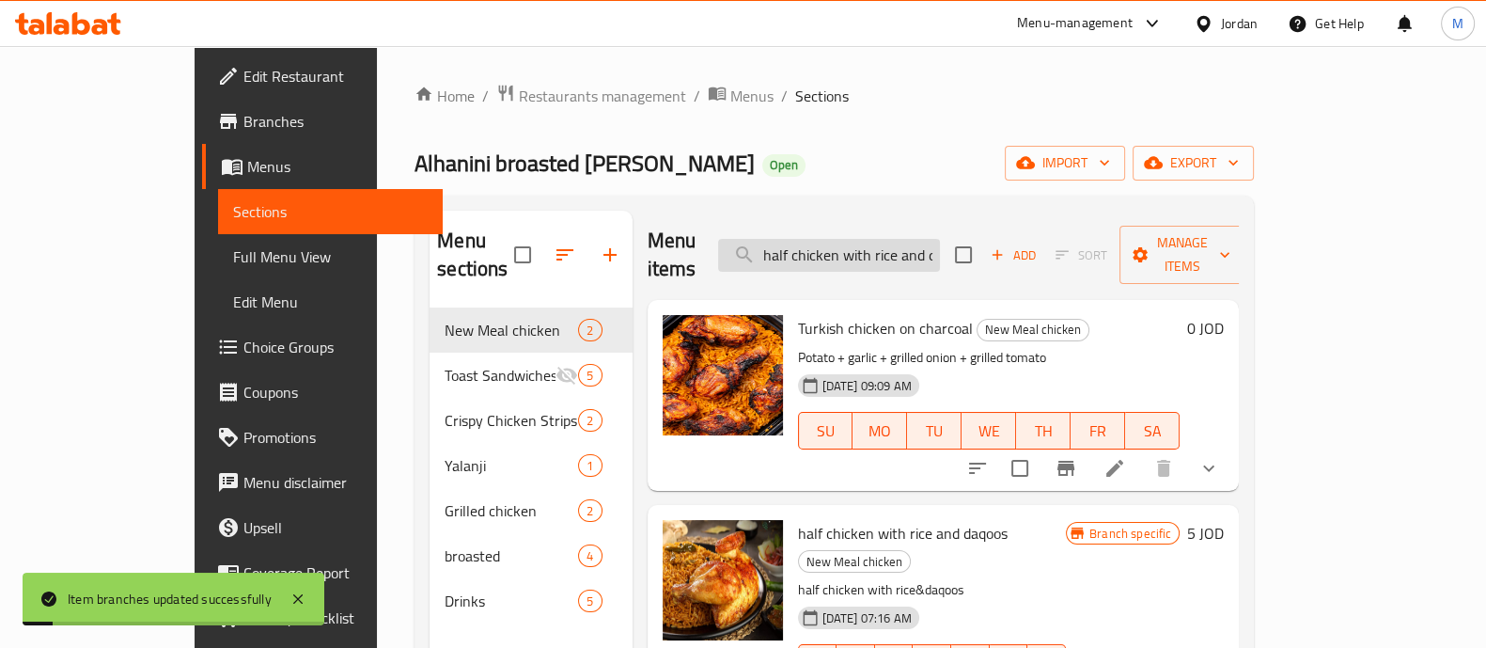
click at [940, 239] on input "half chicken with rice and daqoos" at bounding box center [829, 255] width 222 height 33
paste input "Turkish chicken on charcoal ( full chicken )"
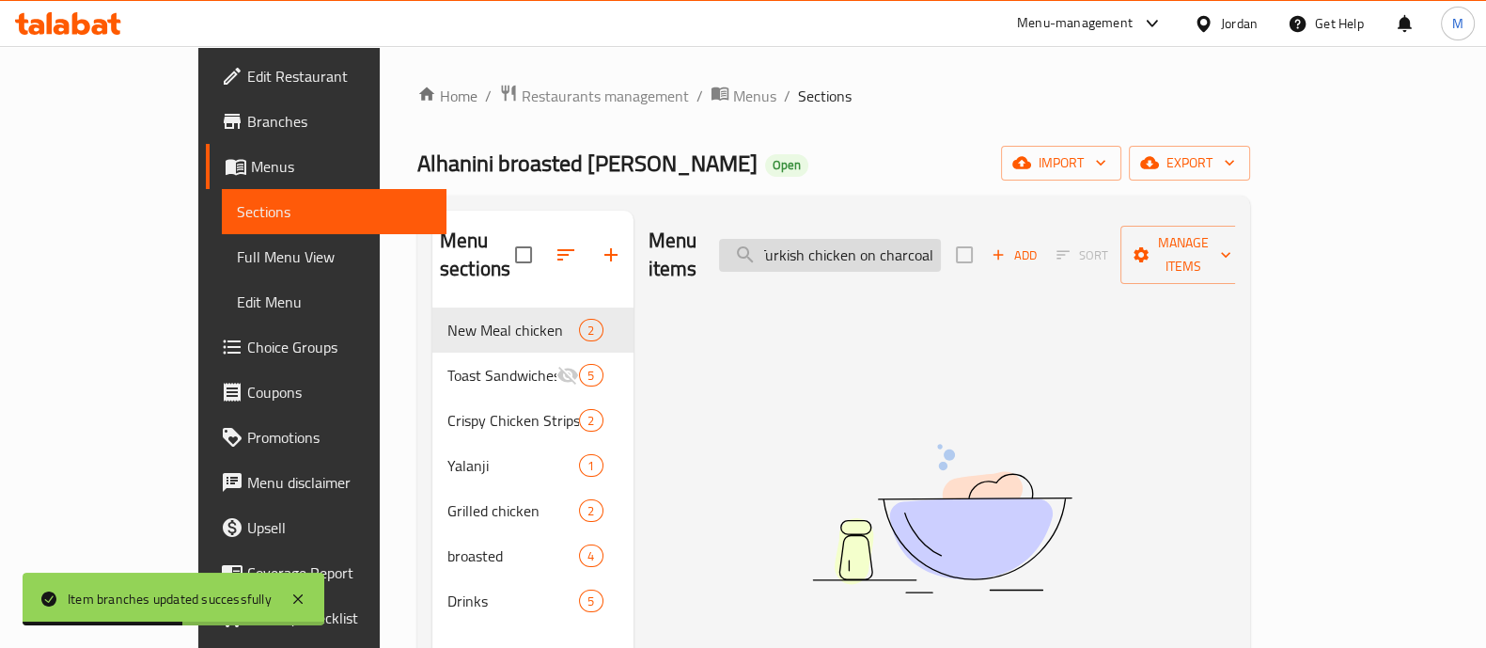
scroll to position [0, 2]
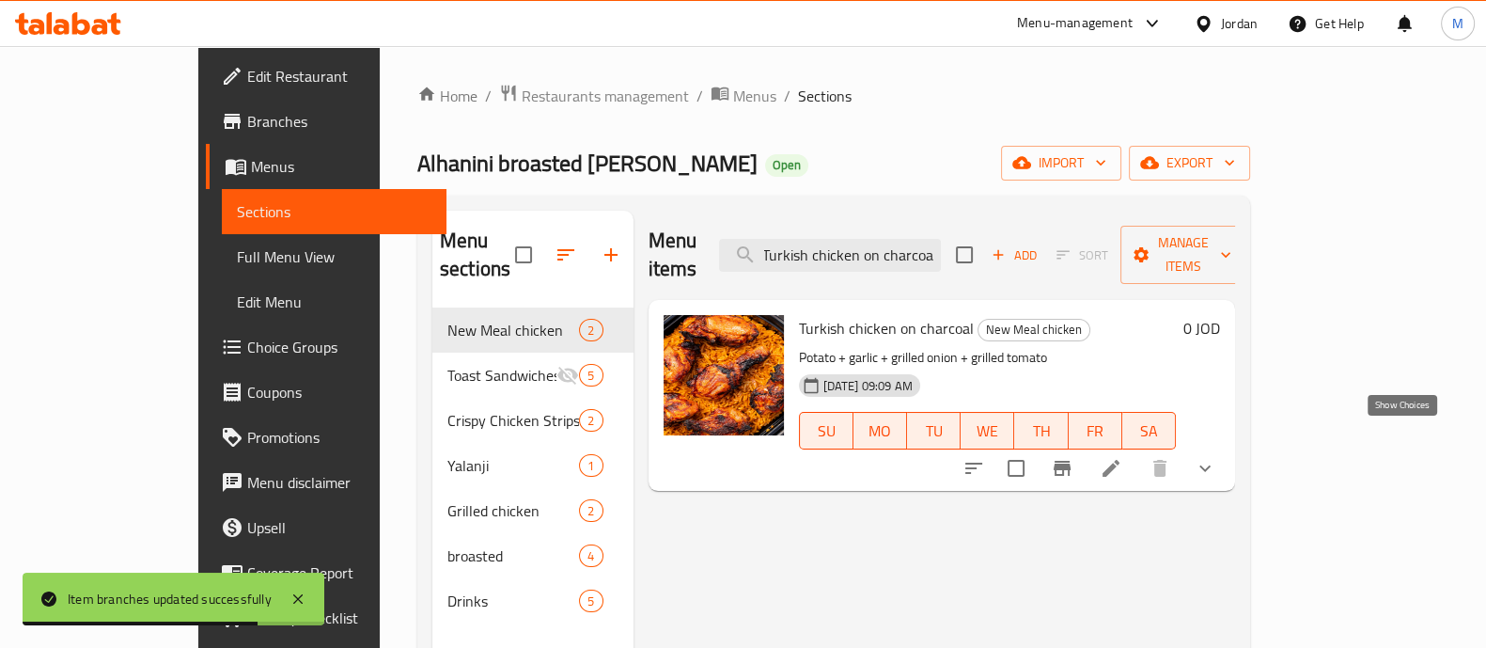
type input "Turkish chicken on charcoal"
click at [1216, 457] on icon "show more" at bounding box center [1205, 468] width 23 height 23
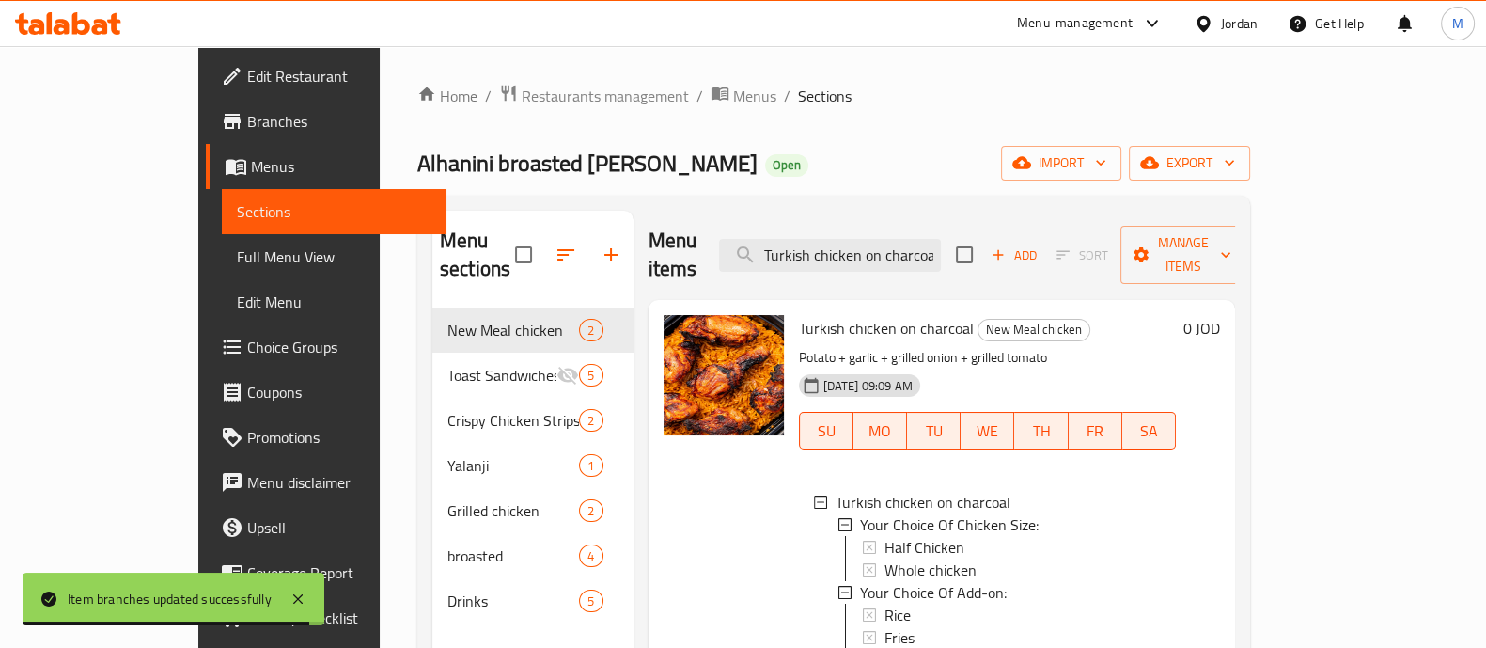
scroll to position [2, 0]
click at [912, 534] on div "Half Chicken" at bounding box center [1022, 545] width 277 height 23
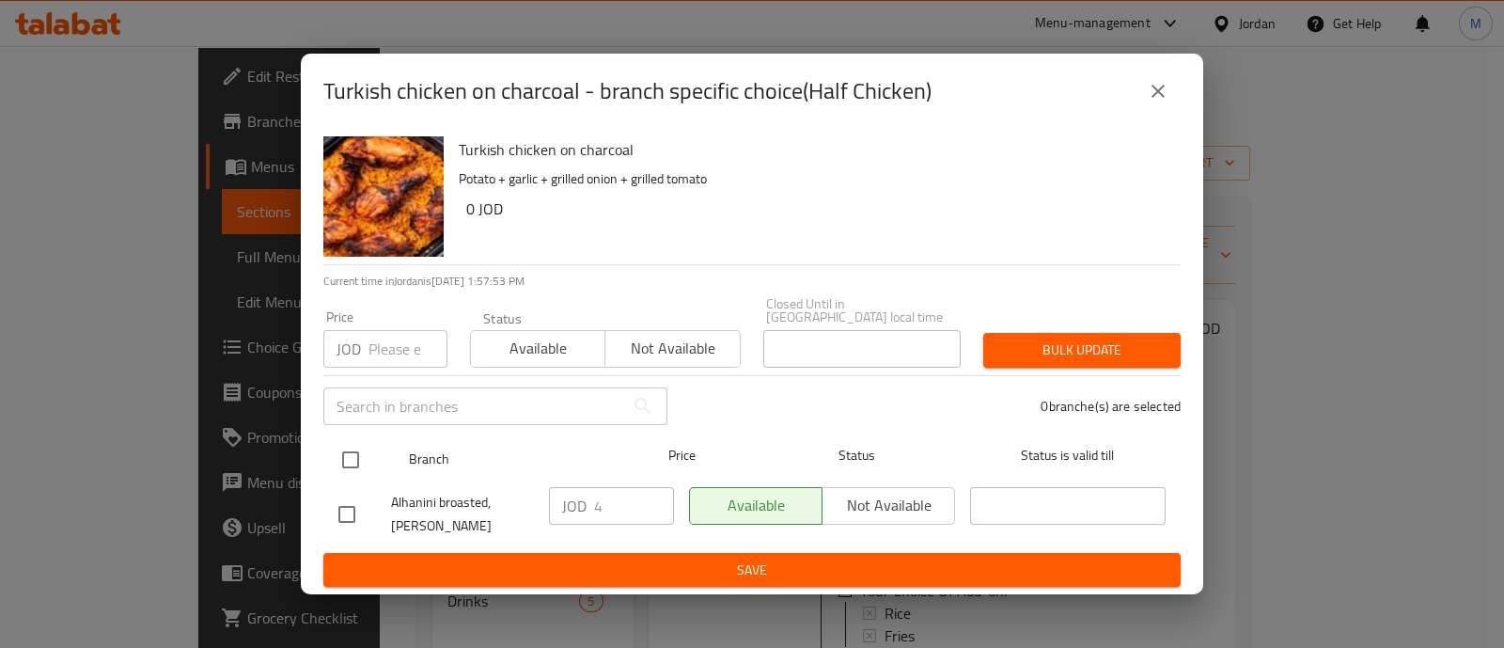
click at [357, 451] on input "checkbox" at bounding box center [350, 459] width 39 height 39
checkbox input "true"
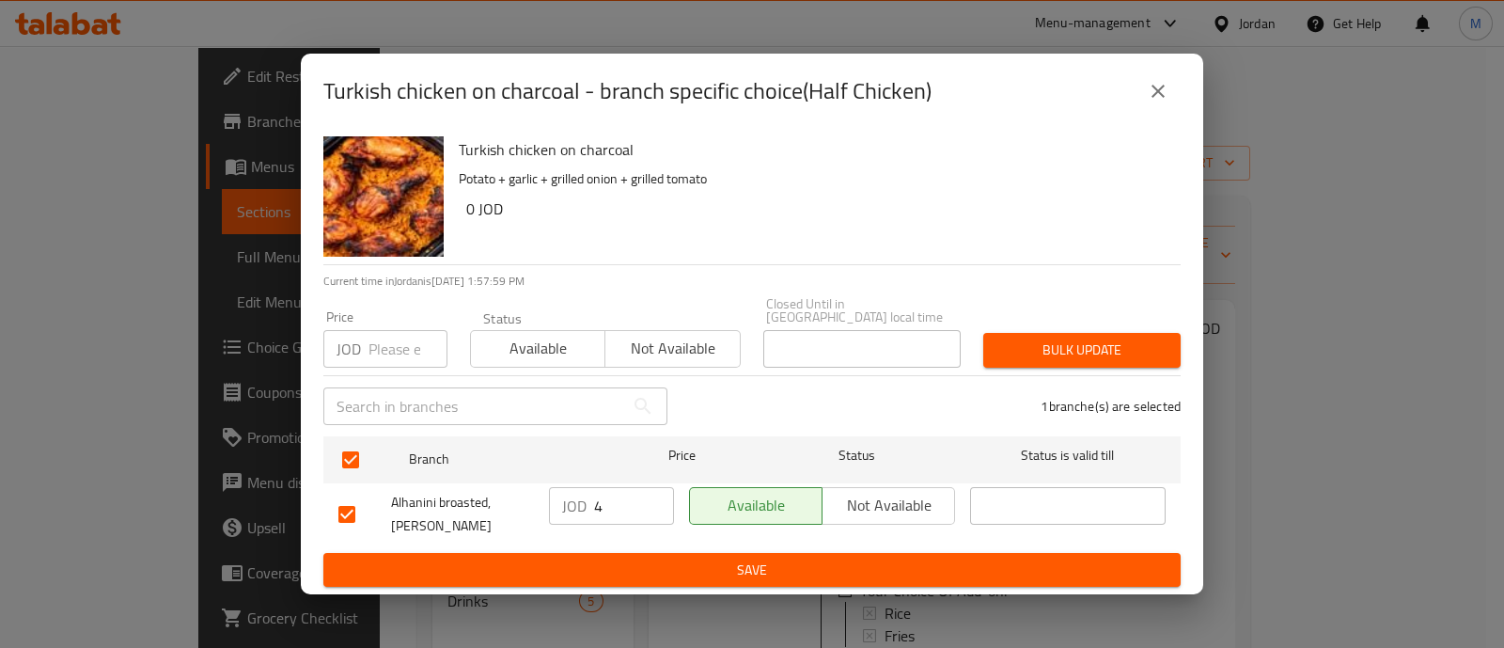
click at [1161, 98] on icon "close" at bounding box center [1157, 91] width 13 height 13
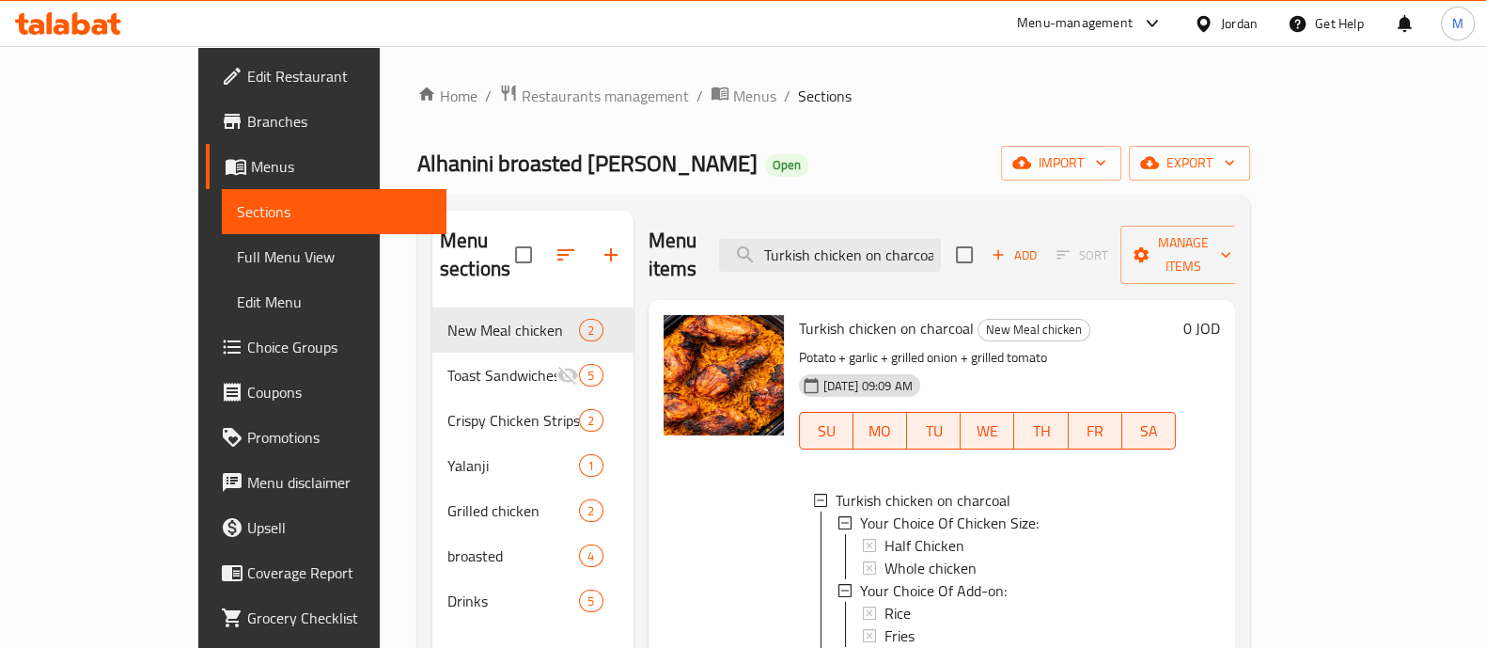
click at [961, 534] on div "Half Chicken" at bounding box center [1022, 545] width 277 height 23
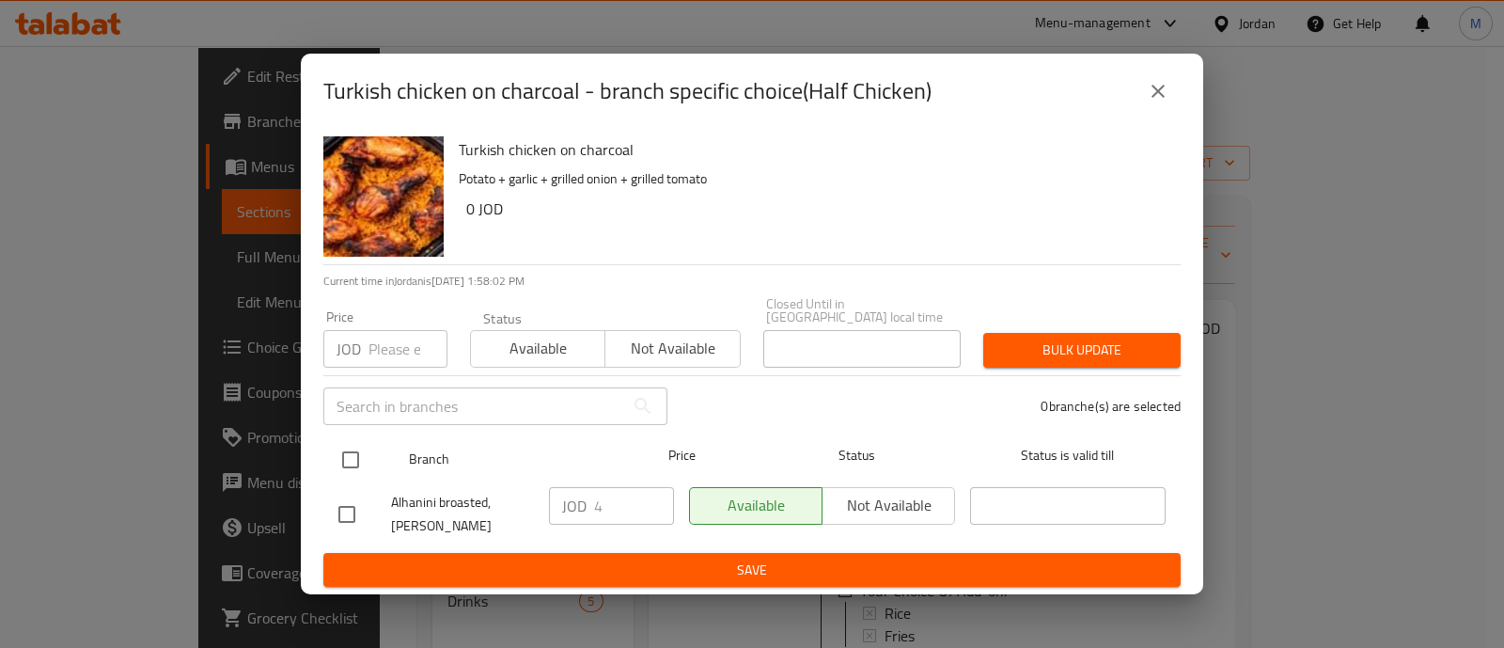
click at [362, 447] on input "checkbox" at bounding box center [350, 459] width 39 height 39
checkbox input "true"
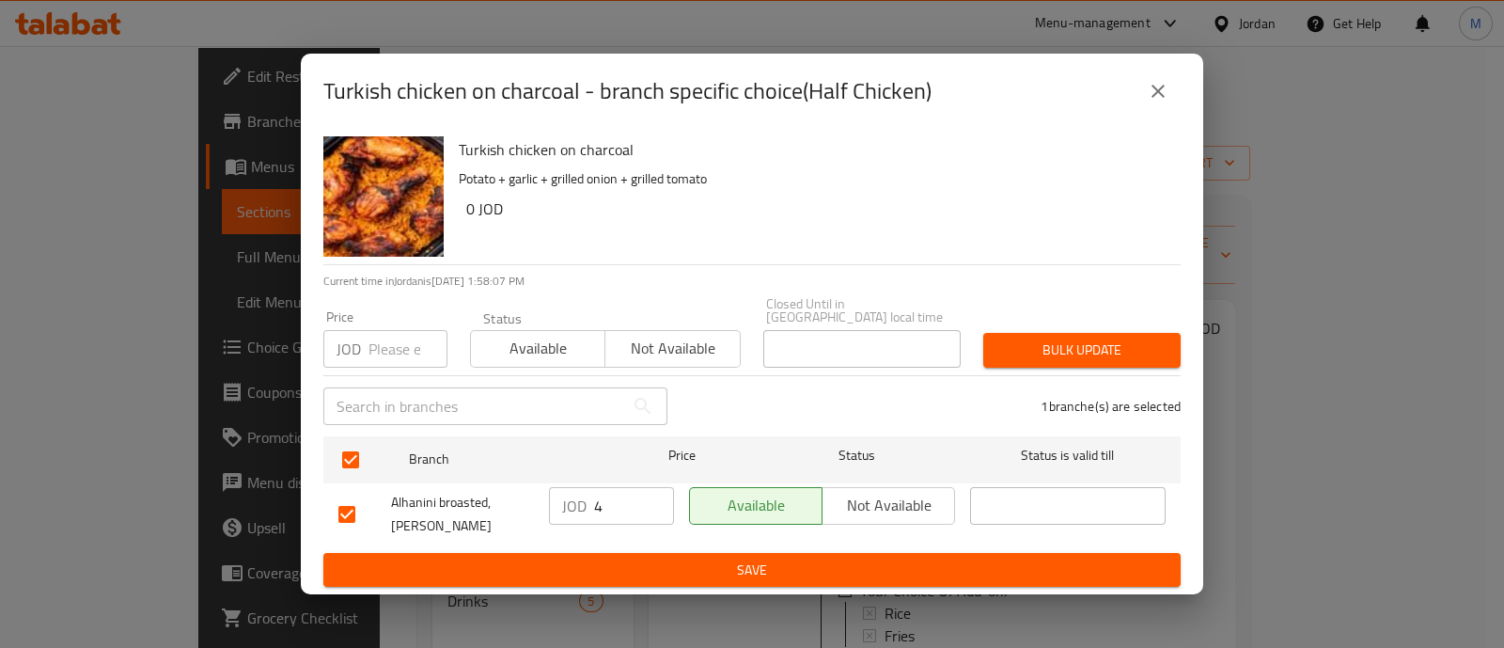
click at [389, 336] on input "number" at bounding box center [407, 349] width 79 height 38
type input "5.9"
drag, startPoint x: 735, startPoint y: 554, endPoint x: 762, endPoint y: 541, distance: 29.9
click at [737, 558] on span "Save" at bounding box center [751, 569] width 827 height 23
click at [1164, 93] on icon "close" at bounding box center [1158, 91] width 23 height 23
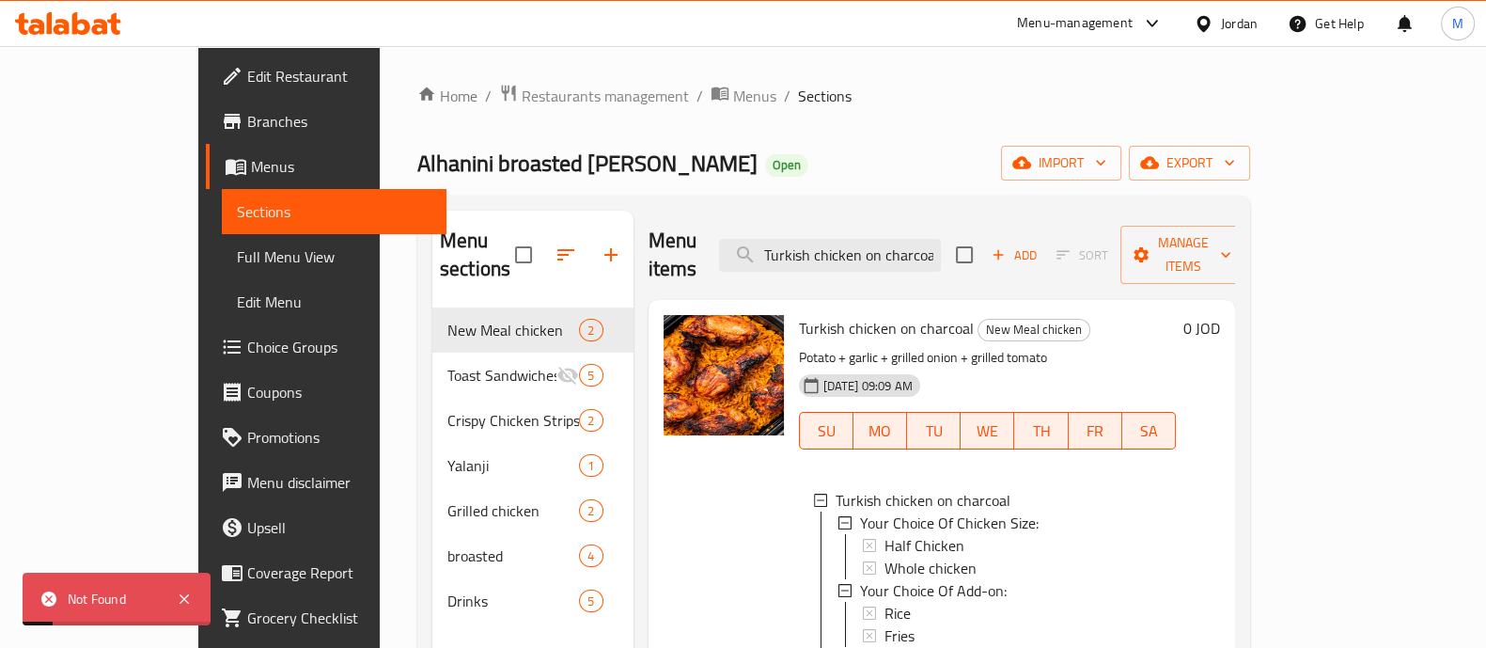
scroll to position [234, 0]
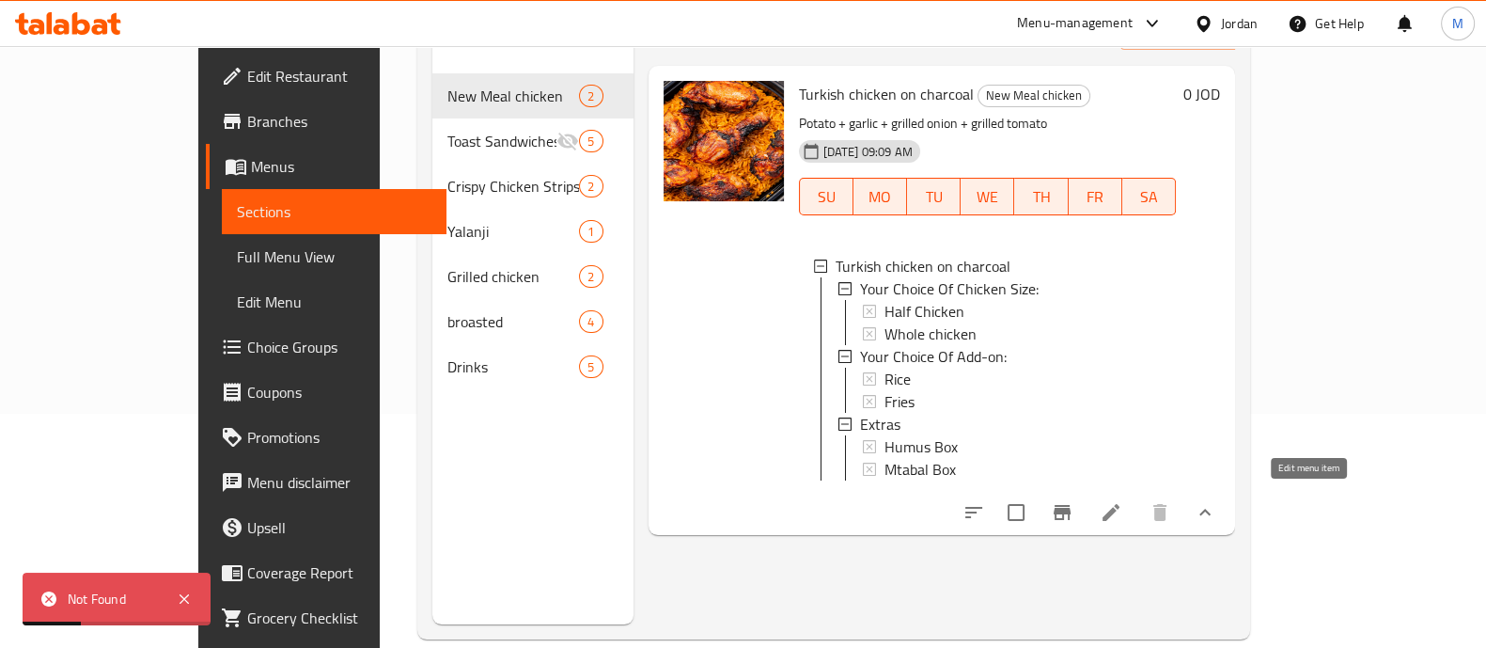
click at [1122, 503] on icon at bounding box center [1111, 512] width 23 height 23
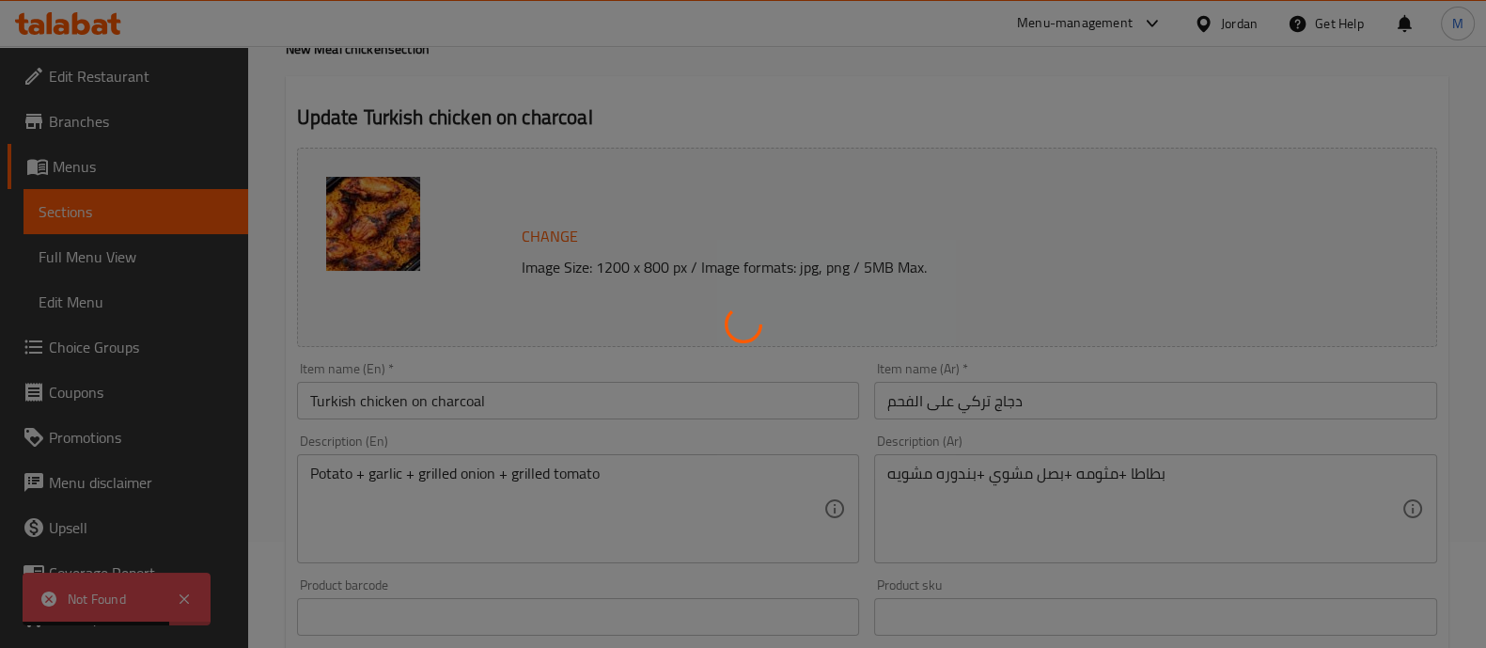
scroll to position [234, 0]
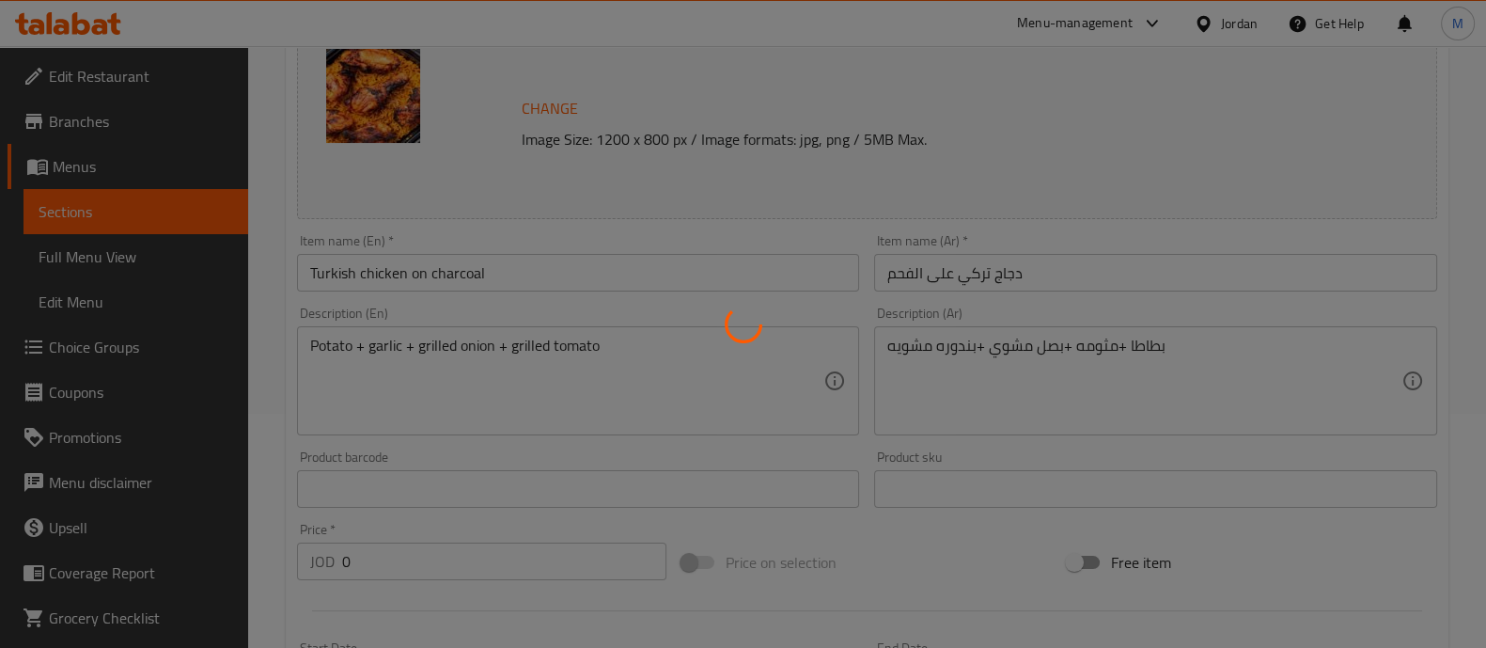
type input "اختيارك من حجم الدجاج:"
type input "1"
type input "اختيارك من الأضافات:"
type input "1"
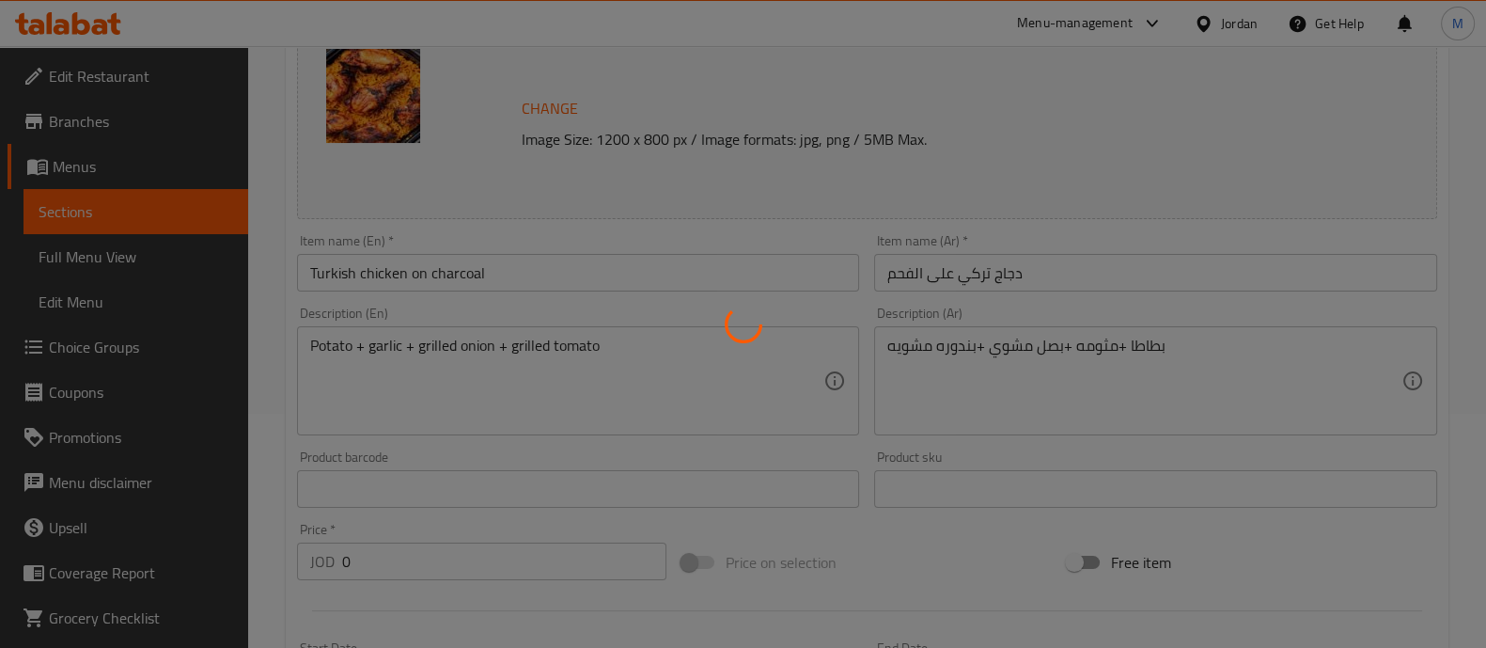
type input "1"
type input "إضافات"
type input "0"
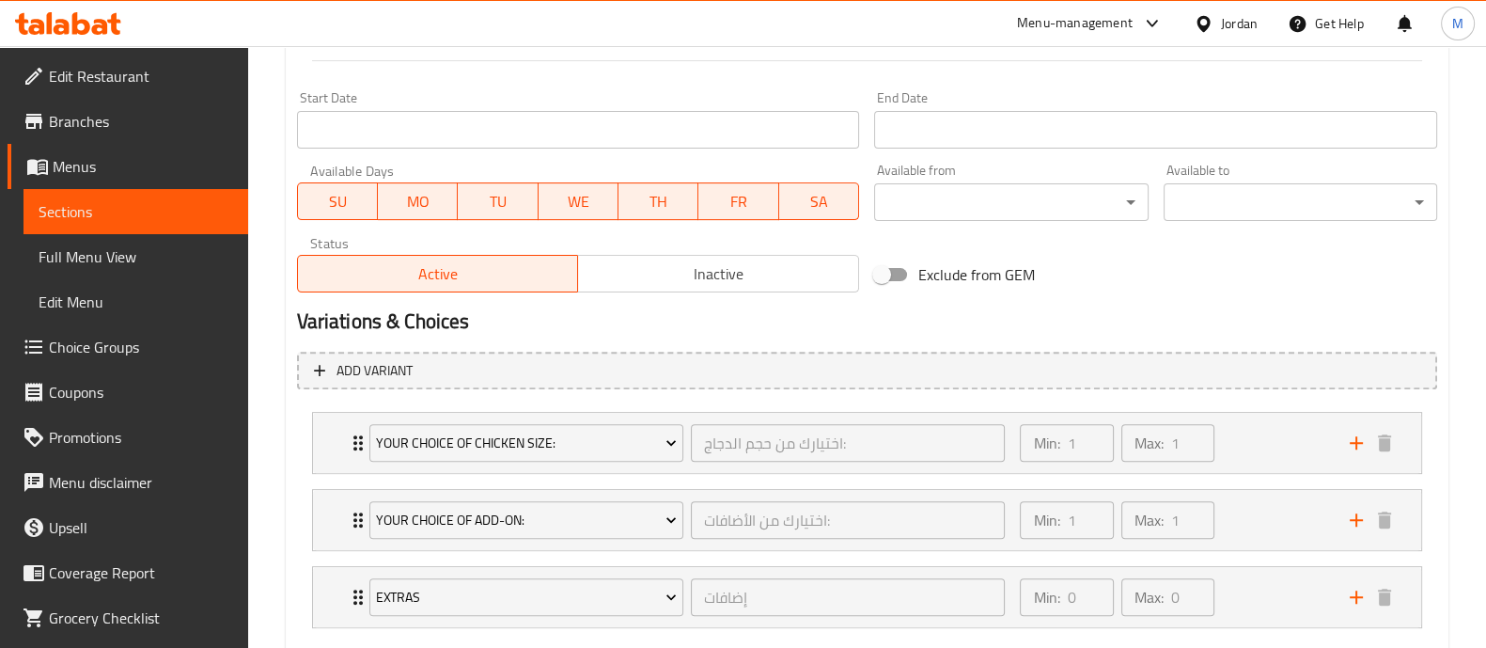
scroll to position [891, 0]
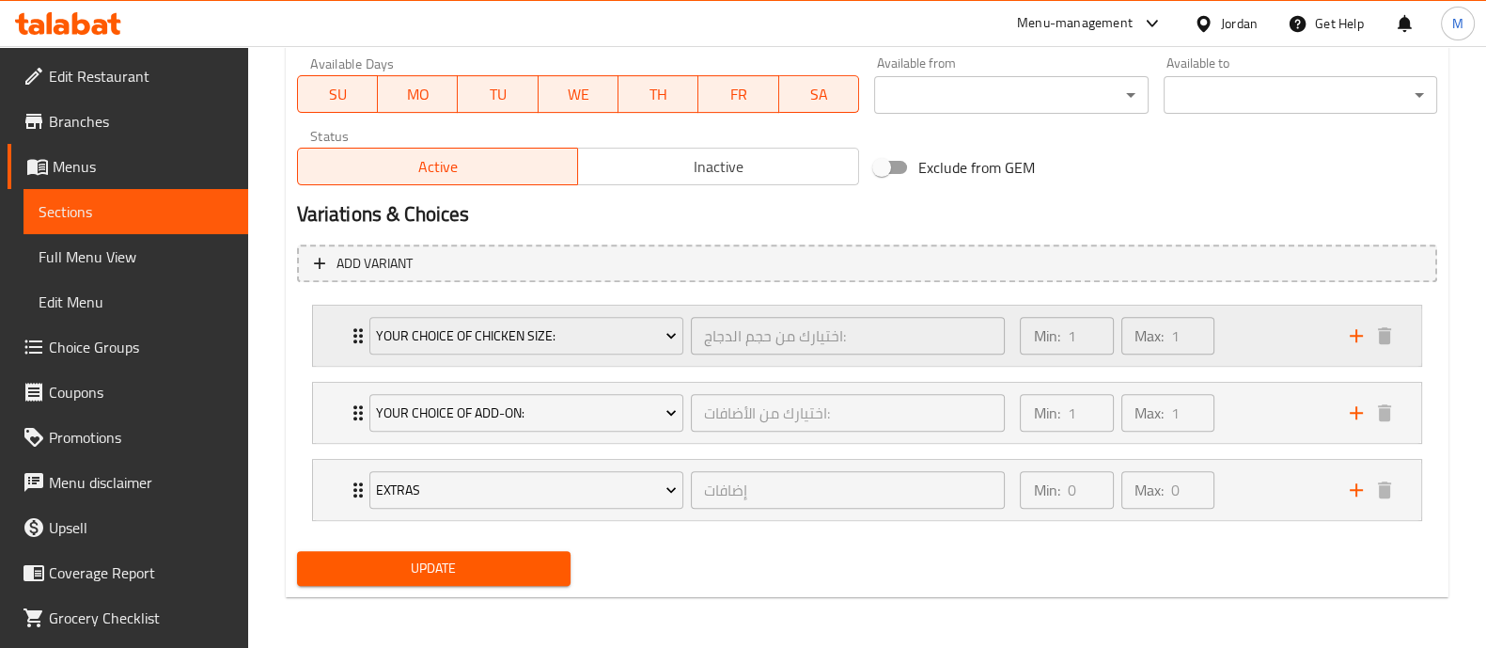
click at [1236, 330] on div "Min: 1 ​ Max: 1 ​" at bounding box center [1173, 335] width 329 height 60
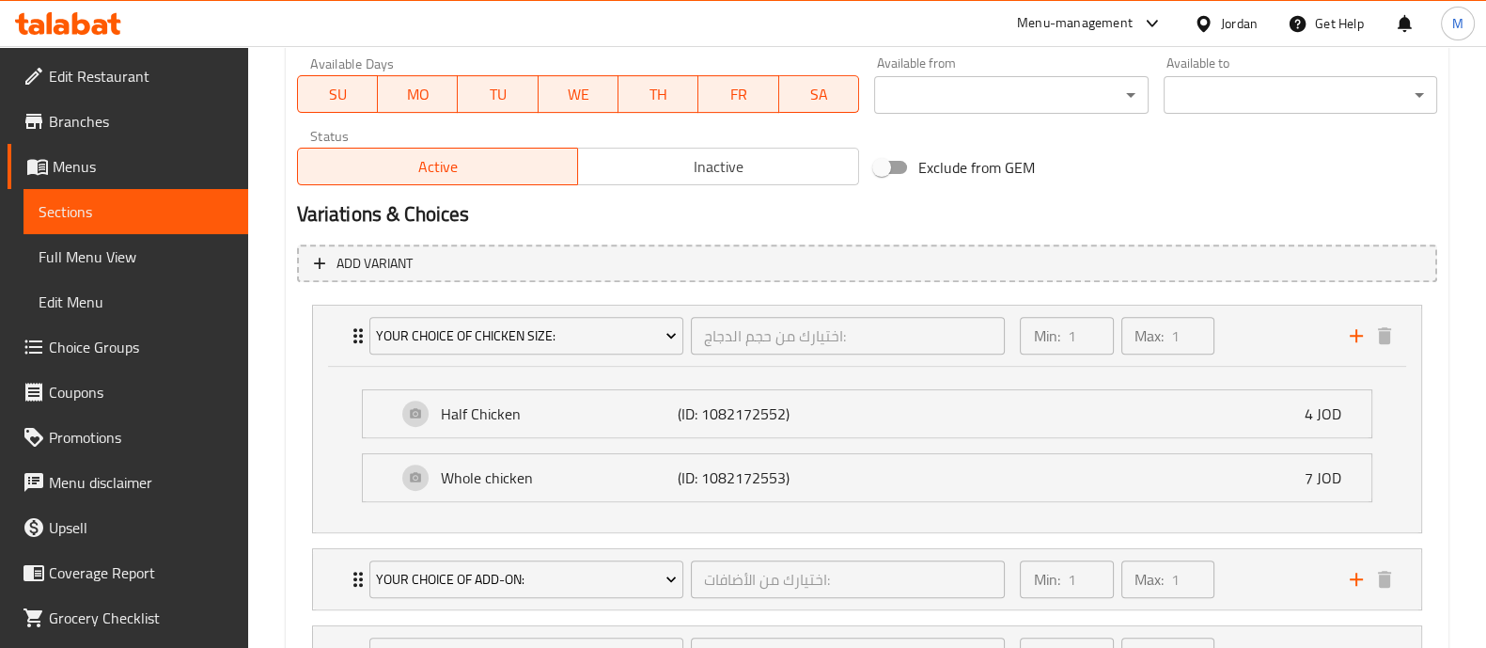
click at [150, 347] on span "Choice Groups" at bounding box center [141, 347] width 184 height 23
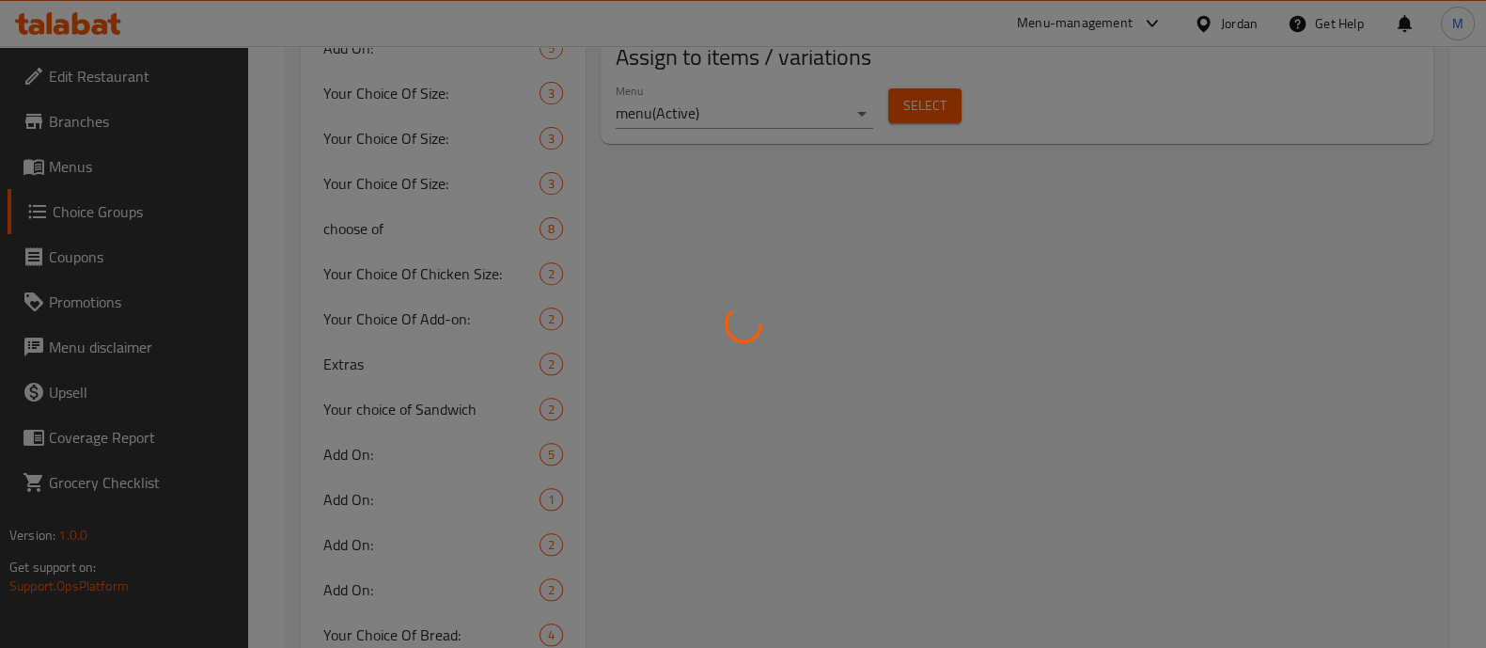
scroll to position [266, 0]
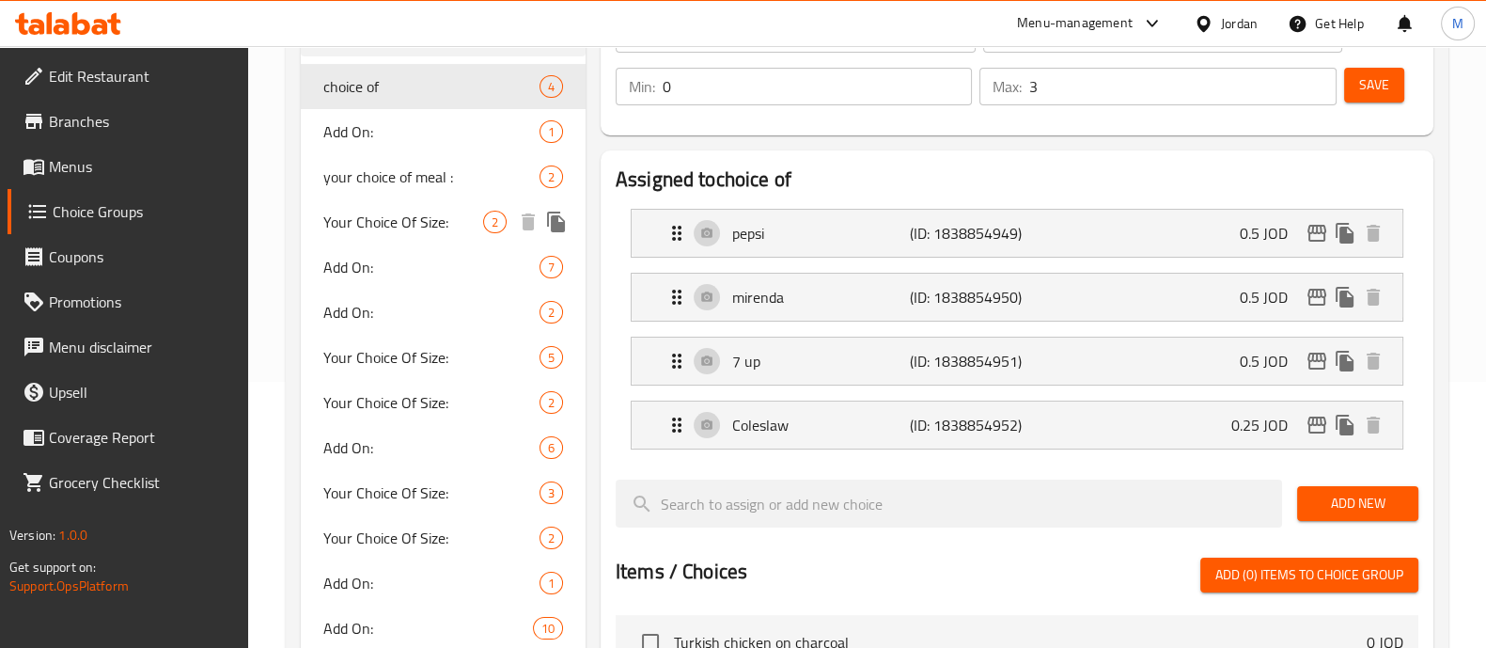
click at [442, 227] on span "Your Choice Of Size:" at bounding box center [403, 222] width 160 height 23
type input "Your Choice Of Size:"
type input "إختيارك من الحجم:"
type input "1"
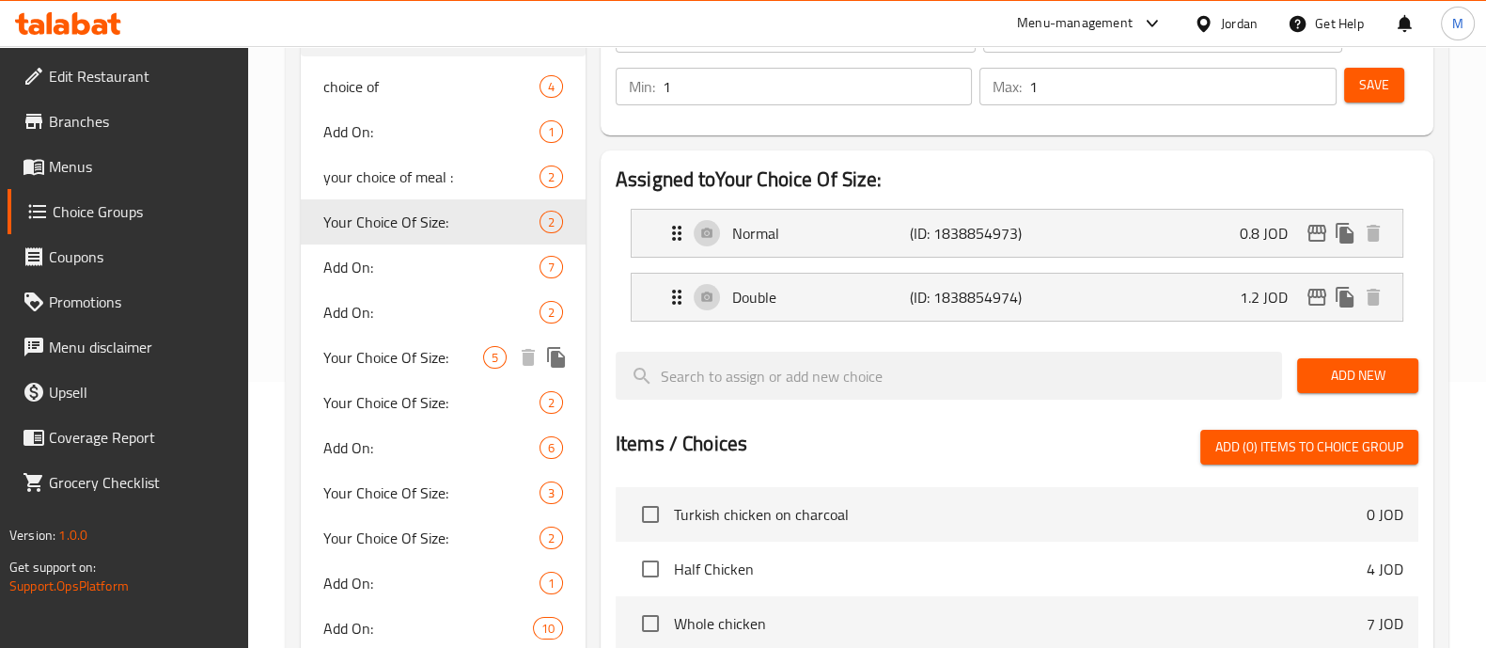
click at [442, 350] on span "Your Choice Of Size:" at bounding box center [403, 357] width 160 height 23
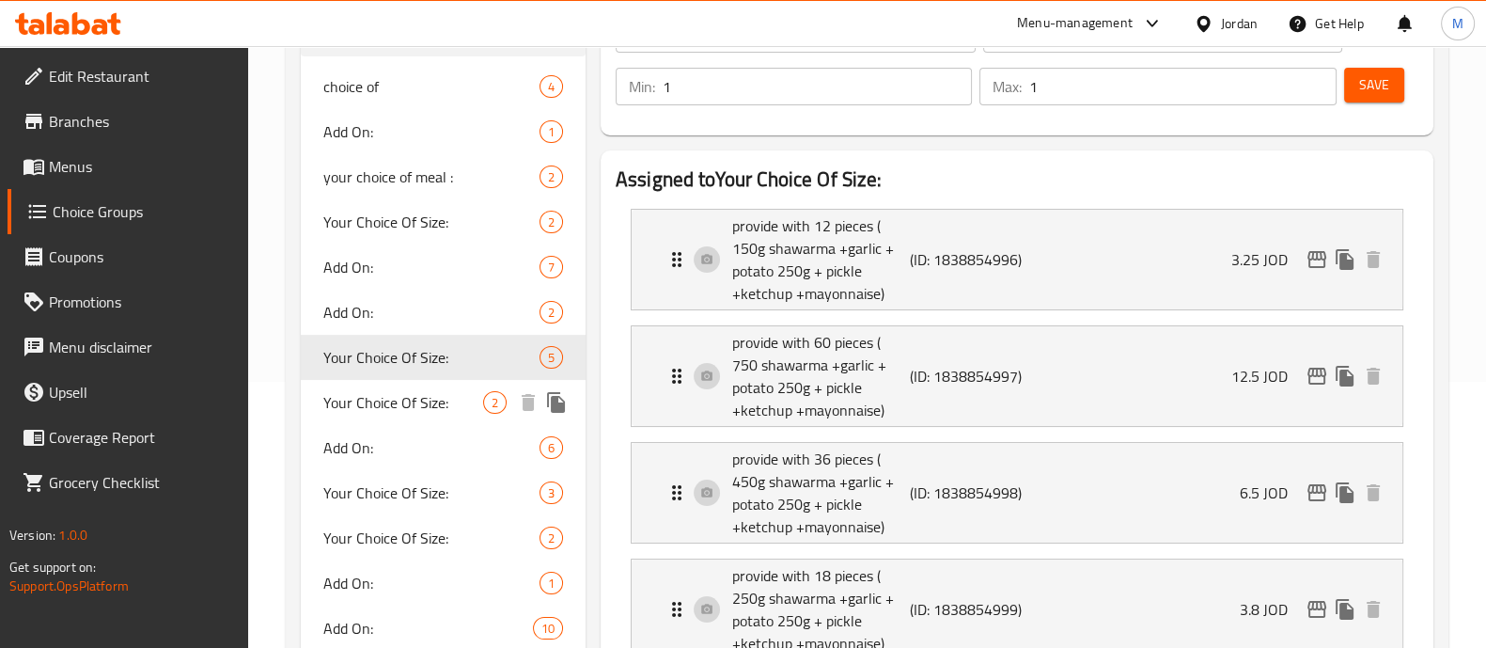
click at [412, 397] on span "Your Choice Of Size:" at bounding box center [403, 402] width 160 height 23
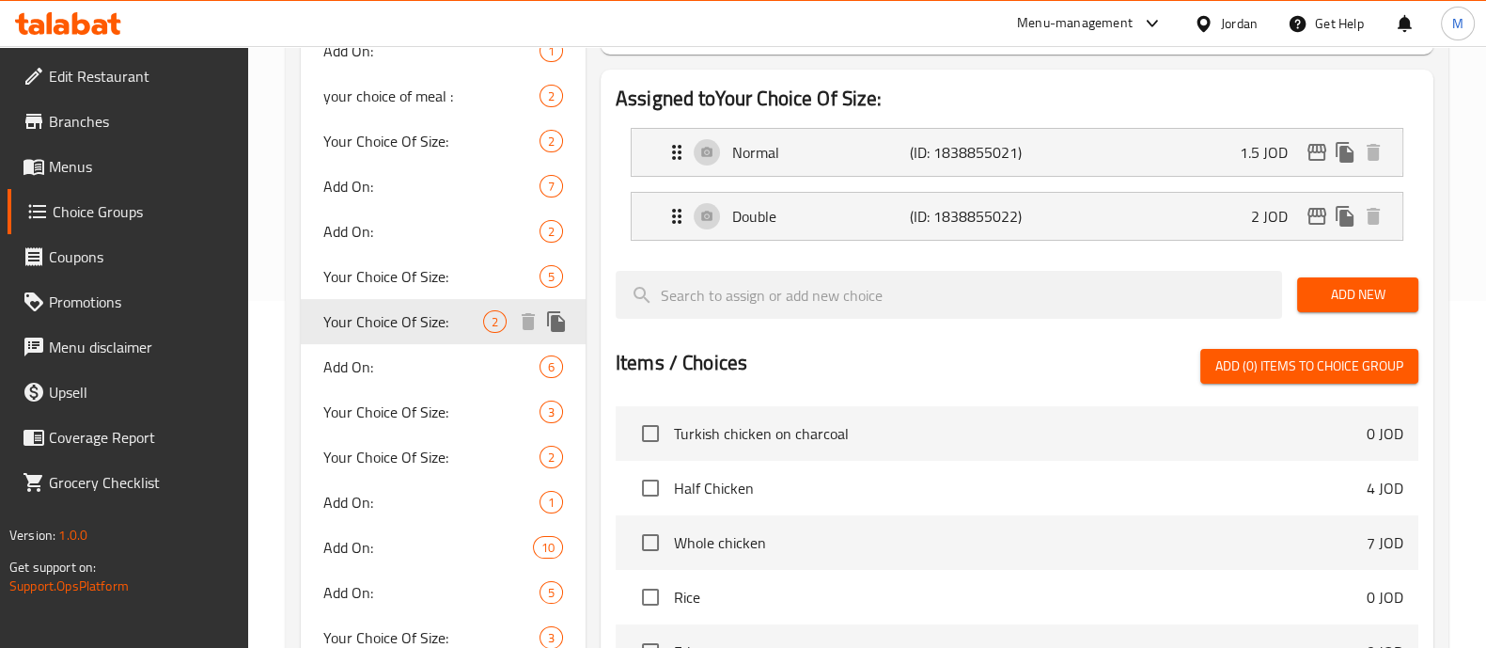
scroll to position [383, 0]
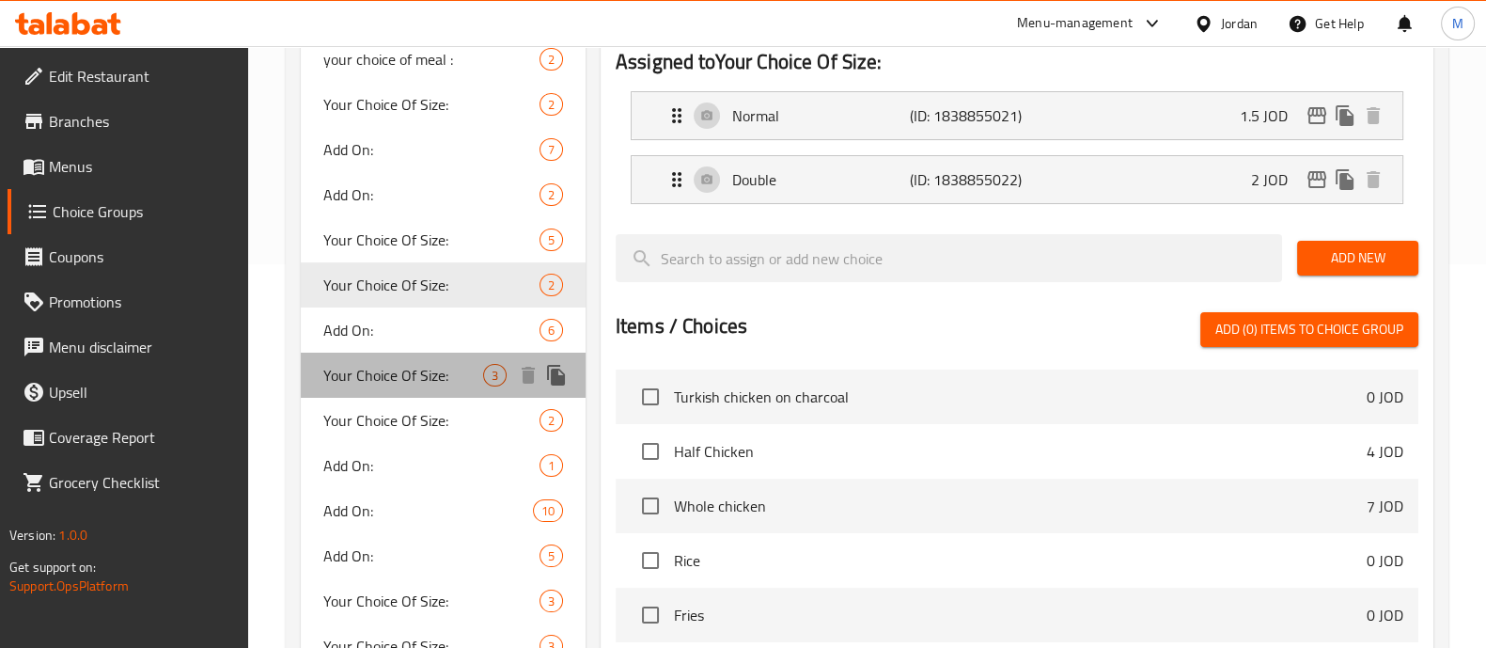
click at [401, 371] on span "Your Choice Of Size:" at bounding box center [403, 375] width 160 height 23
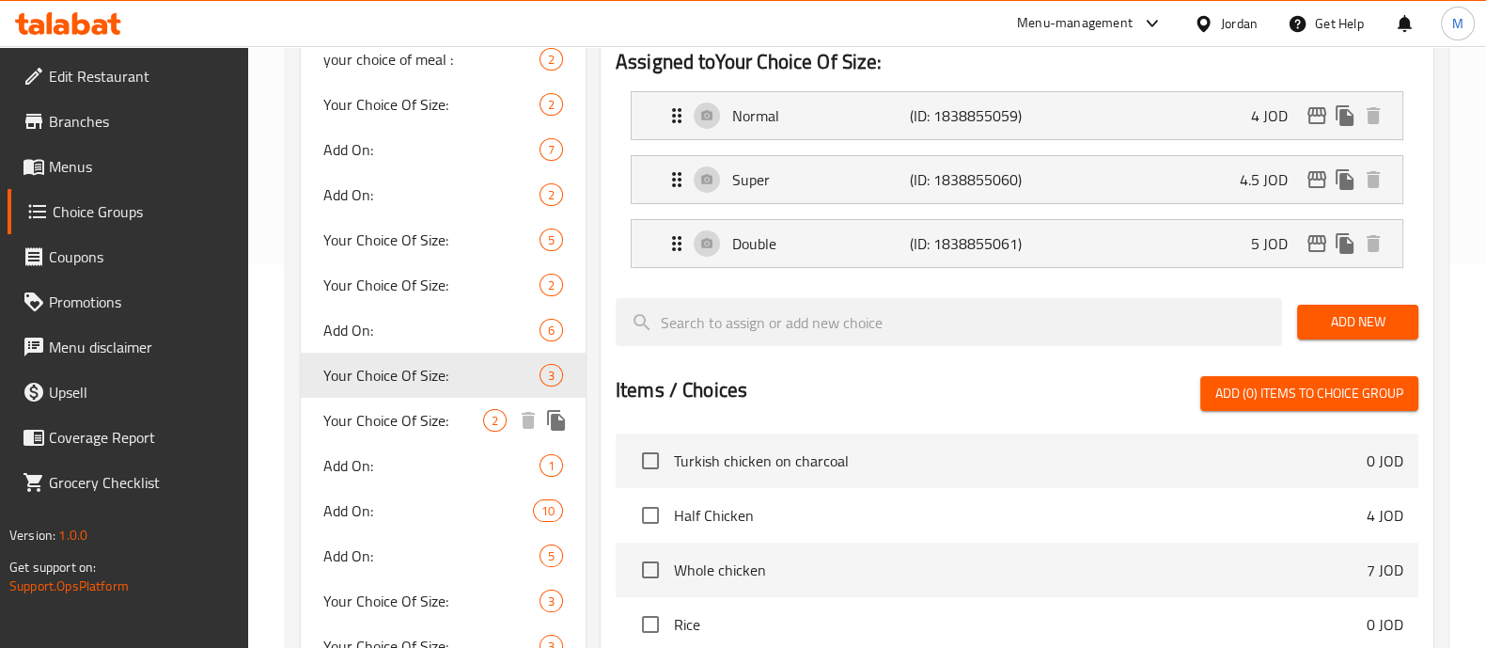
click at [390, 422] on span "Your Choice Of Size:" at bounding box center [403, 420] width 160 height 23
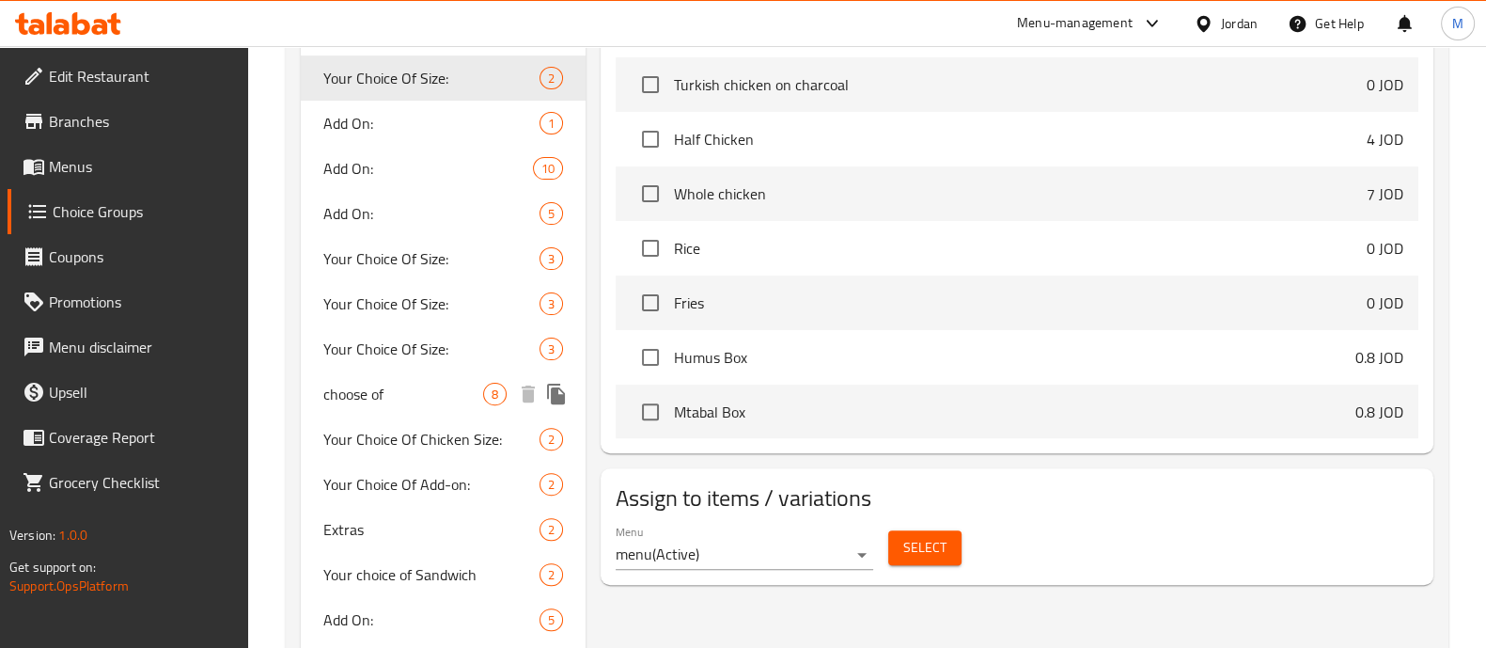
scroll to position [736, 0]
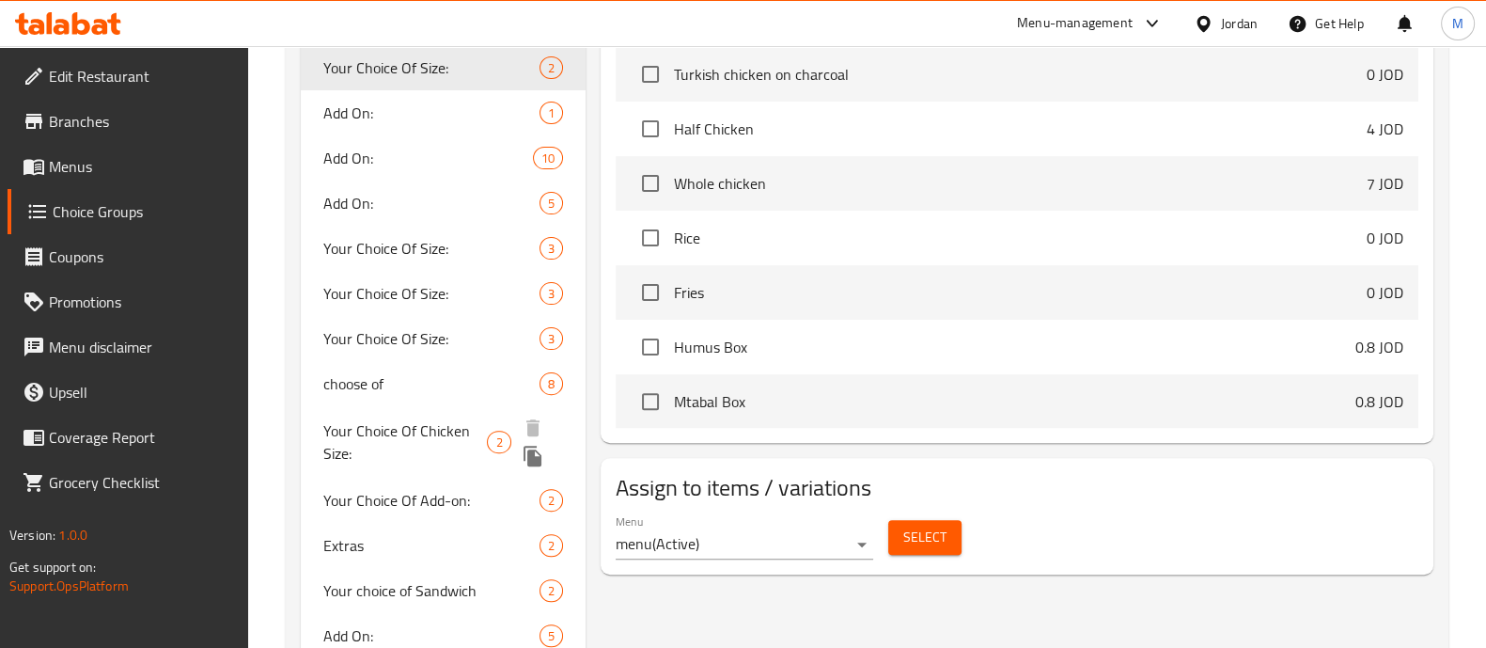
drag, startPoint x: 414, startPoint y: 430, endPoint x: 409, endPoint y: 385, distance: 44.4
click at [414, 430] on span "Your Choice Of Chicken Size:" at bounding box center [405, 441] width 164 height 45
type input "Your Choice Of Chicken Size:"
type input "اختيارك من حجم الدجاج:"
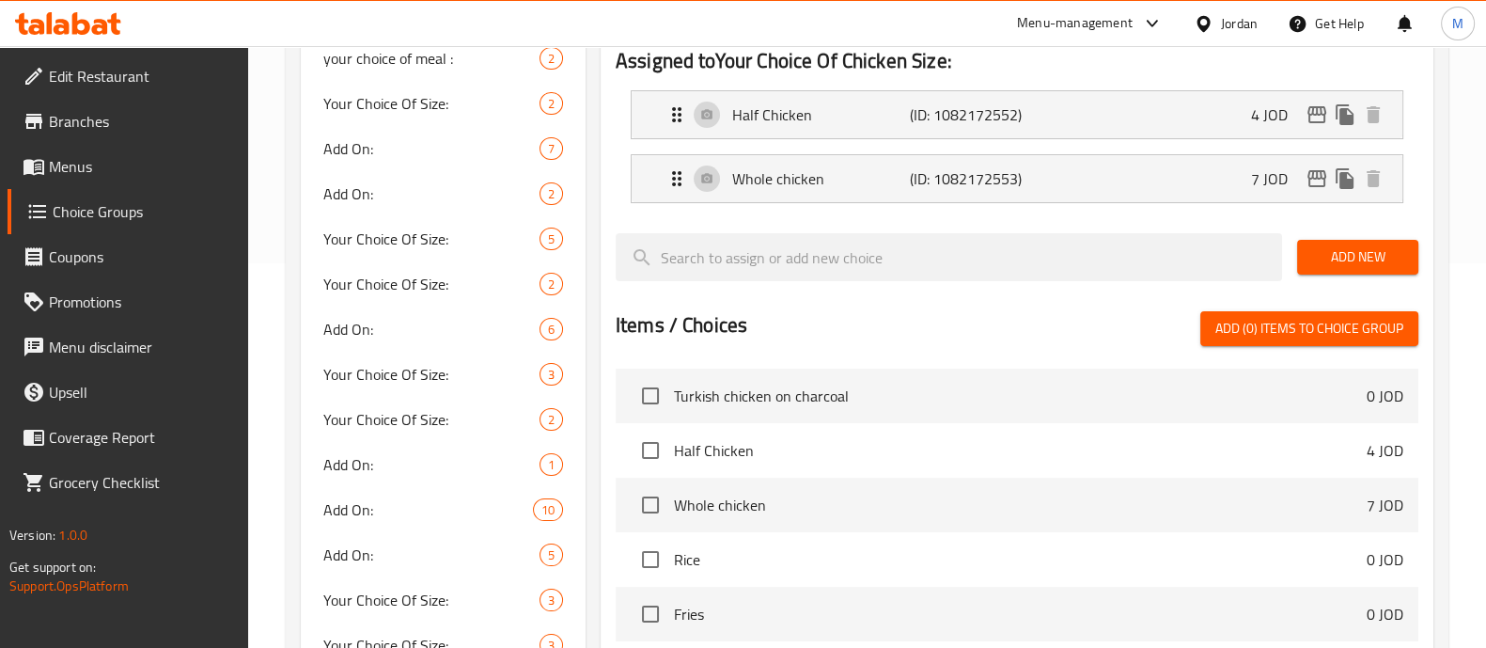
scroll to position [383, 0]
click at [973, 112] on p "(ID: 1082172552)" at bounding box center [969, 115] width 118 height 23
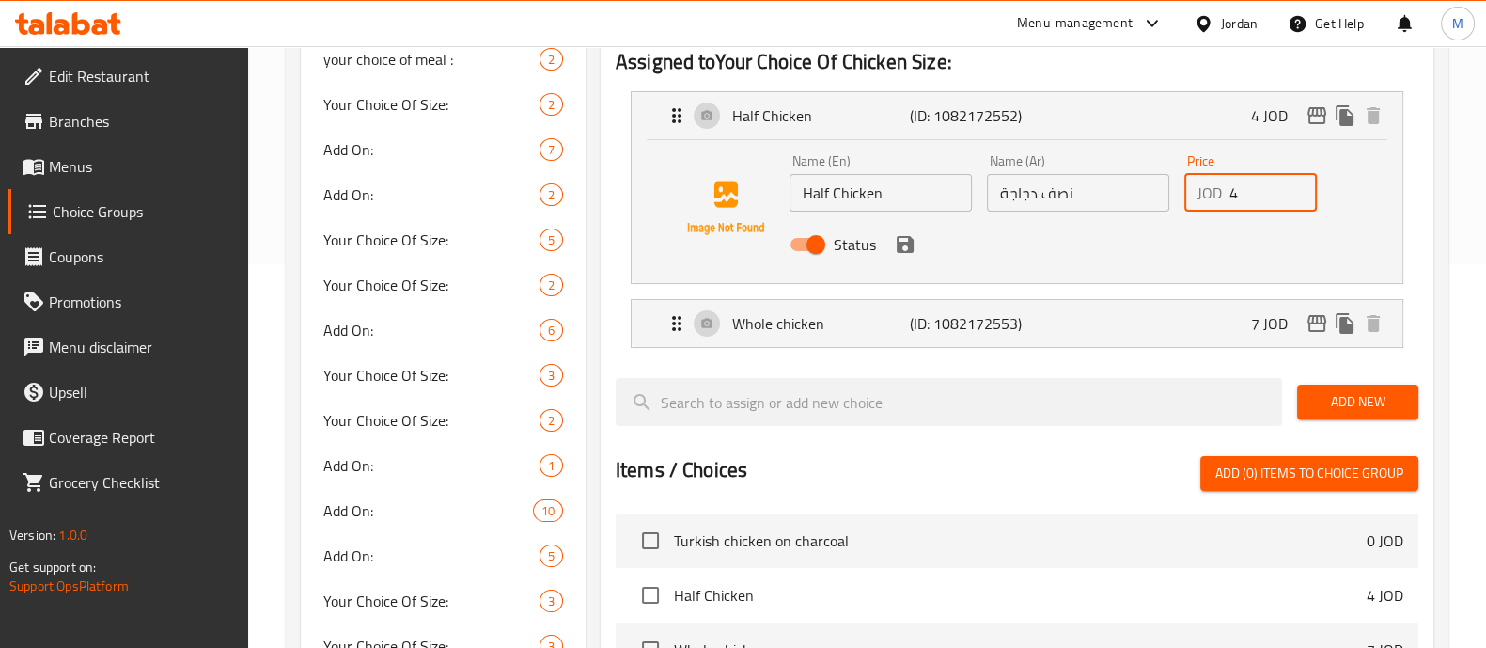
drag, startPoint x: 1244, startPoint y: 196, endPoint x: 1220, endPoint y: 196, distance: 23.5
click at [1221, 196] on div "JOD 4 Price" at bounding box center [1250, 193] width 133 height 38
click at [1220, 196] on p "JOD" at bounding box center [1209, 192] width 24 height 23
click at [897, 250] on icon "save" at bounding box center [905, 244] width 17 height 17
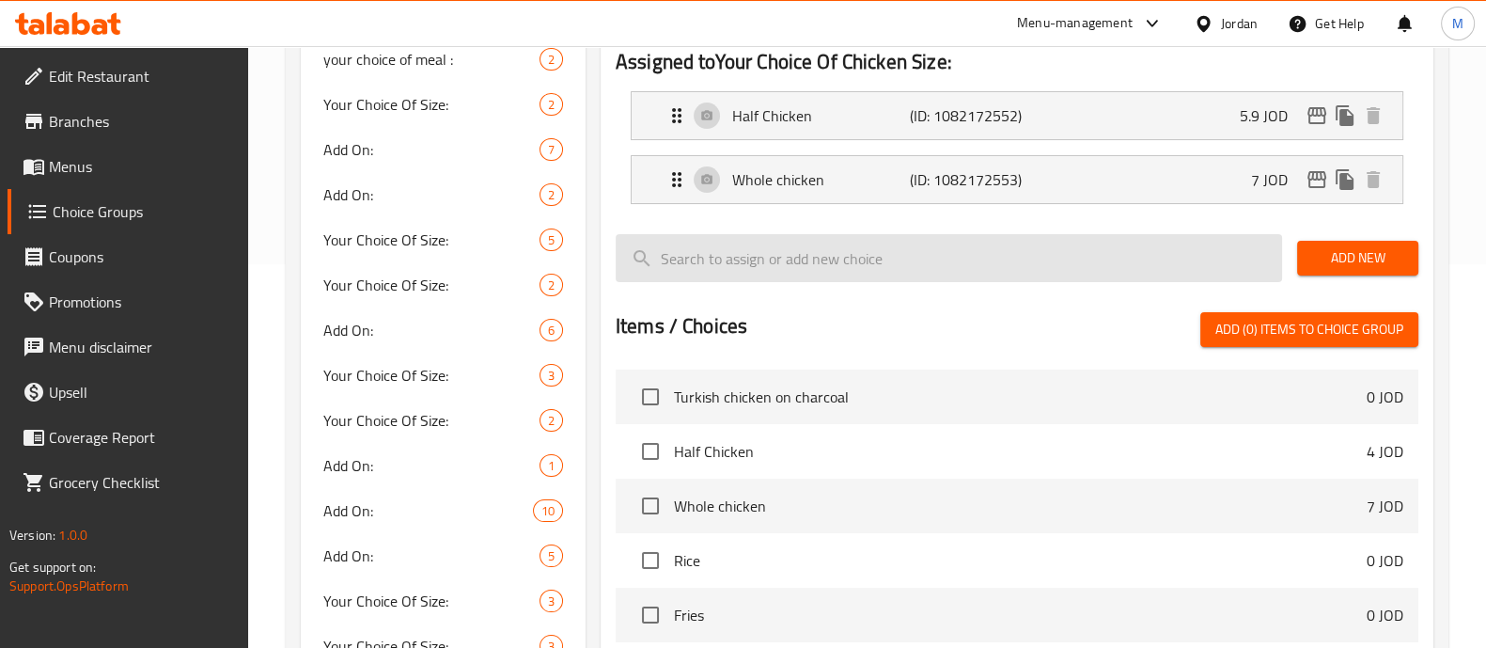
type input "5.9"
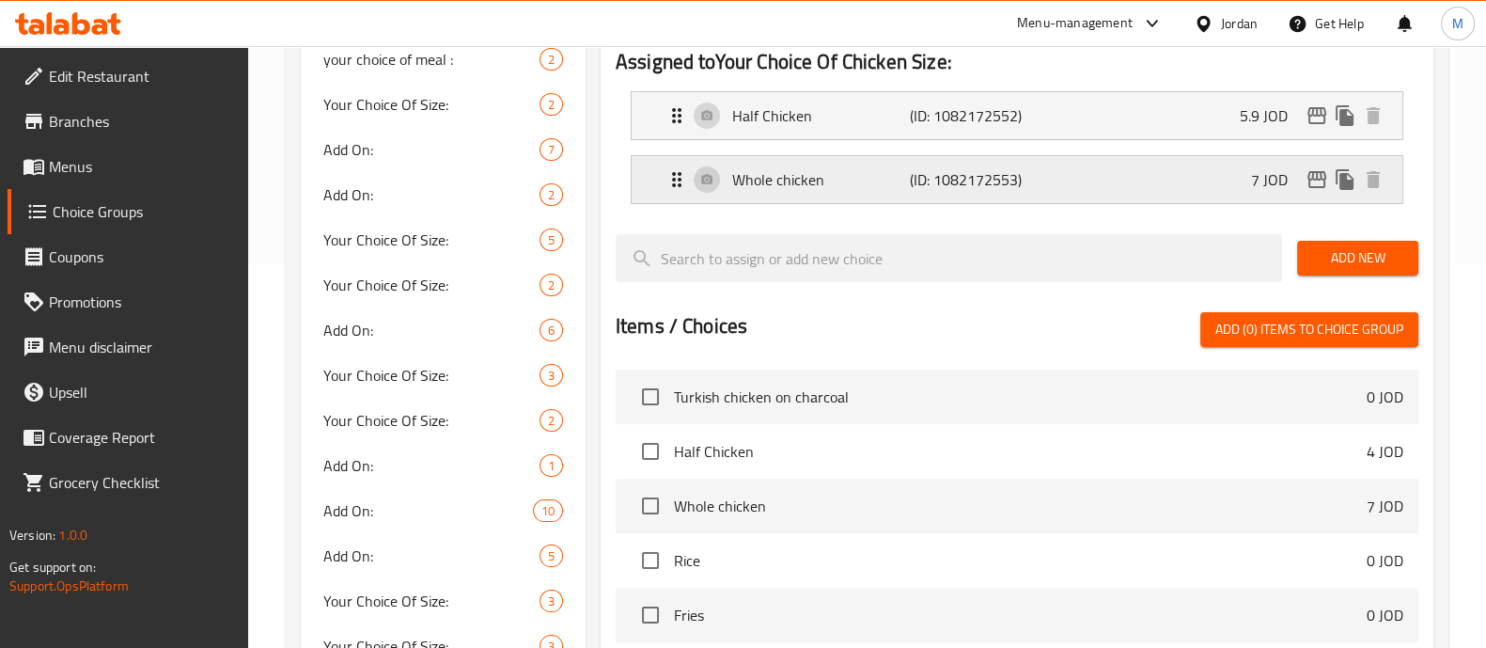
click at [1189, 194] on div "Whole chicken (ID: 1082172553) 7 JOD" at bounding box center [1022, 179] width 714 height 47
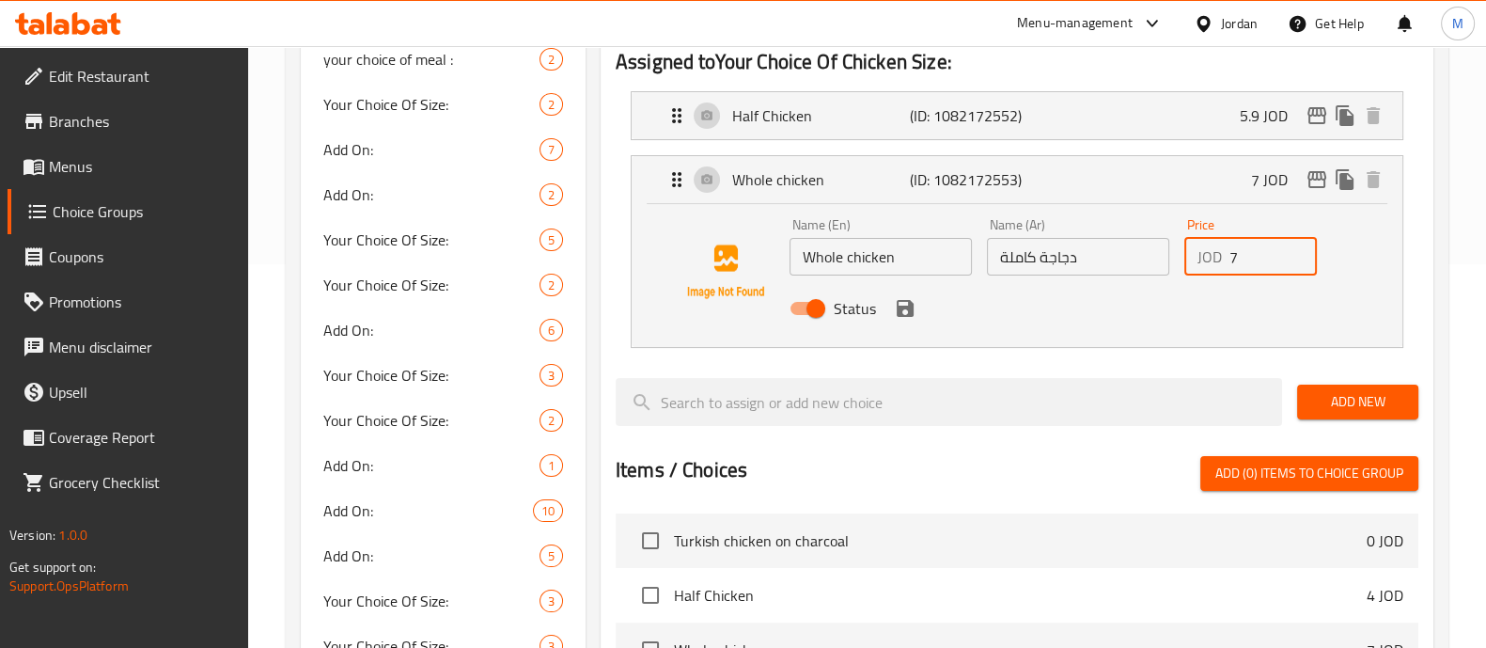
drag, startPoint x: 1198, startPoint y: 246, endPoint x: 1166, endPoint y: 242, distance: 33.2
click at [1166, 242] on div "Name (En) Whole chicken Name (En) Name (Ar) دجاجة كاملة Name (Ar) Price JOD 7 P…" at bounding box center [1078, 272] width 592 height 123
drag, startPoint x: 912, startPoint y: 311, endPoint x: 950, endPoint y: 298, distance: 40.7
click at [912, 312] on icon "save" at bounding box center [905, 308] width 17 height 17
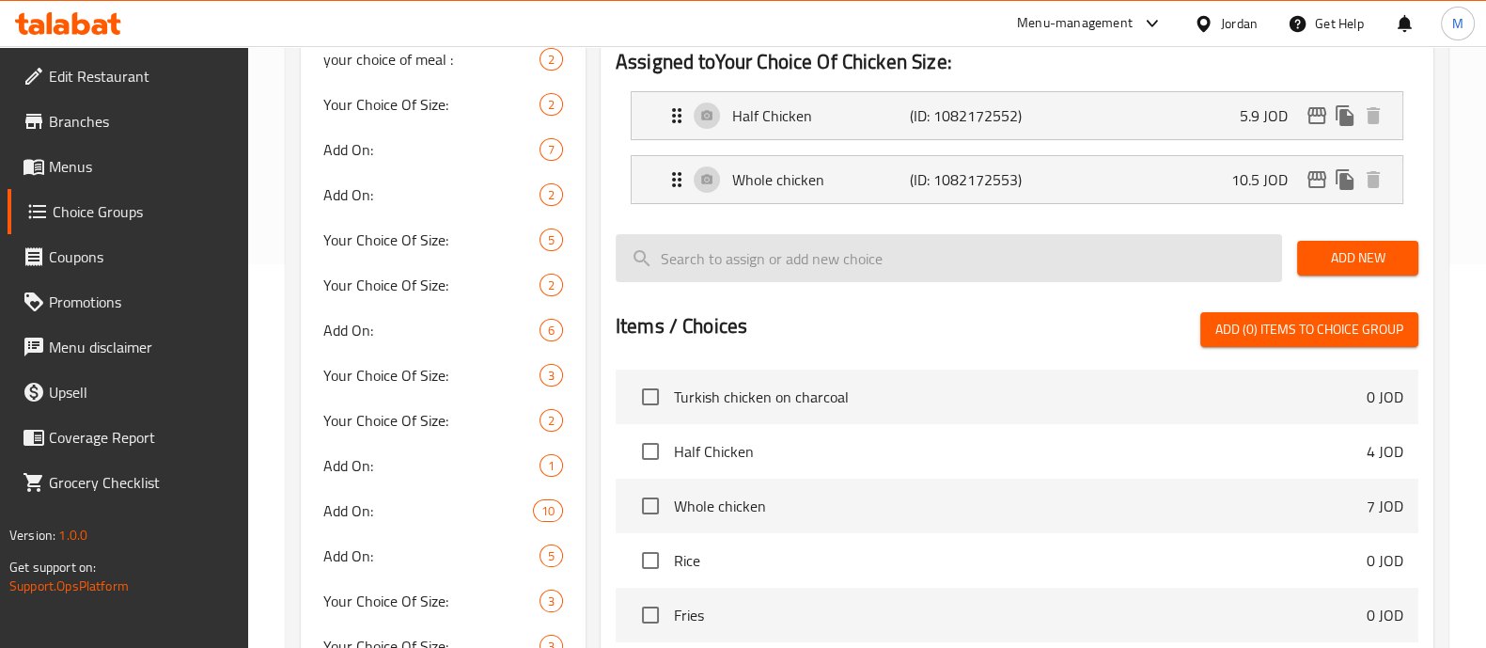
type input "10.5"
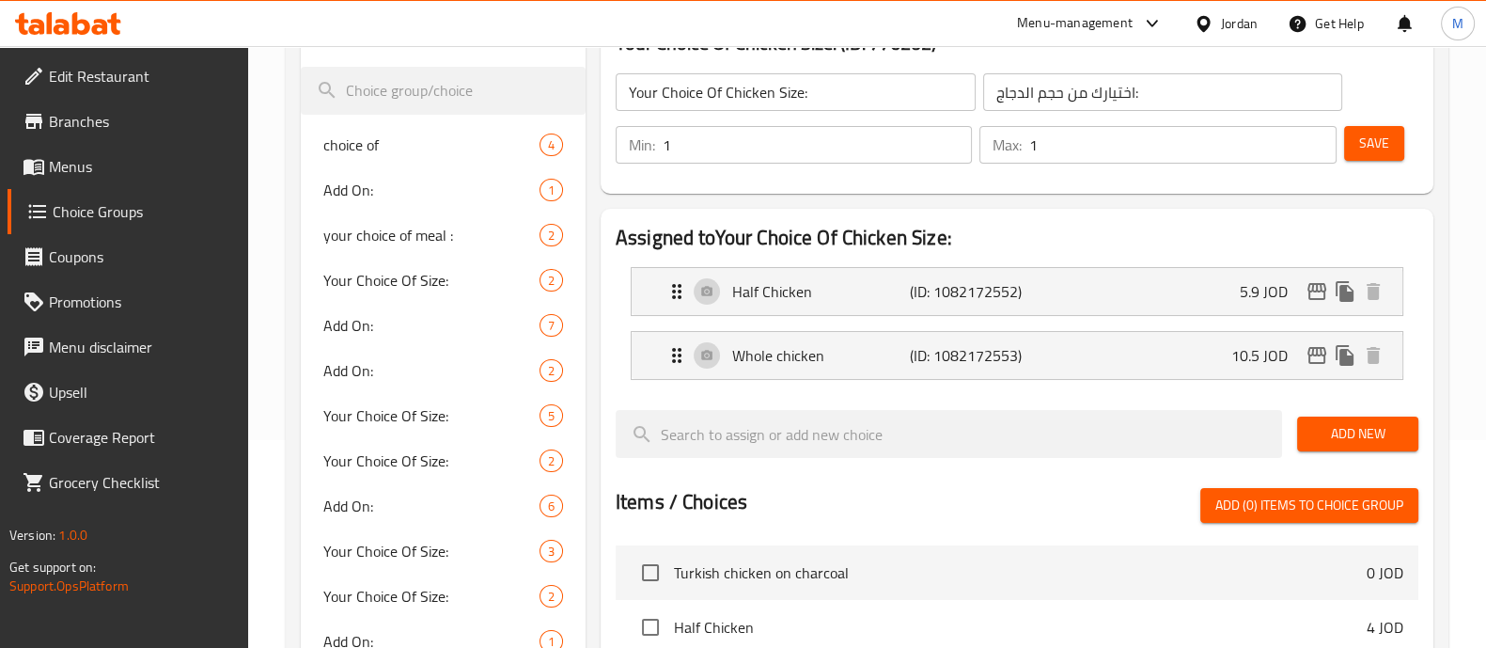
scroll to position [31, 0]
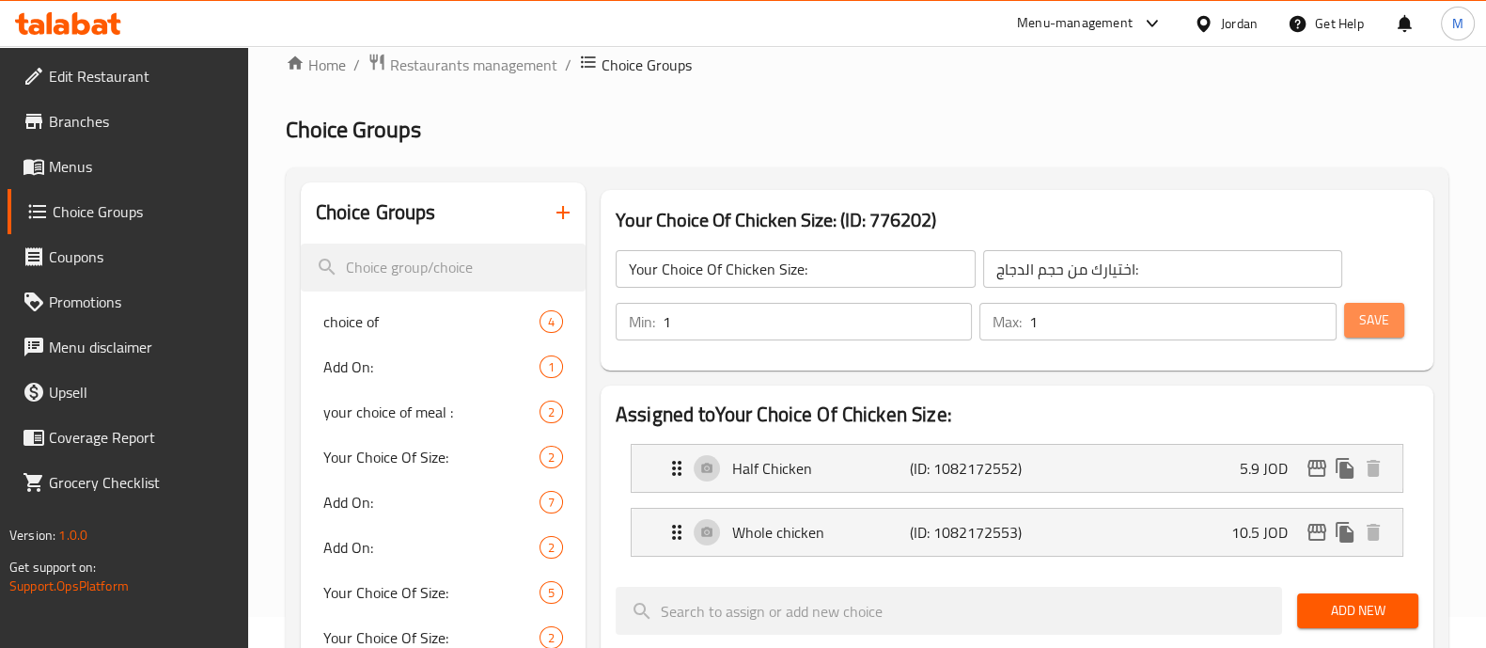
click at [1387, 317] on span "Save" at bounding box center [1374, 319] width 30 height 23
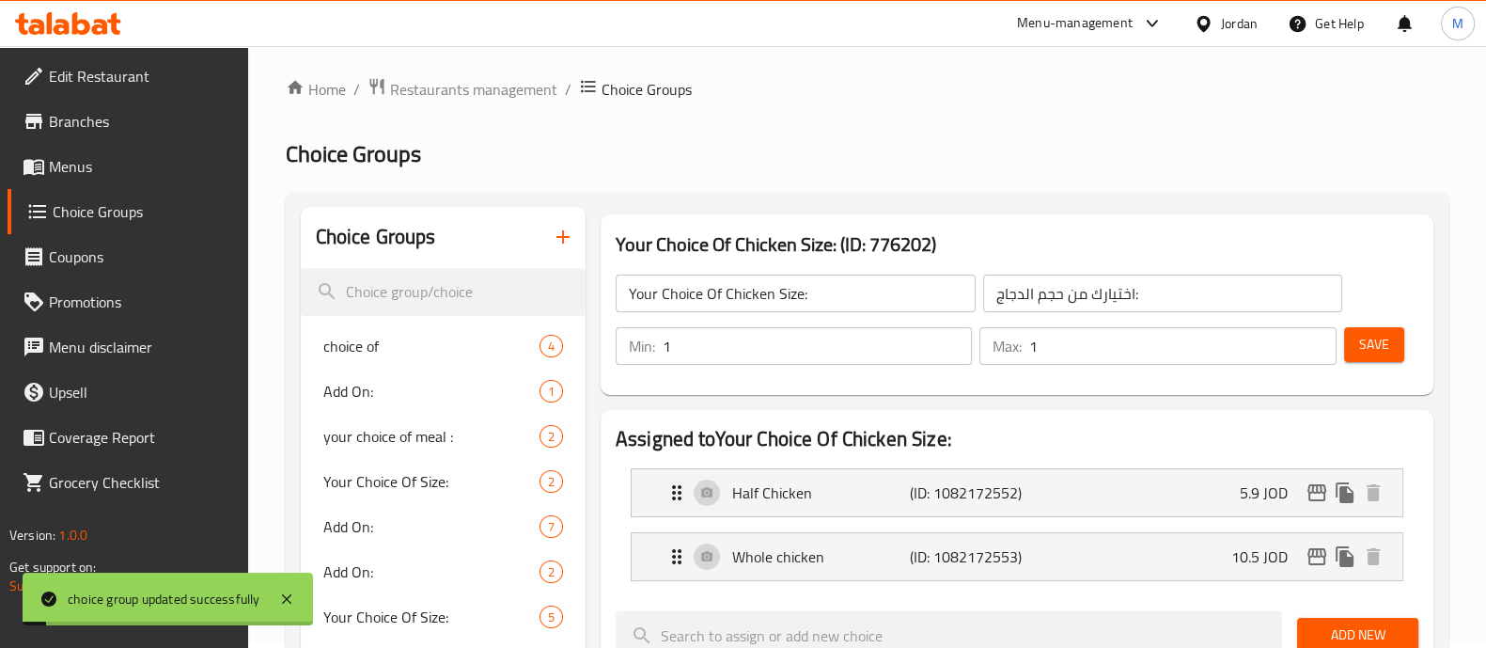
scroll to position [0, 0]
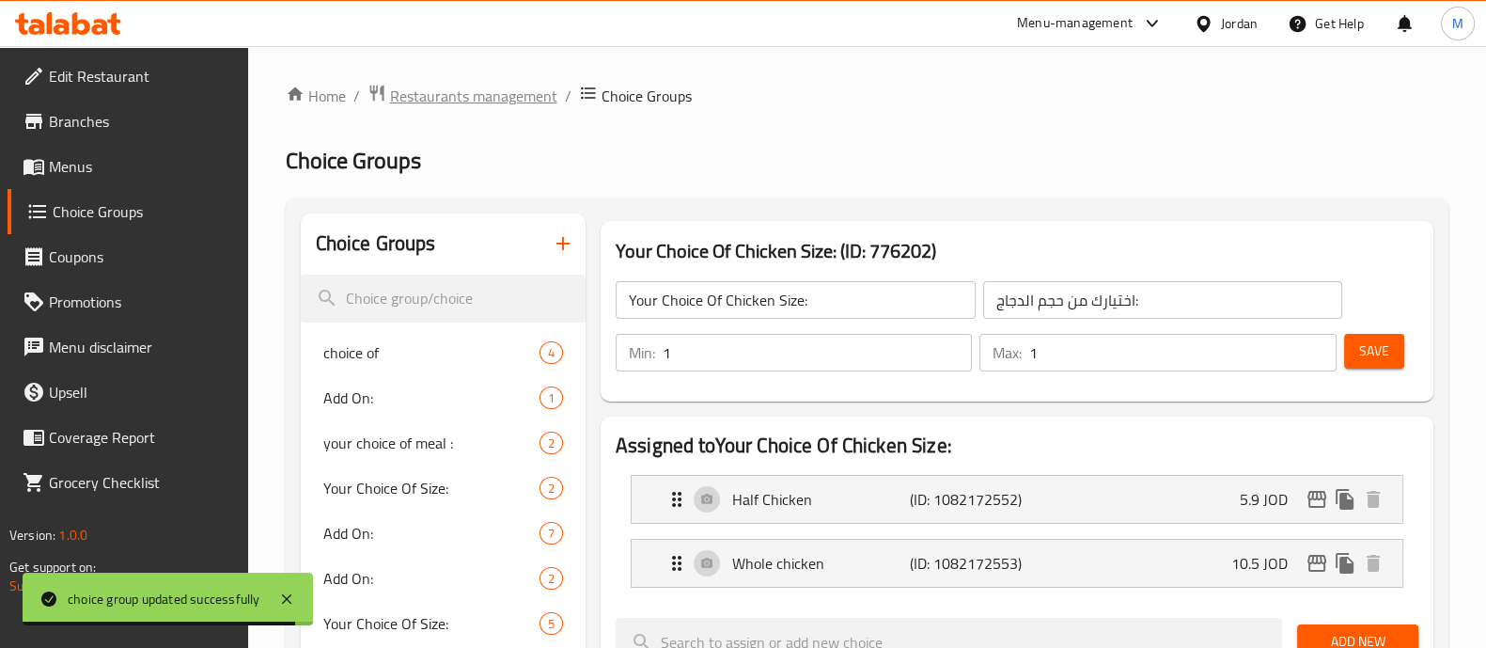
click at [515, 96] on span "Restaurants management" at bounding box center [473, 96] width 167 height 23
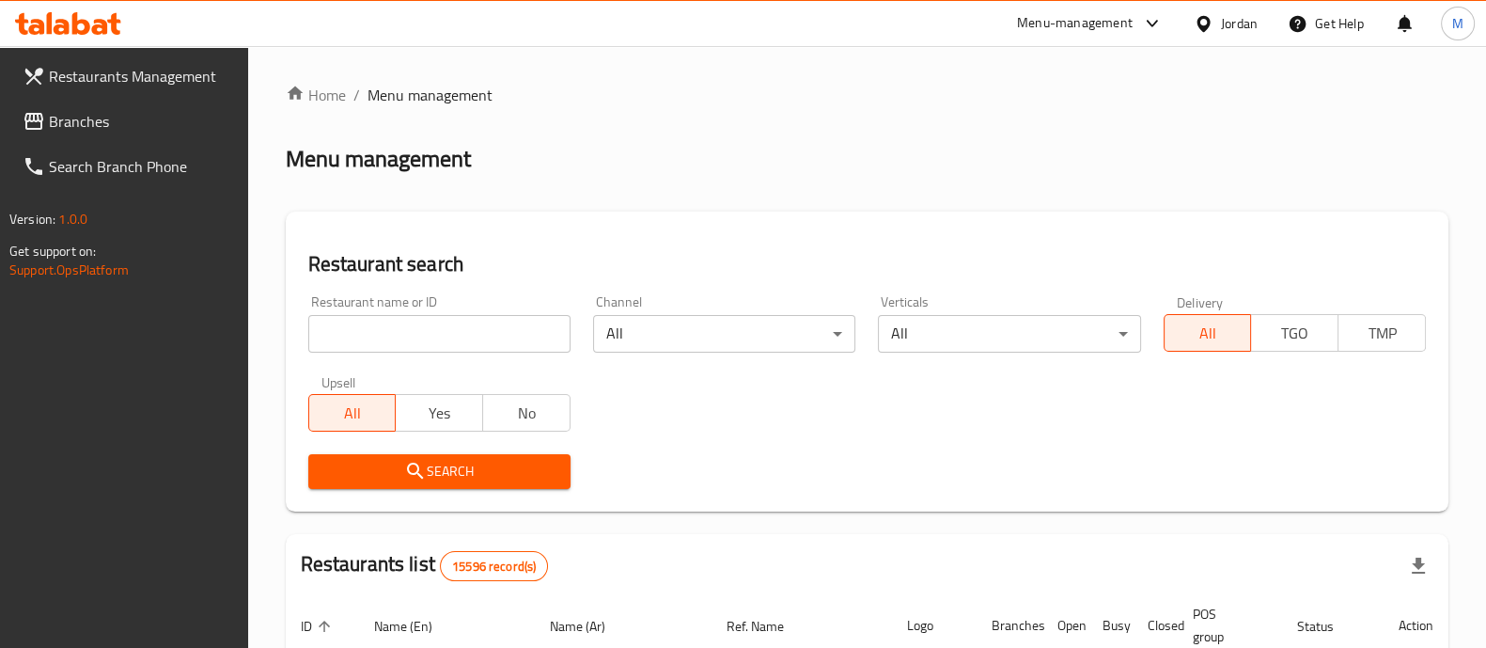
drag, startPoint x: 51, startPoint y: 116, endPoint x: 162, endPoint y: 162, distance: 120.1
click at [52, 116] on span "Branches" at bounding box center [141, 121] width 184 height 23
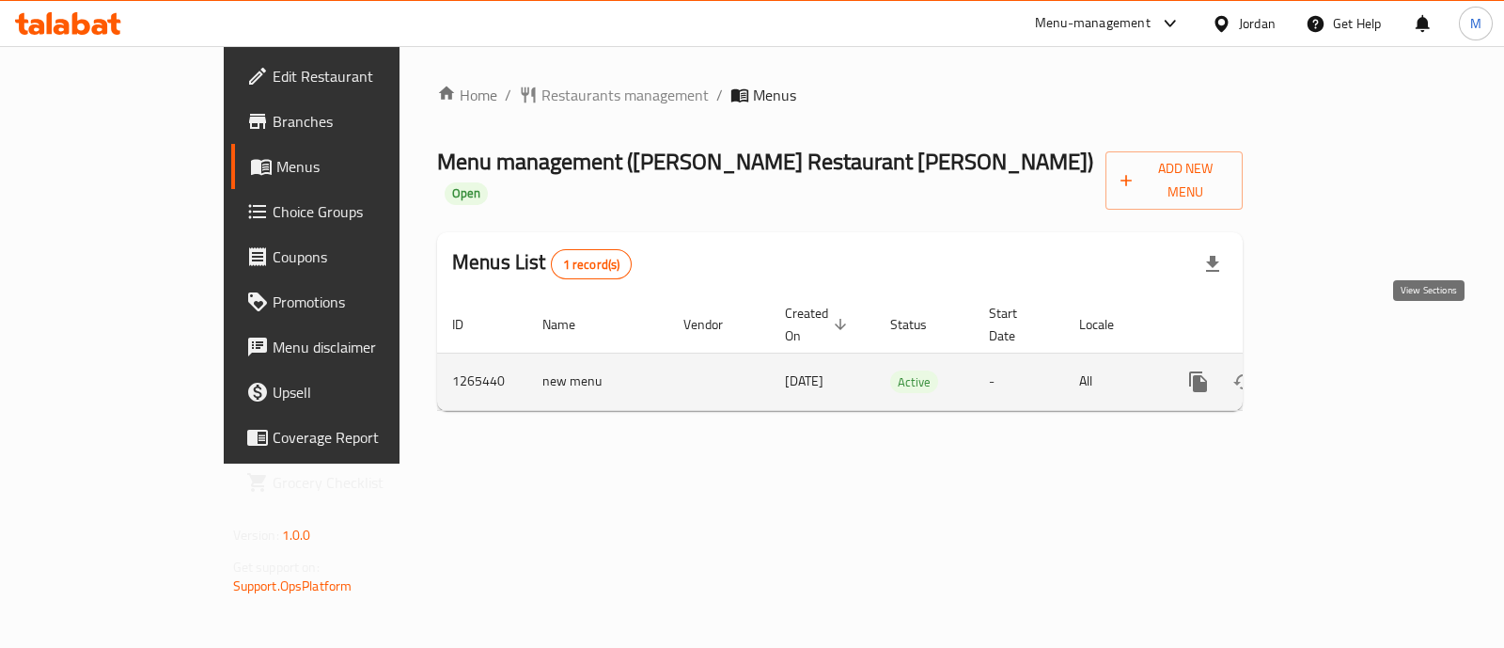
click at [1345, 370] on icon "enhanced table" at bounding box center [1334, 381] width 23 height 23
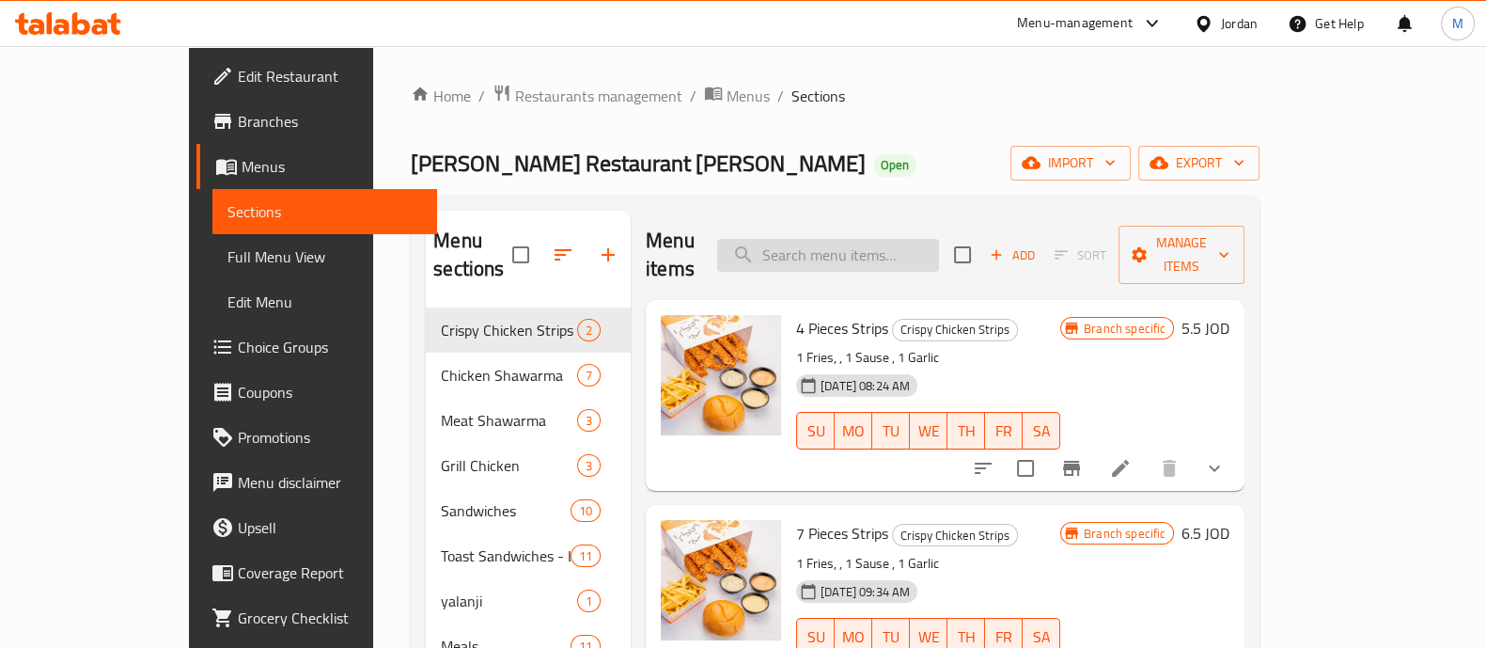
click at [927, 239] on input "search" at bounding box center [828, 255] width 222 height 33
paste input "Tripple Chicken Shawarma"
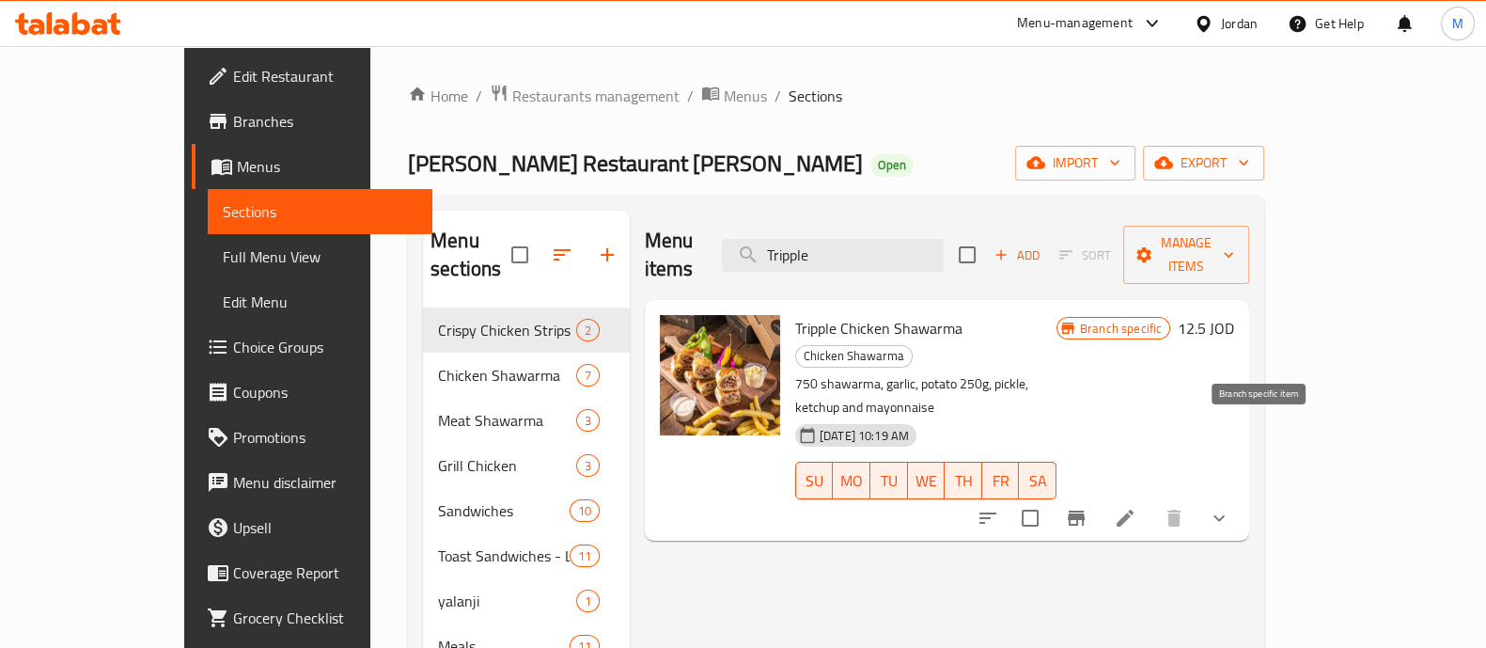
type input "Tripple"
click at [1085, 510] on icon "Branch-specific-item" at bounding box center [1076, 517] width 17 height 15
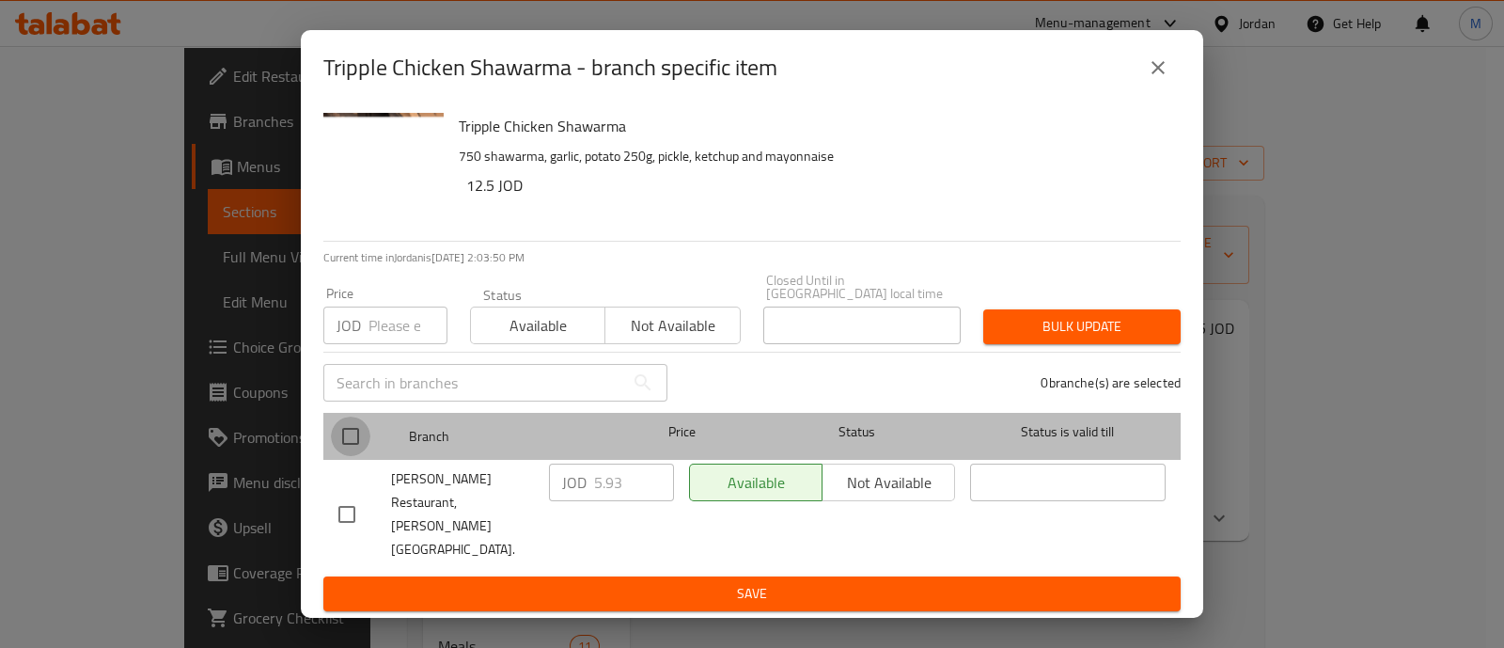
click at [342, 455] on input "checkbox" at bounding box center [350, 435] width 39 height 39
checkbox input "true"
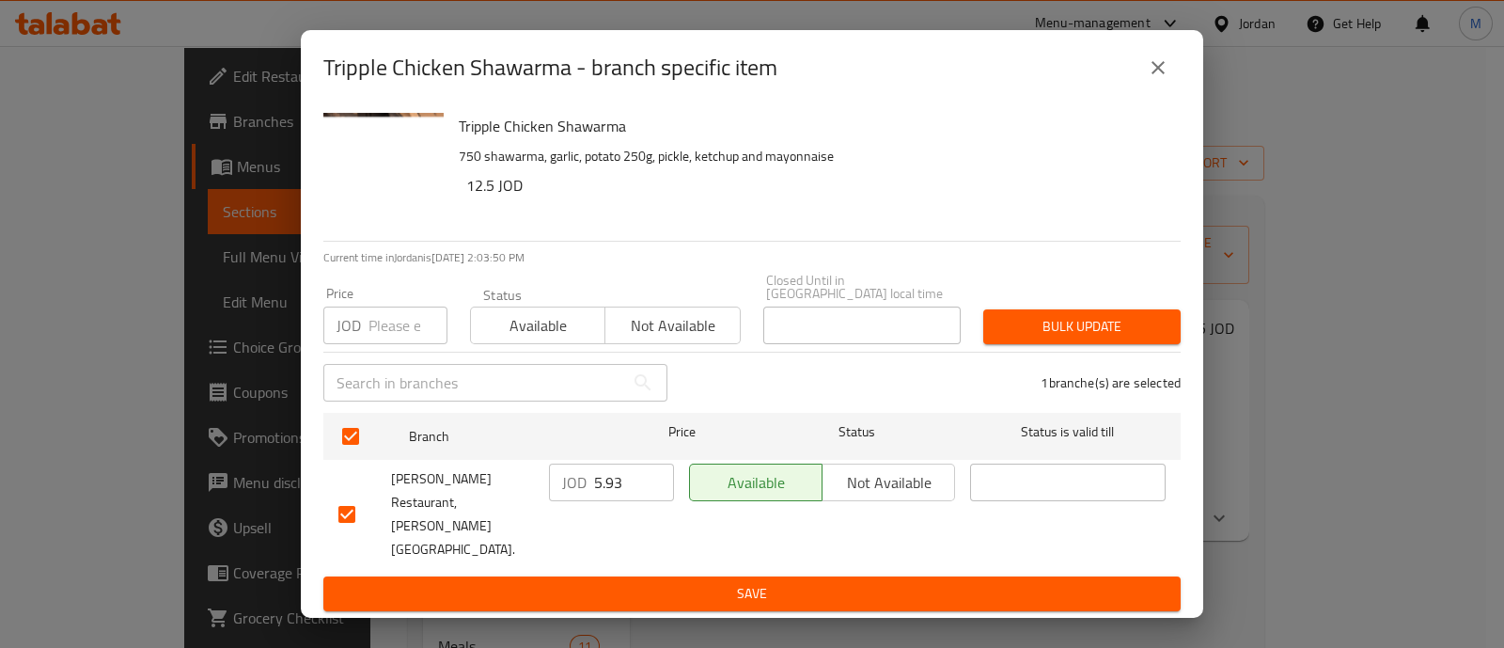
click at [393, 331] on input "number" at bounding box center [407, 325] width 79 height 38
type input "8.65"
click at [1064, 326] on button "Bulk update" at bounding box center [1081, 326] width 197 height 35
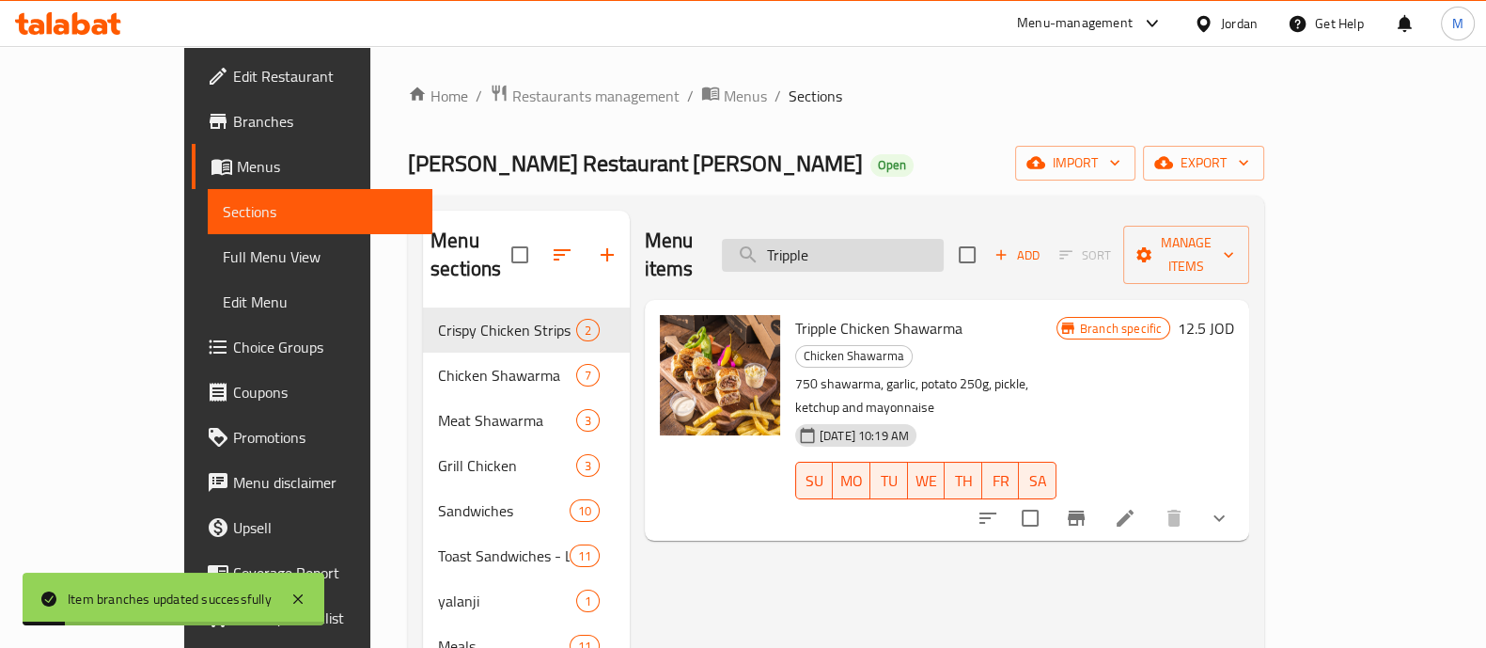
click at [901, 246] on input "Tripple" at bounding box center [833, 255] width 222 height 33
paste input "grill chicken"
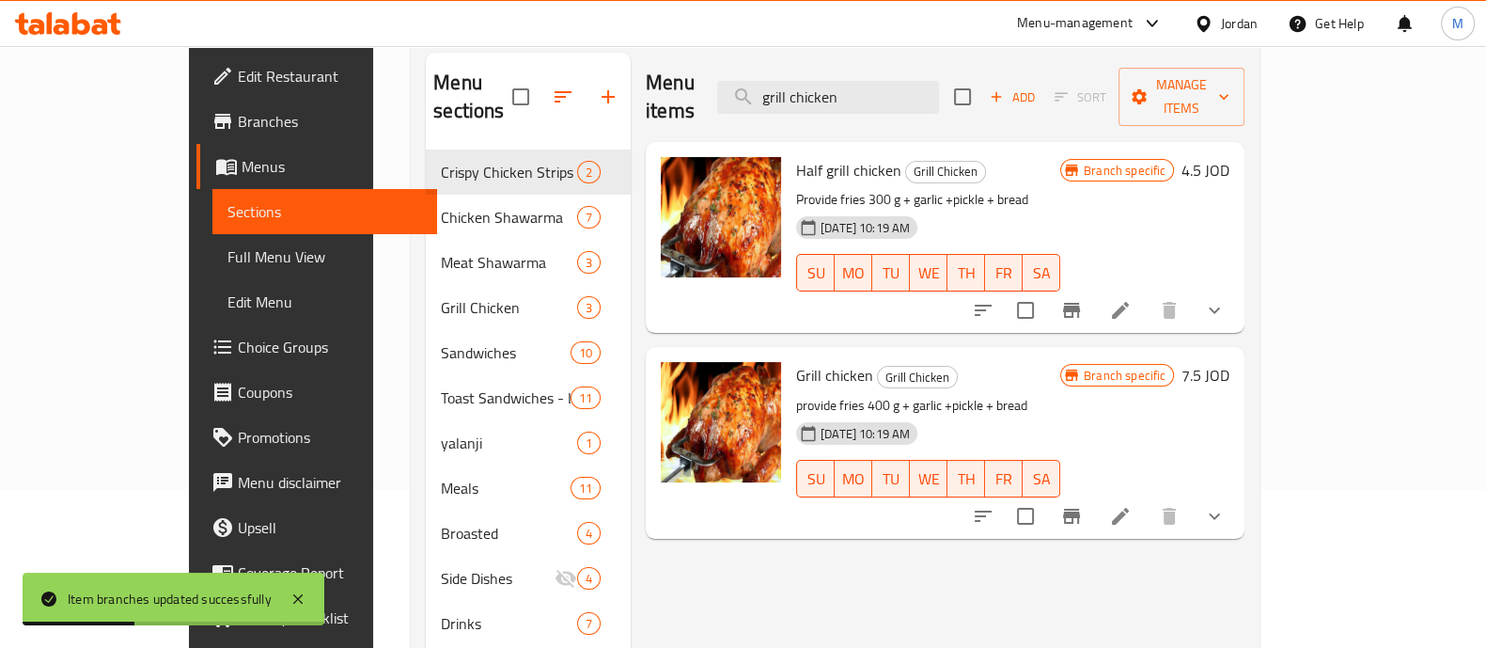
scroll to position [234, 0]
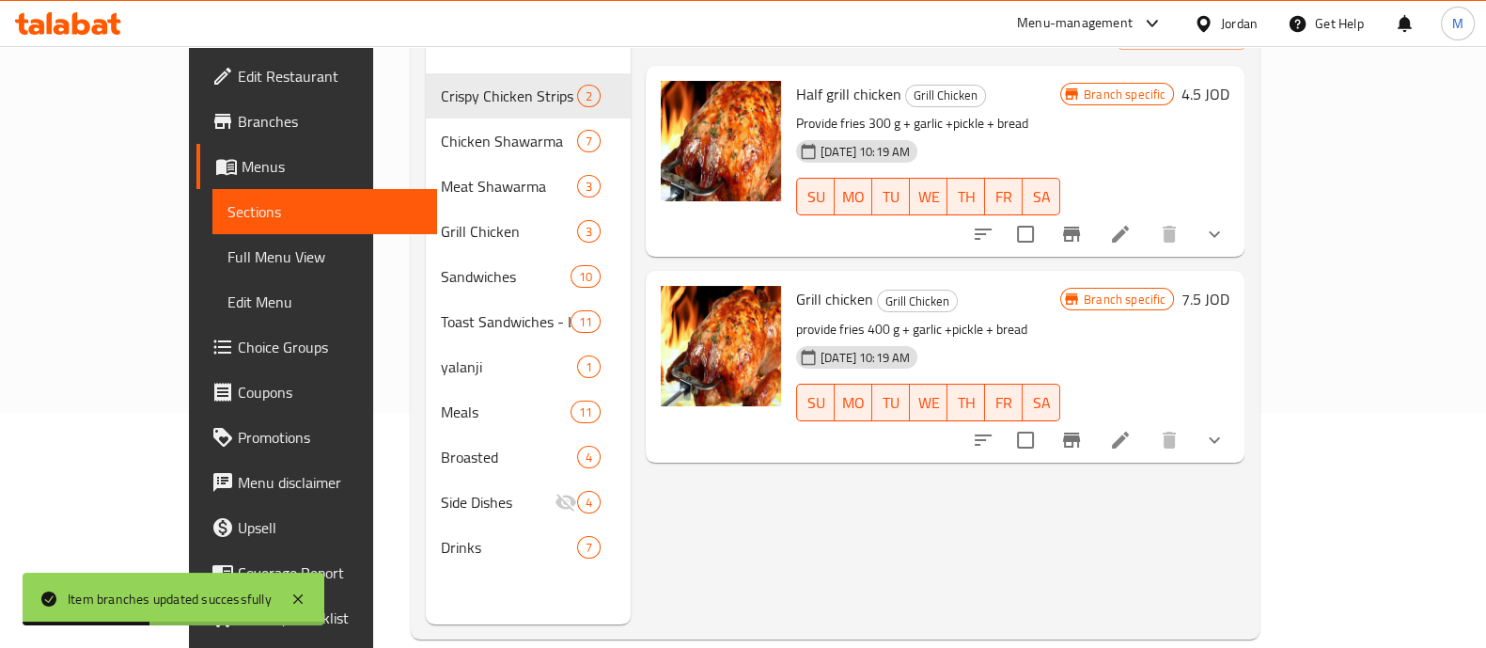
type input "grill chicken"
click at [1083, 429] on icon "Branch-specific-item" at bounding box center [1071, 440] width 23 height 23
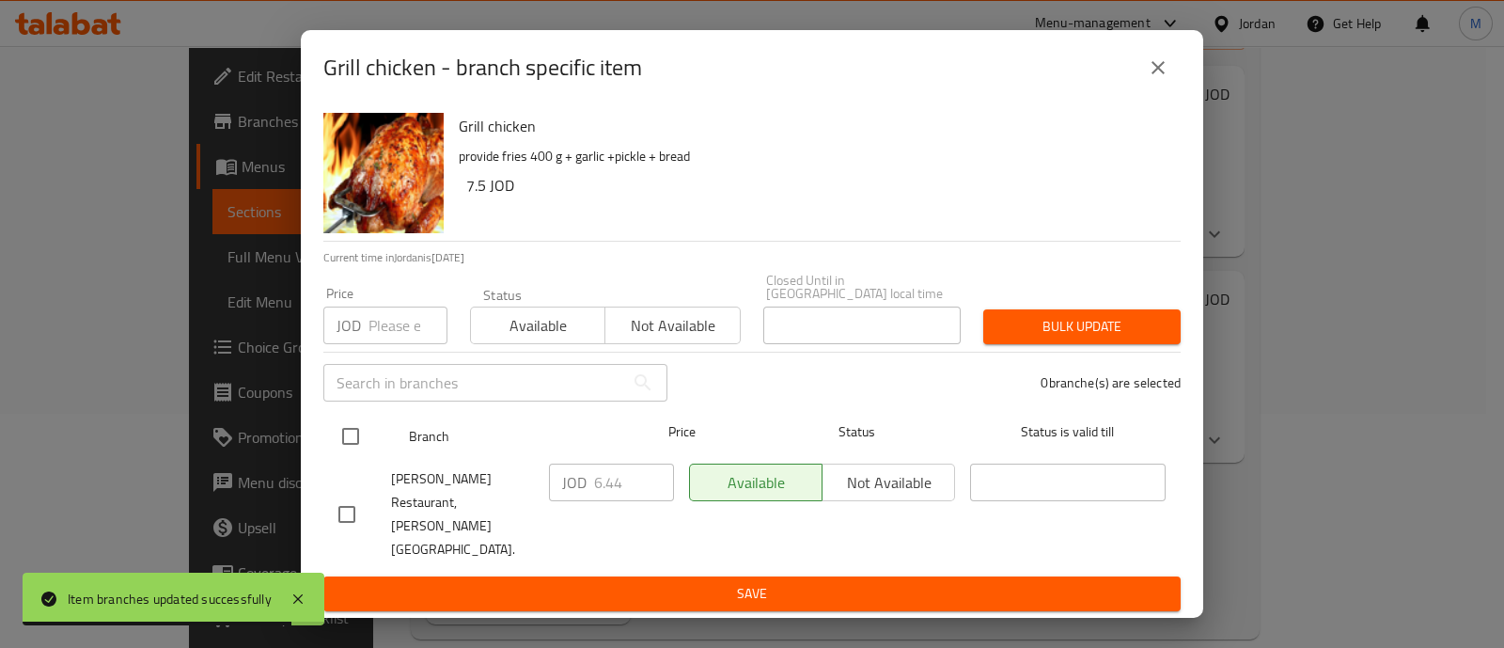
click at [341, 453] on input "checkbox" at bounding box center [350, 435] width 39 height 39
checkbox input "true"
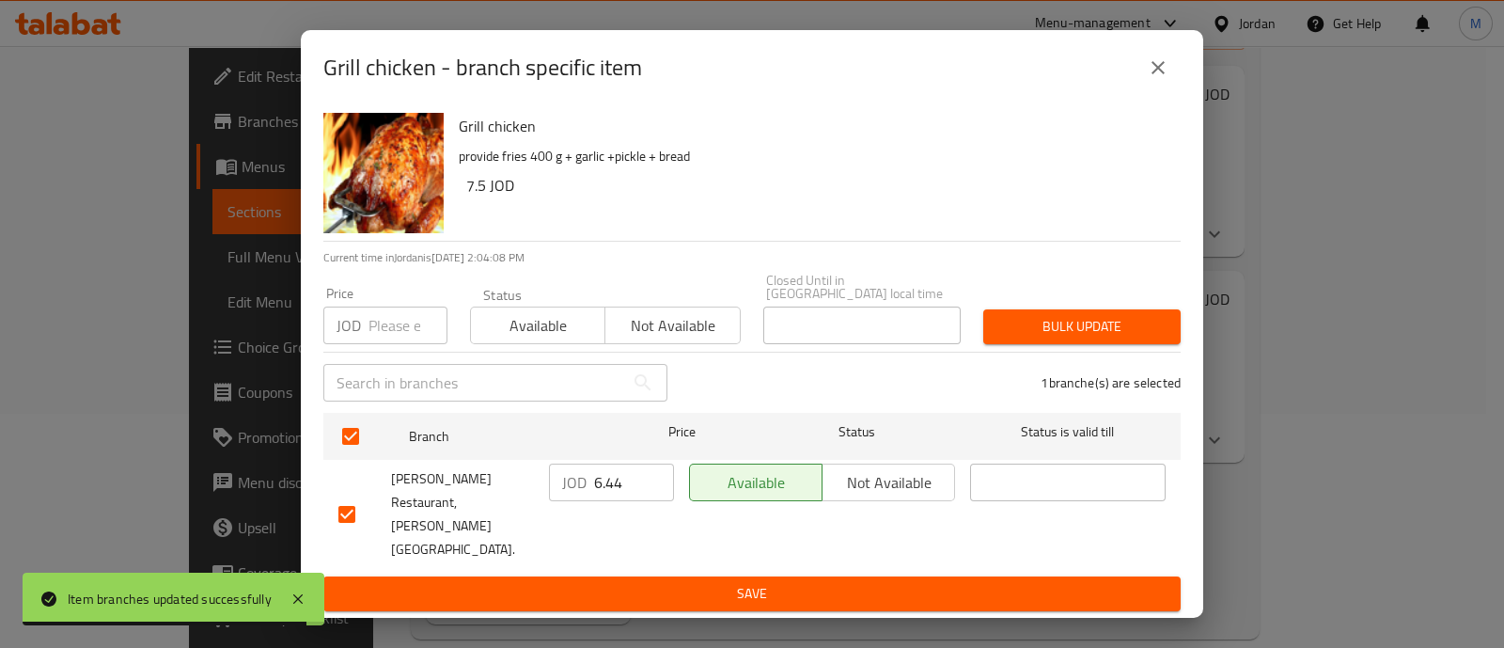
click at [392, 333] on input "number" at bounding box center [407, 325] width 79 height 38
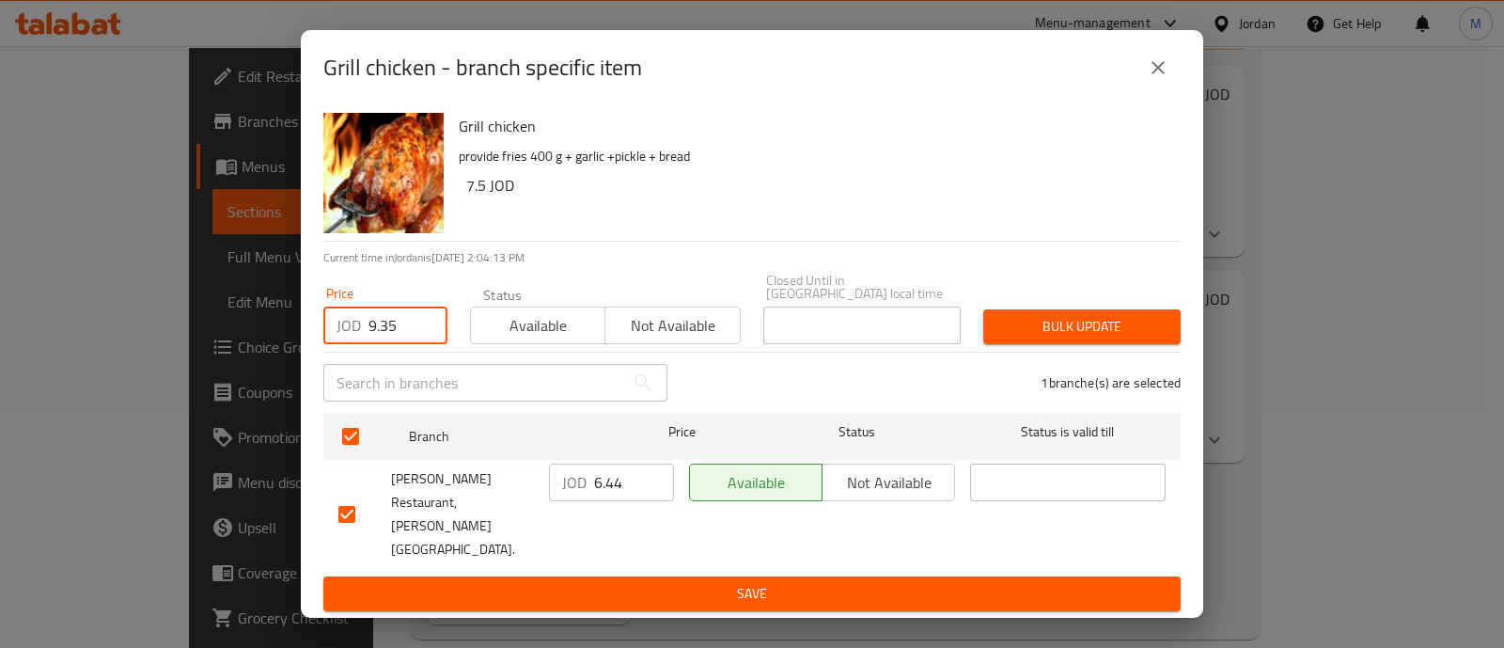
type input "9.35"
click at [1078, 344] on button "Bulk update" at bounding box center [1081, 326] width 197 height 35
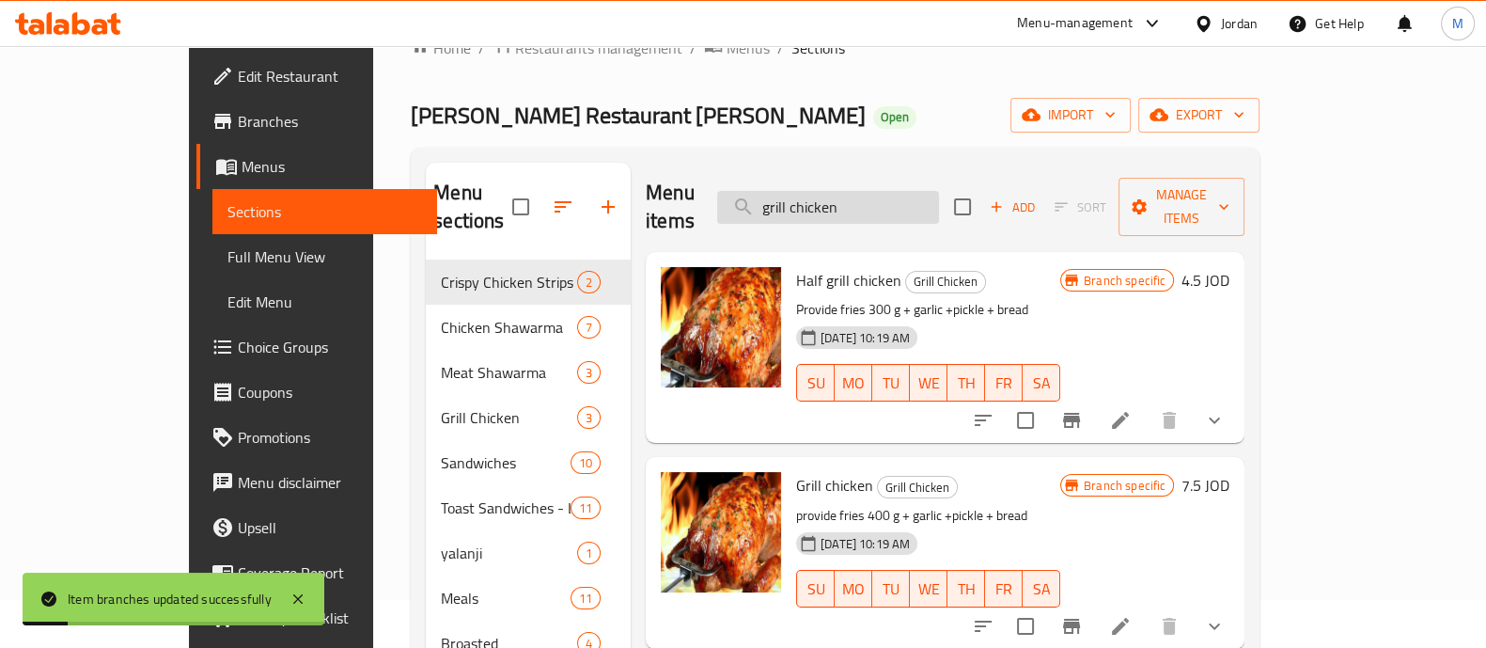
scroll to position [0, 0]
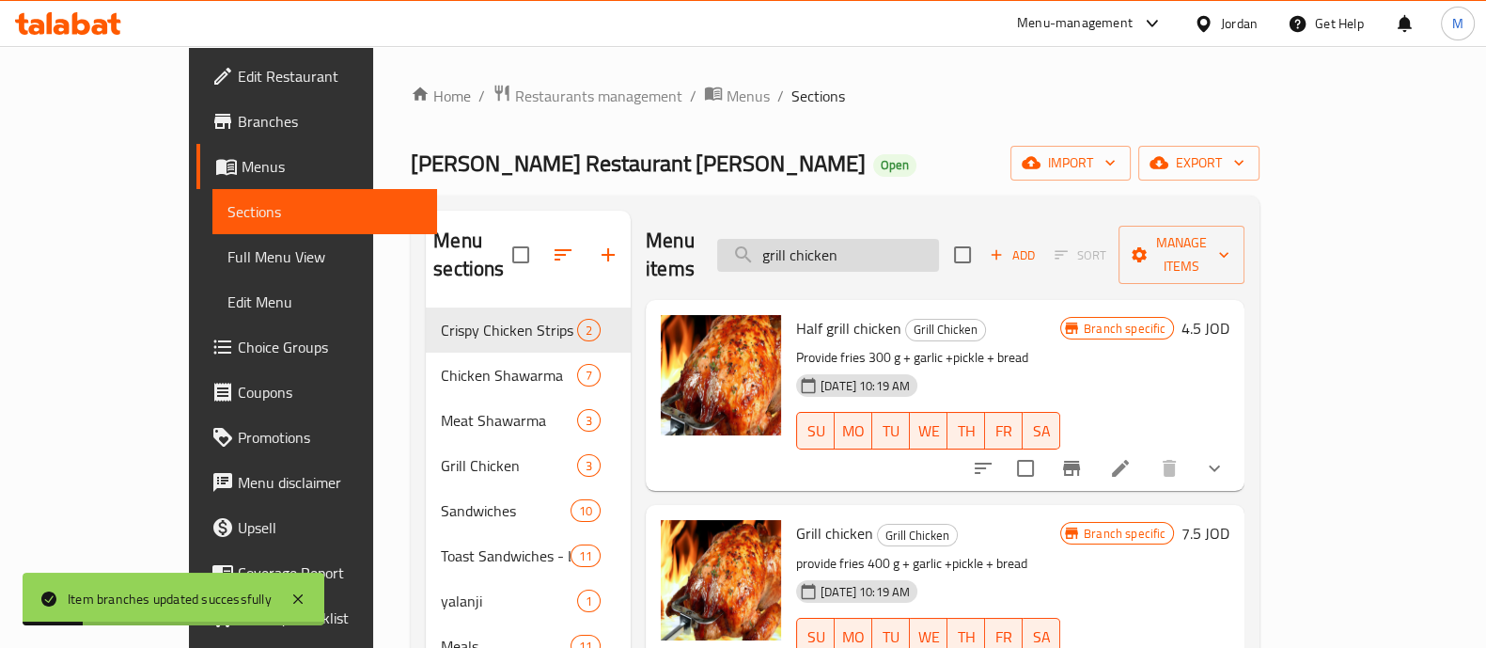
click at [900, 239] on input "grill chicken" at bounding box center [828, 255] width 222 height 33
paste input "Chicken Burger Sandwich"
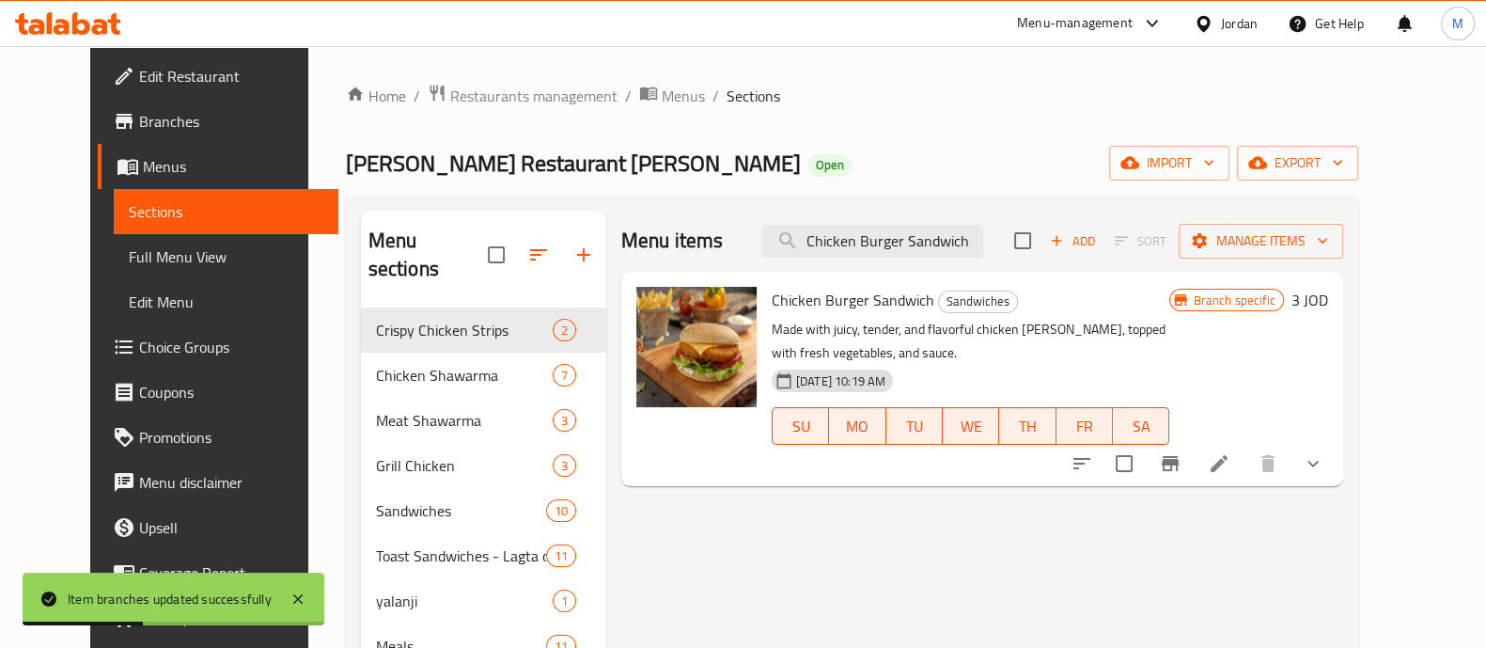
type input "Chicken Burger Sandwich"
click at [1179, 456] on icon "Branch-specific-item" at bounding box center [1170, 463] width 17 height 15
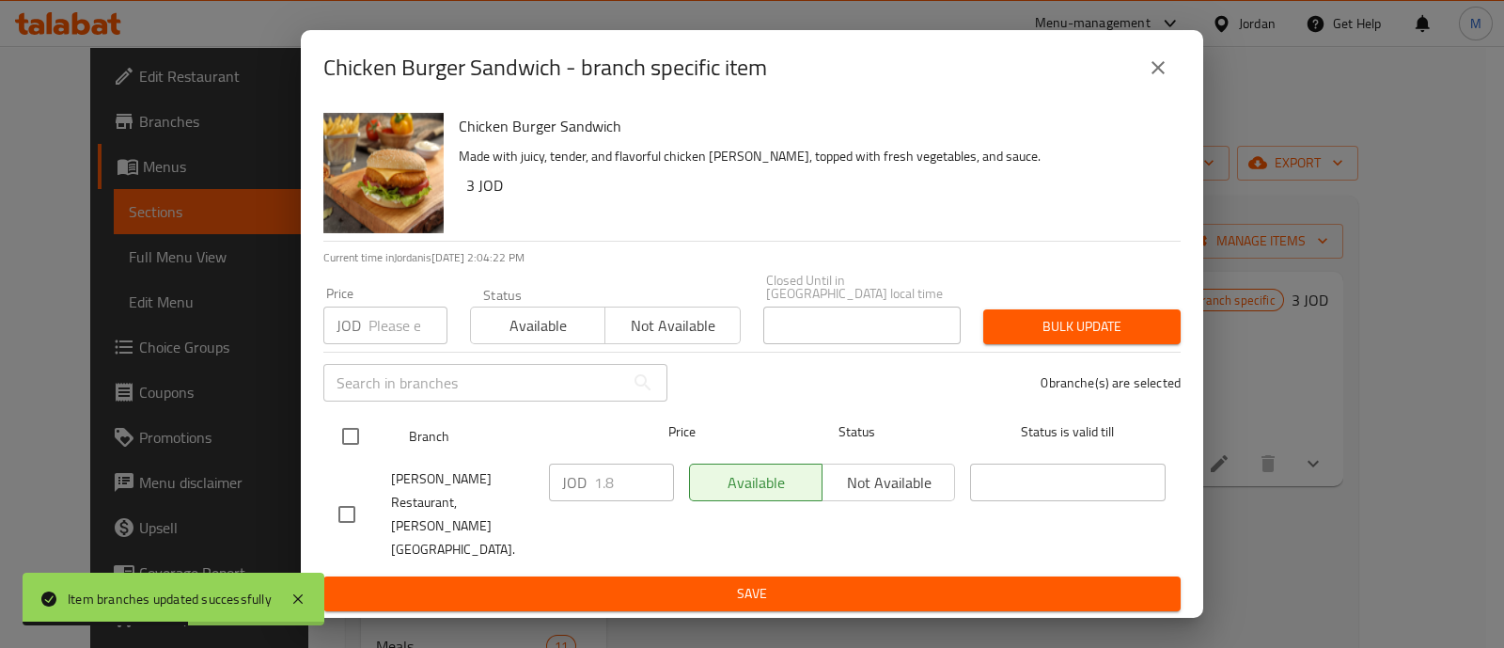
click at [354, 454] on input "checkbox" at bounding box center [350, 435] width 39 height 39
checkbox input "true"
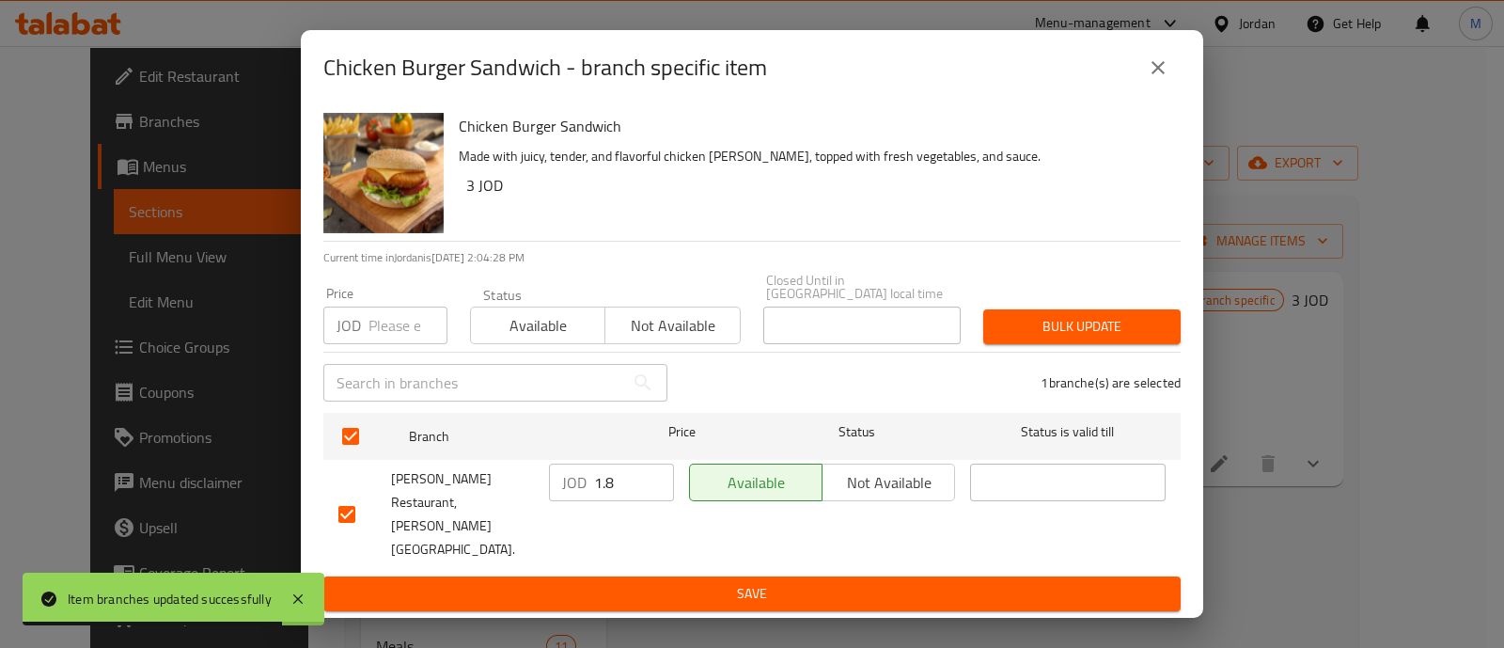
click at [391, 344] on input "number" at bounding box center [407, 325] width 79 height 38
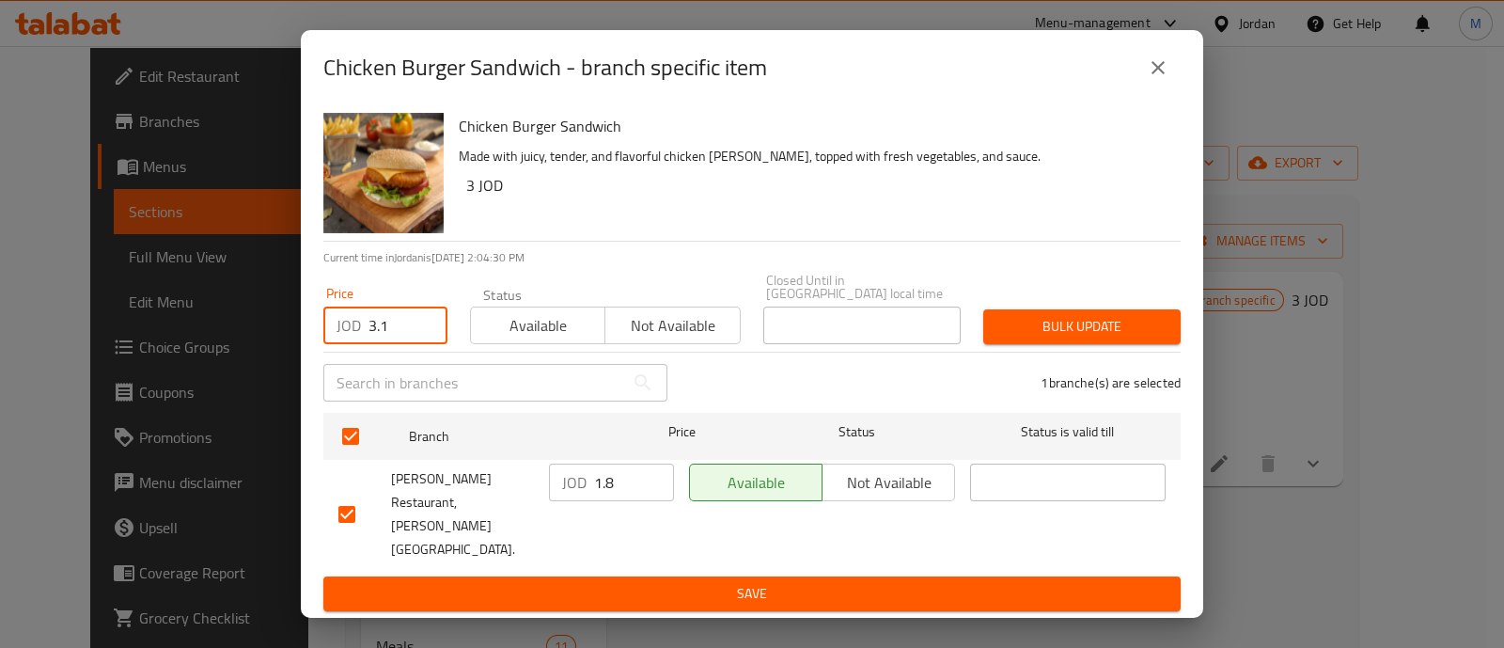
type input "3.1"
click at [1082, 324] on div "Bulk update" at bounding box center [1082, 326] width 220 height 57
click at [1072, 321] on div "Bulk update" at bounding box center [1082, 326] width 220 height 57
click at [1071, 335] on span "Bulk update" at bounding box center [1081, 326] width 167 height 23
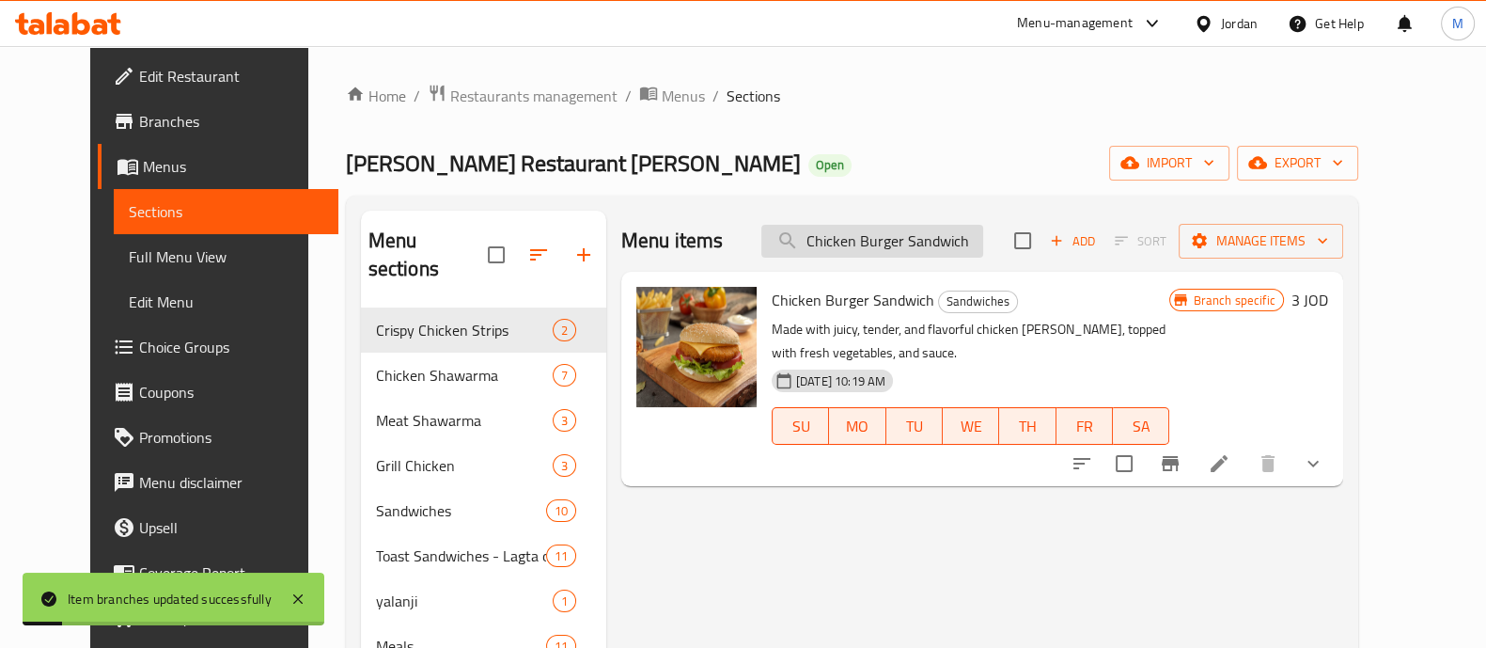
click at [884, 249] on input "Chicken Burger Sandwich" at bounding box center [872, 241] width 222 height 33
paste input "" Zinger Meal""
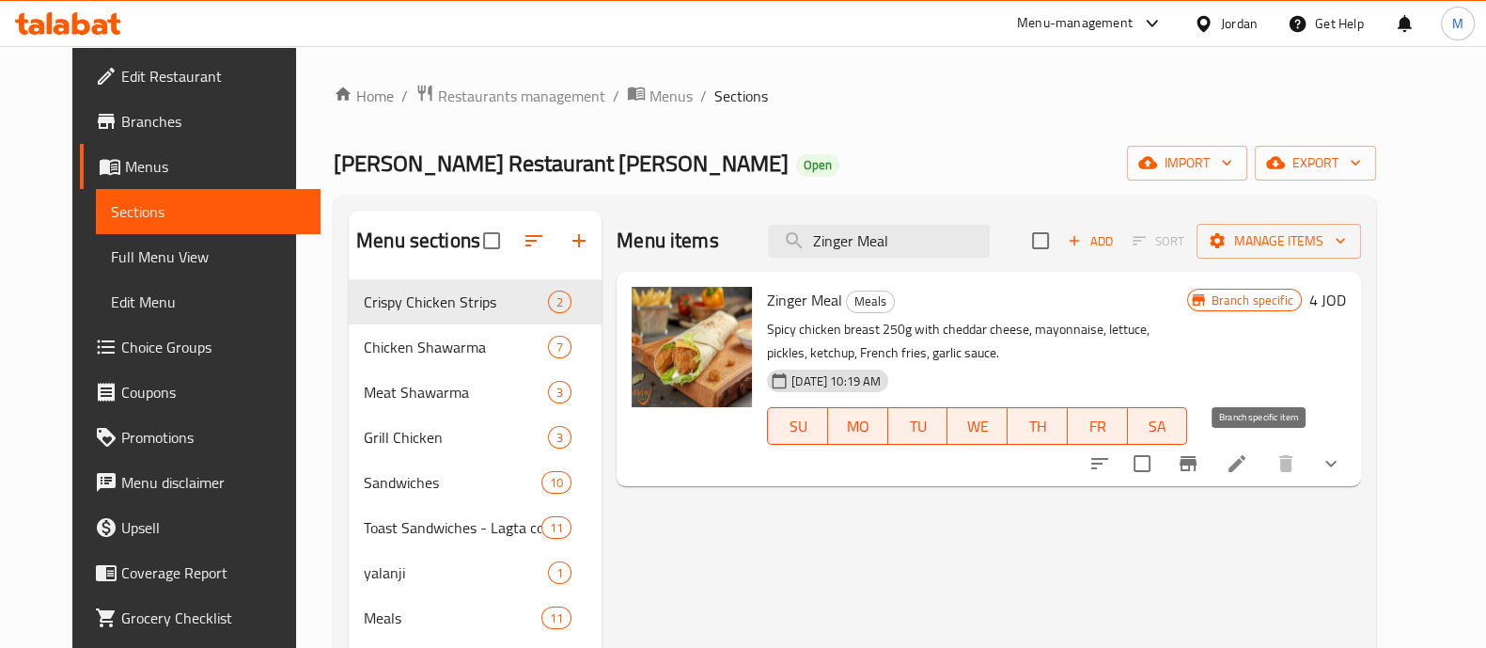
type input "Zinger Meal"
click at [1211, 465] on button "Branch-specific-item" at bounding box center [1188, 463] width 45 height 45
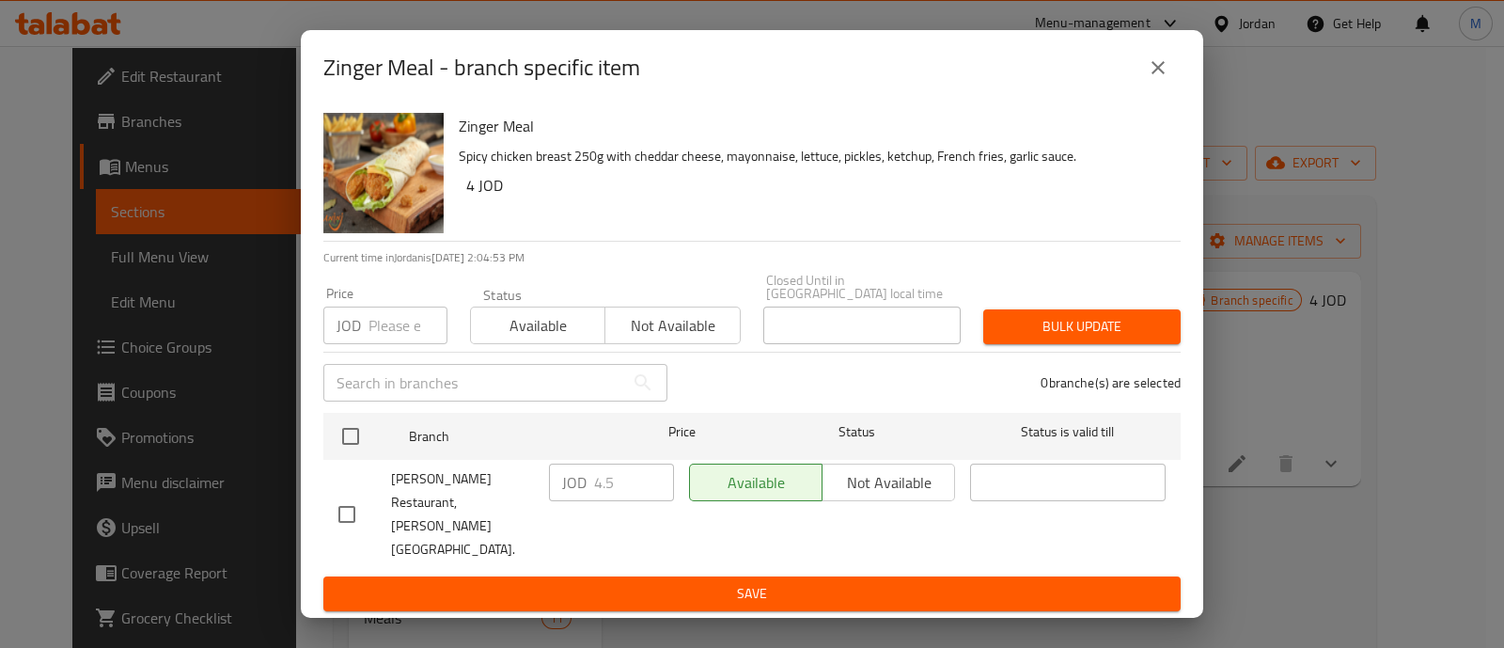
click at [412, 341] on input "number" at bounding box center [407, 325] width 79 height 38
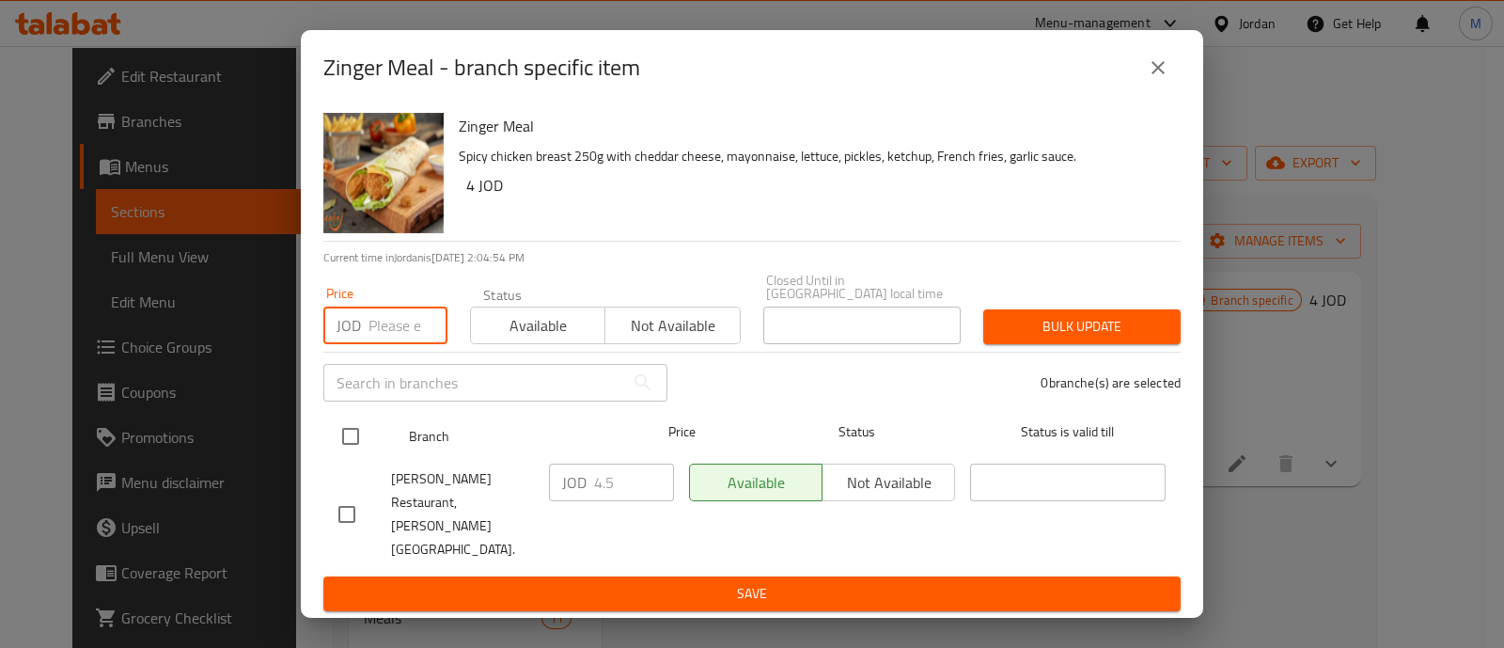
click at [348, 456] on input "checkbox" at bounding box center [350, 435] width 39 height 39
checkbox input "true"
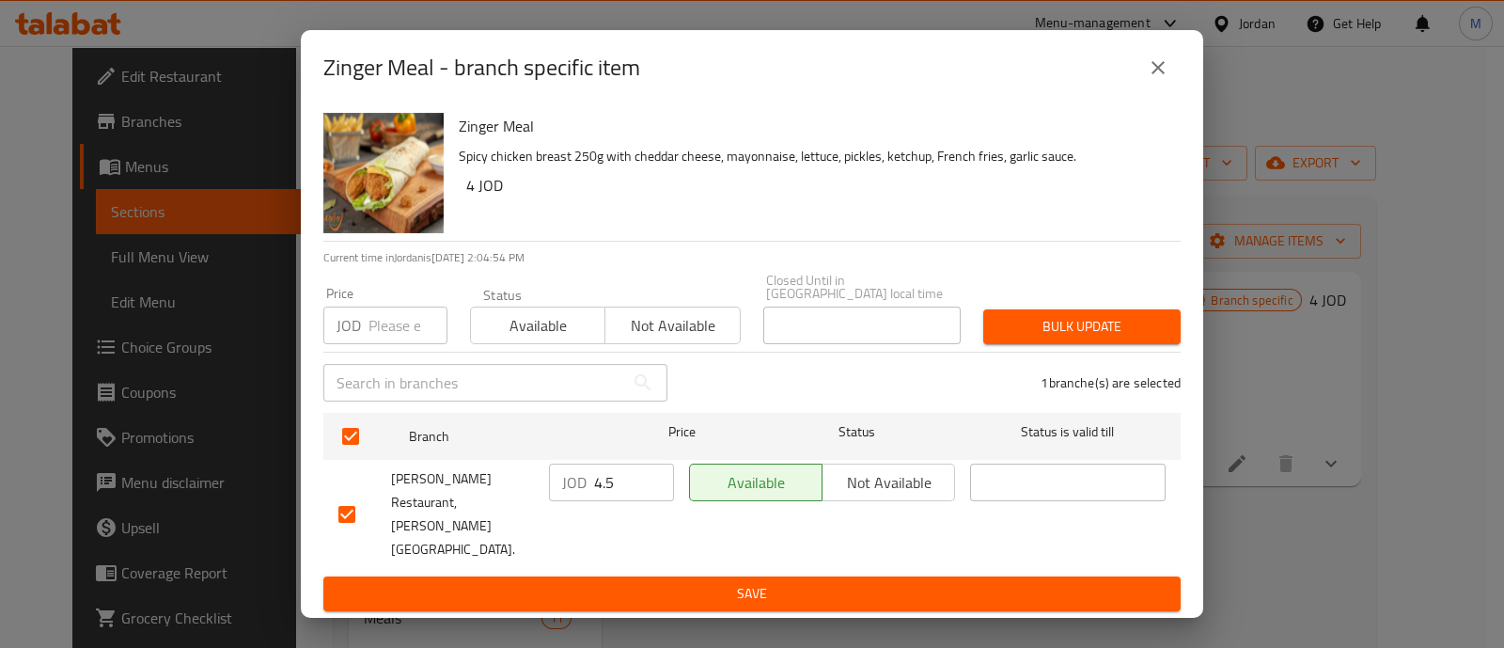
drag, startPoint x: 391, startPoint y: 348, endPoint x: 399, endPoint y: 339, distance: 12.0
click at [391, 344] on input "number" at bounding box center [407, 325] width 79 height 38
type input "6.9"
click at [1059, 335] on span "Bulk update" at bounding box center [1081, 326] width 167 height 23
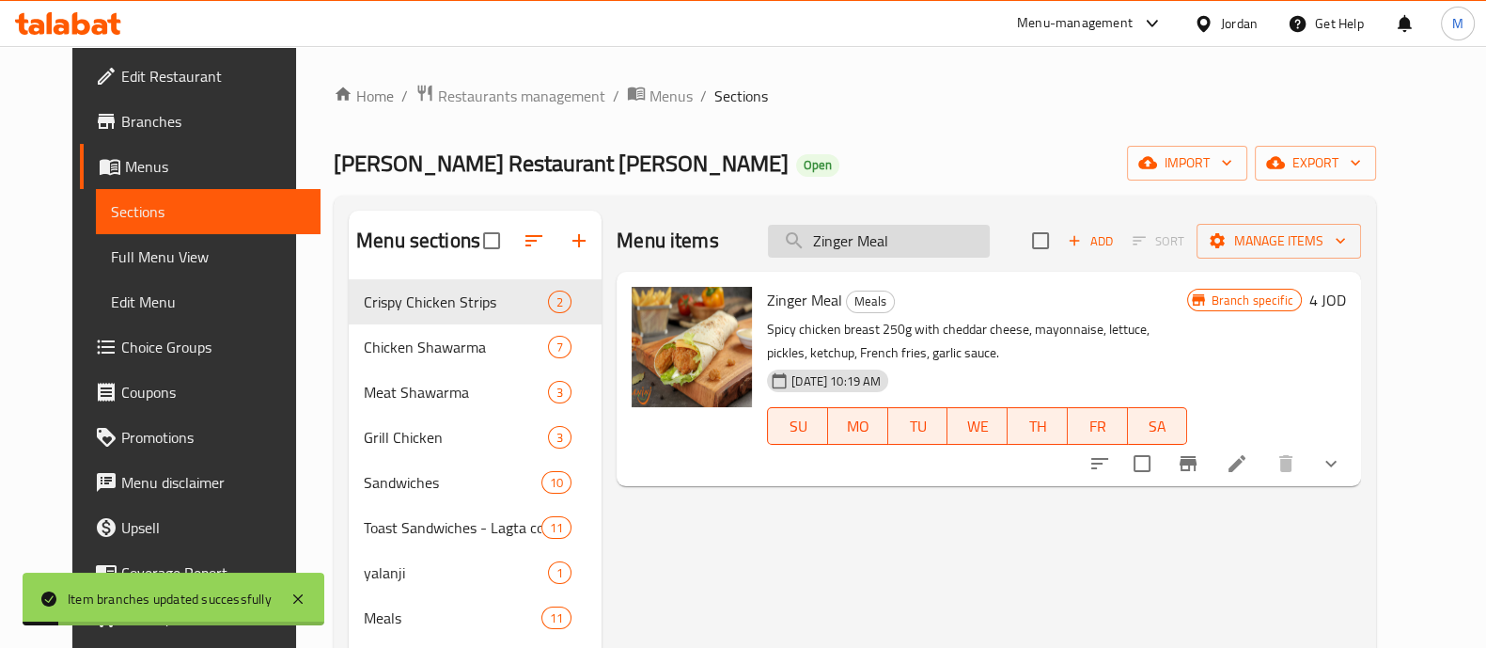
drag, startPoint x: 956, startPoint y: 232, endPoint x: 810, endPoint y: 232, distance: 145.7
click at [811, 234] on input "Zinger Meal" at bounding box center [879, 241] width 222 height 33
paste input "" Zinger Sandwich""
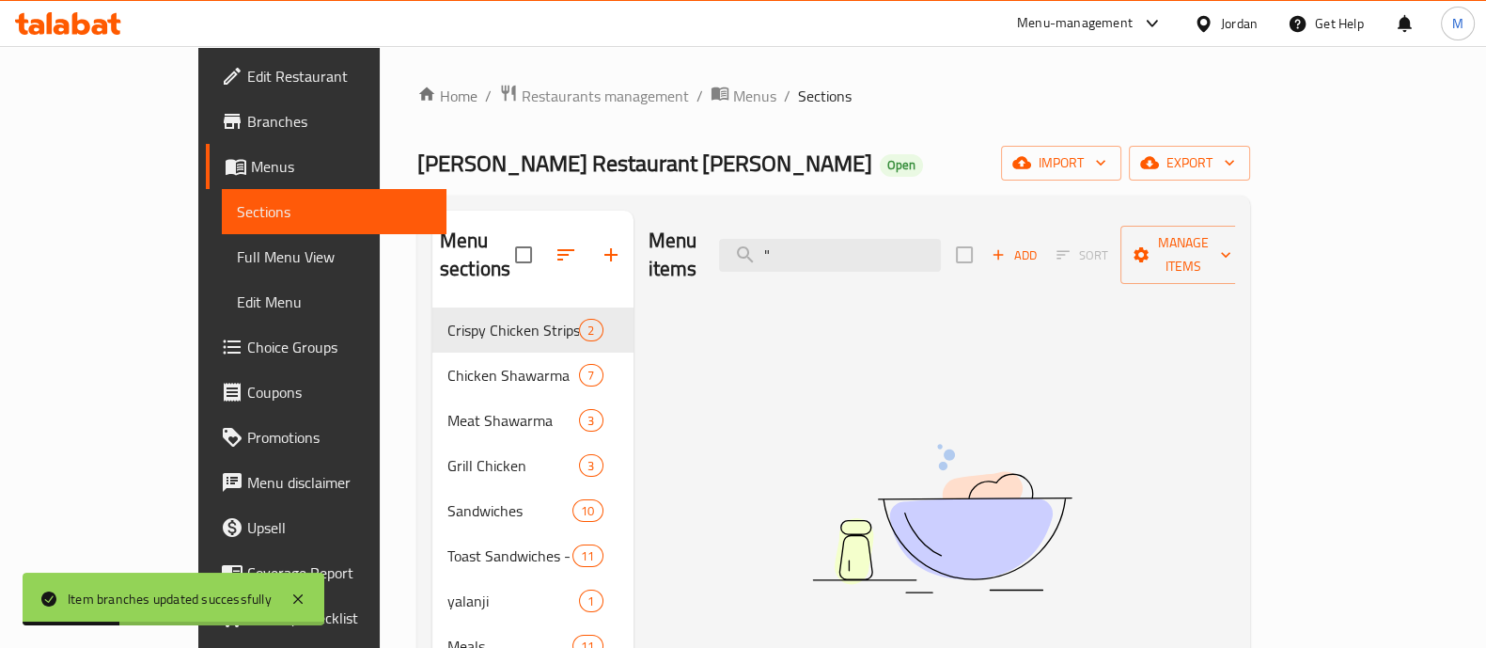
type input """
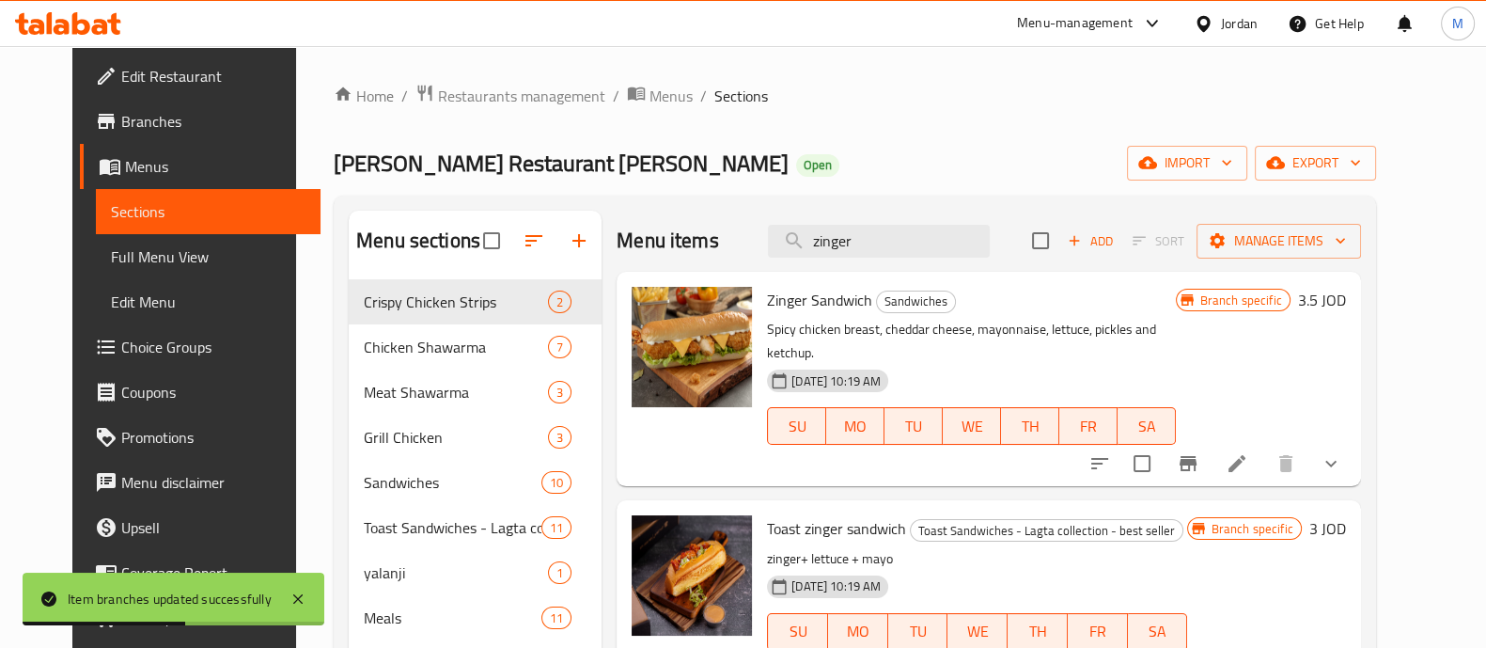
type input "zinger"
click at [1197, 456] on icon "Branch-specific-item" at bounding box center [1188, 463] width 17 height 15
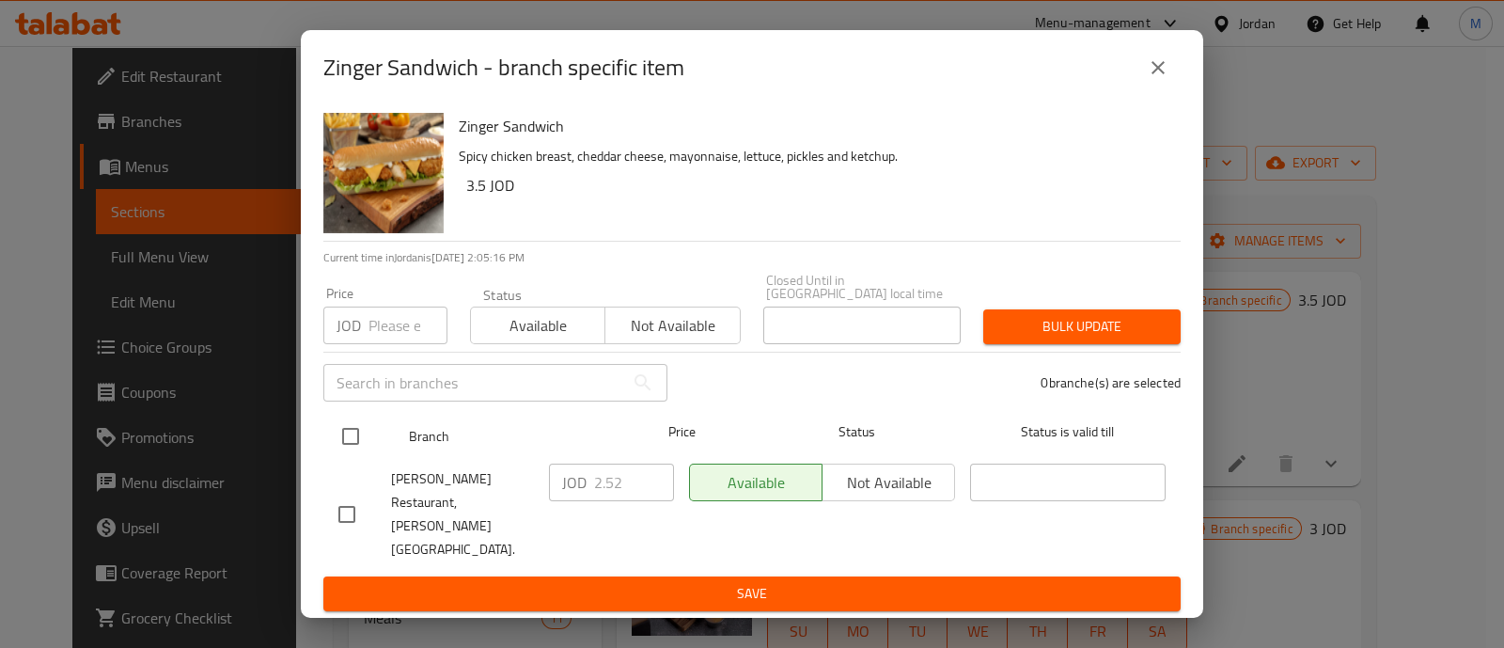
click at [355, 449] on input "checkbox" at bounding box center [350, 435] width 39 height 39
checkbox input "true"
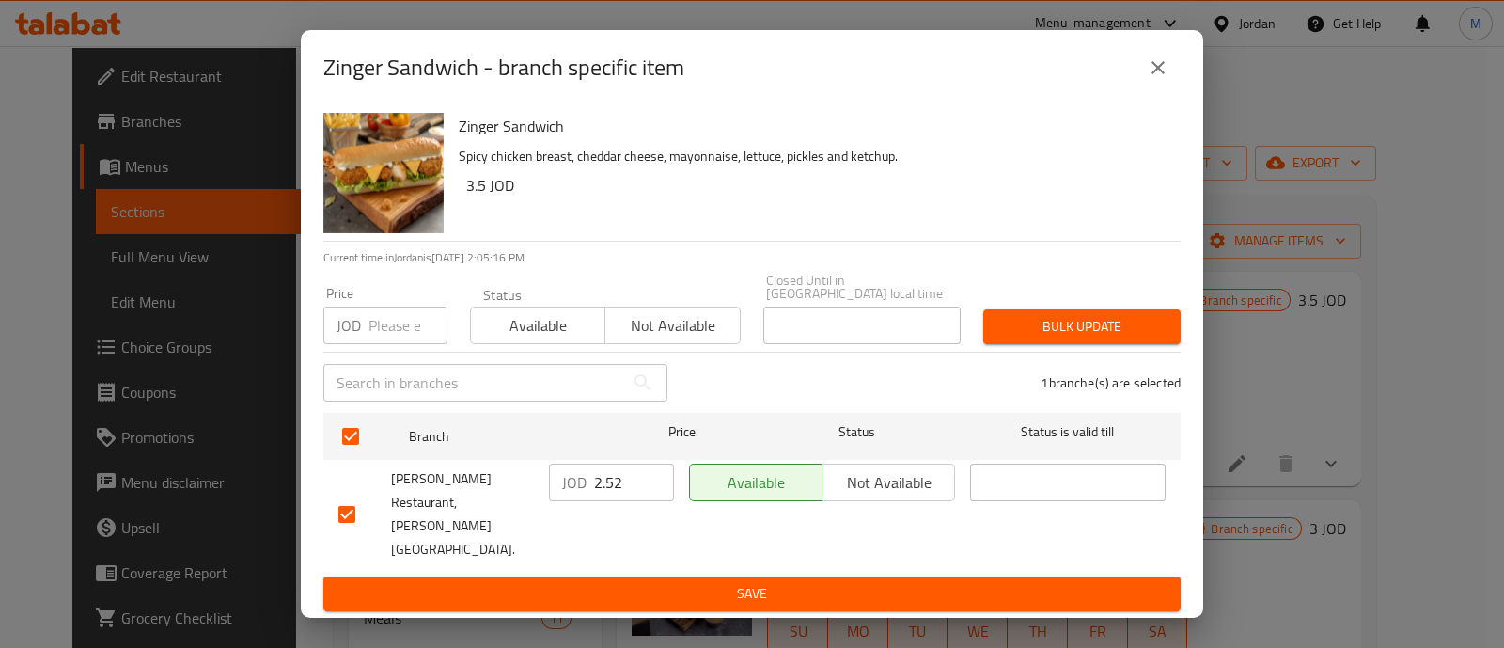
click at [376, 344] on input "number" at bounding box center [407, 325] width 79 height 38
type input "4.5"
click at [1095, 323] on div "Bulk update" at bounding box center [1082, 326] width 220 height 57
click at [1093, 337] on span "Bulk update" at bounding box center [1081, 326] width 167 height 23
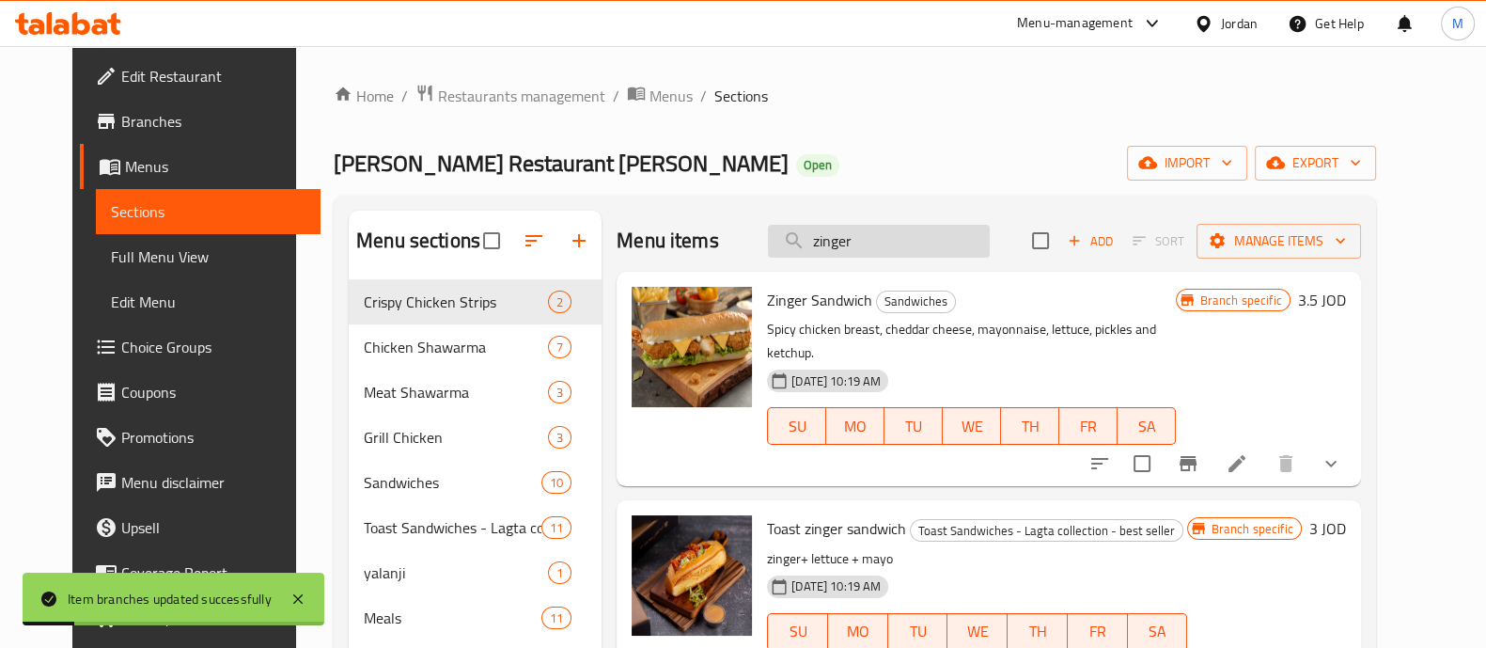
click at [840, 226] on input "zinger" at bounding box center [879, 241] width 222 height 33
click at [839, 226] on input "zinger" at bounding box center [879, 241] width 222 height 33
paste input "super chicken meal"
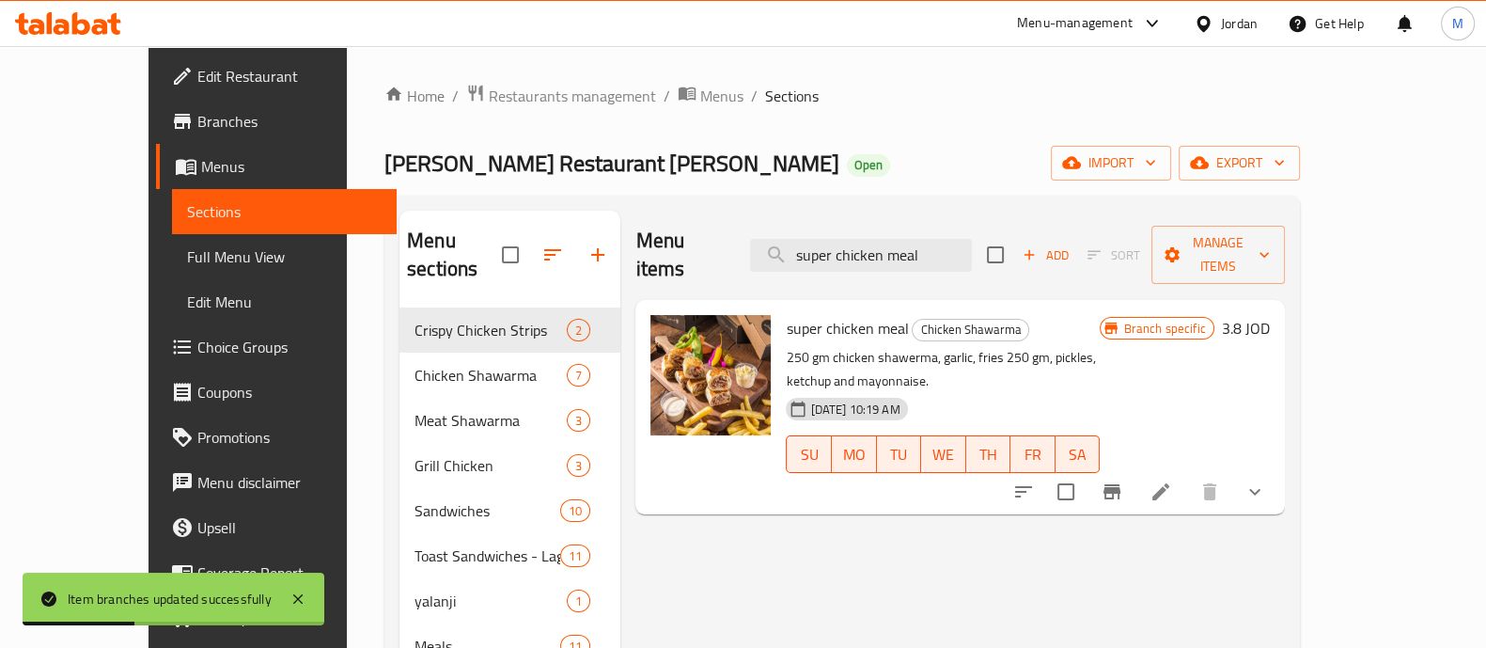
type input "super chicken meal"
click at [1120, 484] on icon "Branch-specific-item" at bounding box center [1112, 491] width 17 height 15
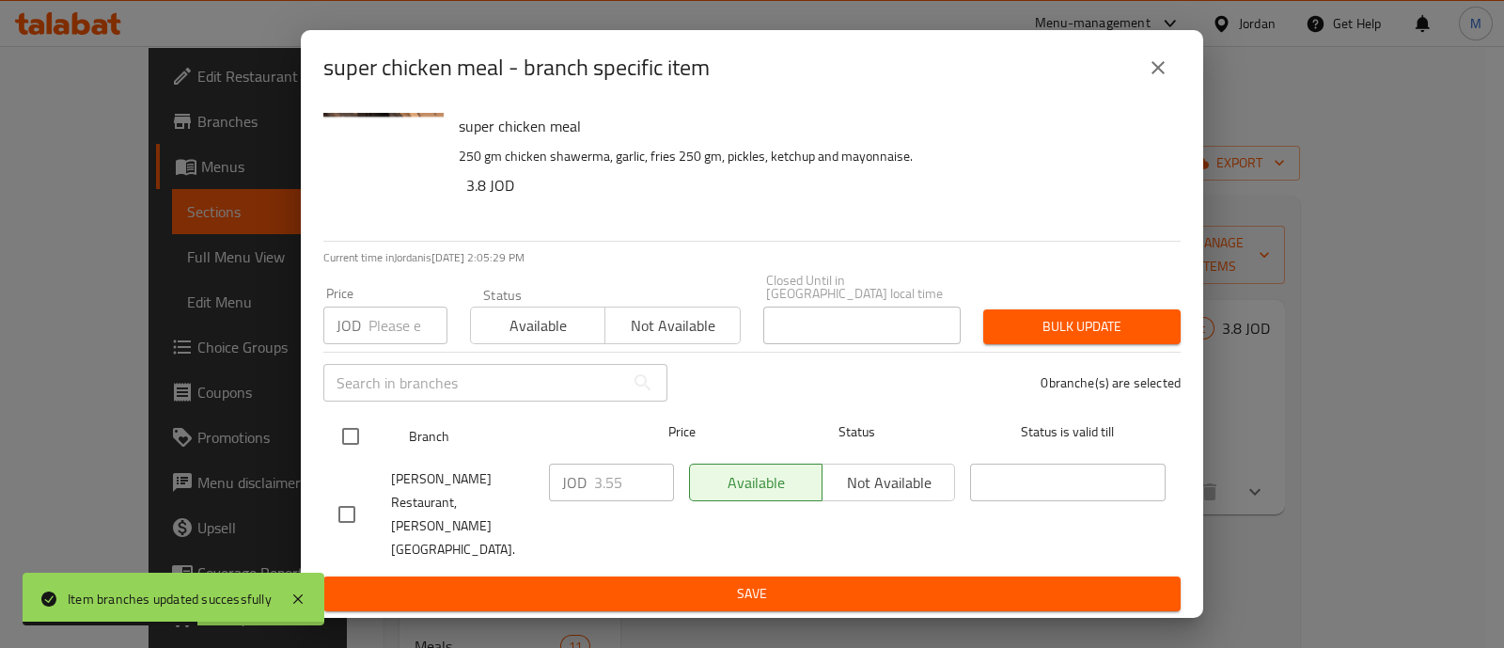
click at [359, 450] on input "checkbox" at bounding box center [350, 435] width 39 height 39
checkbox input "true"
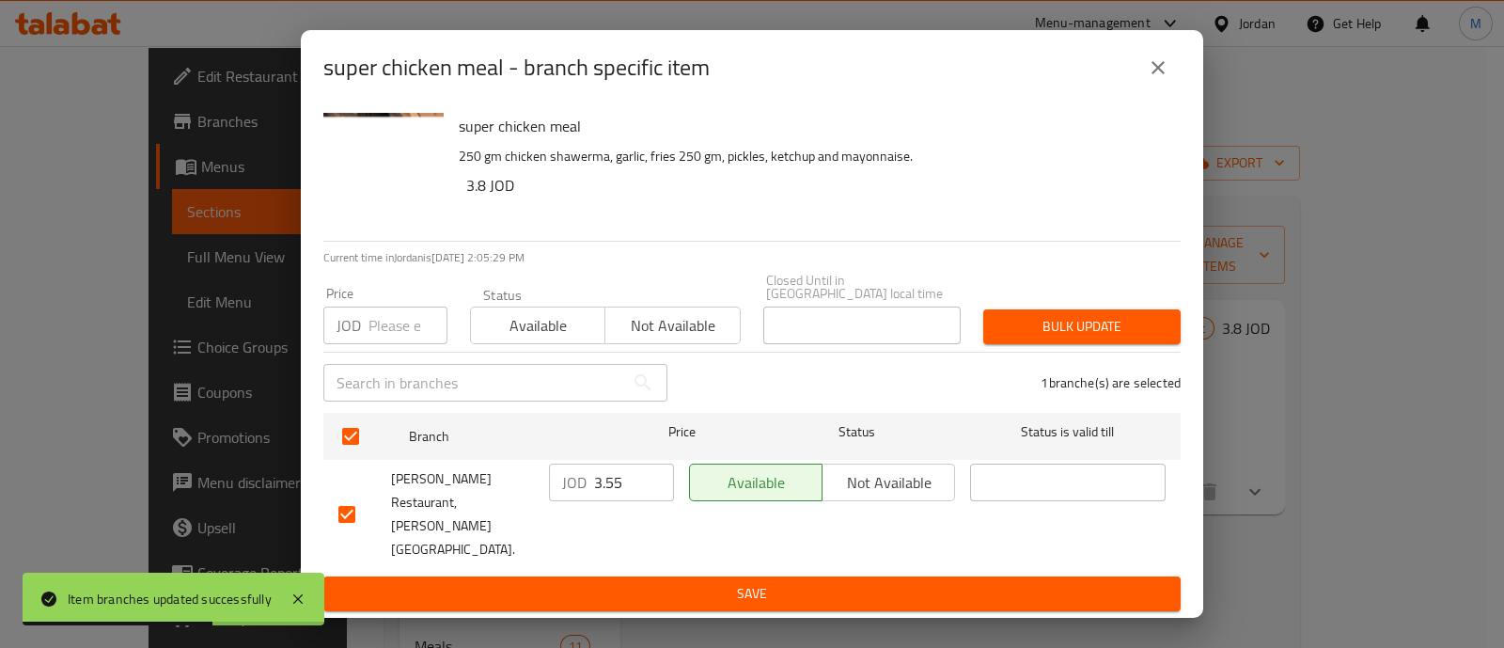
click at [377, 338] on input "number" at bounding box center [407, 325] width 79 height 38
type input "5.4"
click at [1025, 337] on span "Bulk update" at bounding box center [1081, 326] width 167 height 23
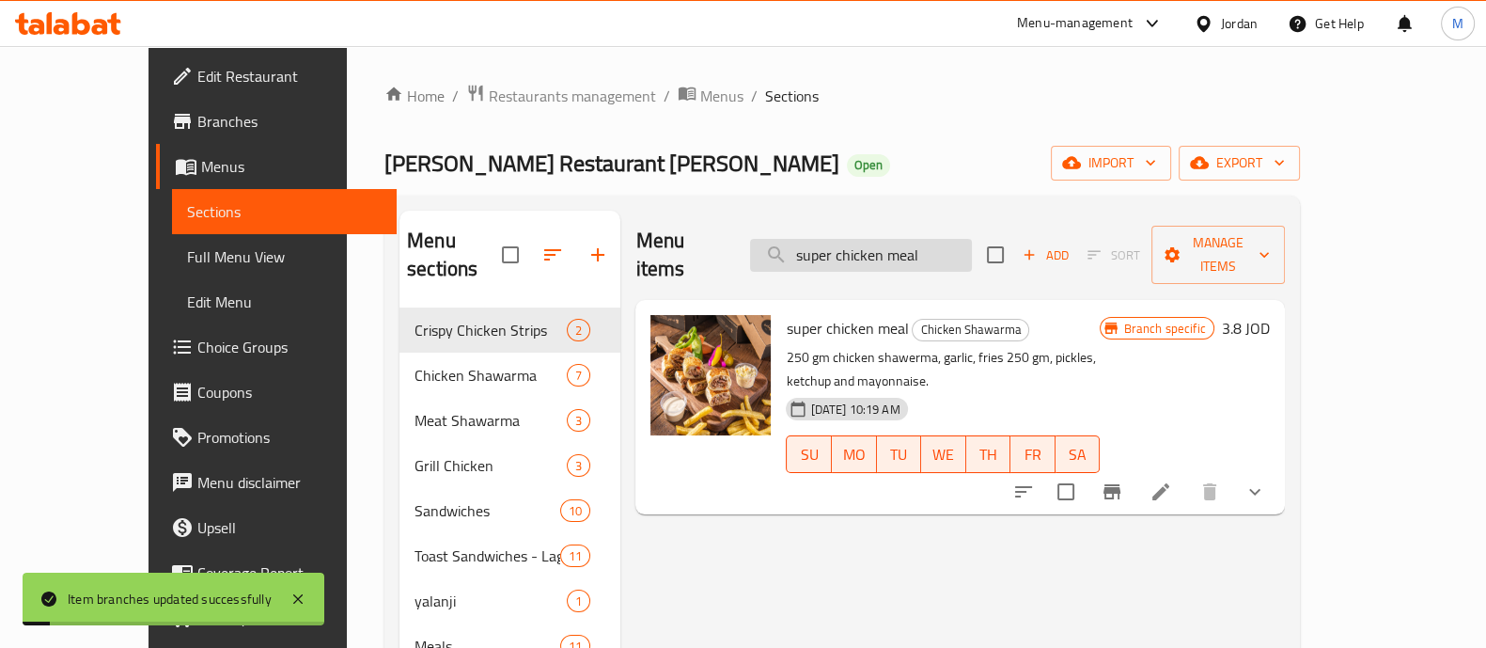
click at [851, 257] on input "super chicken meal" at bounding box center [861, 255] width 222 height 33
click at [847, 256] on input "super chicken meal" at bounding box center [861, 255] width 222 height 33
click at [846, 256] on input "super chicken meal" at bounding box center [861, 255] width 222 height 33
paste input "regular Chicken Shawarma M"
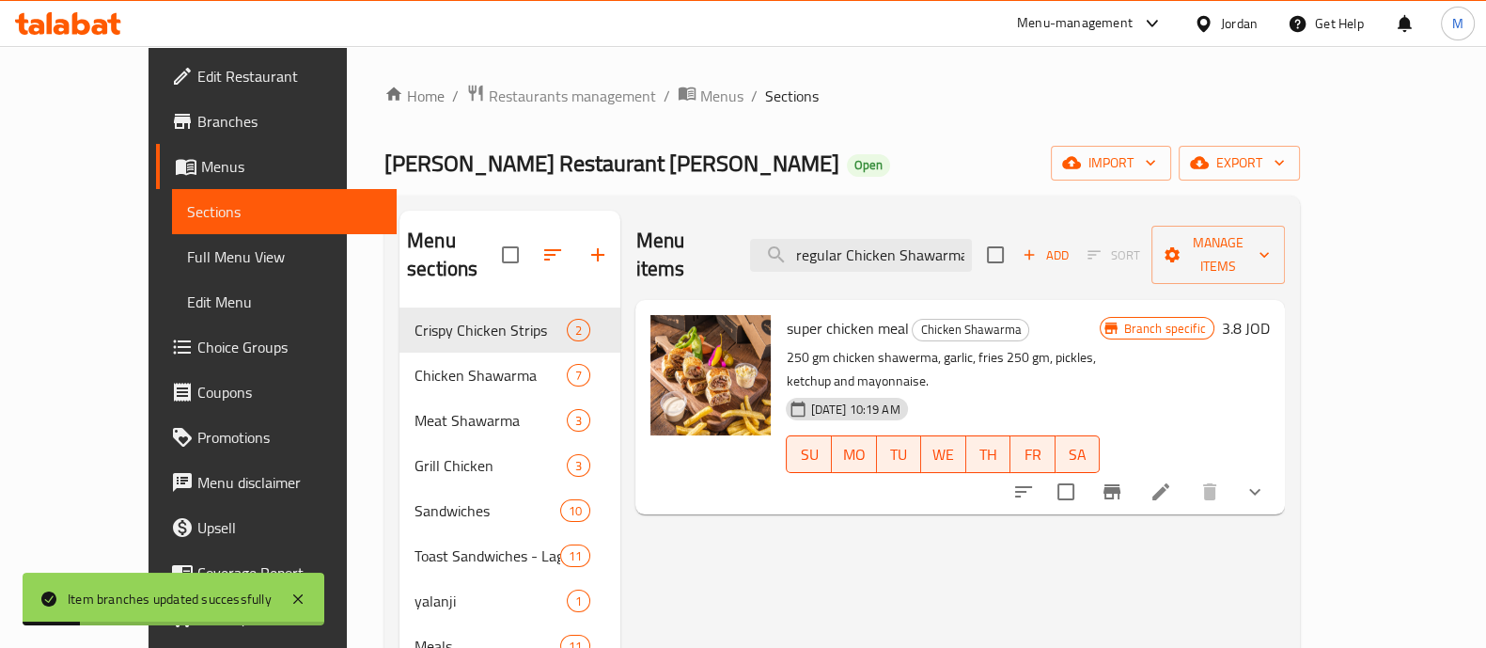
scroll to position [0, 33]
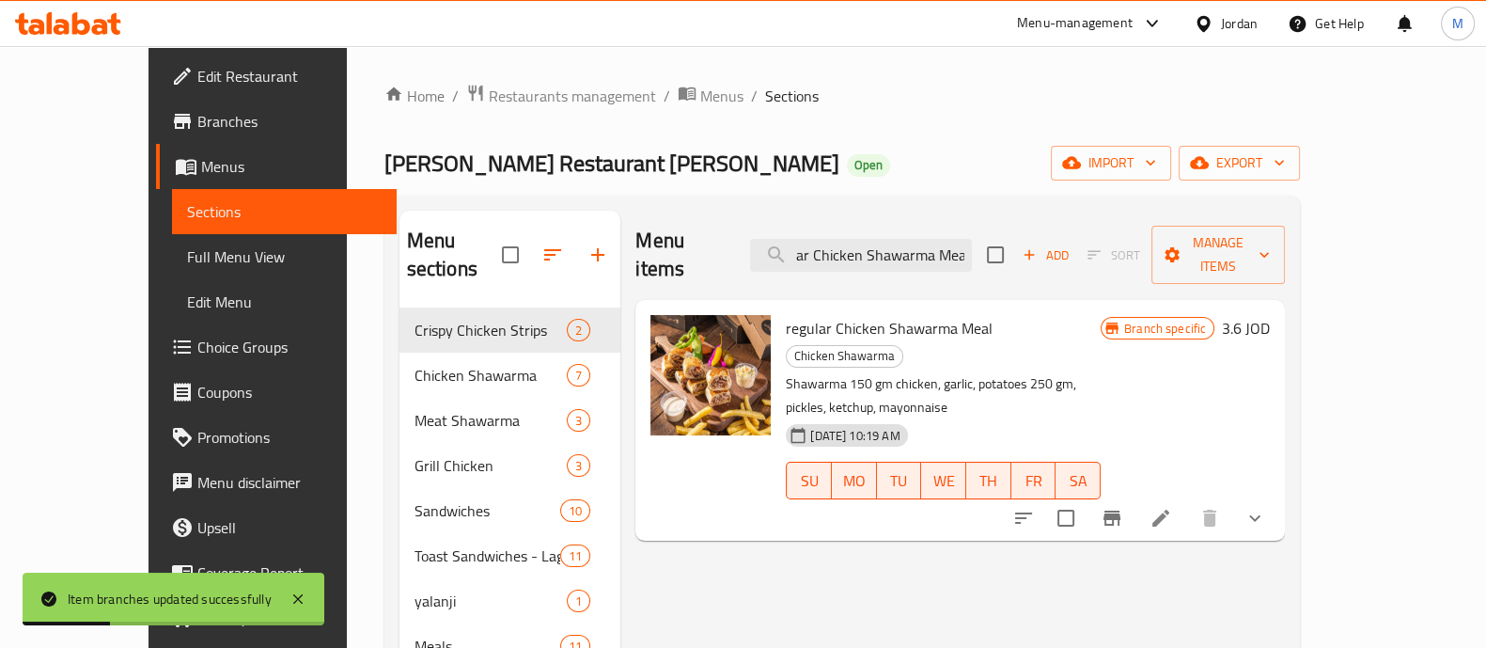
type input "regular Chicken Shawarma Meal"
click at [1123, 507] on icon "Branch-specific-item" at bounding box center [1112, 518] width 23 height 23
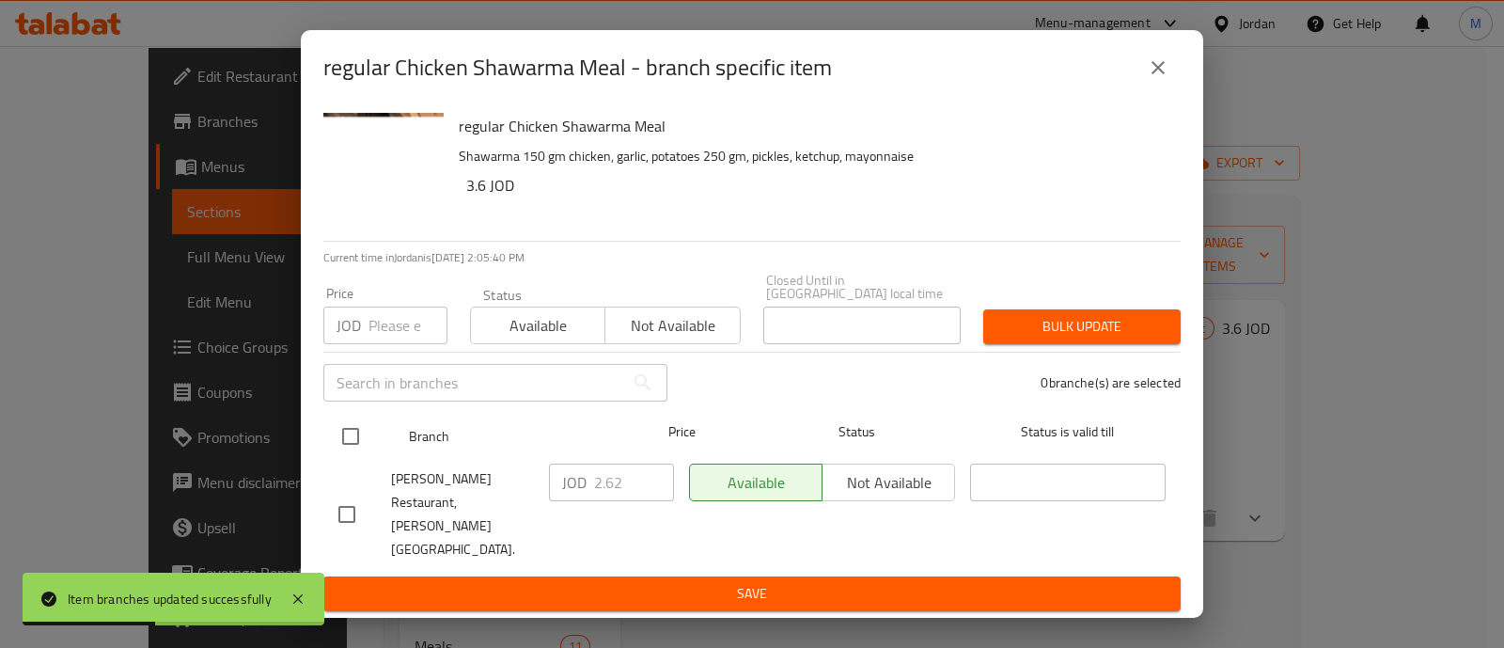
click at [360, 452] on input "checkbox" at bounding box center [350, 435] width 39 height 39
checkbox input "true"
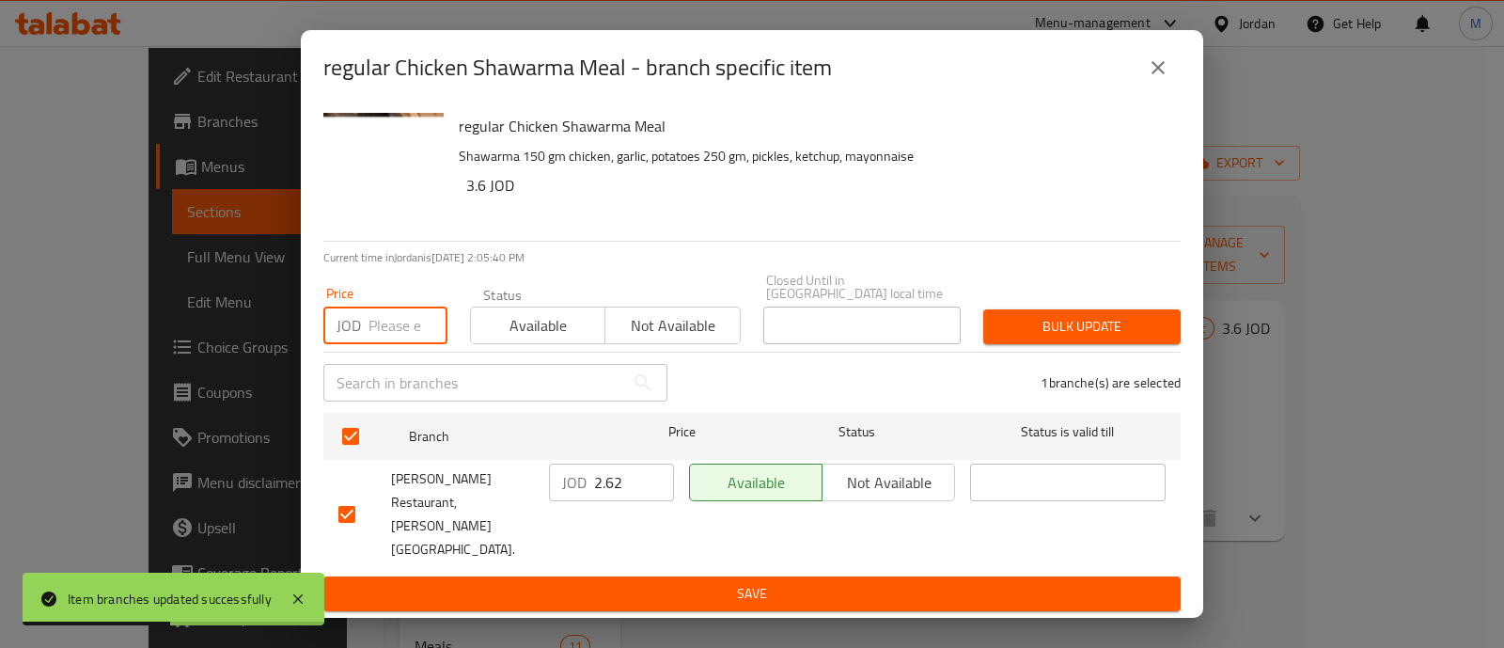
click at [388, 337] on input "number" at bounding box center [407, 325] width 79 height 38
type input "4.15"
click at [1043, 331] on span "Bulk update" at bounding box center [1081, 326] width 167 height 23
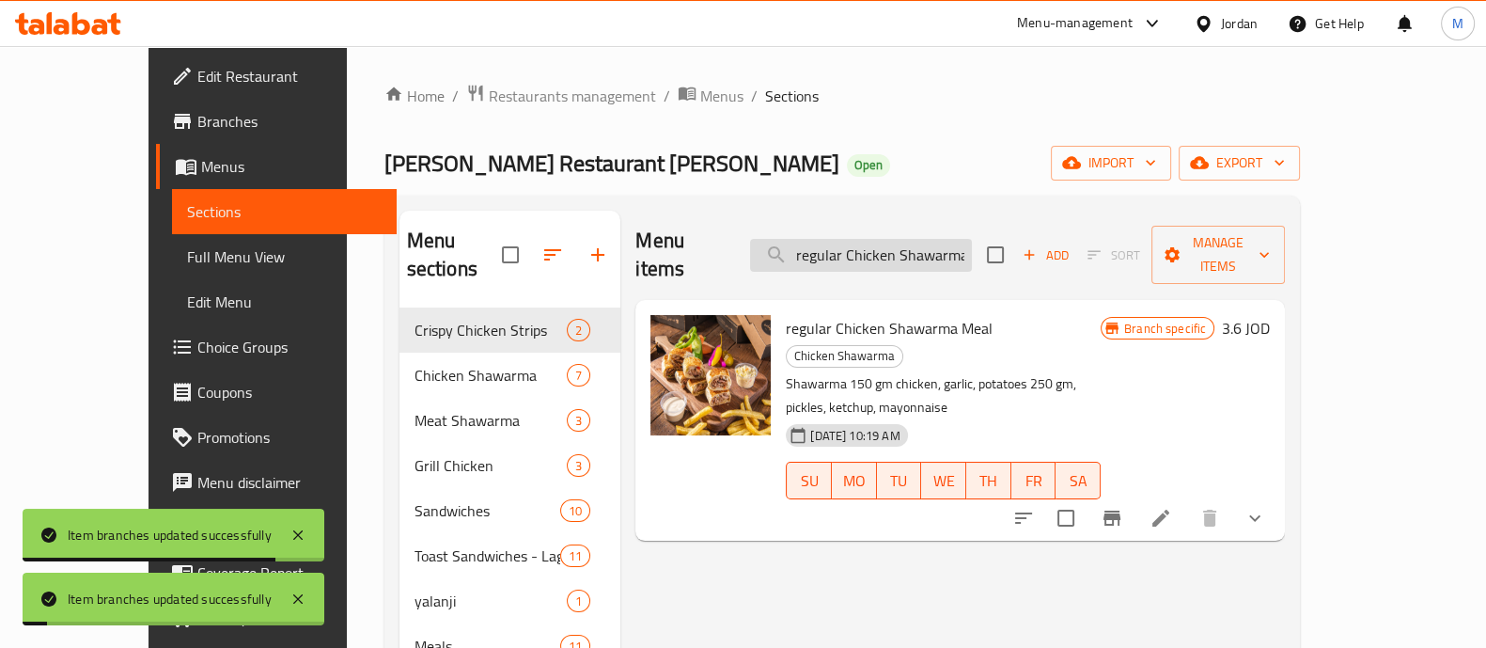
click at [965, 239] on input "regular Chicken Shawarma Meal" at bounding box center [861, 255] width 222 height 33
paste input "Broasted 16 pieces"
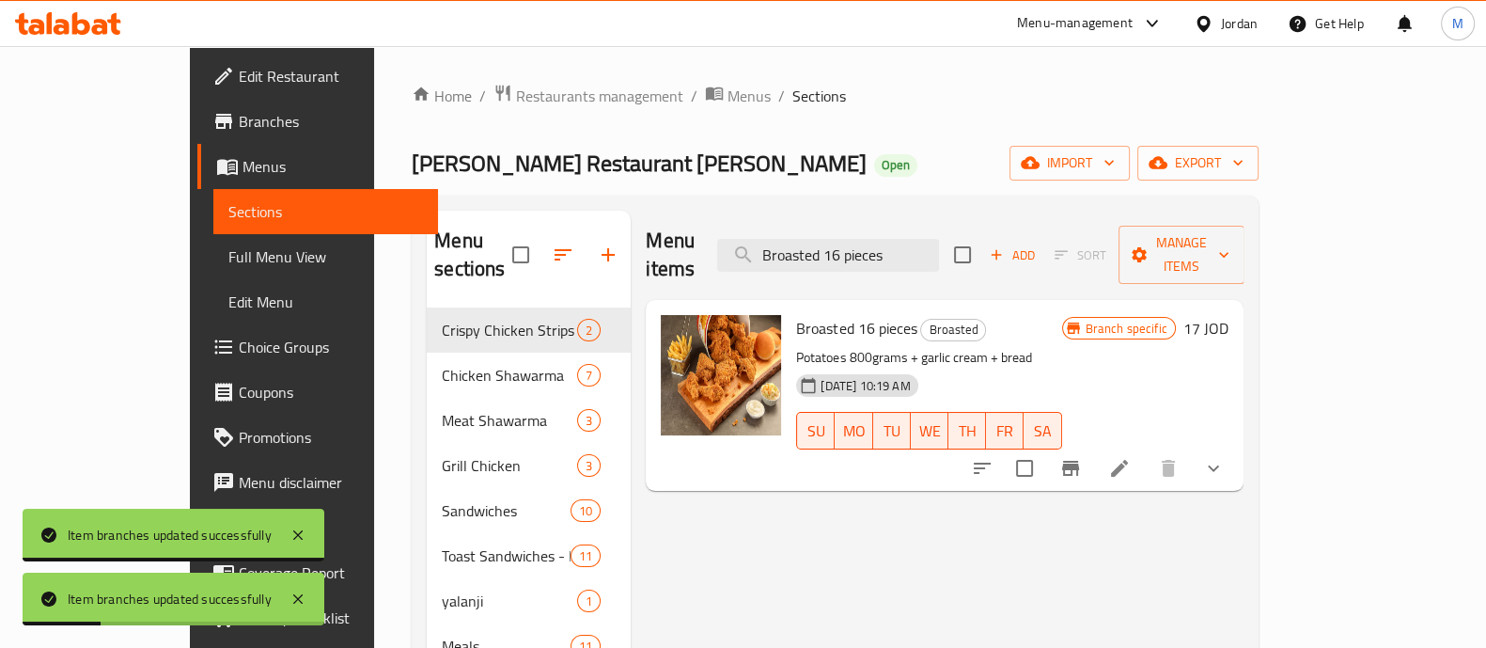
type input "Broasted 16 pieces"
click at [1082, 457] on icon "Branch-specific-item" at bounding box center [1070, 468] width 23 height 23
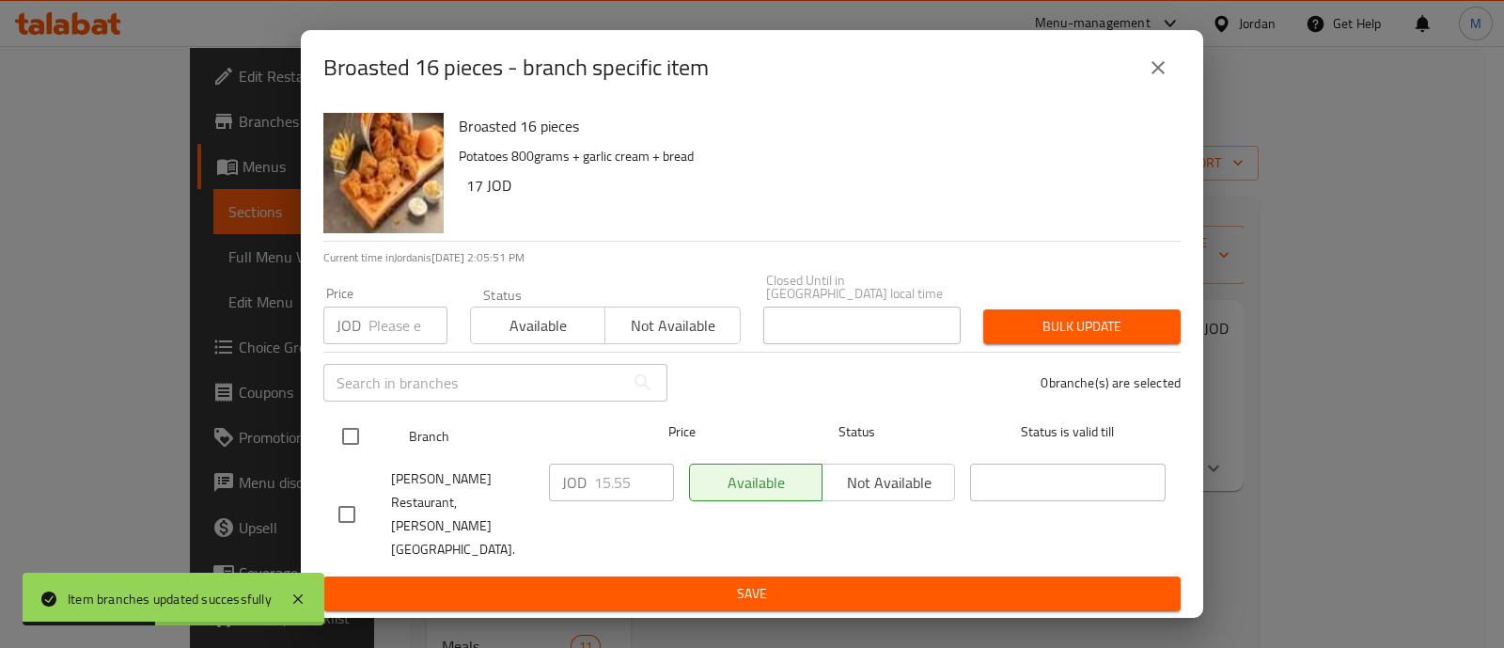
click at [363, 448] on input "checkbox" at bounding box center [350, 435] width 39 height 39
checkbox input "true"
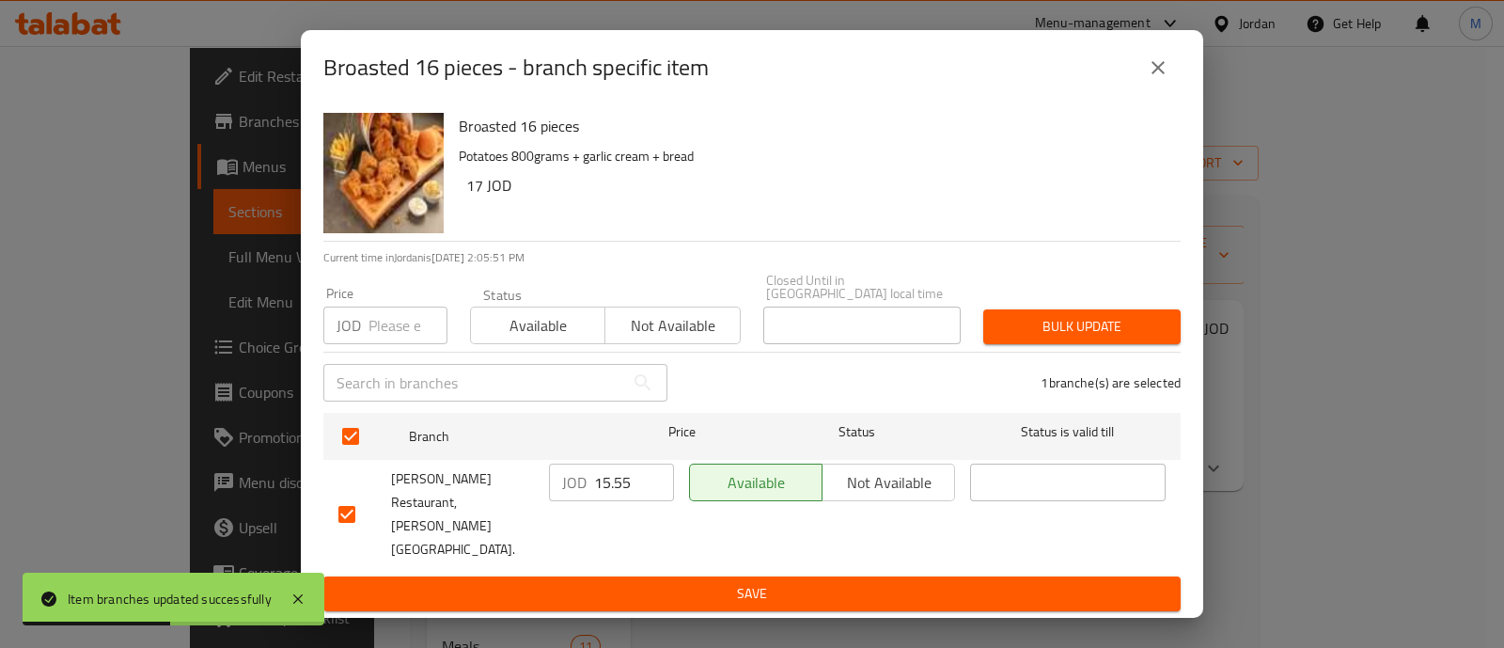
click at [371, 331] on input "number" at bounding box center [407, 325] width 79 height 38
type input "21.7"
click at [1056, 337] on span "Bulk update" at bounding box center [1081, 326] width 167 height 23
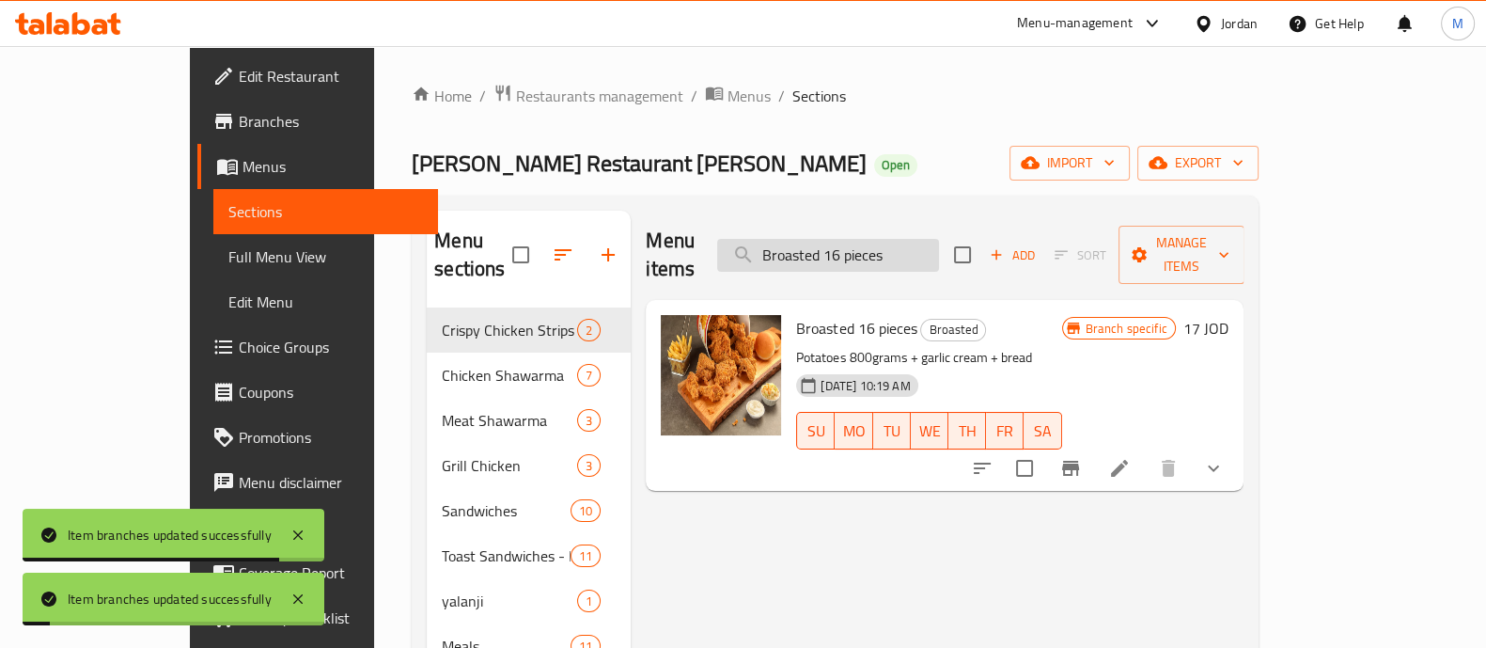
click at [907, 239] on input "Broasted 16 pieces" at bounding box center [828, 255] width 222 height 33
paste input "Italian Chicken Shawarma Meal 300 g"
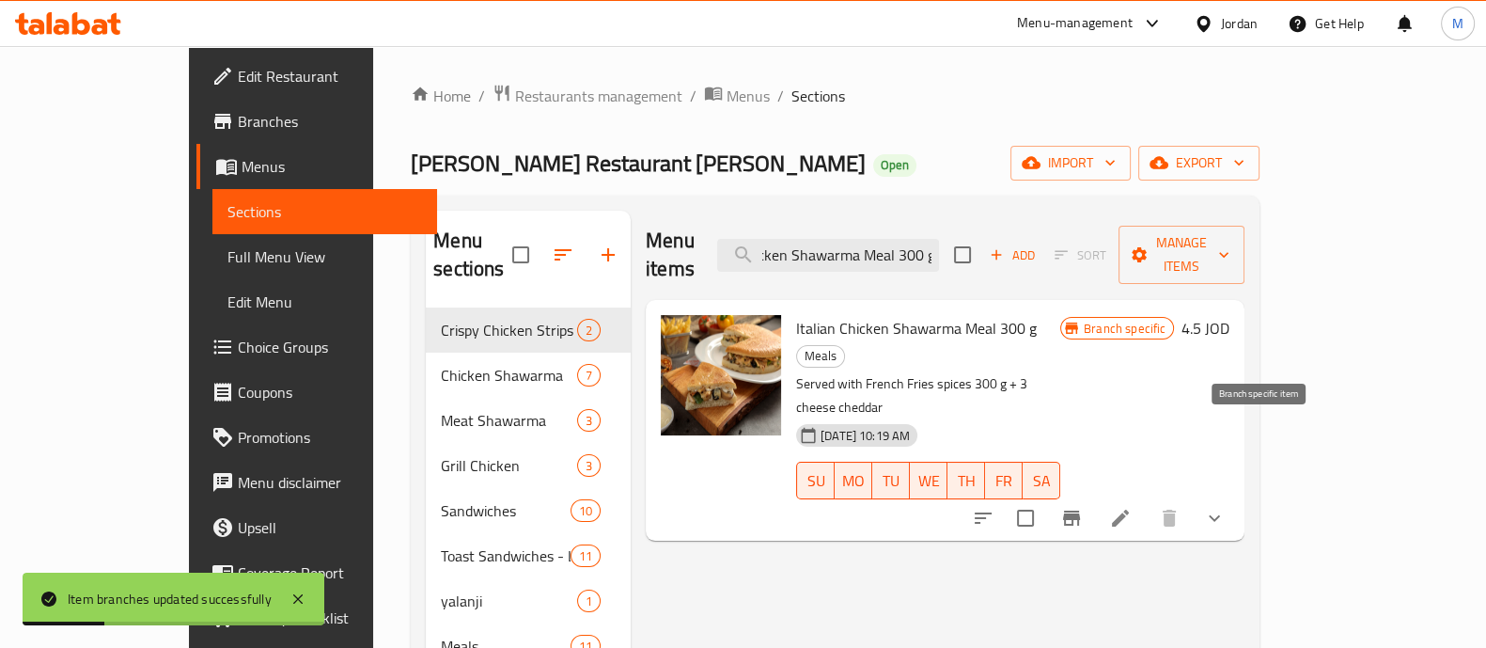
type input "Italian Chicken Shawarma Meal 300 g"
click at [1083, 507] on icon "Branch-specific-item" at bounding box center [1071, 518] width 23 height 23
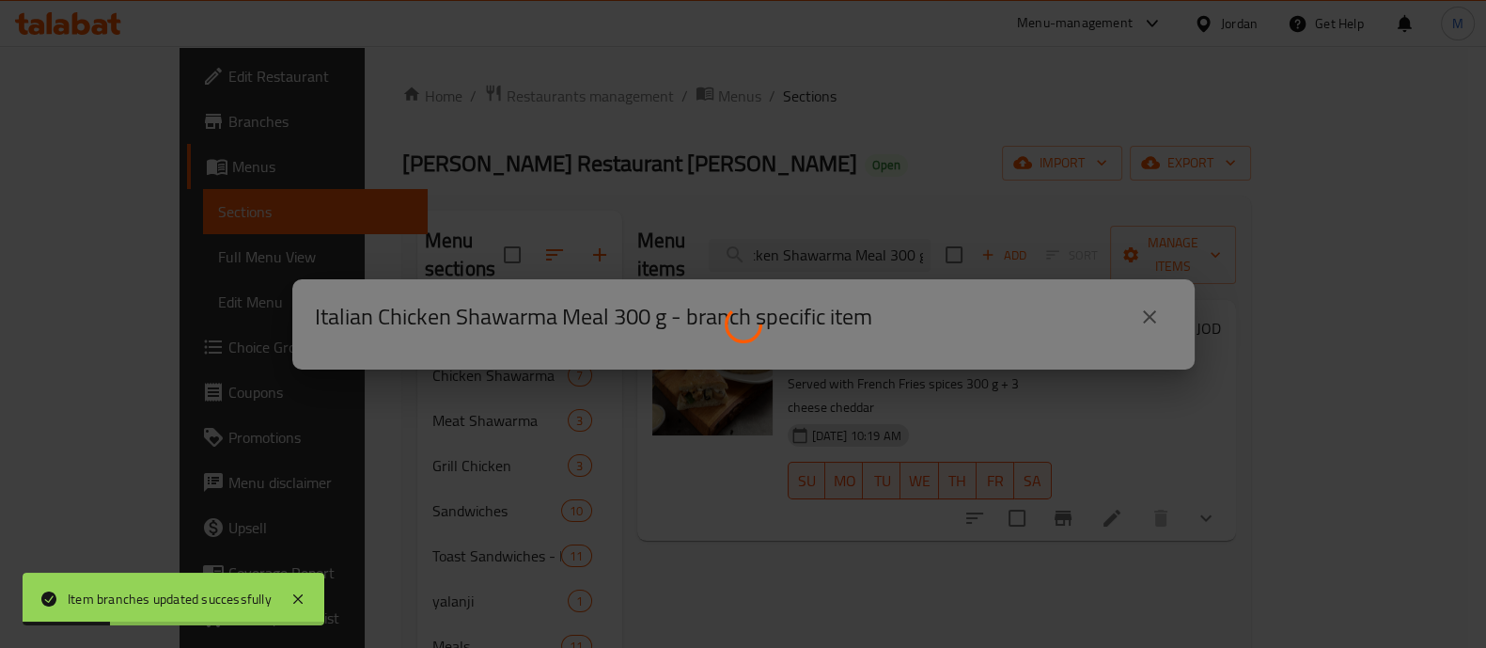
scroll to position [0, 0]
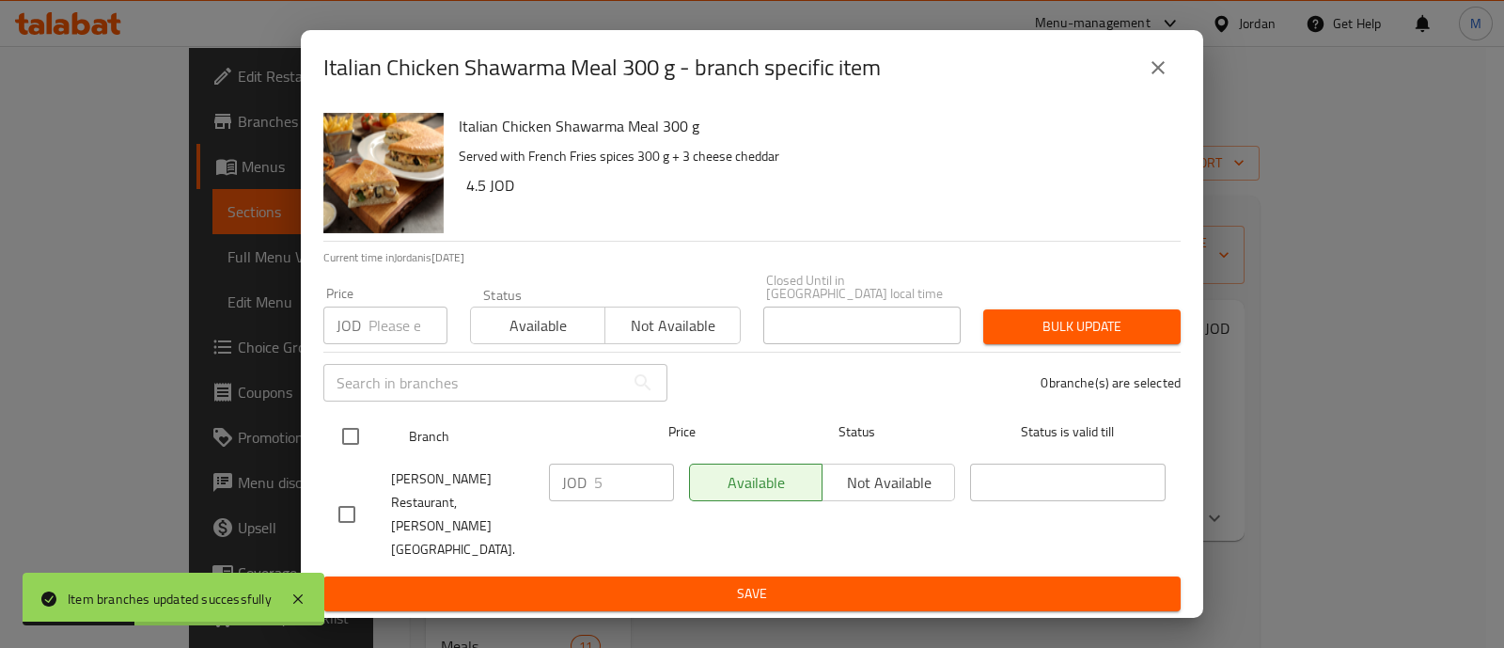
click at [357, 450] on input "checkbox" at bounding box center [350, 435] width 39 height 39
checkbox input "true"
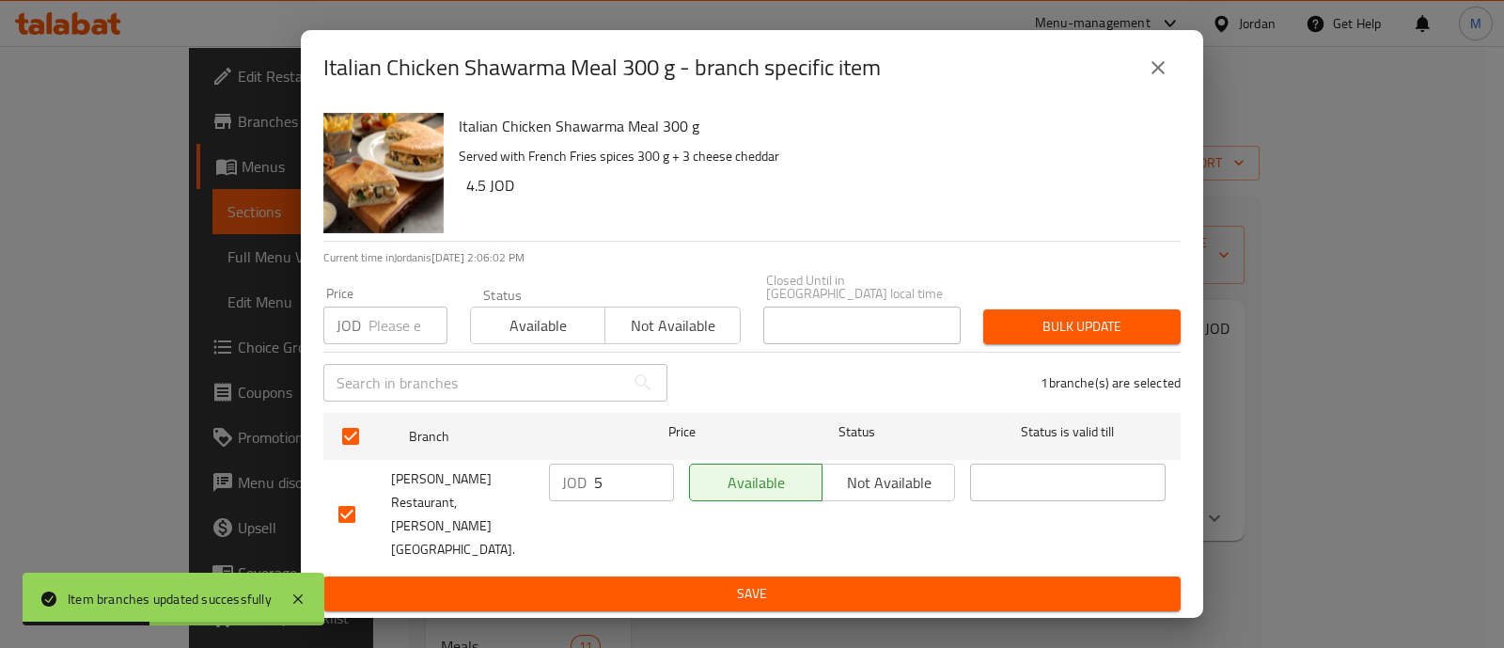
click at [381, 338] on input "number" at bounding box center [407, 325] width 79 height 38
type input "7.6"
click at [1069, 336] on span "Bulk update" at bounding box center [1081, 326] width 167 height 23
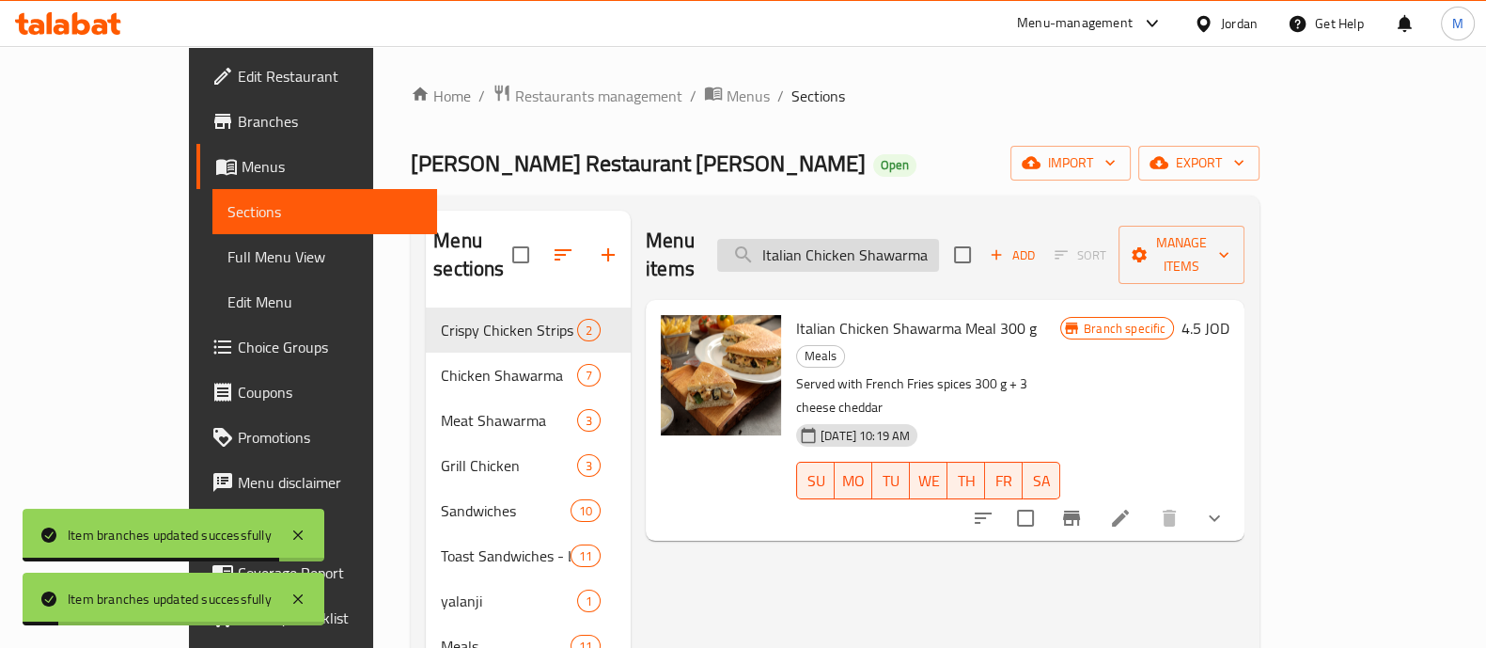
click at [939, 239] on input "Italian Chicken Shawarma Meal 300 g" at bounding box center [828, 255] width 222 height 33
paste input "Broasted 8 pieces"
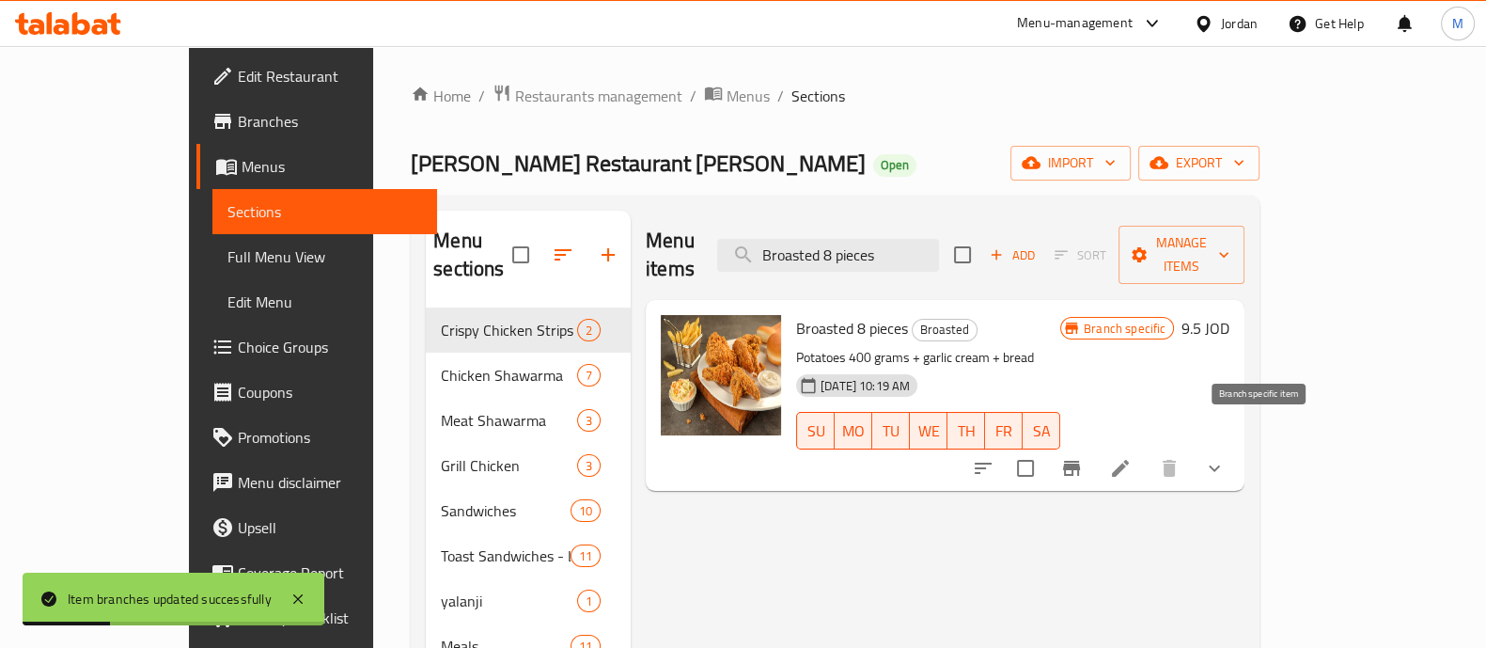
type input "Broasted 8 pieces"
click at [1080, 461] on icon "Branch-specific-item" at bounding box center [1071, 468] width 17 height 15
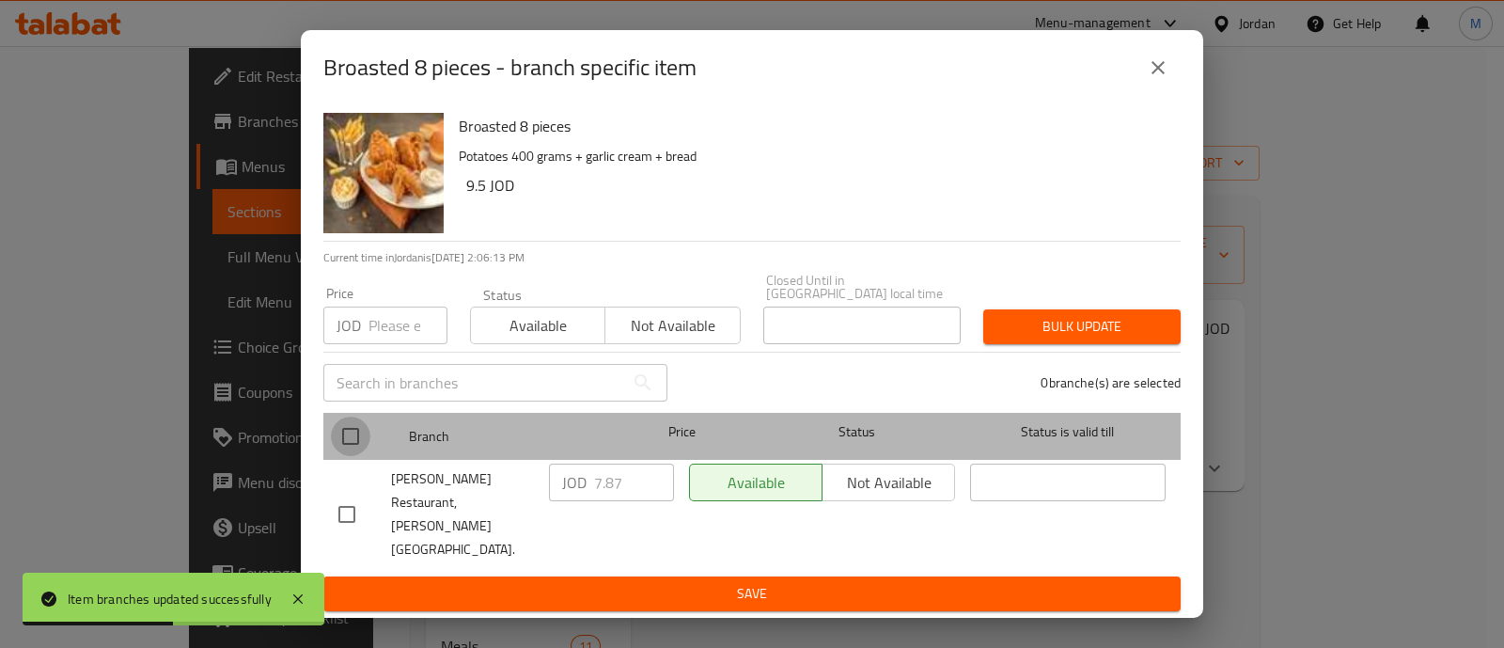
drag, startPoint x: 351, startPoint y: 450, endPoint x: 384, endPoint y: 317, distance: 137.7
click at [351, 448] on input "checkbox" at bounding box center [350, 435] width 39 height 39
checkbox input "true"
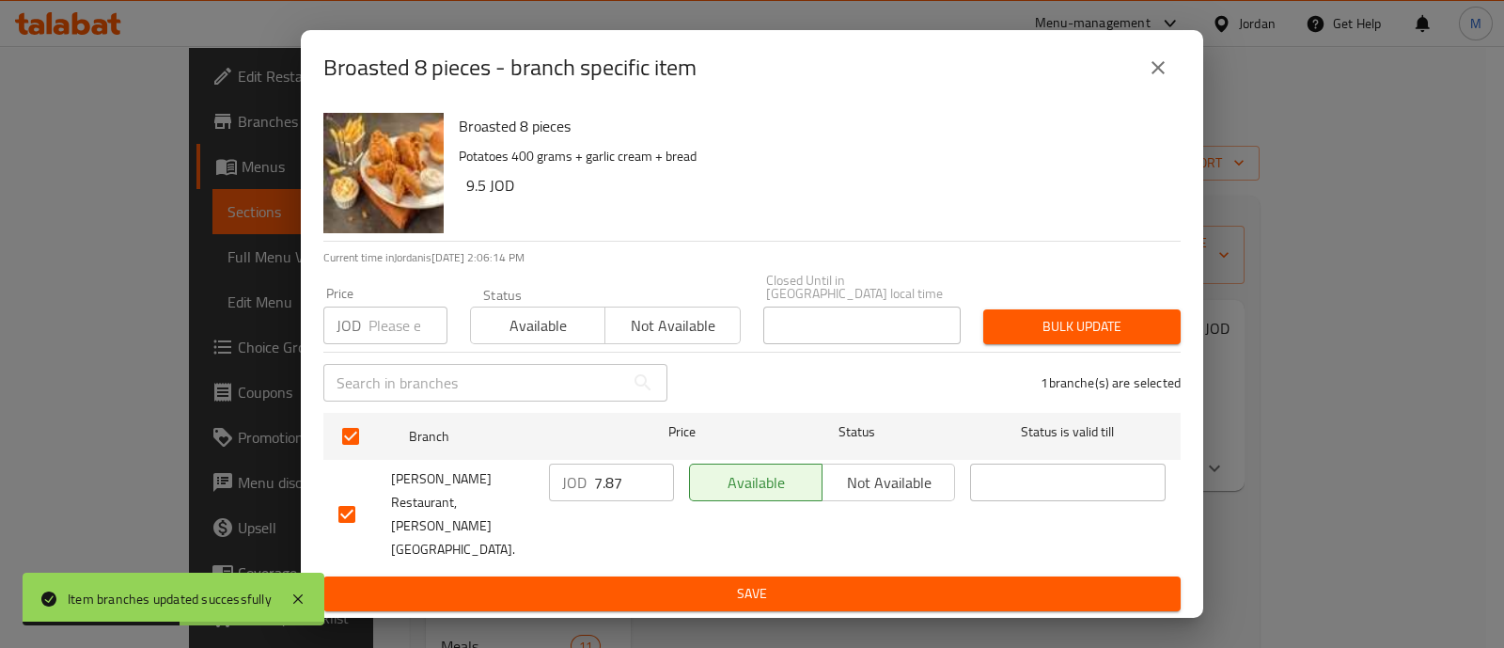
click at [384, 316] on div "Price JOD Price" at bounding box center [385, 315] width 124 height 57
click at [384, 340] on input "number" at bounding box center [407, 325] width 79 height 38
type input "1"
type input "11.3"
click at [1033, 331] on span "Bulk update" at bounding box center [1081, 326] width 167 height 23
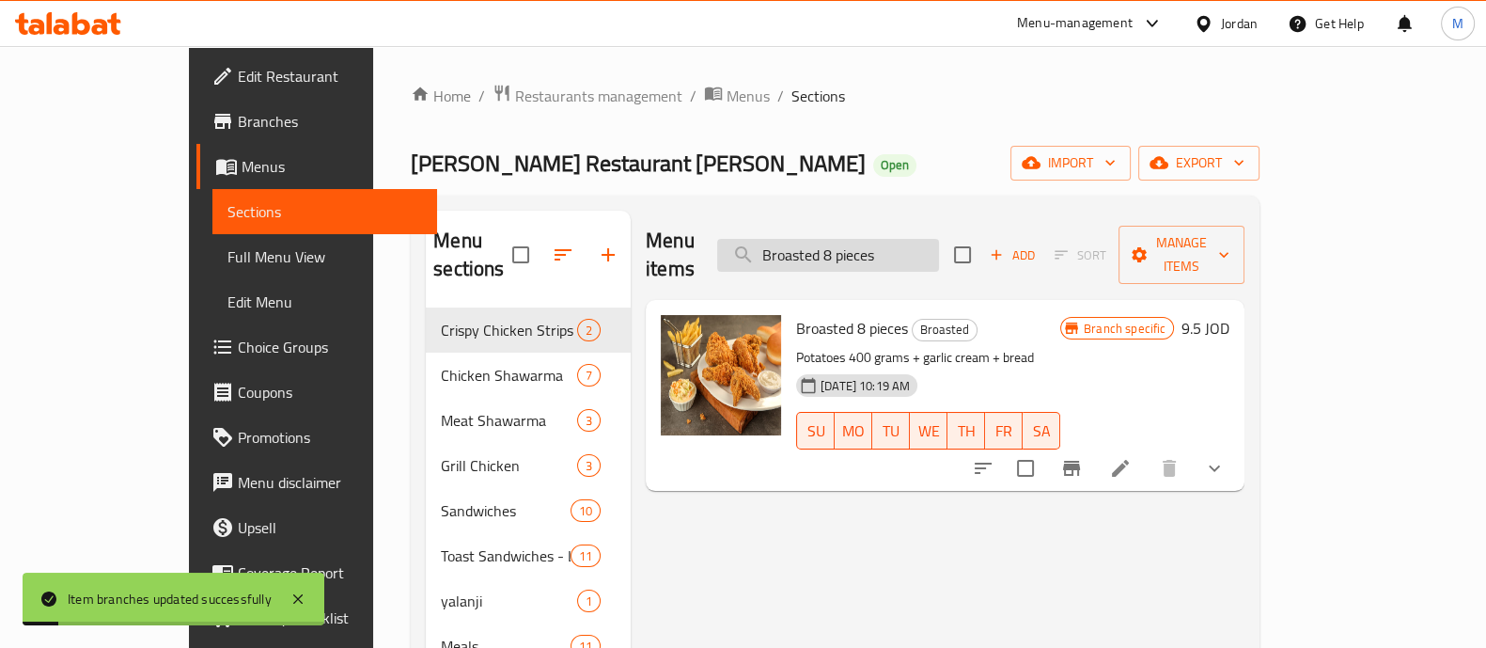
click at [931, 248] on input "Broasted 8 pieces" at bounding box center [828, 255] width 222 height 33
paste input "4"
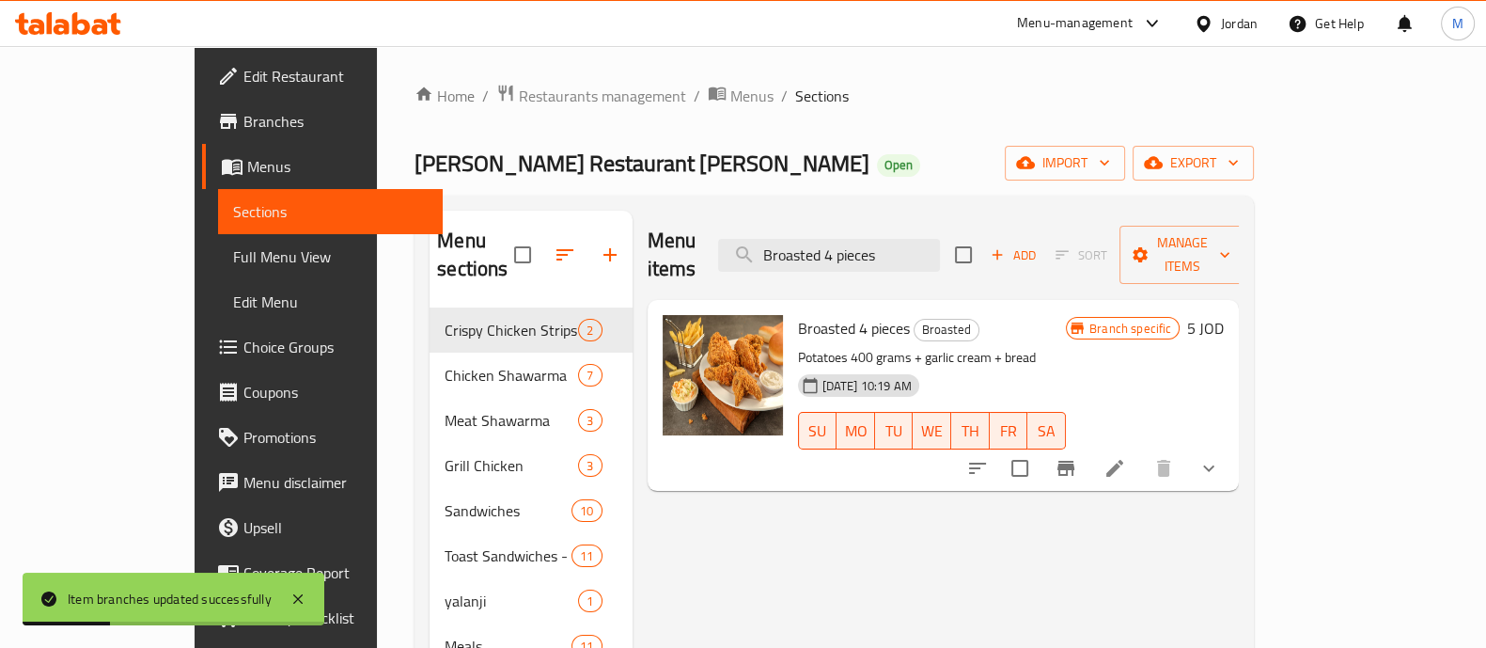
type input "Broasted 4 pieces"
click at [1074, 461] on icon "Branch-specific-item" at bounding box center [1065, 468] width 17 height 15
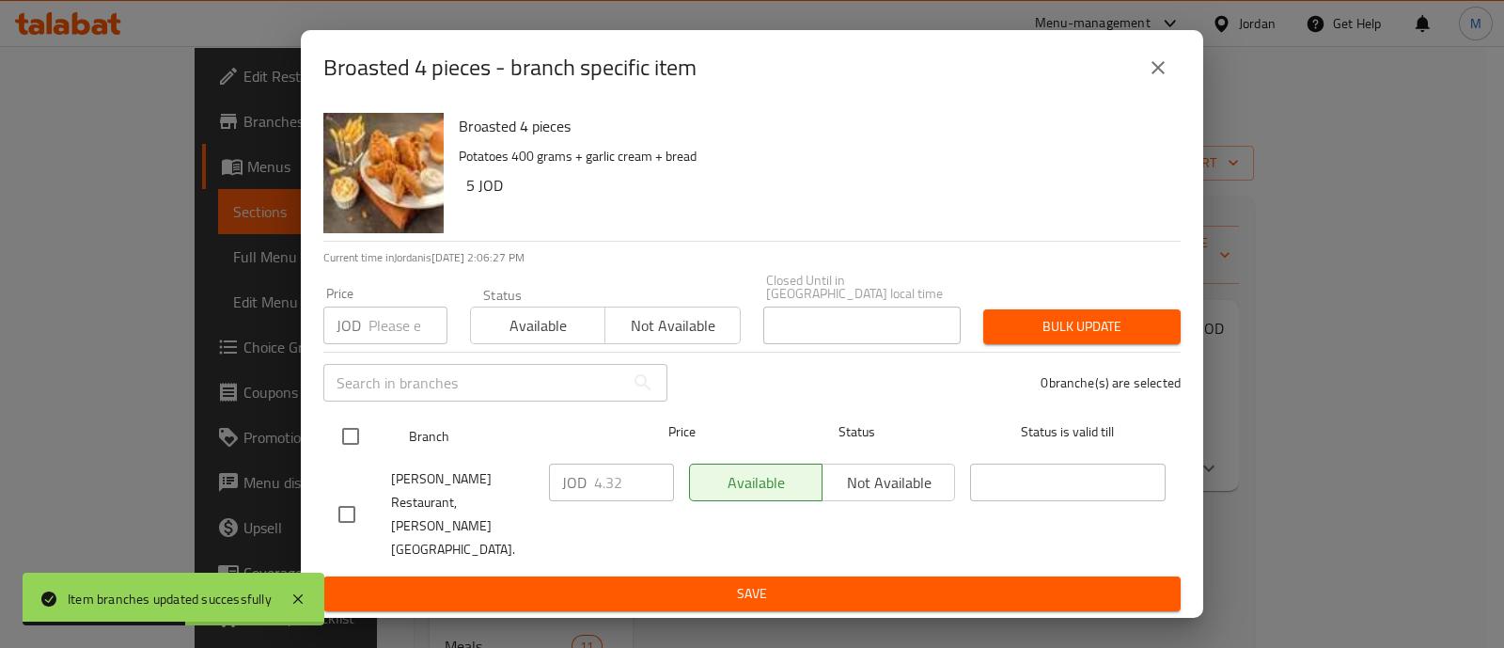
click at [352, 447] on input "checkbox" at bounding box center [350, 435] width 39 height 39
checkbox input "true"
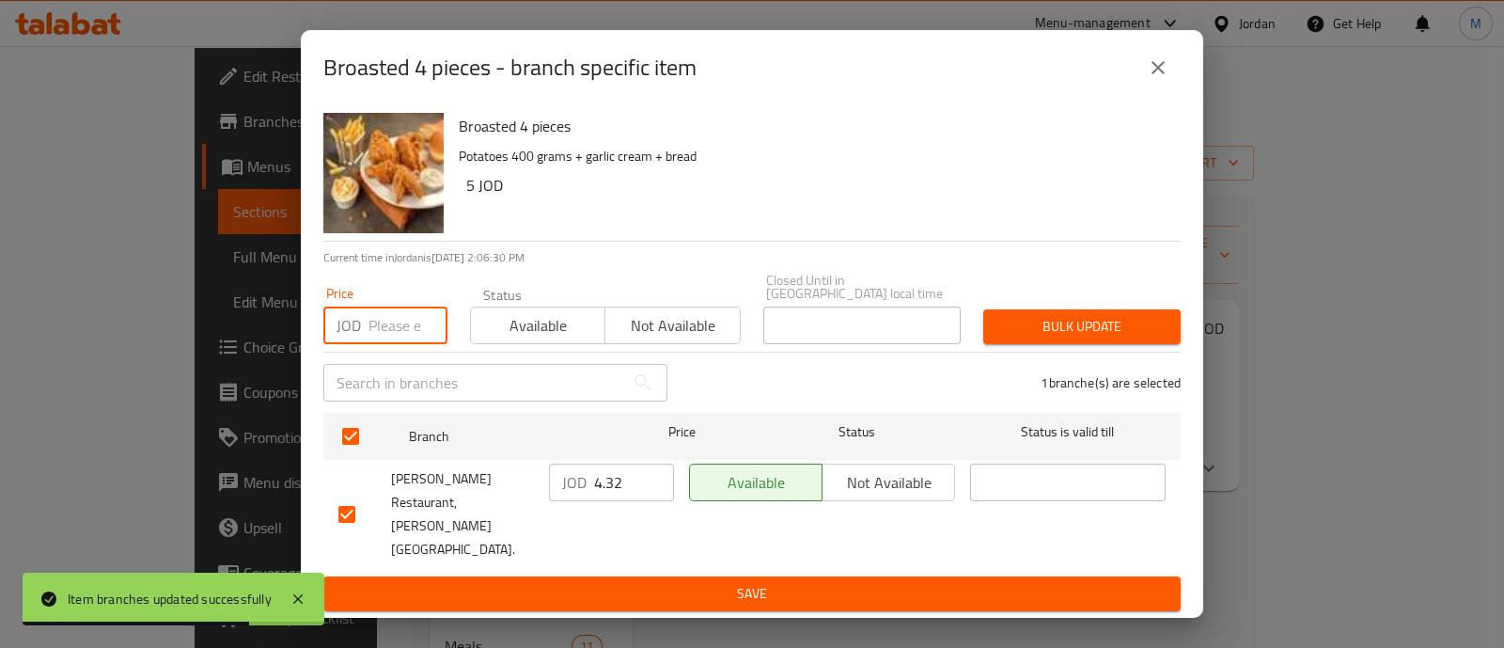
click at [408, 344] on input "number" at bounding box center [407, 325] width 79 height 38
type input "6.5"
click at [1088, 338] on span "Bulk update" at bounding box center [1081, 326] width 167 height 23
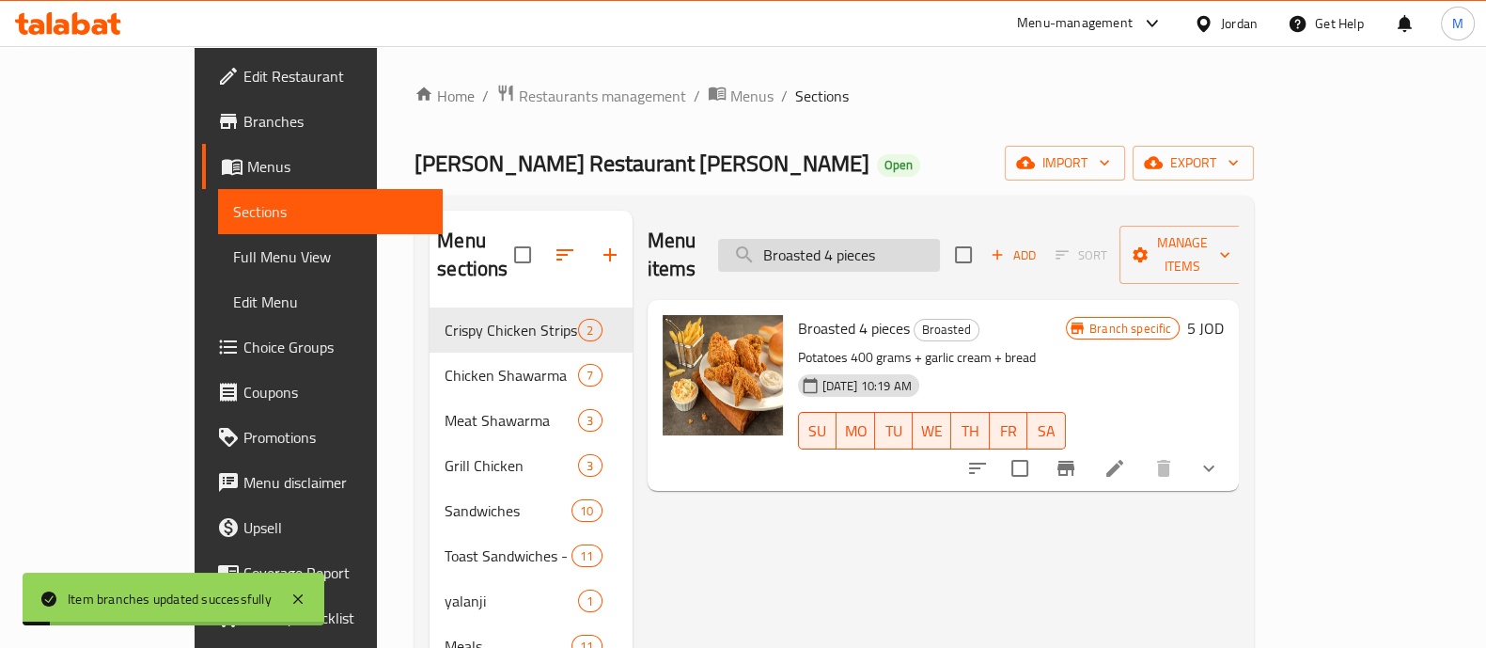
click at [859, 244] on input "Broasted 4 pieces" at bounding box center [829, 255] width 222 height 33
click at [856, 245] on input "Broasted 4 pieces" at bounding box center [829, 255] width 222 height 33
click at [855, 245] on input "Broasted 4 pieces" at bounding box center [829, 255] width 222 height 33
paste input "Half chicken with rice and daqoos"
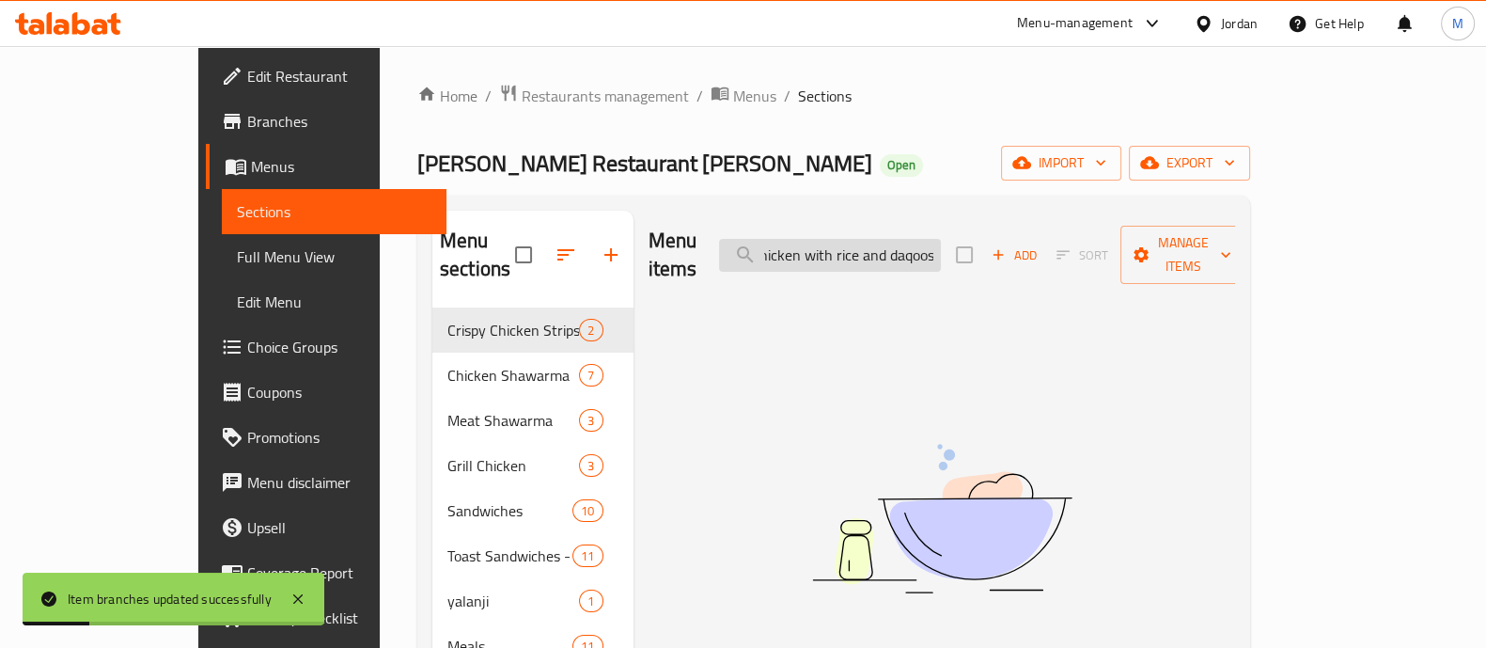
click at [941, 251] on input "BrHalf chicken with rice and daqoosoasted 4 pieces" at bounding box center [830, 255] width 222 height 33
paste input "Half chicken with rice and daqoo"
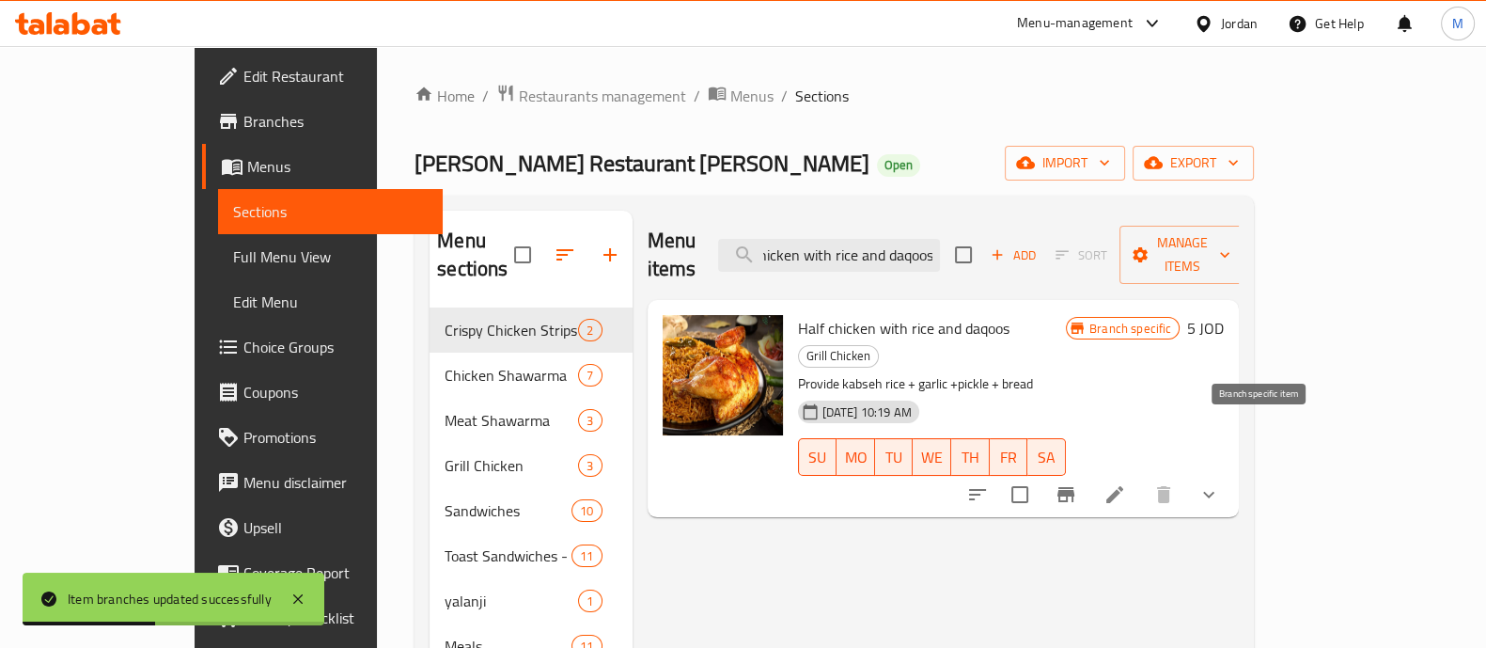
type input "Half chicken with rice and daqoos"
click at [1077, 483] on icon "Branch-specific-item" at bounding box center [1066, 494] width 23 height 23
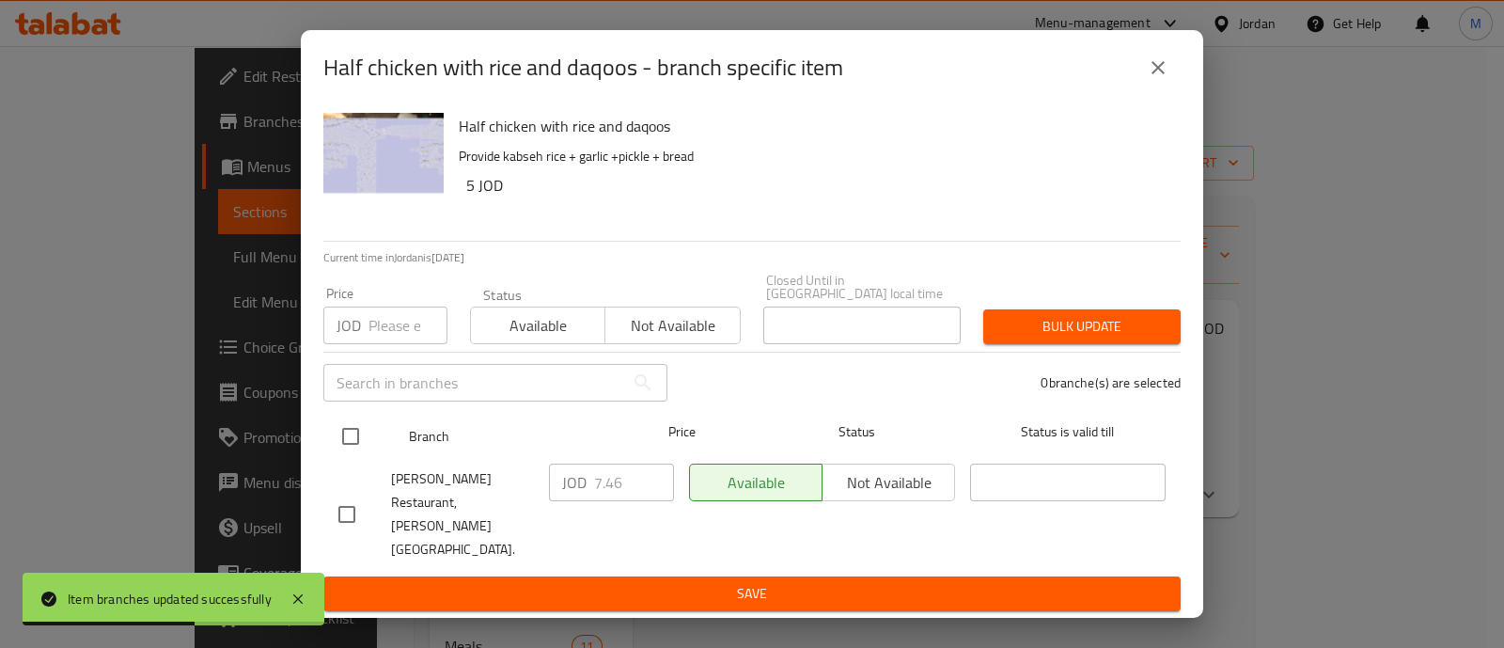
click at [342, 449] on input "checkbox" at bounding box center [350, 435] width 39 height 39
checkbox input "true"
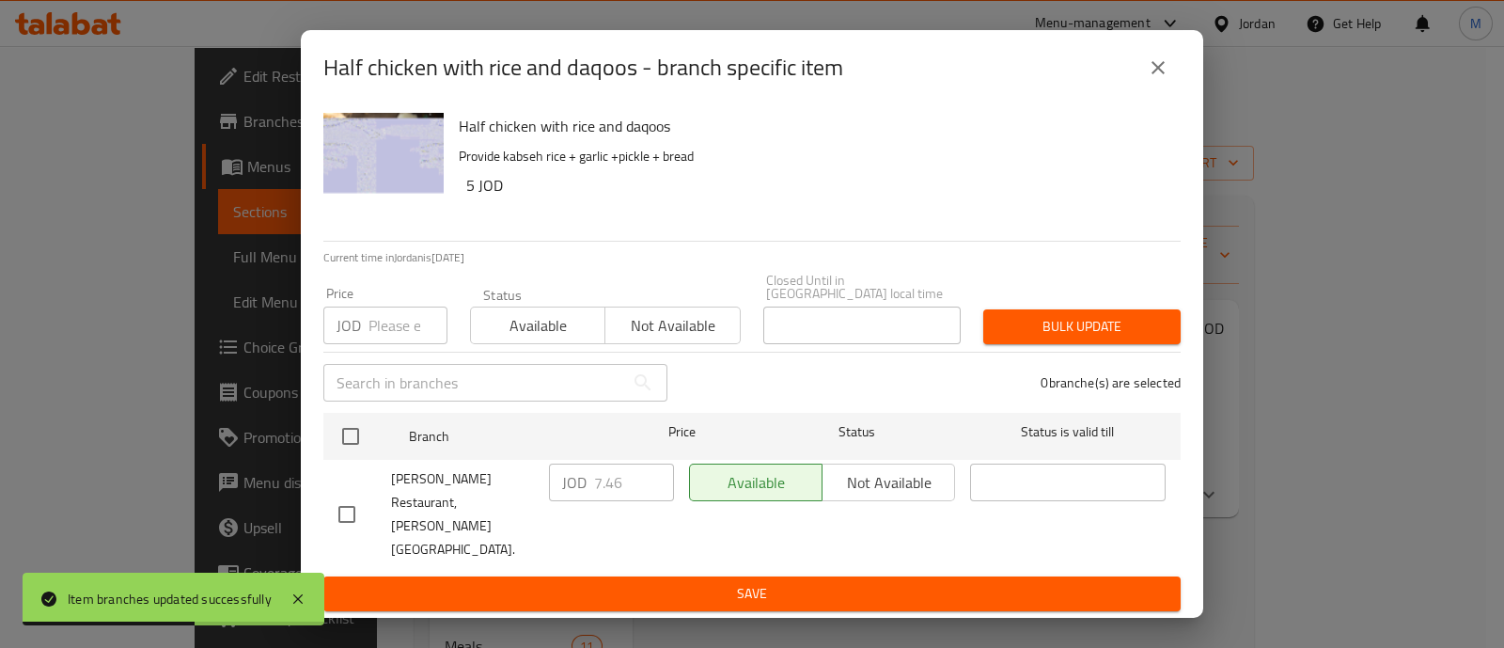
checkbox input "true"
click at [368, 342] on input "number" at bounding box center [407, 325] width 79 height 38
type input "10.75"
drag, startPoint x: 1107, startPoint y: 340, endPoint x: 1076, endPoint y: 340, distance: 31.0
click at [1104, 338] on span "Bulk update" at bounding box center [1081, 326] width 167 height 23
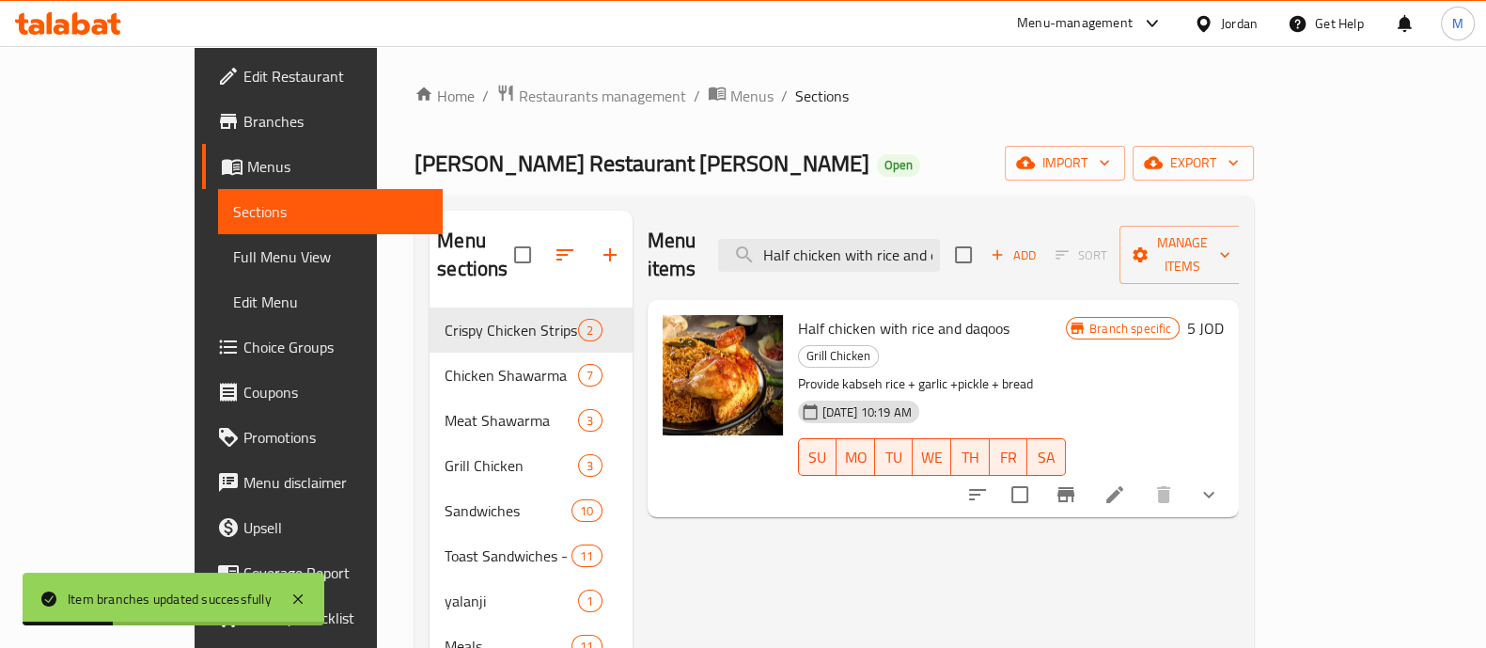
click at [1077, 483] on icon "Branch-specific-item" at bounding box center [1066, 494] width 23 height 23
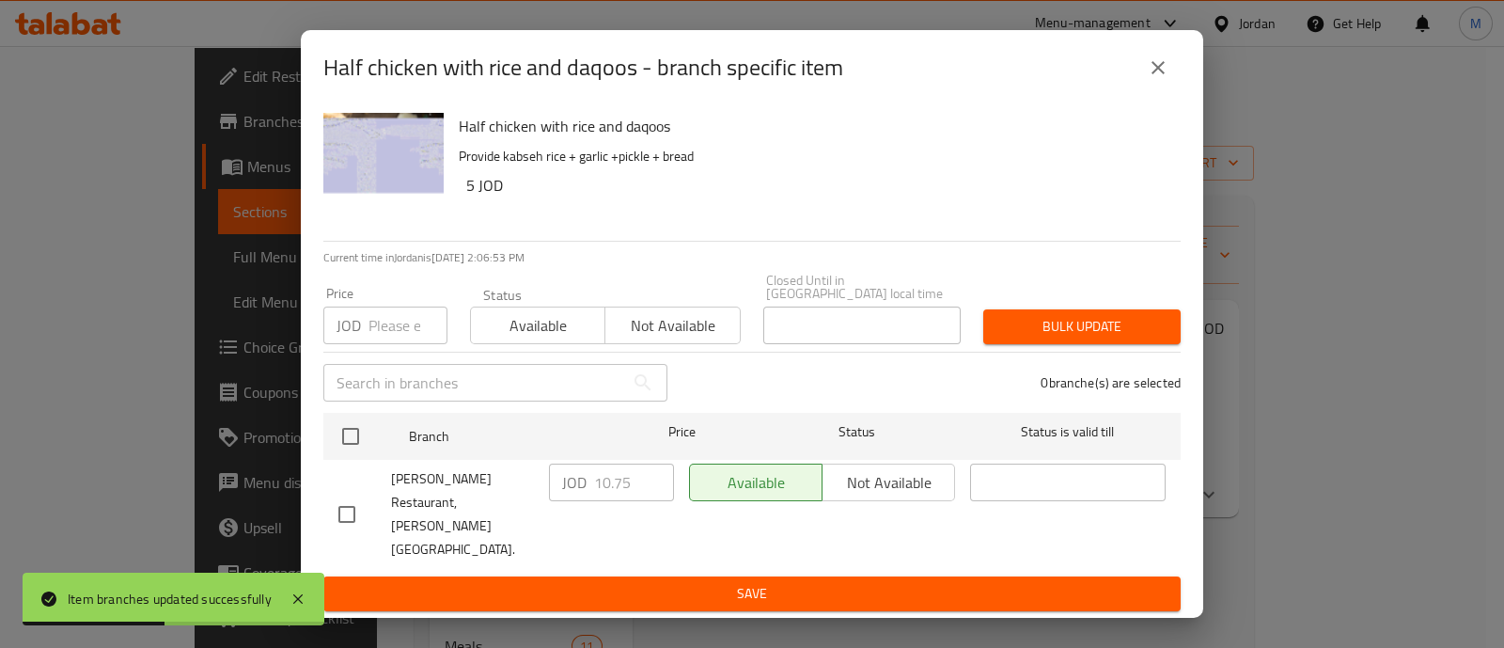
click at [1150, 79] on icon "close" at bounding box center [1158, 67] width 23 height 23
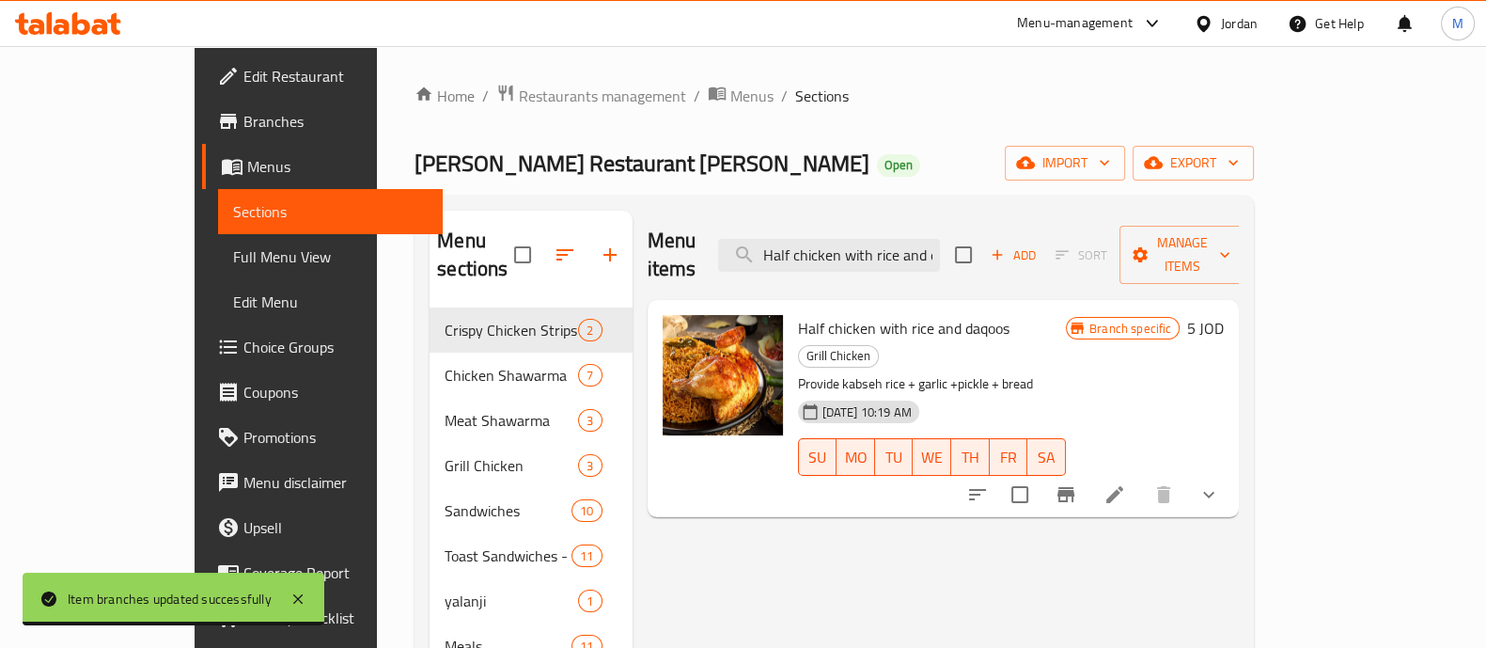
click at [1074, 487] on icon "Branch-specific-item" at bounding box center [1065, 494] width 17 height 15
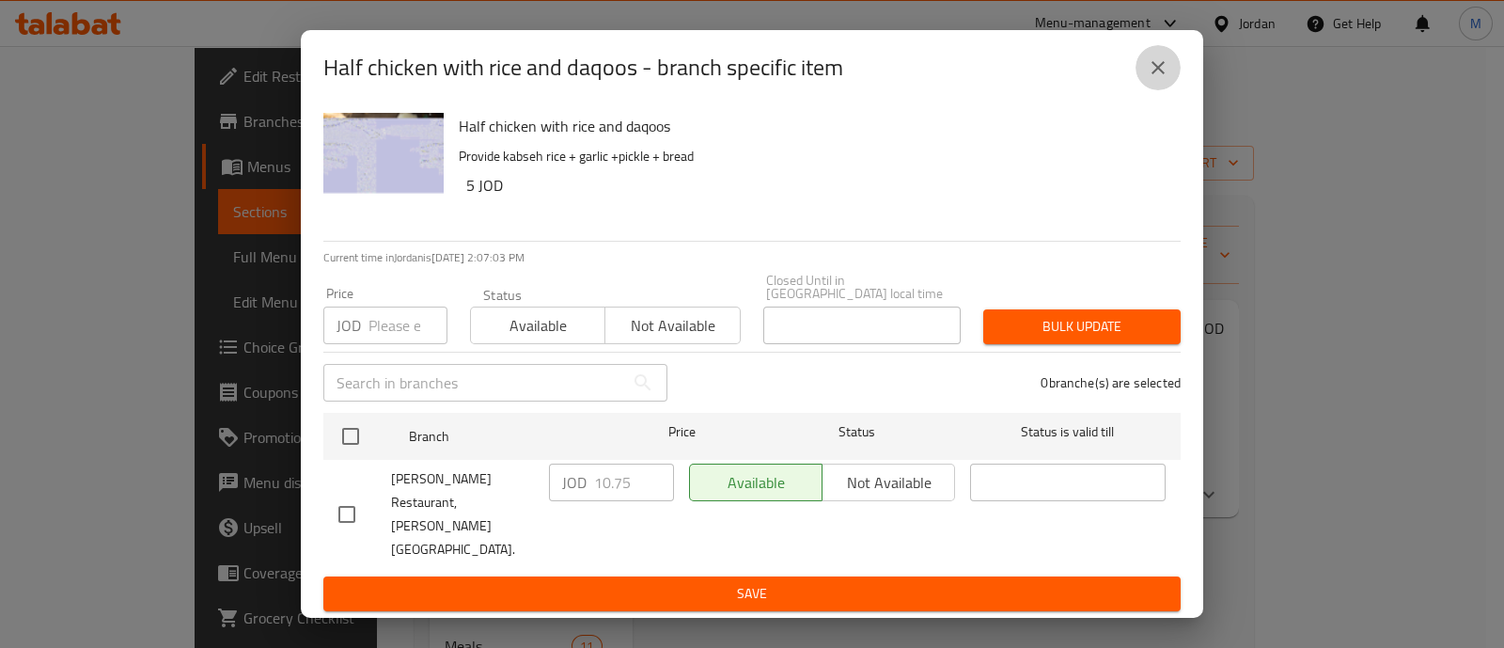
click at [1161, 79] on icon "close" at bounding box center [1158, 67] width 23 height 23
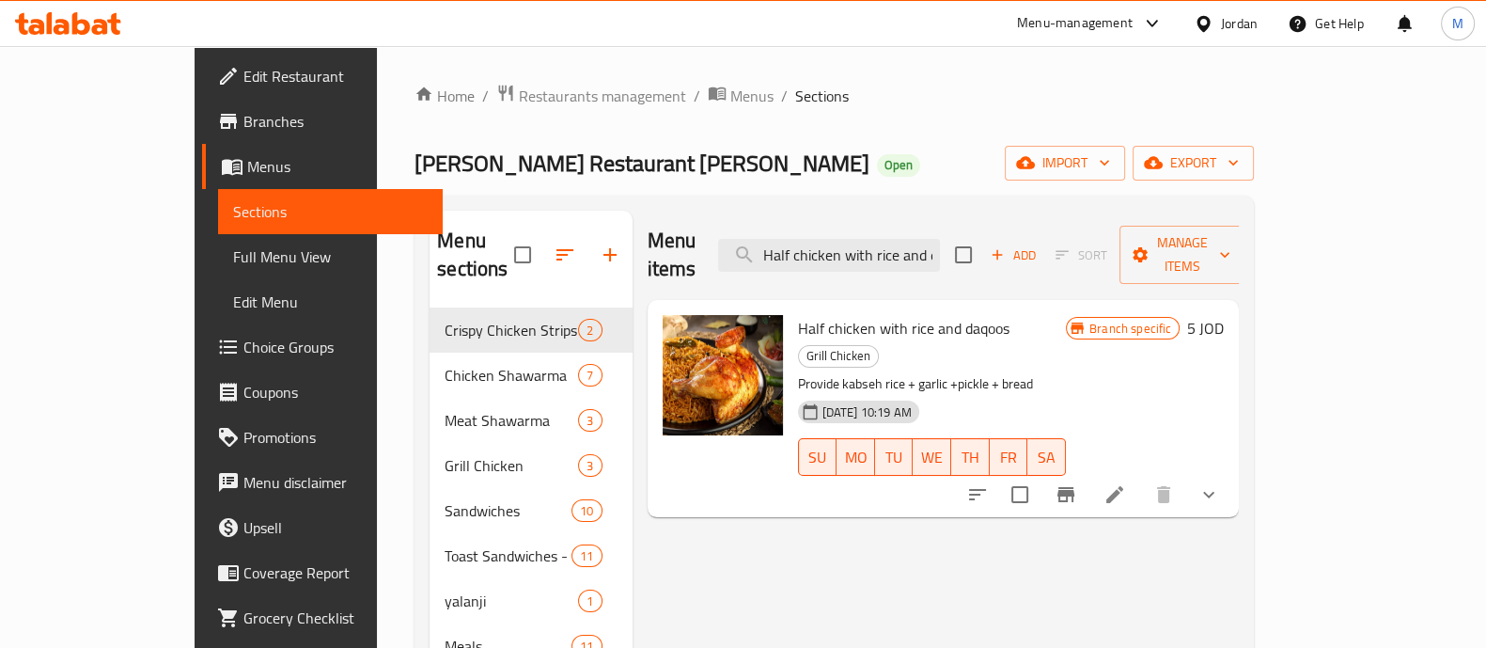
click at [907, 258] on div "Menu items Half chicken with rice and daqoos Add Sort Manage items" at bounding box center [944, 255] width 592 height 89
click at [908, 244] on input "Half chicken with rice and daqoos" at bounding box center [829, 255] width 222 height 33
paste input "Beef Burger Sandwich 100g"
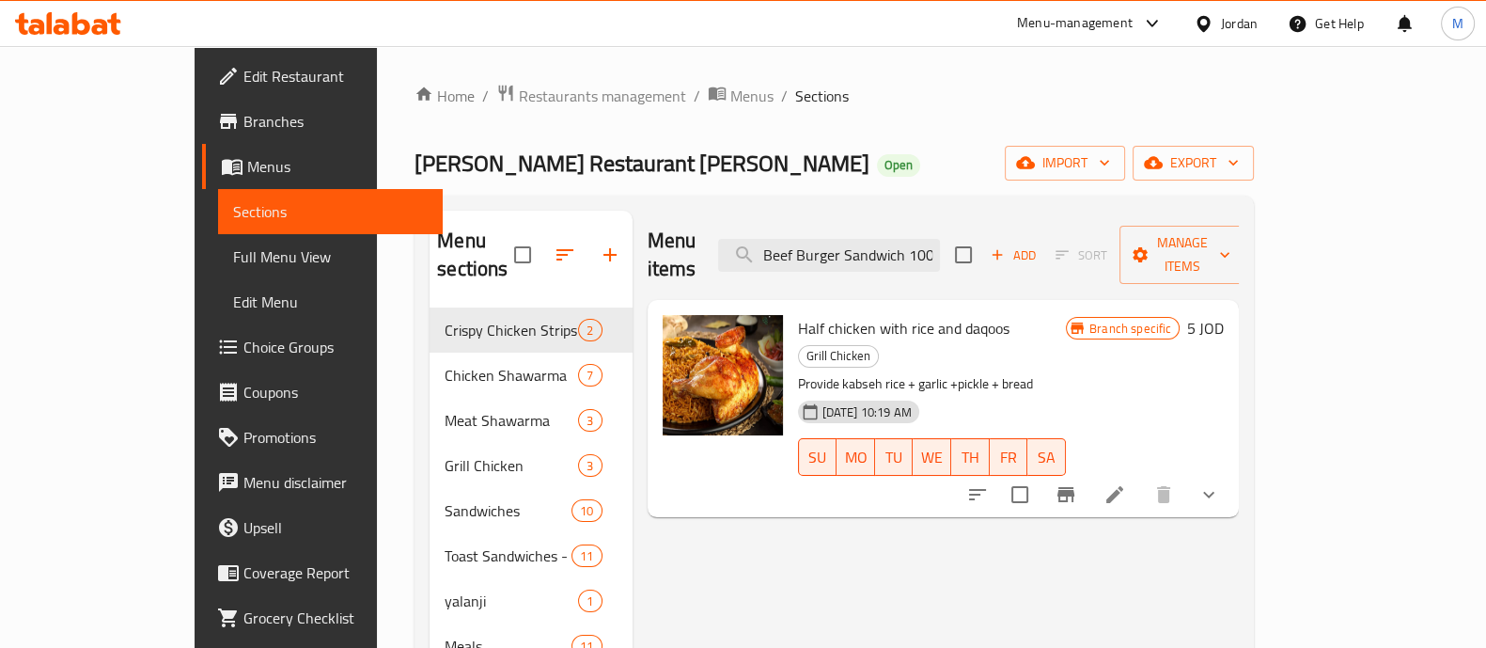
scroll to position [0, 7]
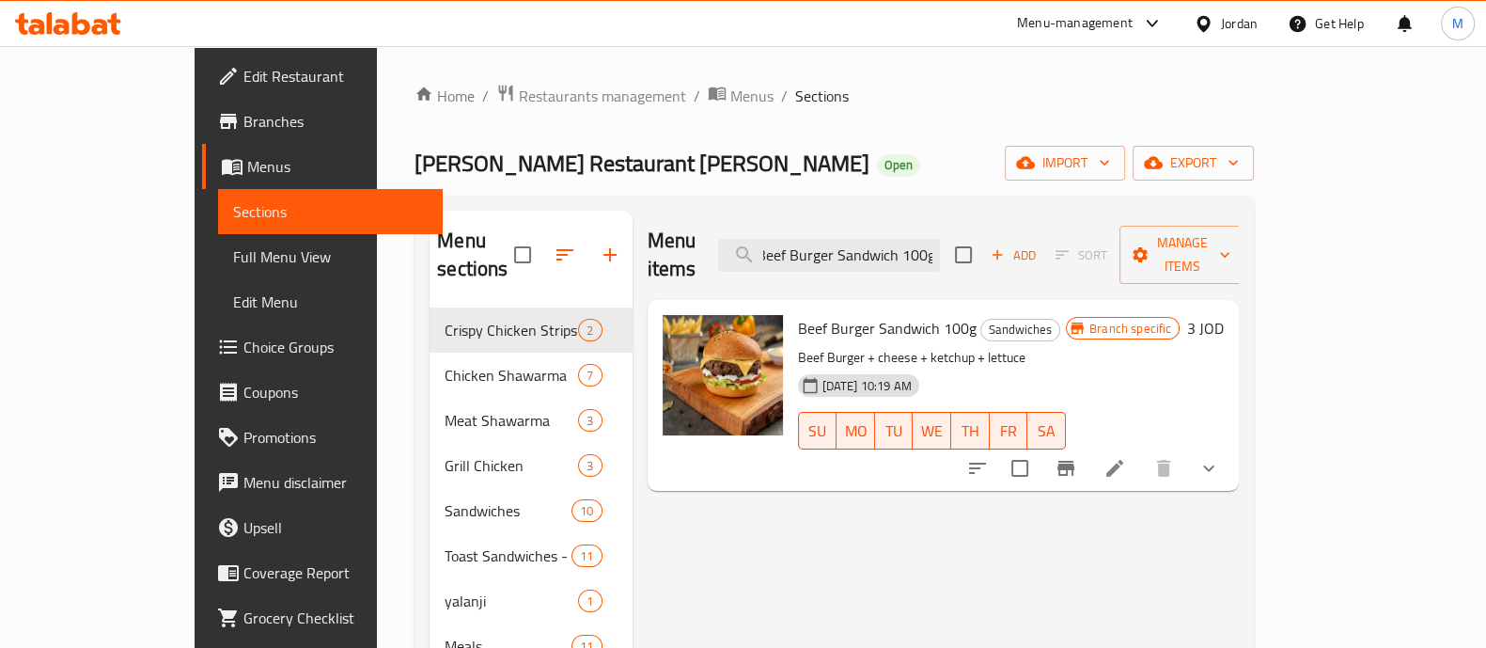
type input "Beef Burger Sandwich 100g"
click at [1077, 457] on icon "Branch-specific-item" at bounding box center [1066, 468] width 23 height 23
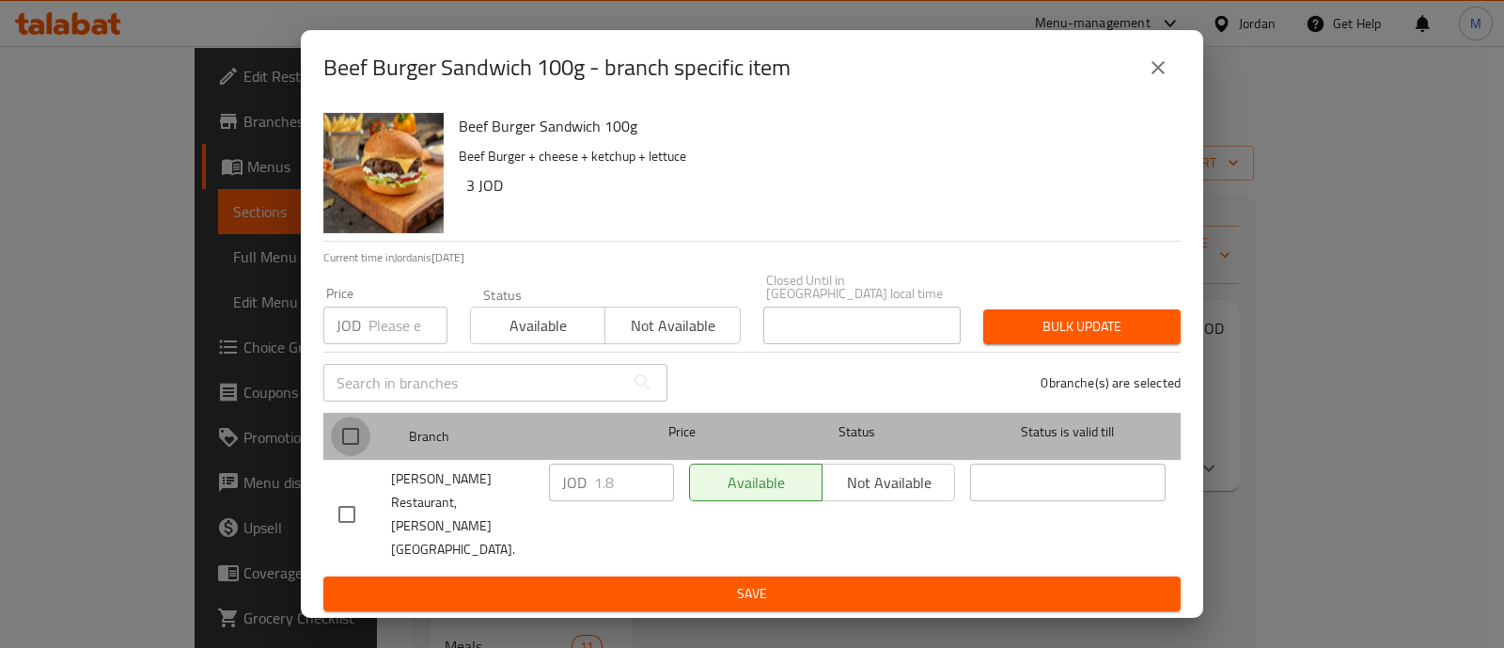
drag, startPoint x: 360, startPoint y: 455, endPoint x: 374, endPoint y: 365, distance: 91.3
click at [360, 454] on input "checkbox" at bounding box center [350, 435] width 39 height 39
checkbox input "true"
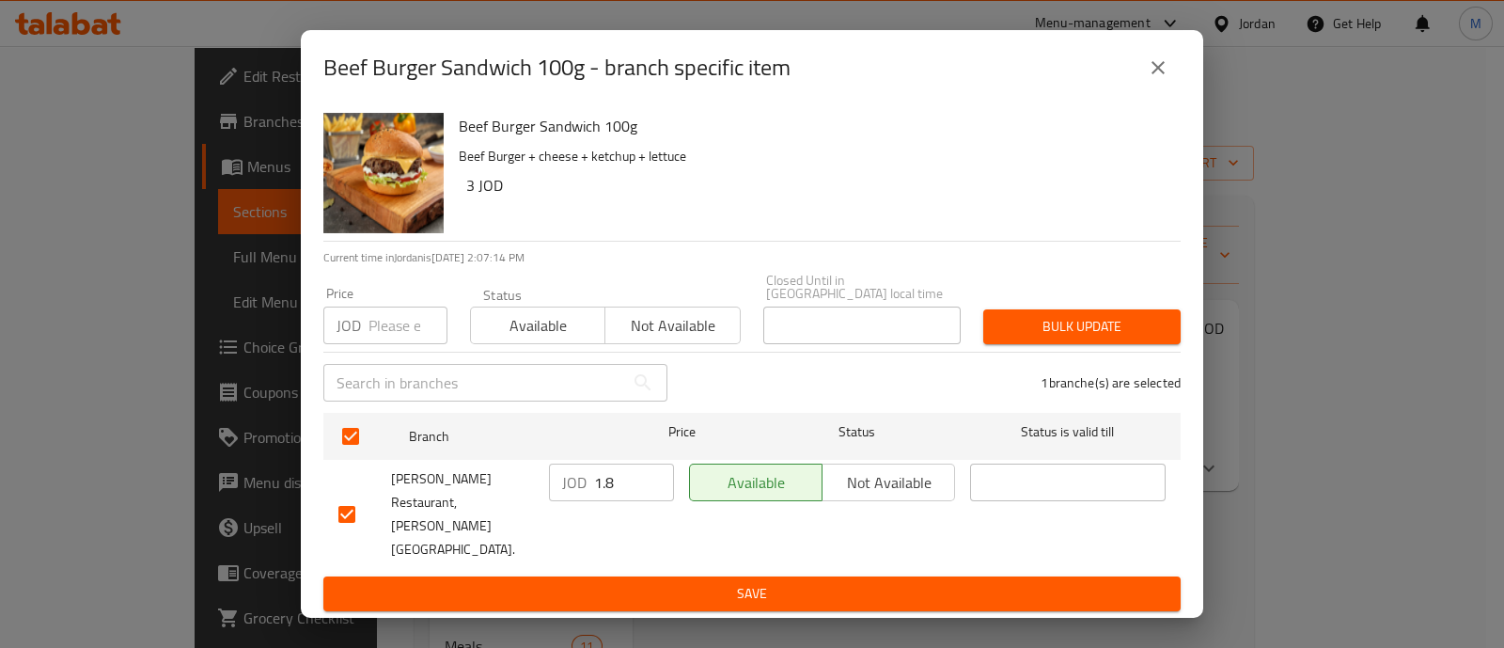
click at [377, 317] on div "Price JOD Price" at bounding box center [385, 315] width 124 height 57
click at [389, 344] on input "number" at bounding box center [407, 325] width 79 height 38
type input "3.1"
click at [1073, 333] on span "Bulk update" at bounding box center [1081, 326] width 167 height 23
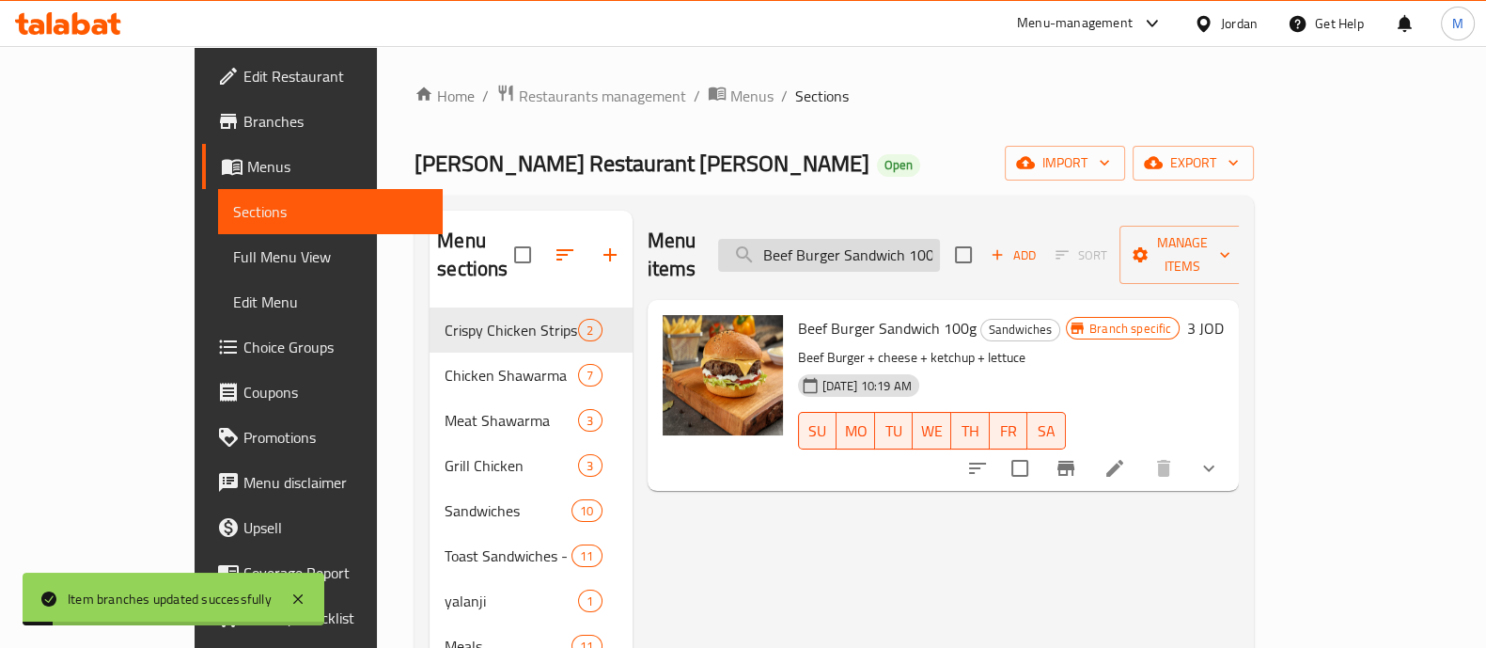
click at [931, 240] on input "Beef Burger Sandwich 100g" at bounding box center [829, 255] width 222 height 33
click at [930, 240] on input "Beef Burger Sandwich 100g" at bounding box center [829, 255] width 222 height 33
click at [932, 239] on input "Beef Burger Sandwich 100g" at bounding box center [829, 255] width 222 height 33
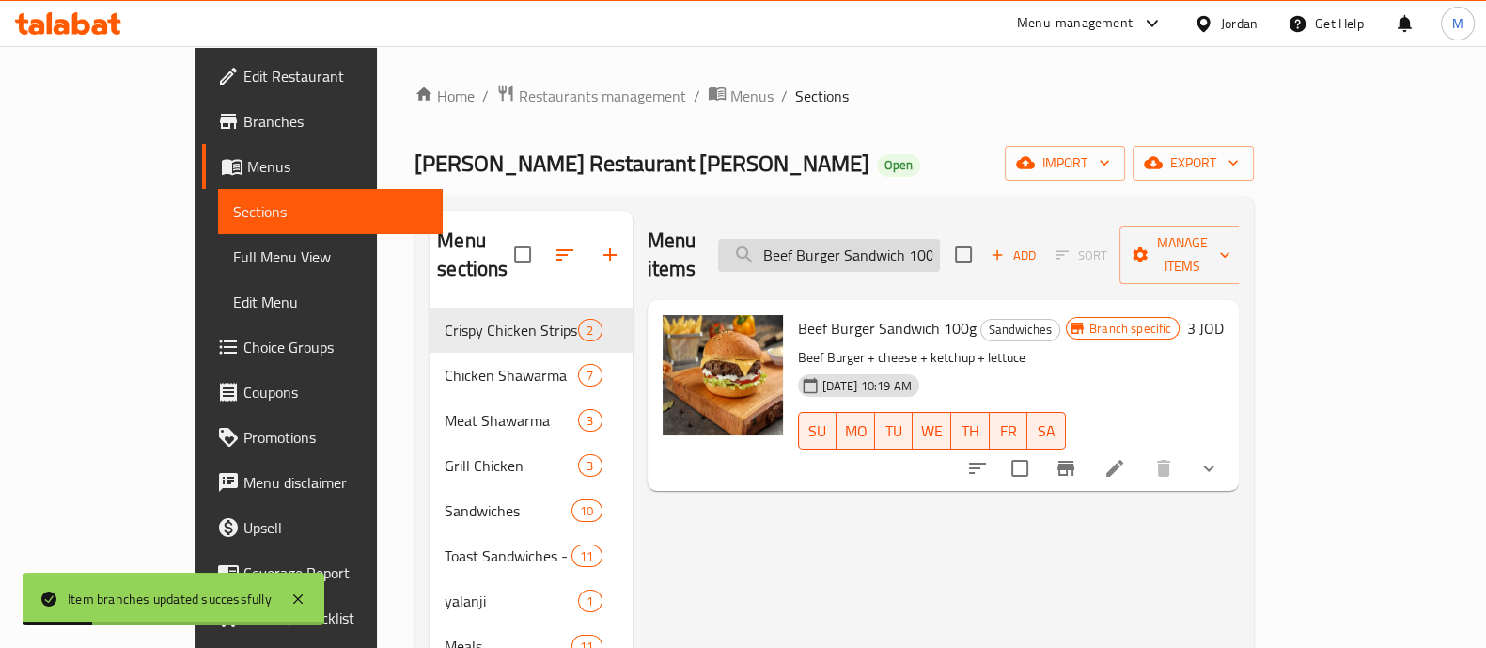
click at [932, 239] on input "Beef Burger Sandwich 100g" at bounding box center [829, 255] width 222 height 33
paste input "Half chicken with rice and daqoos"
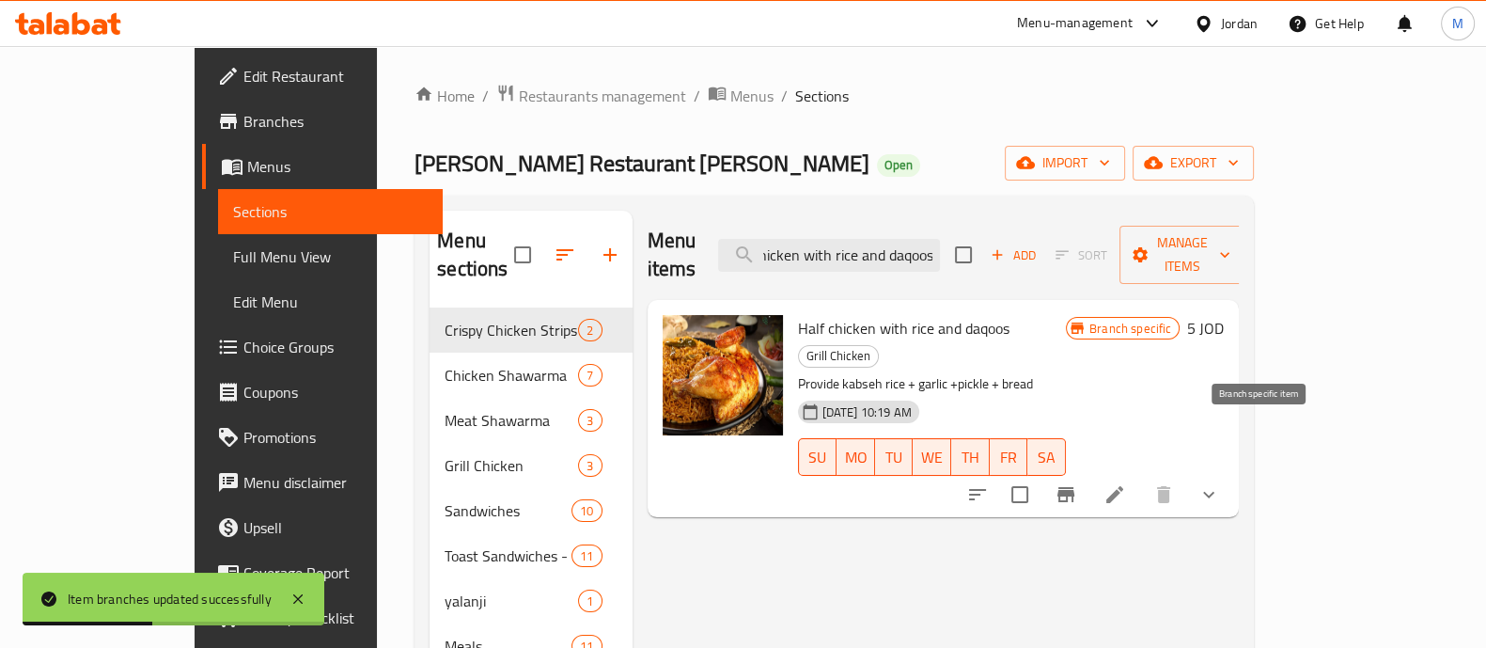
click at [1077, 483] on icon "Branch-specific-item" at bounding box center [1066, 494] width 23 height 23
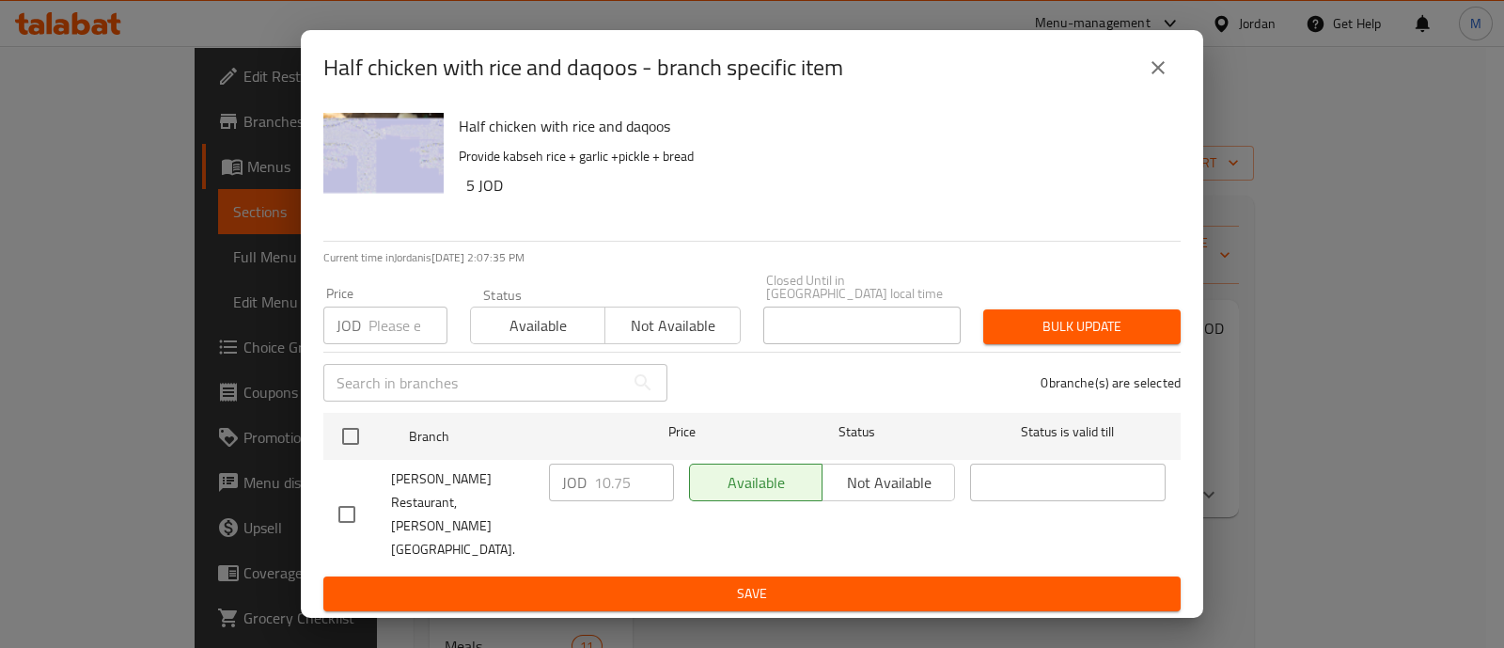
click at [1154, 79] on icon "close" at bounding box center [1158, 67] width 23 height 23
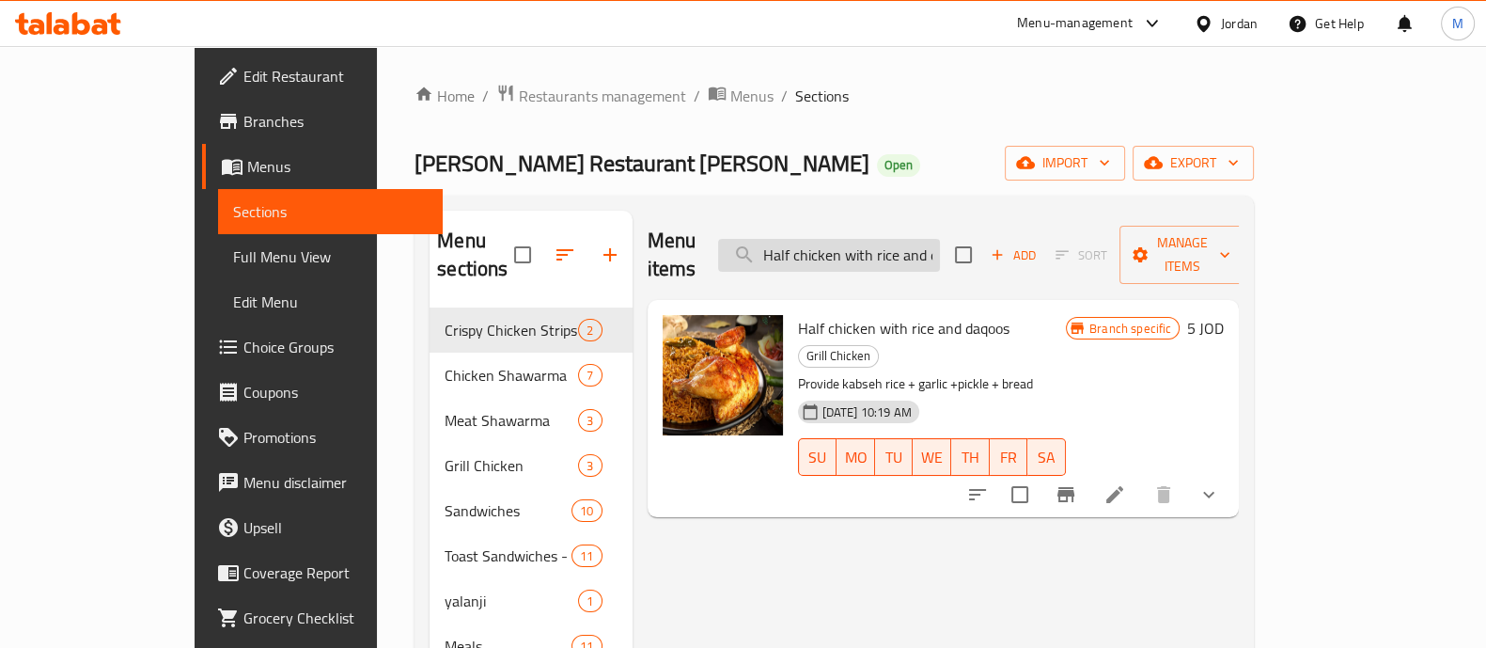
click at [871, 239] on input "Half chicken with rice and daqoos" at bounding box center [829, 255] width 222 height 33
click at [895, 242] on input "Half chicken with rice and daqoos" at bounding box center [829, 255] width 222 height 33
paste input "Broasted 12 piece"
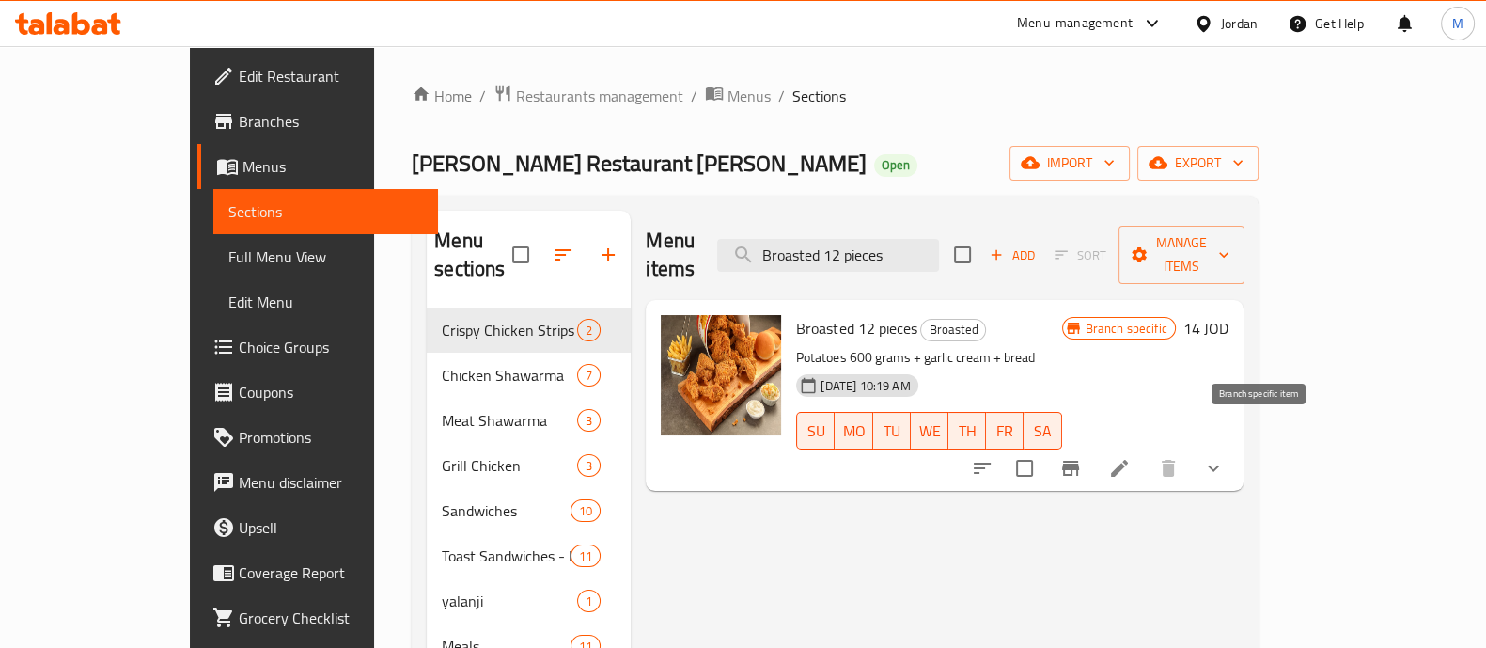
type input "Broasted 12 pieces"
click at [1082, 457] on icon "Branch-specific-item" at bounding box center [1070, 468] width 23 height 23
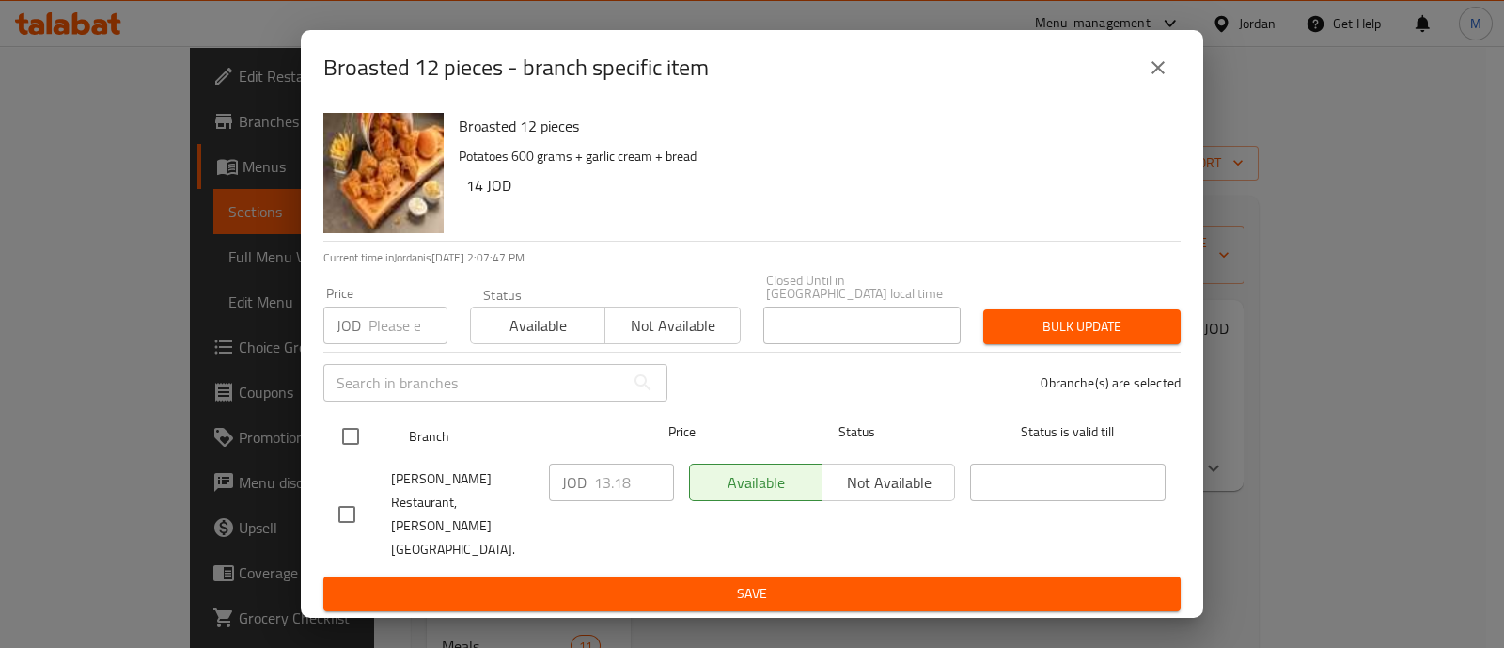
click at [361, 449] on input "checkbox" at bounding box center [350, 435] width 39 height 39
checkbox input "true"
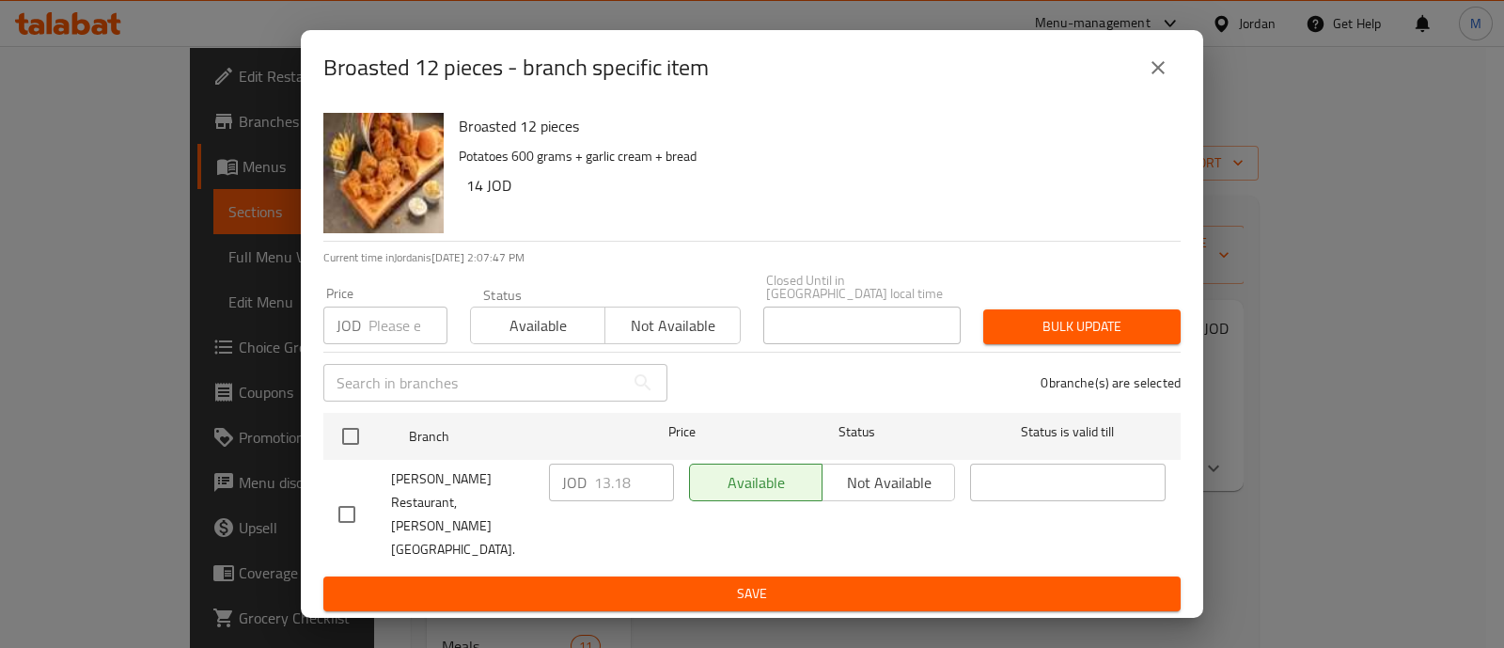
checkbox input "true"
click at [397, 344] on input "number" at bounding box center [407, 325] width 79 height 38
type input "18.5"
click at [1031, 334] on span "Bulk update" at bounding box center [1081, 326] width 167 height 23
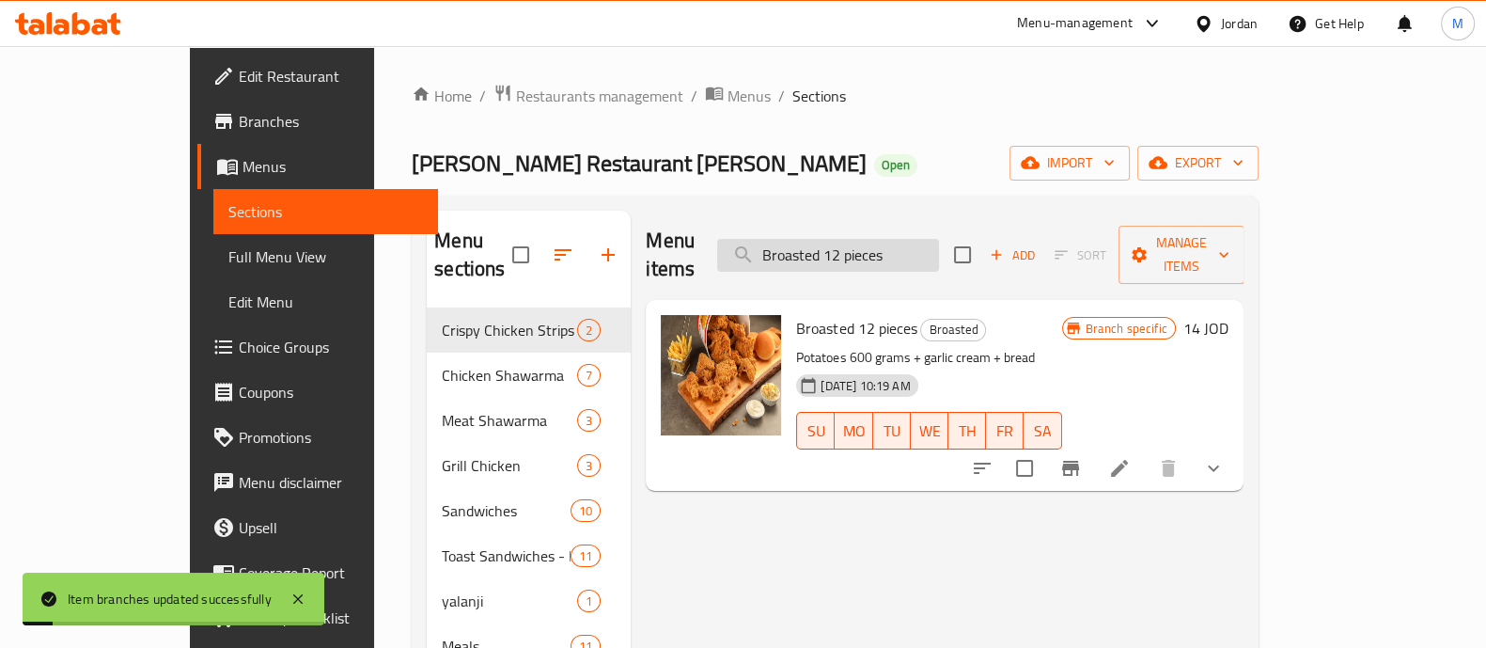
click at [896, 240] on input "Broasted 12 pieces" at bounding box center [828, 255] width 222 height 33
paste input "half grill chicken"
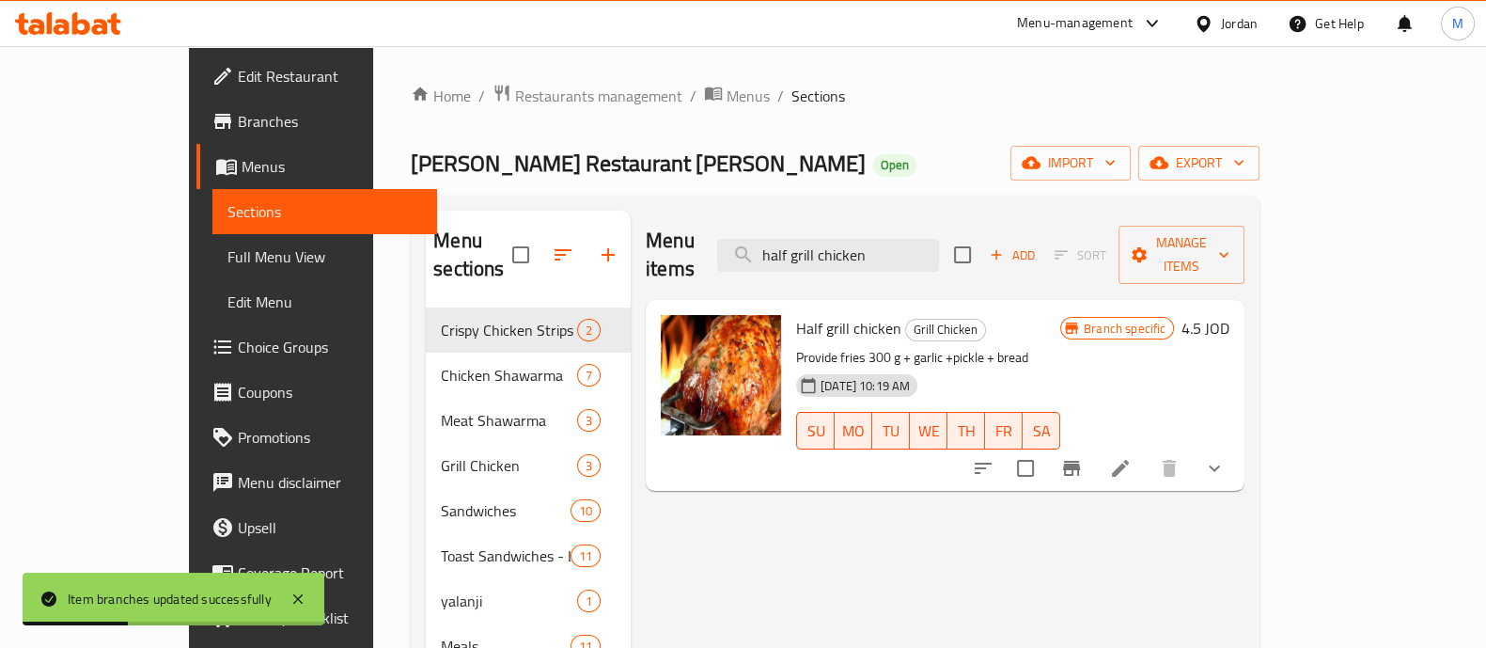
type input "half grill chicken"
click at [1083, 457] on icon "Branch-specific-item" at bounding box center [1071, 468] width 23 height 23
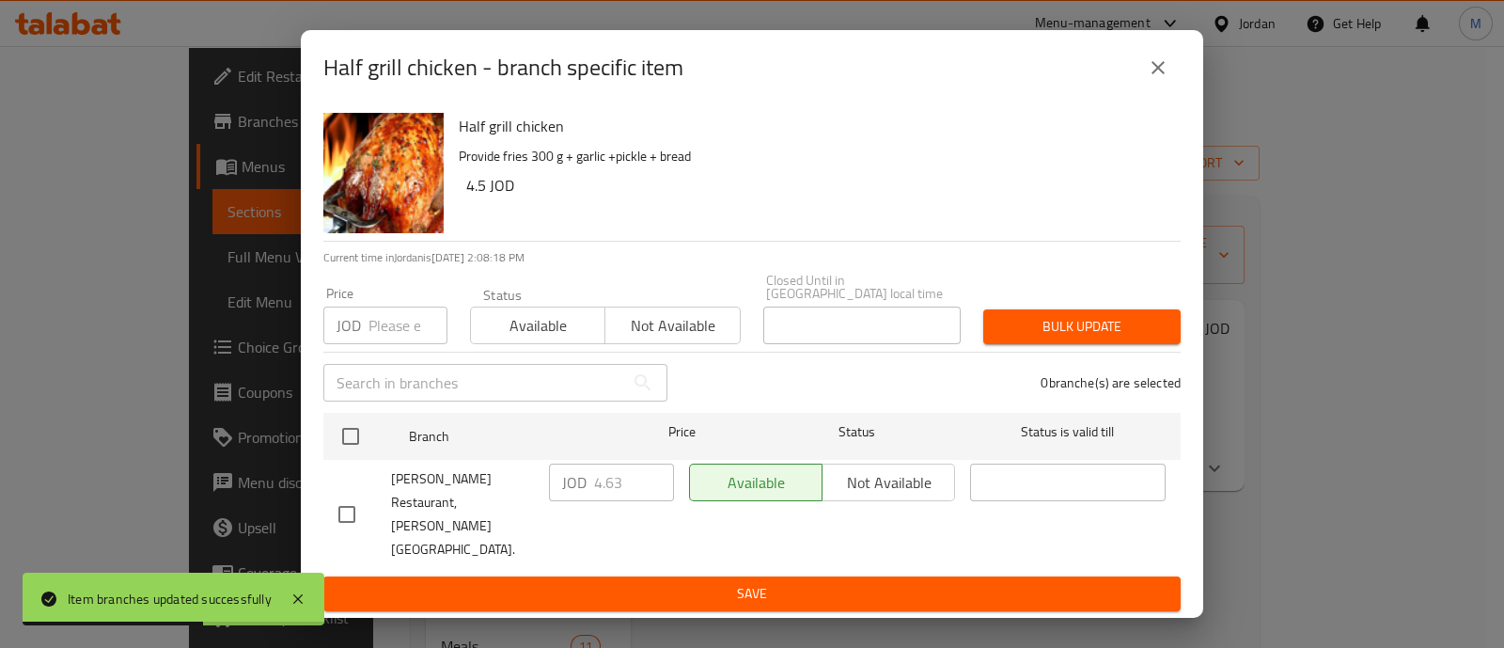
click at [396, 344] on input "number" at bounding box center [407, 325] width 79 height 38
type input "6.8"
drag, startPoint x: 1047, startPoint y: 338, endPoint x: 1020, endPoint y: 293, distance: 52.7
click at [1048, 338] on span "Bulk update" at bounding box center [1081, 326] width 167 height 23
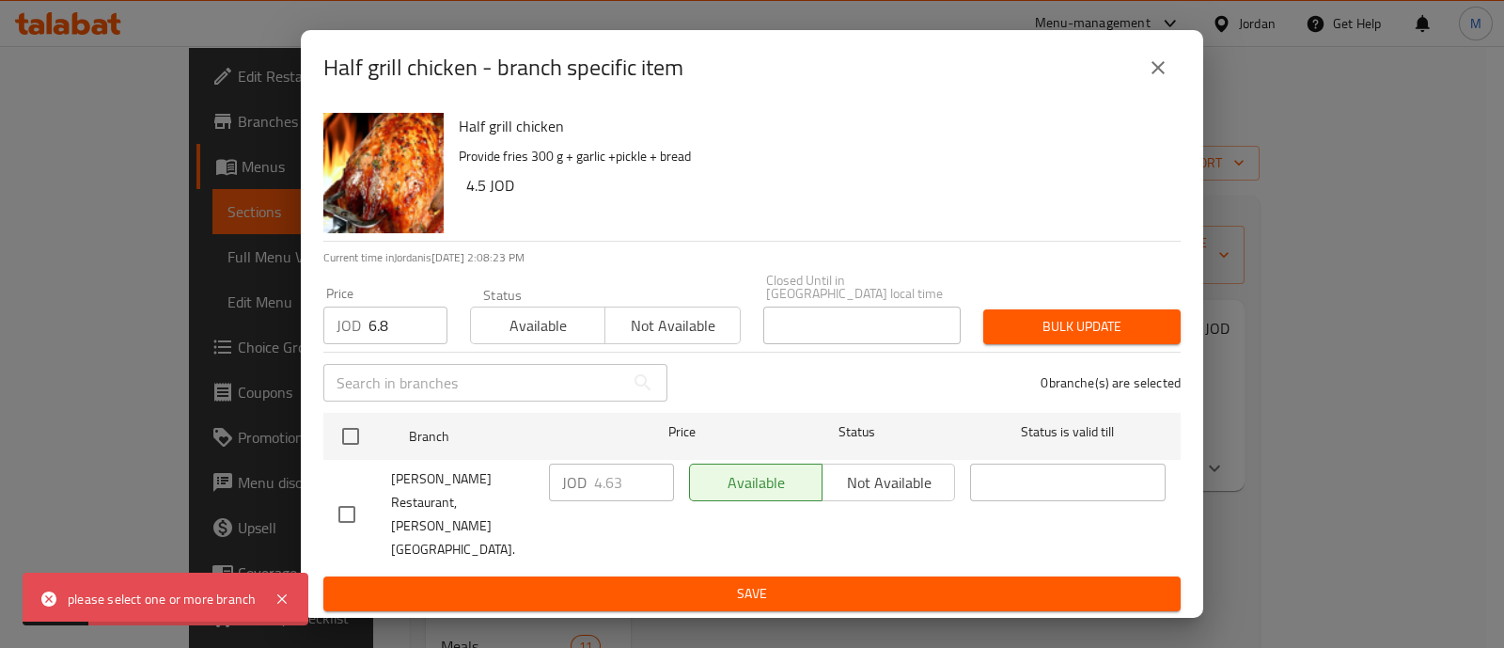
click at [1133, 344] on button "Bulk update" at bounding box center [1081, 326] width 197 height 35
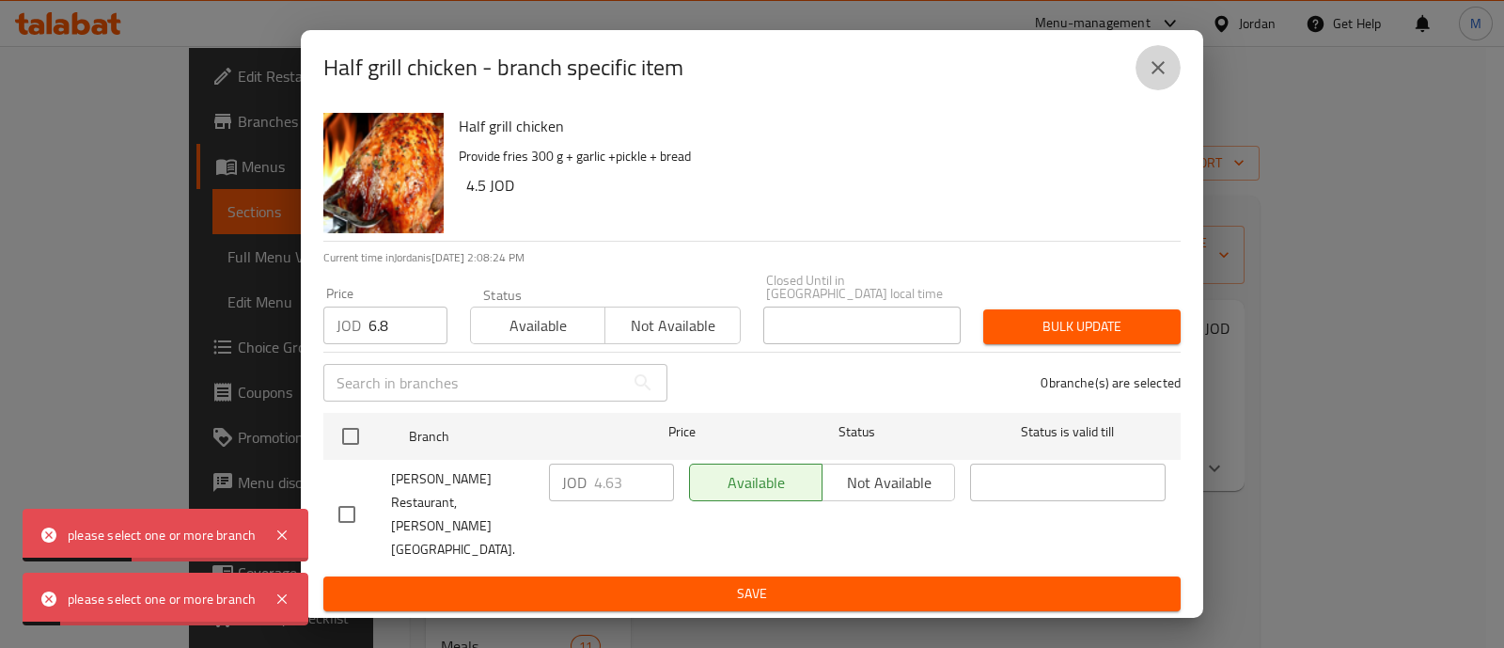
click at [1156, 82] on button "close" at bounding box center [1157, 67] width 45 height 45
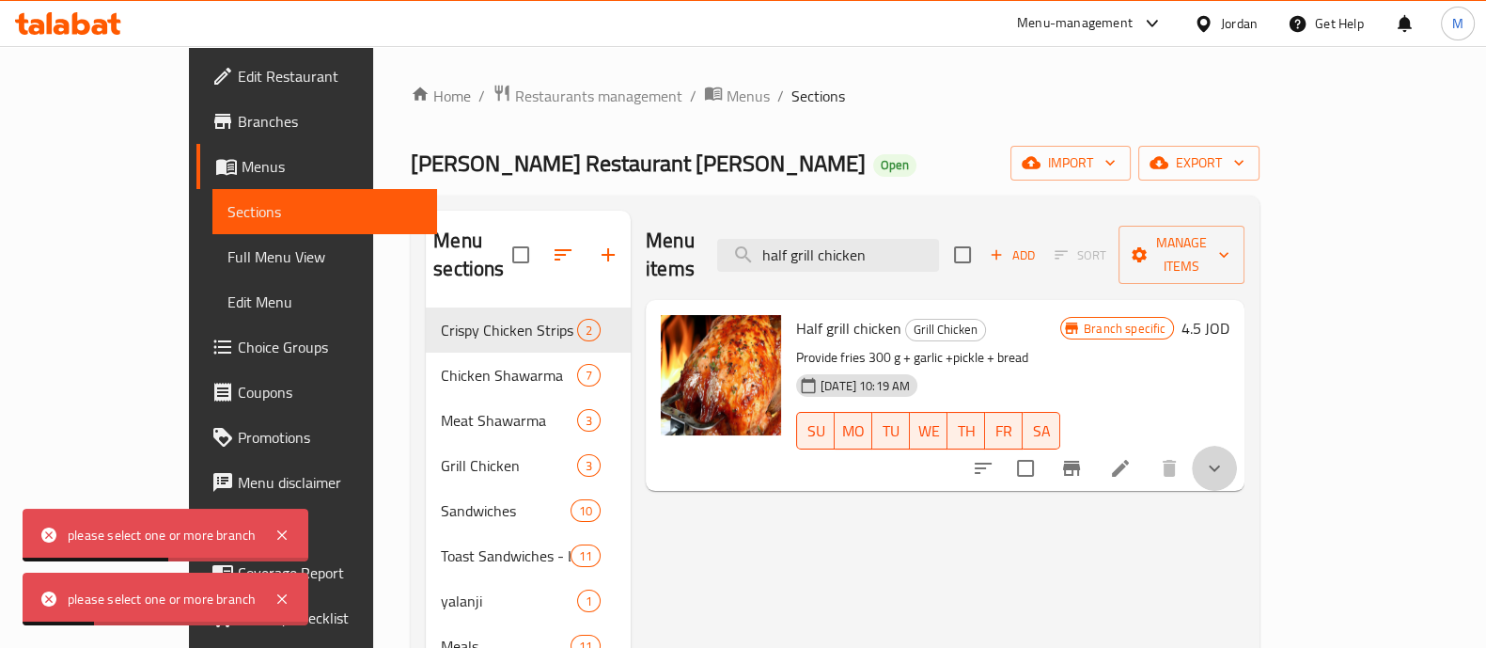
click at [1226, 457] on icon "show more" at bounding box center [1214, 468] width 23 height 23
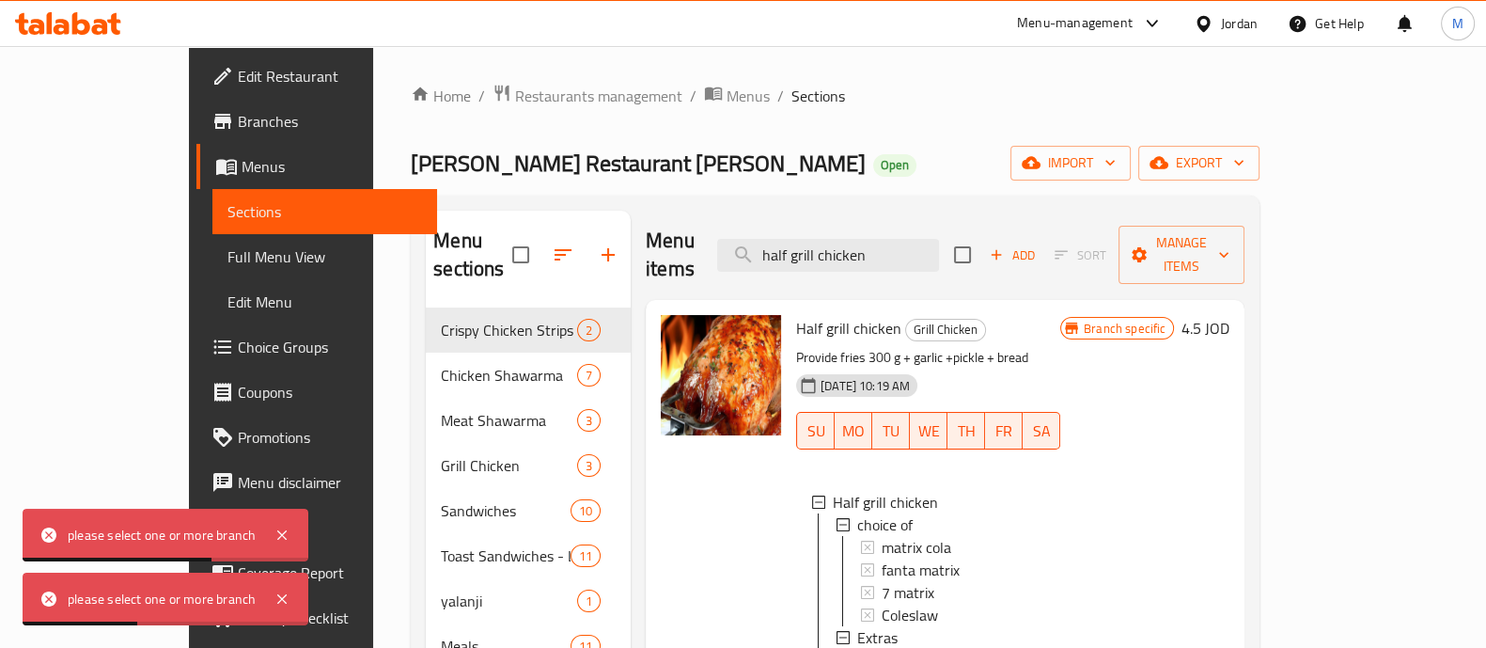
scroll to position [117, 0]
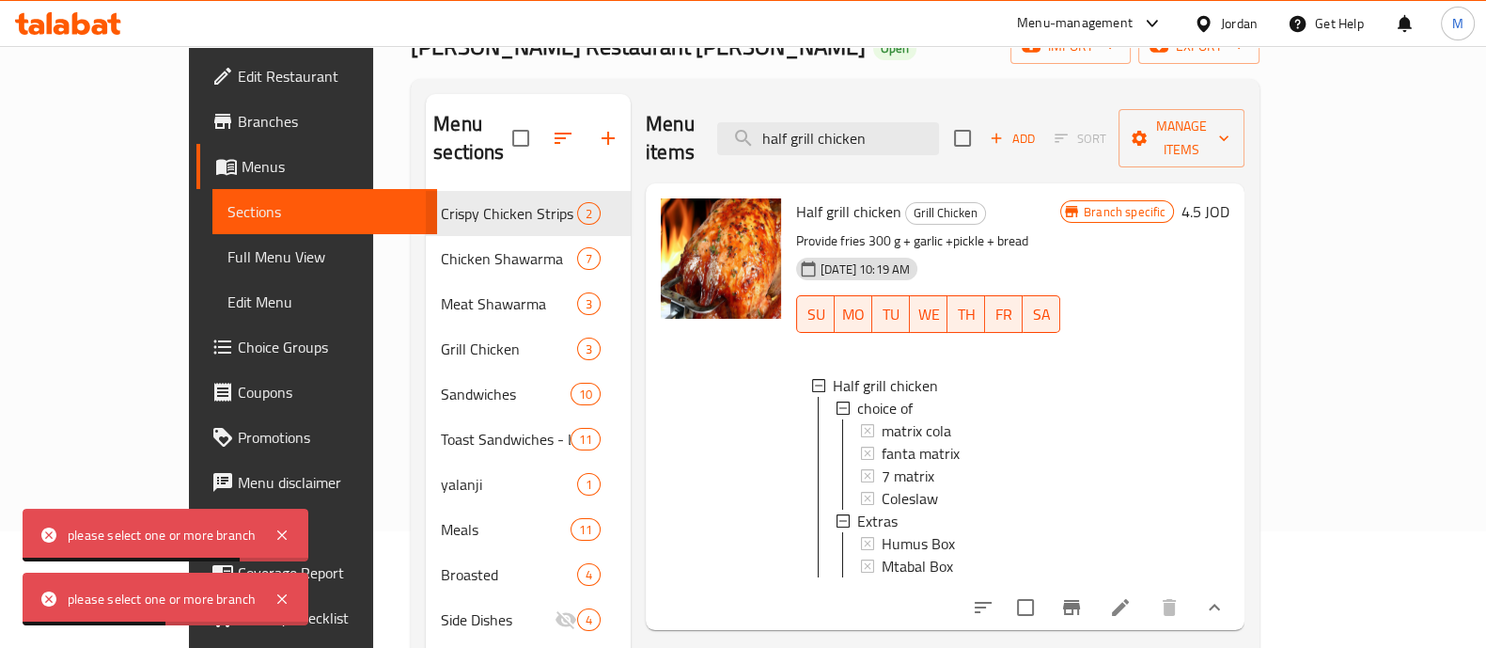
click at [1080, 600] on icon "Branch-specific-item" at bounding box center [1071, 607] width 17 height 15
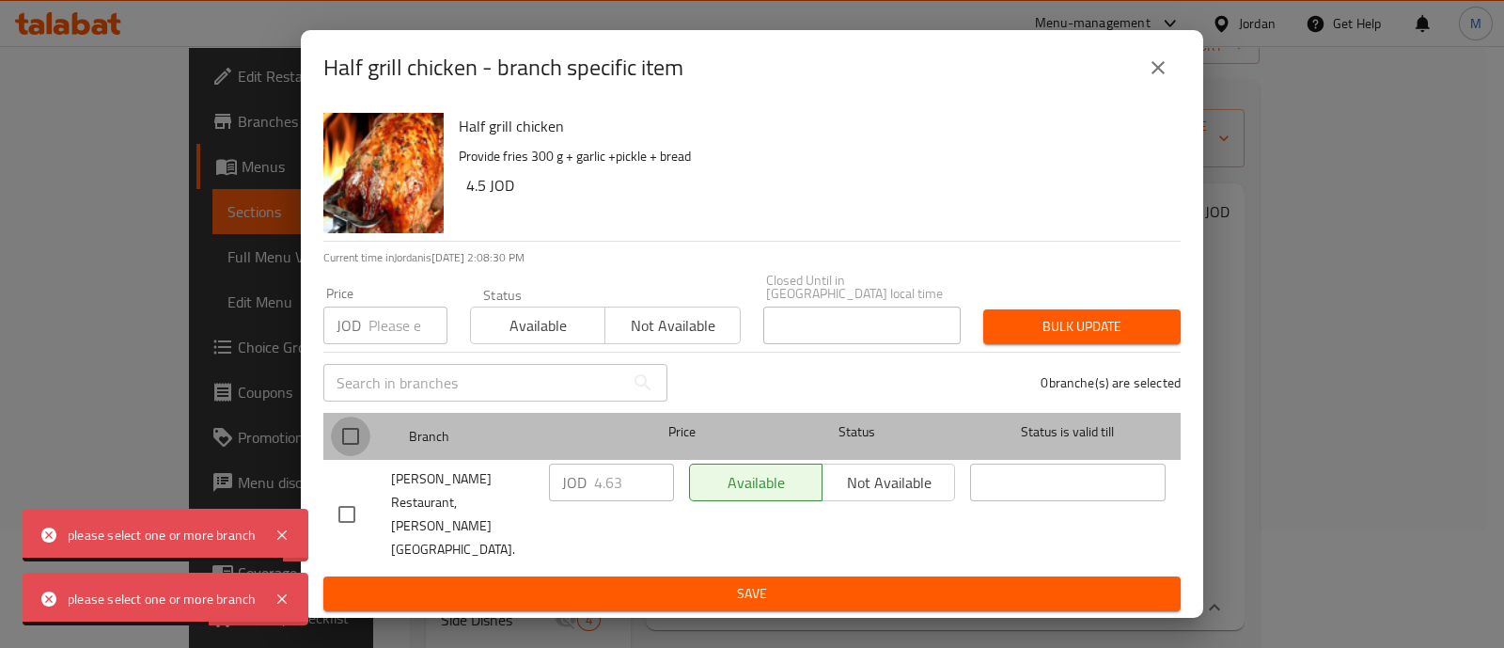
click at [352, 451] on input "checkbox" at bounding box center [350, 435] width 39 height 39
checkbox input "true"
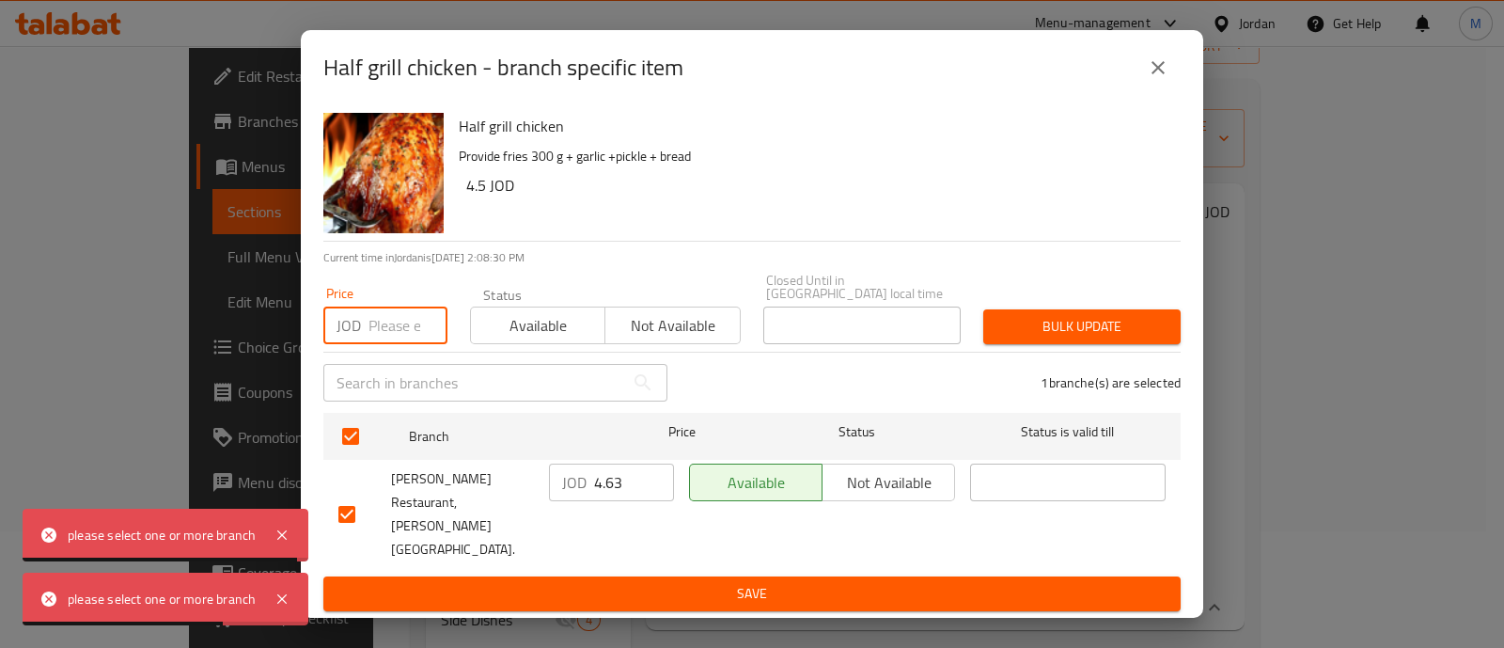
click at [394, 343] on input "number" at bounding box center [407, 325] width 79 height 38
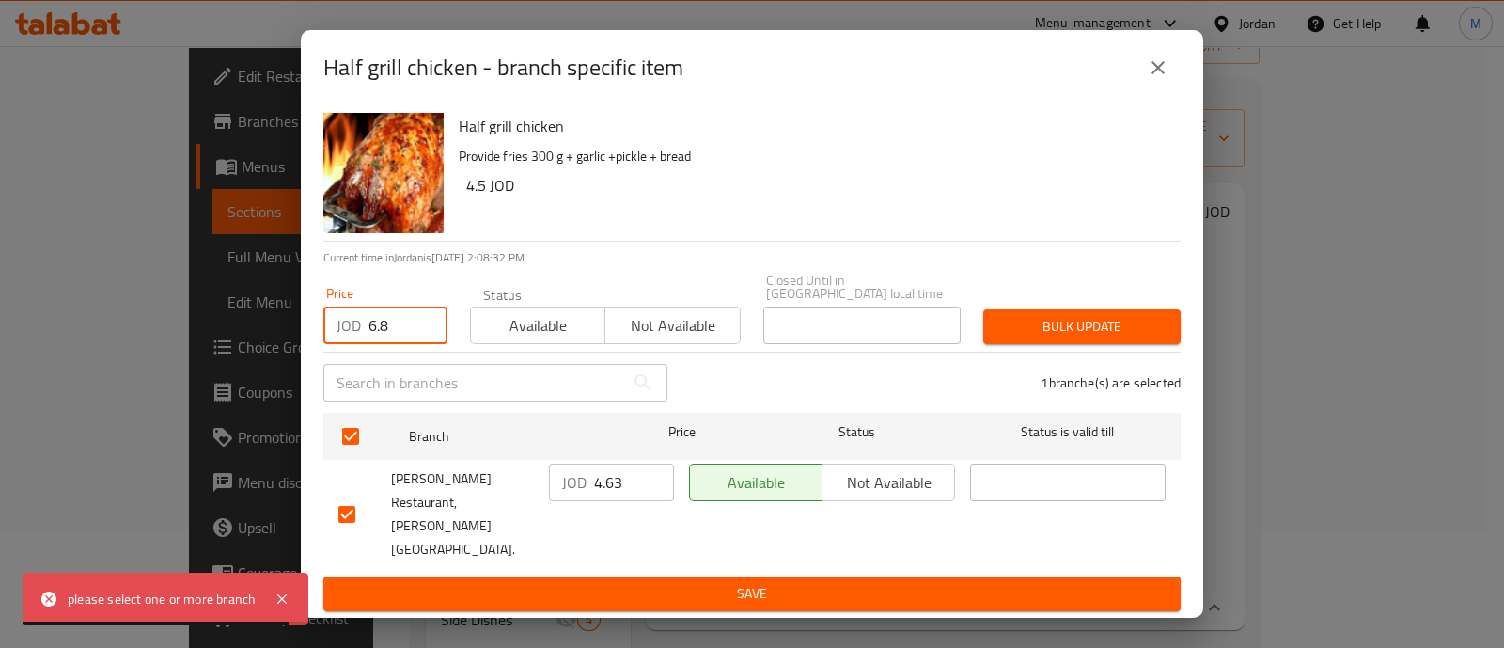
type input "6.8"
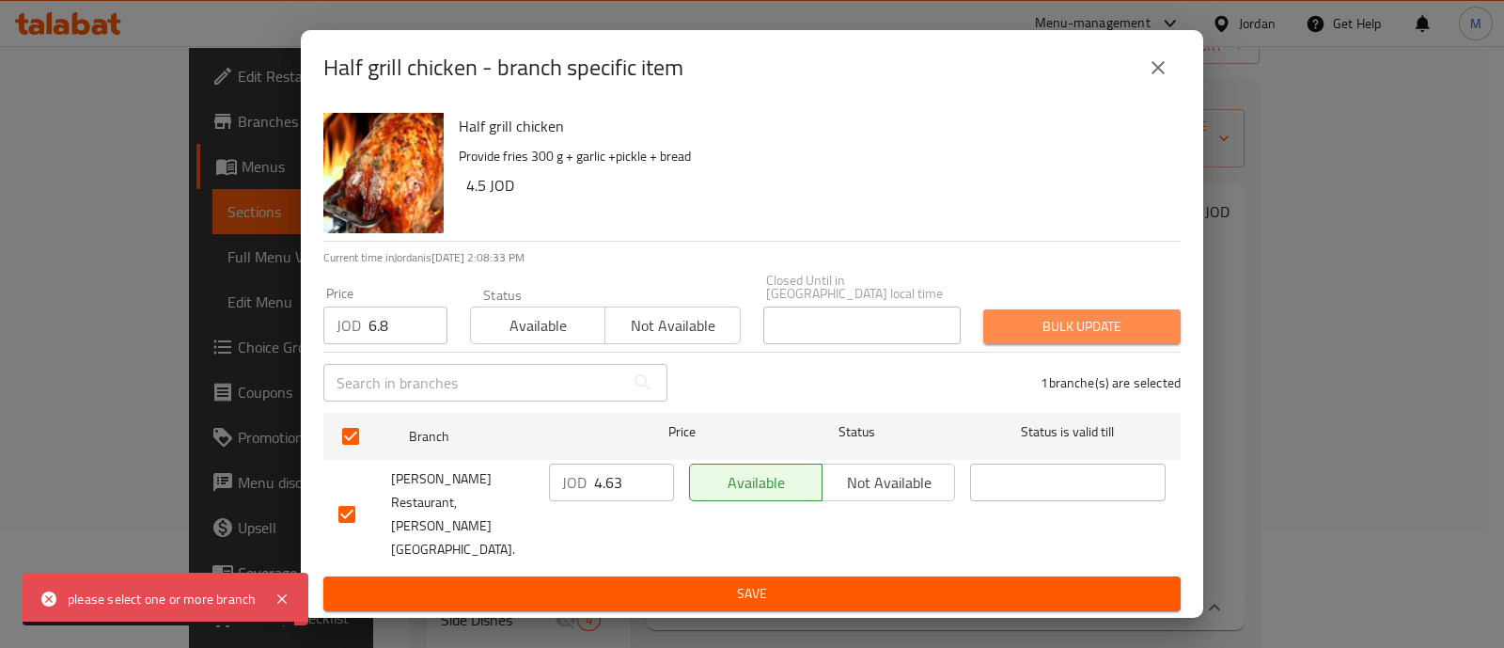
click at [1069, 338] on span "Bulk update" at bounding box center [1081, 326] width 167 height 23
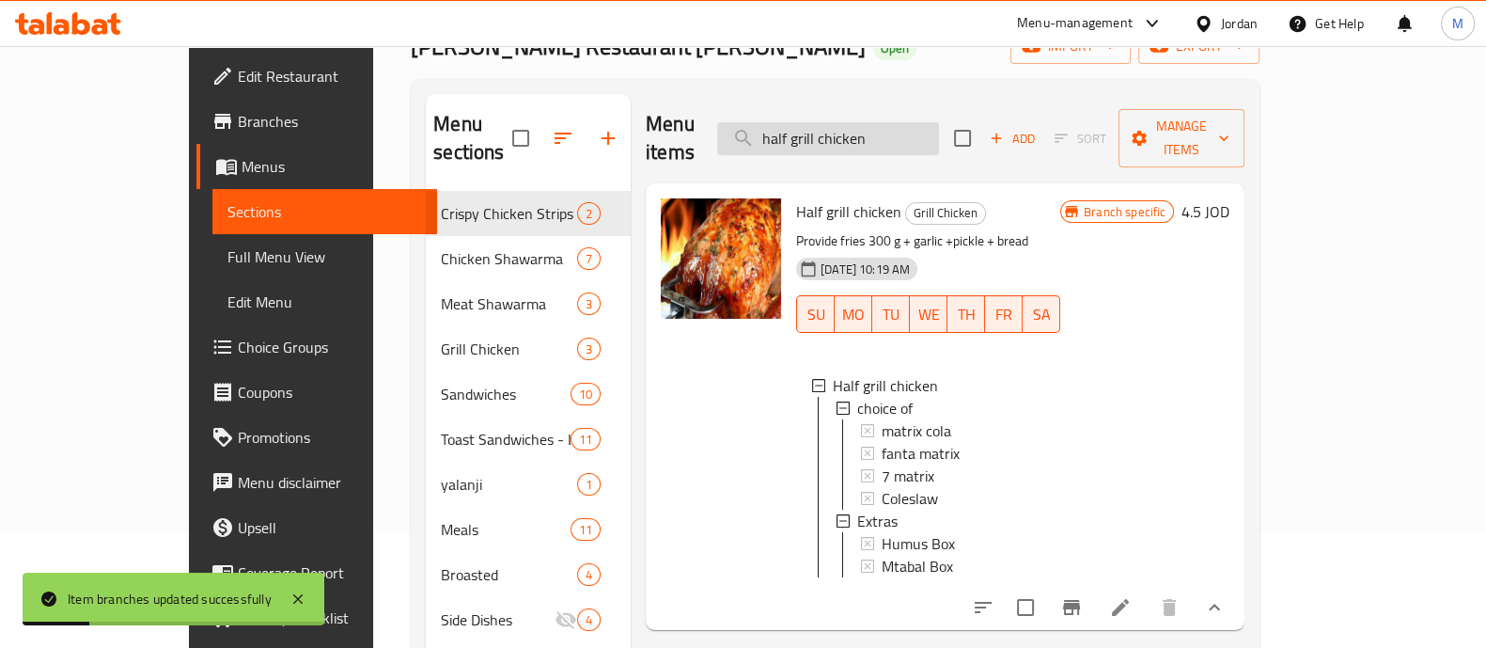
click at [918, 122] on input "half grill chicken" at bounding box center [828, 138] width 222 height 33
click at [919, 122] on input "half grill chicken" at bounding box center [828, 138] width 222 height 33
click at [918, 124] on input "half grill chicken" at bounding box center [828, 138] width 222 height 33
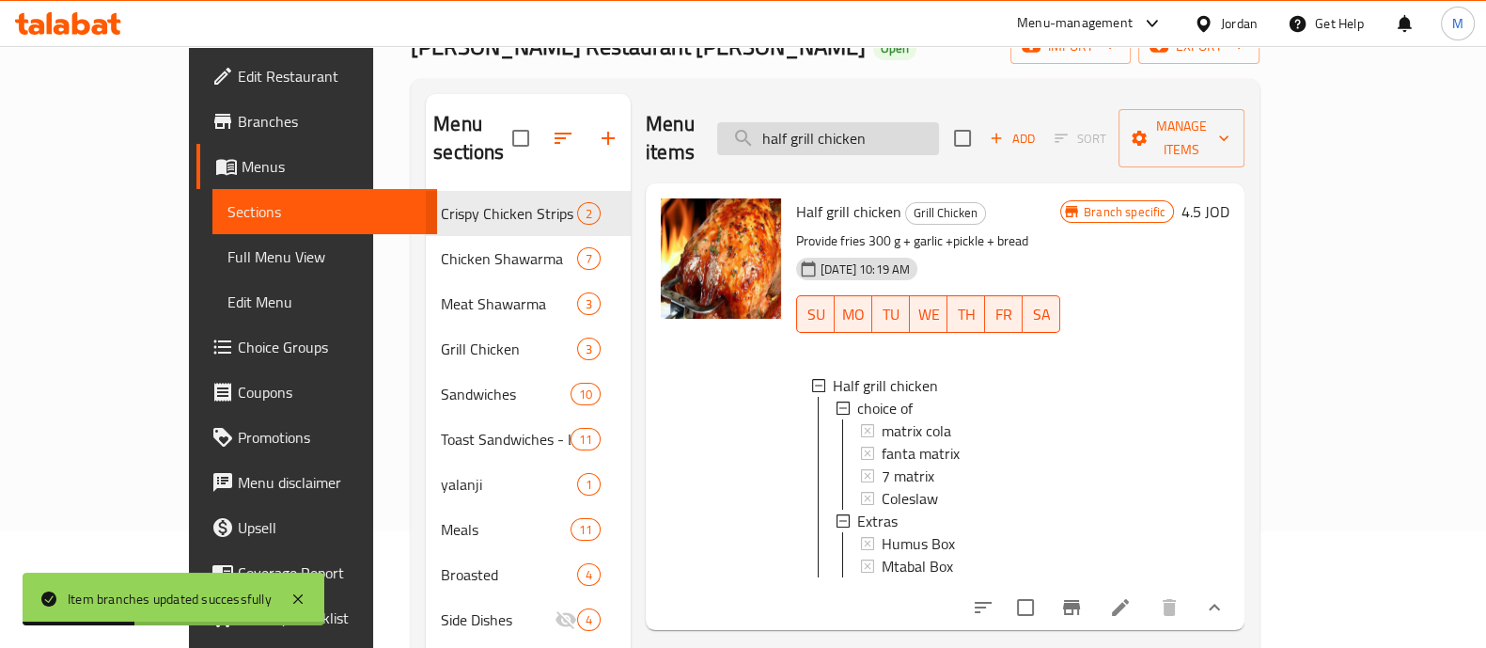
click at [918, 124] on input "half grill chicken" at bounding box center [828, 138] width 222 height 33
click at [1094, 608] on button "Branch-specific-item" at bounding box center [1071, 607] width 45 height 45
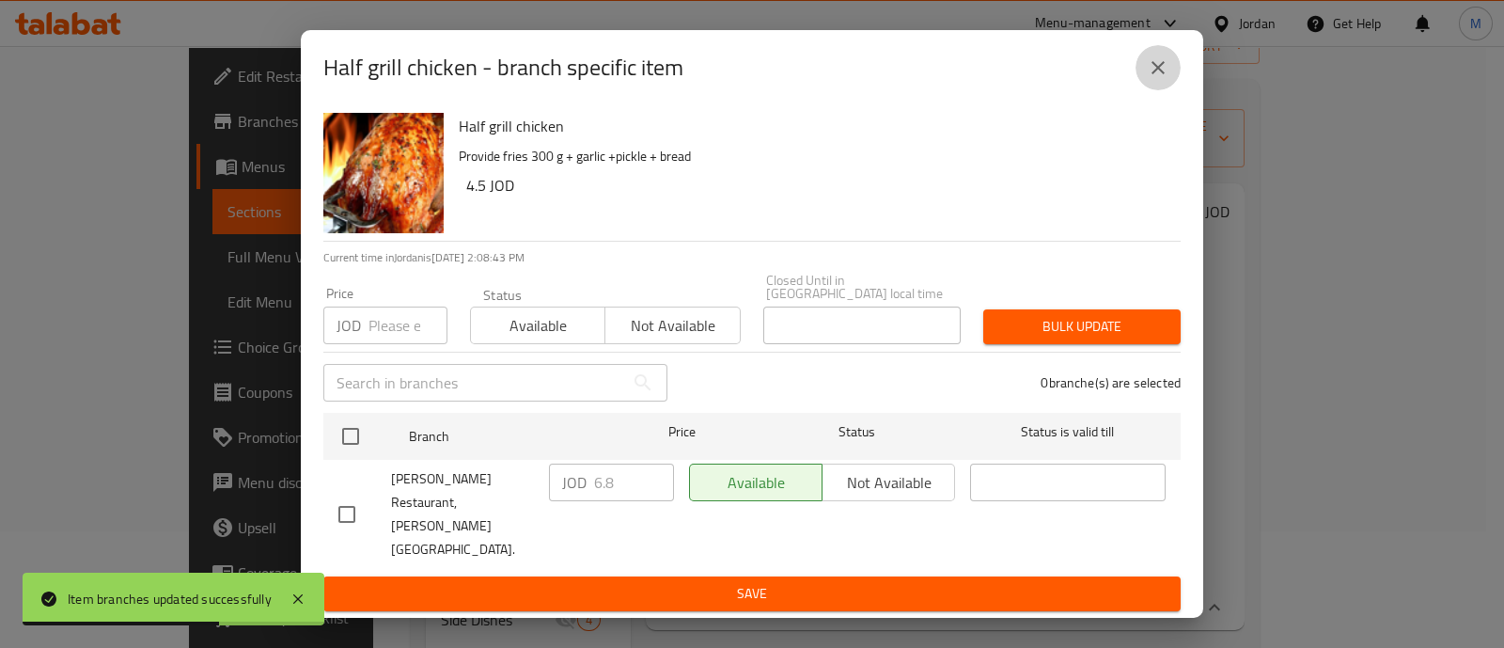
click at [1159, 79] on icon "close" at bounding box center [1158, 67] width 23 height 23
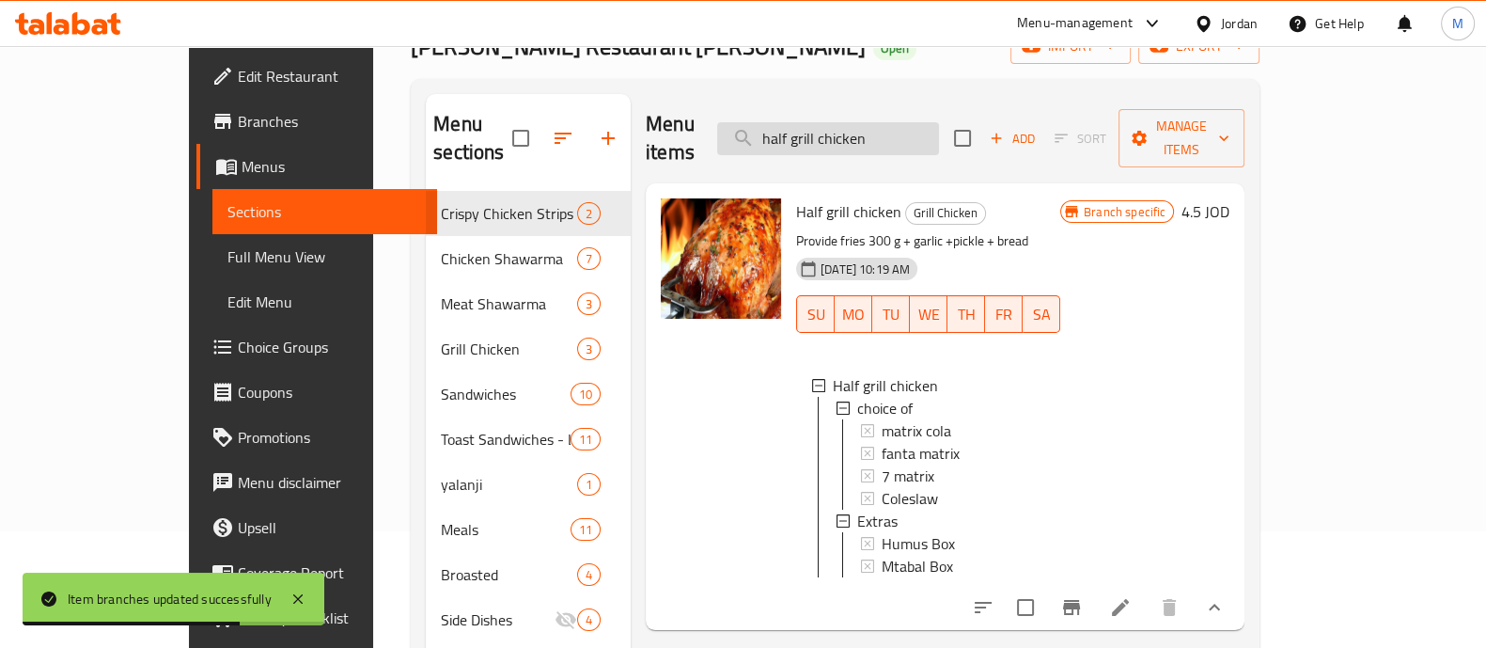
click at [862, 125] on input "half grill chicken" at bounding box center [828, 138] width 222 height 33
click at [861, 127] on input "half grill chicken" at bounding box center [828, 138] width 222 height 33
paste input "double chicken meal"
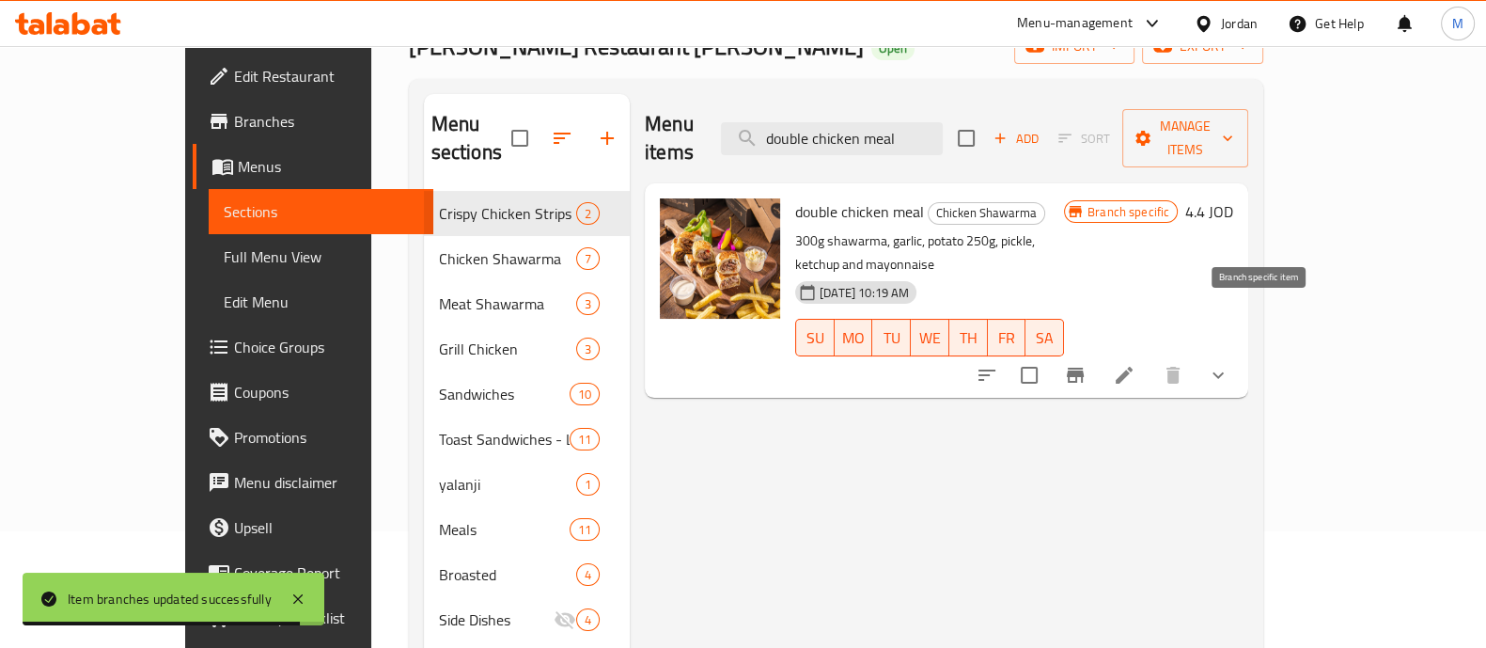
type input "double chicken meal"
click at [1087, 364] on icon "Branch-specific-item" at bounding box center [1075, 375] width 23 height 23
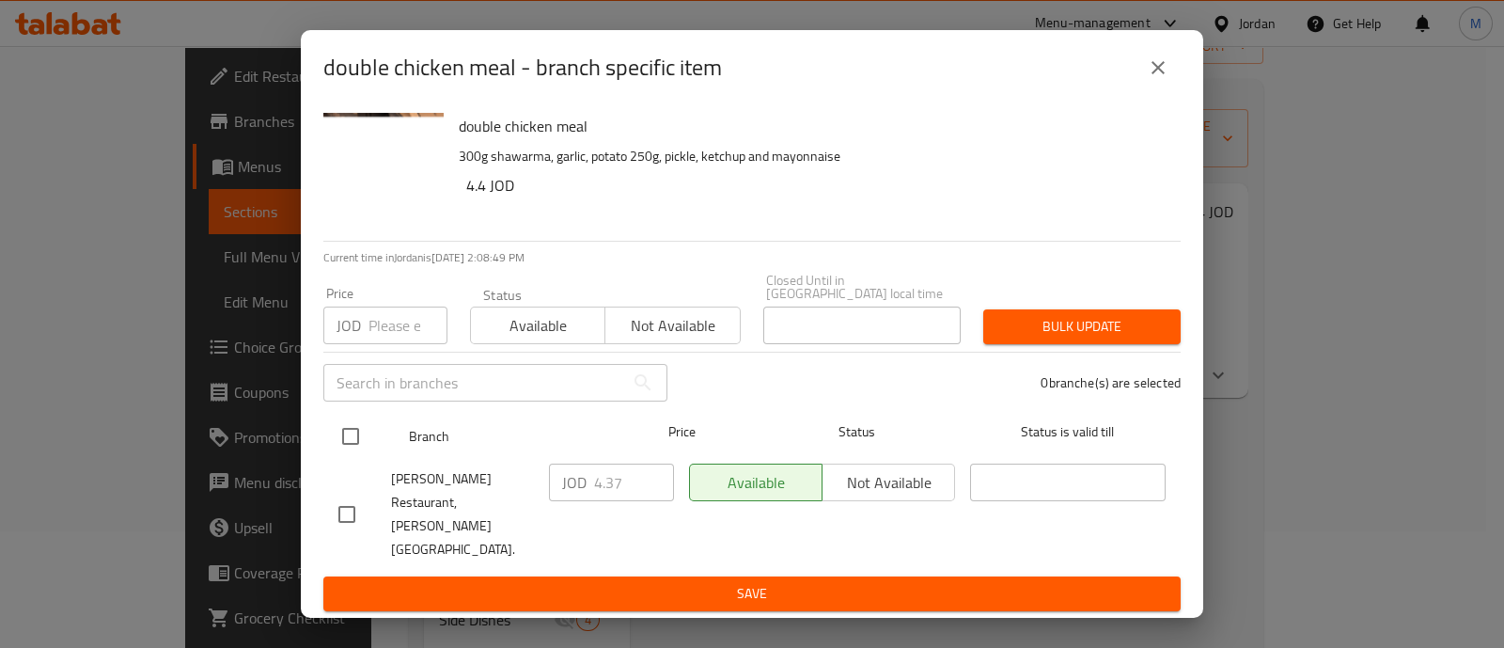
click at [348, 456] on input "checkbox" at bounding box center [350, 435] width 39 height 39
checkbox input "true"
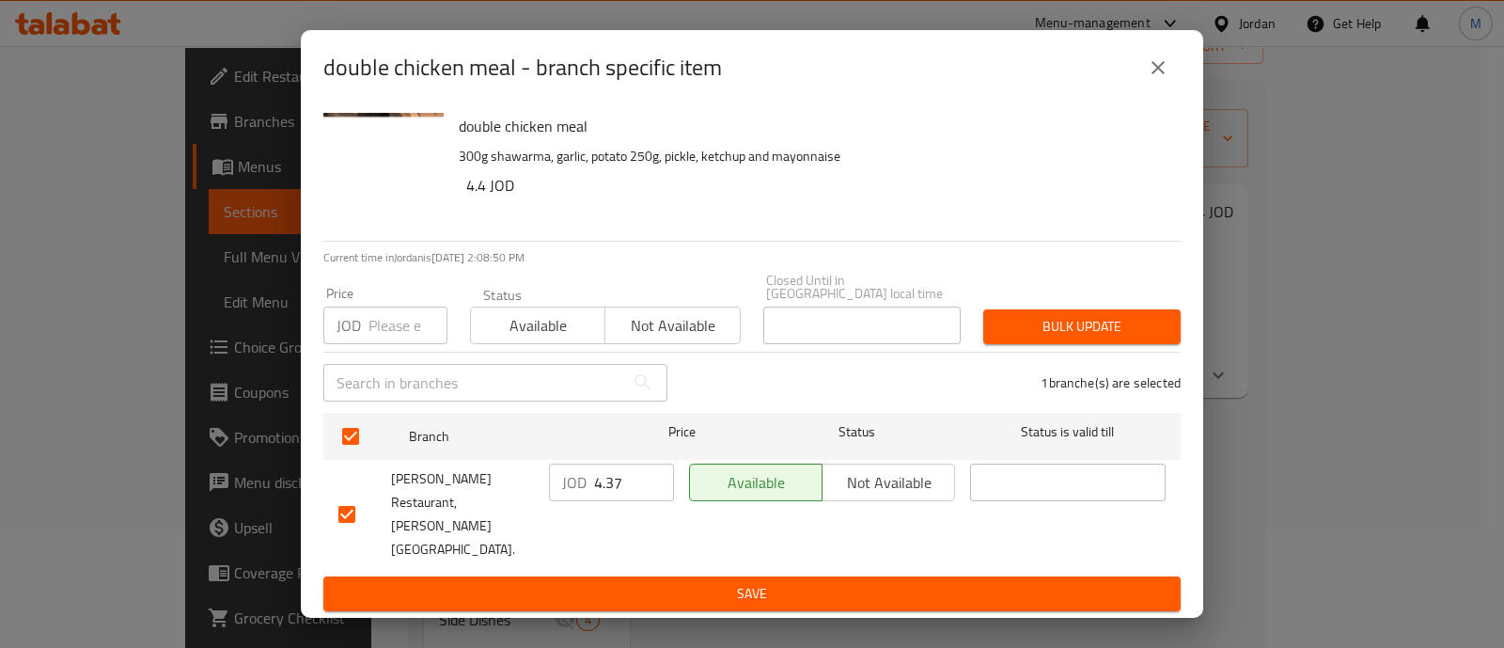
drag, startPoint x: 426, startPoint y: 307, endPoint x: 385, endPoint y: 331, distance: 46.8
click at [423, 308] on div "Price JOD Price" at bounding box center [385, 315] width 124 height 57
click at [385, 331] on input "number" at bounding box center [407, 325] width 79 height 38
type input "4.8"
click at [1063, 338] on span "Bulk update" at bounding box center [1081, 326] width 167 height 23
